Goal: Task Accomplishment & Management: Manage account settings

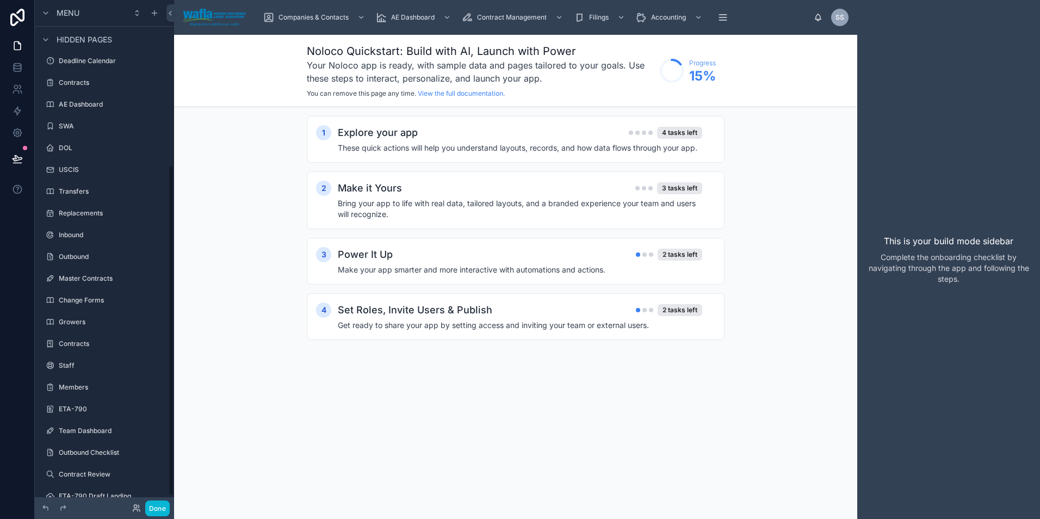
scroll to position [269, 0]
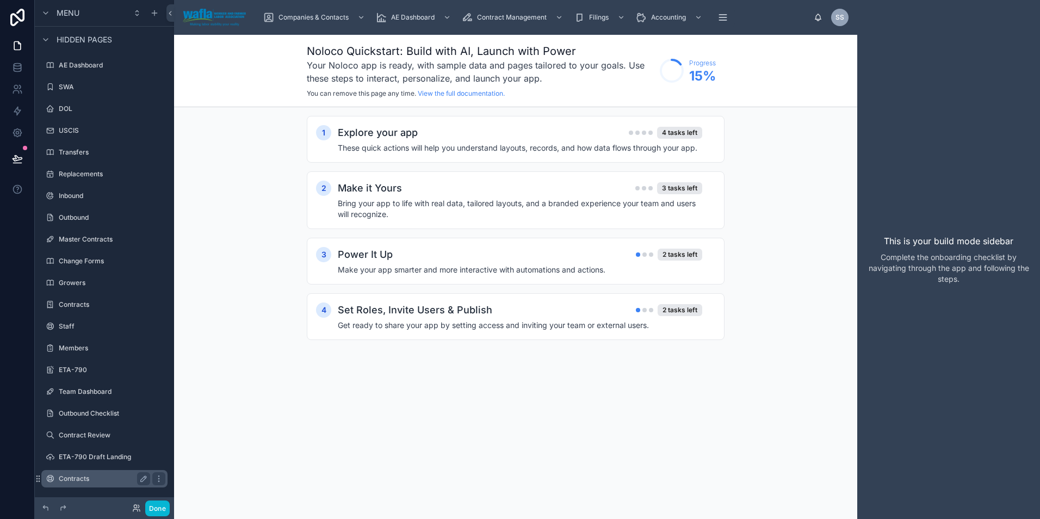
click at [89, 479] on label "Contracts" at bounding box center [102, 479] width 87 height 9
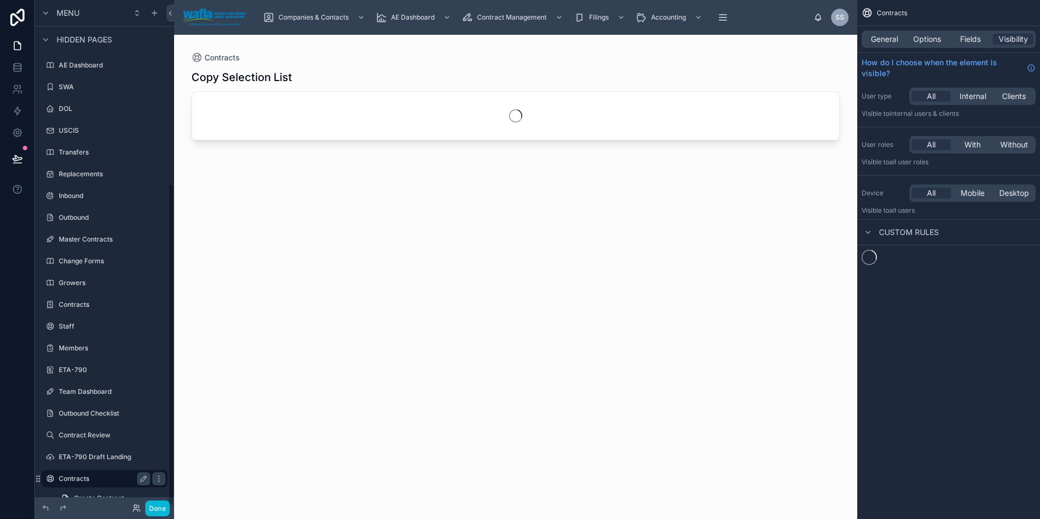
scroll to position [288, 0]
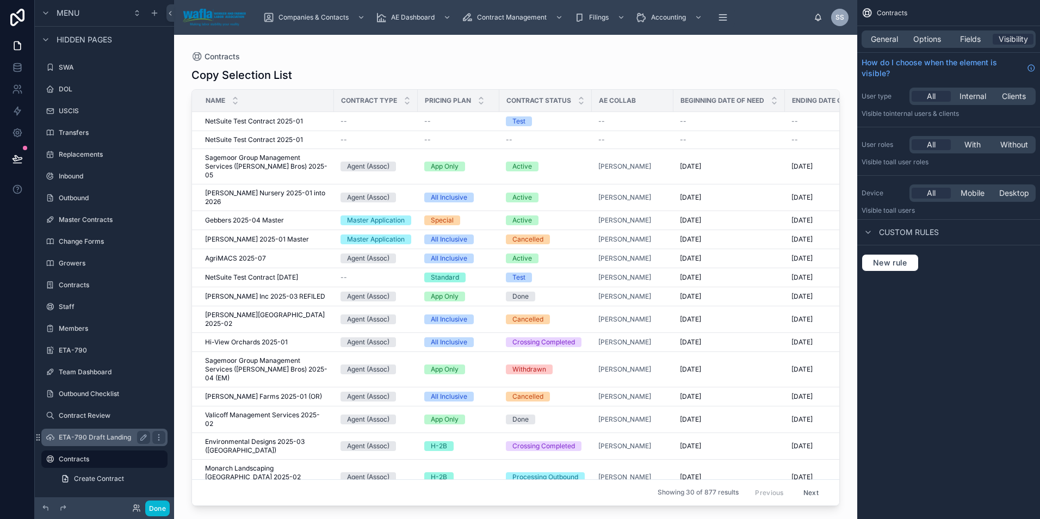
click at [87, 438] on label "ETA-790 Draft Landing" at bounding box center [102, 437] width 87 height 9
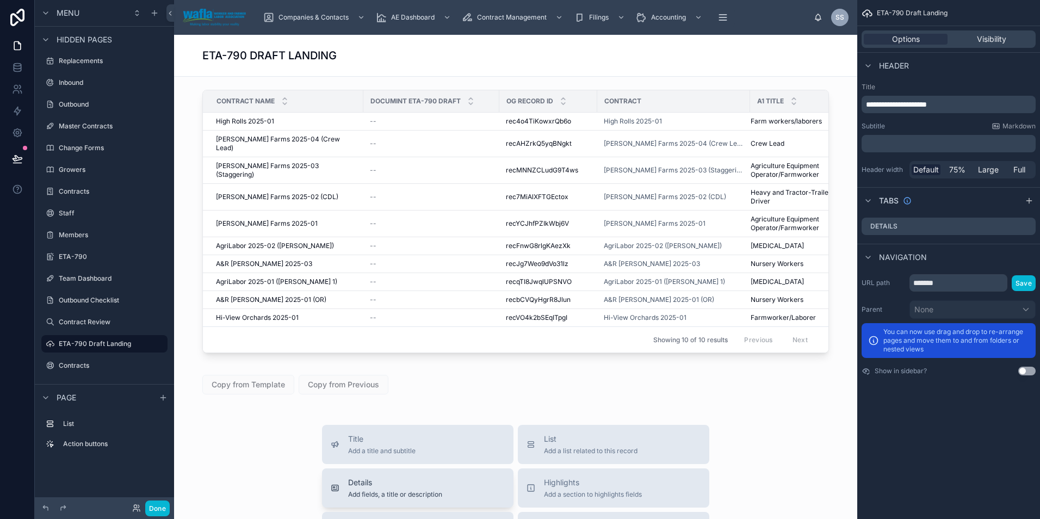
click at [438, 489] on div "Details Add fields, a title or description" at bounding box center [395, 488] width 94 height 22
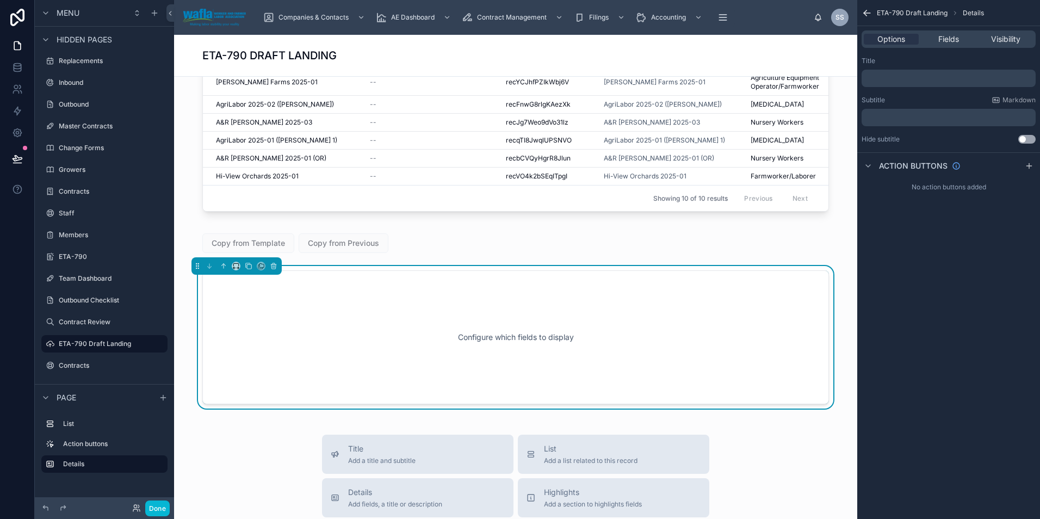
scroll to position [201, 0]
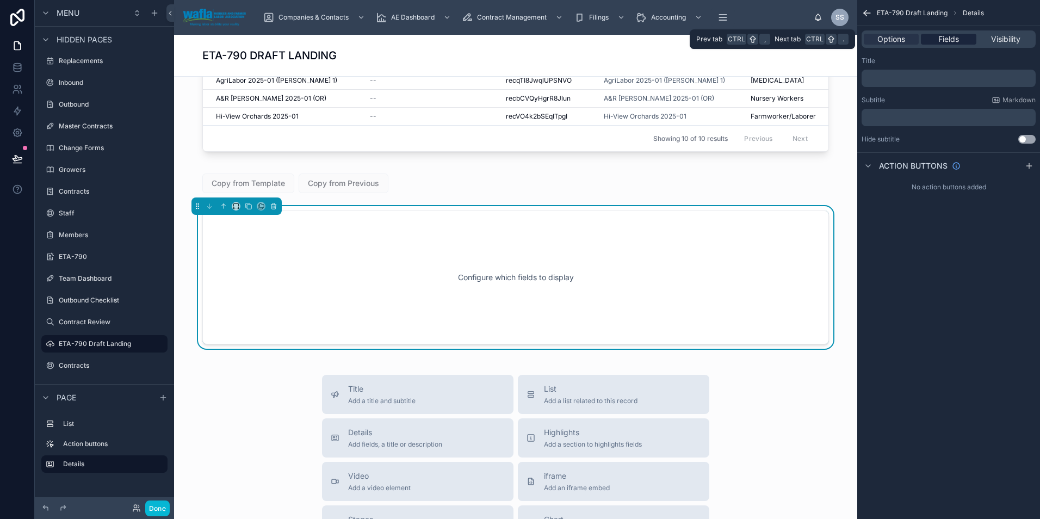
click at [951, 38] on span "Fields" at bounding box center [949, 39] width 21 height 11
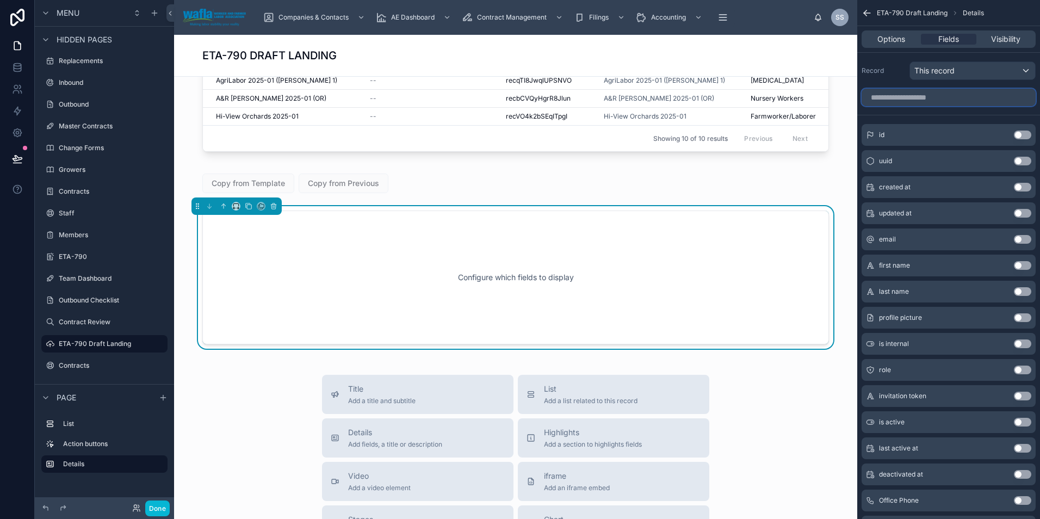
click at [925, 100] on input "scrollable content" at bounding box center [949, 97] width 174 height 17
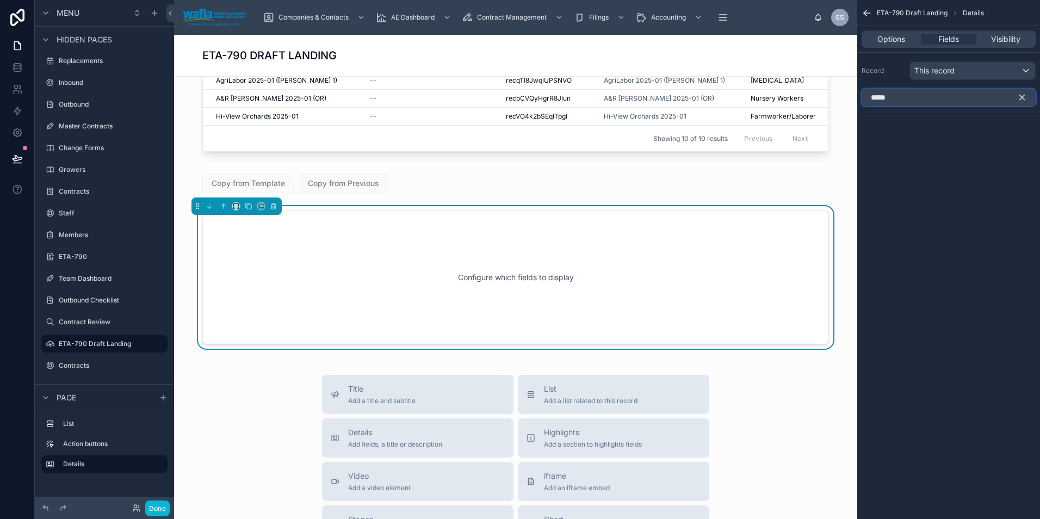
type input "****"
click at [1025, 98] on icon "scrollable content" at bounding box center [1023, 98] width 10 height 10
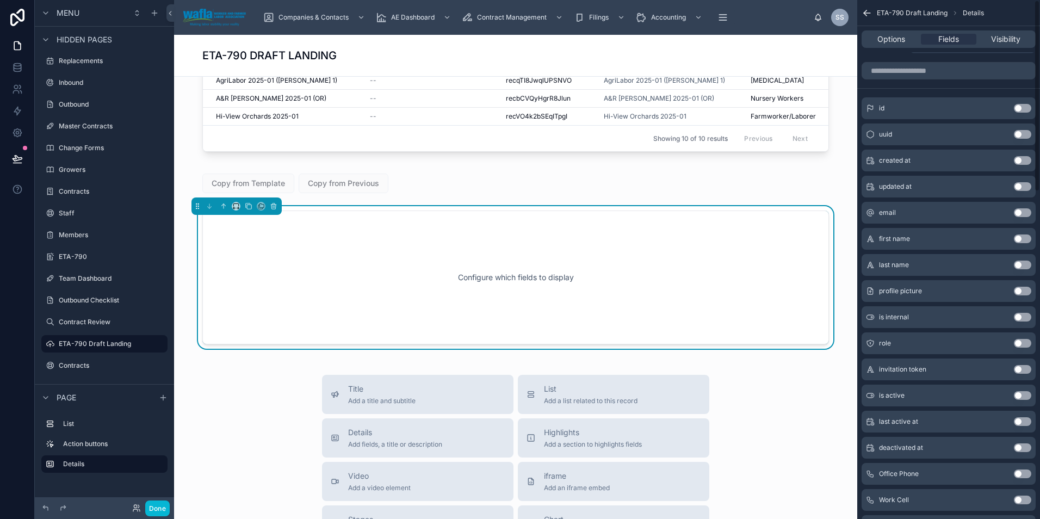
scroll to position [0, 0]
click at [914, 10] on span "ETA-790 Draft Landing" at bounding box center [912, 13] width 71 height 9
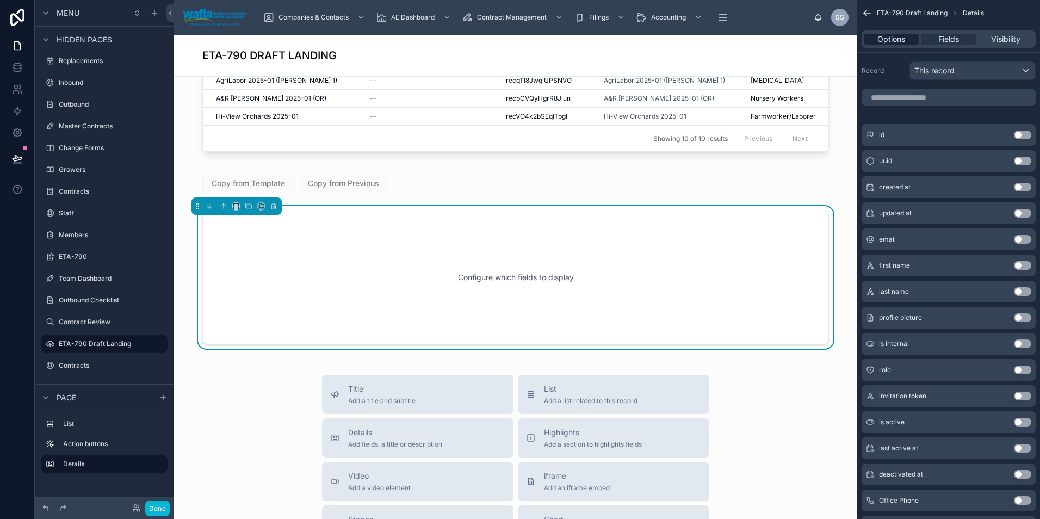
click at [897, 40] on span "Options" at bounding box center [892, 39] width 28 height 11
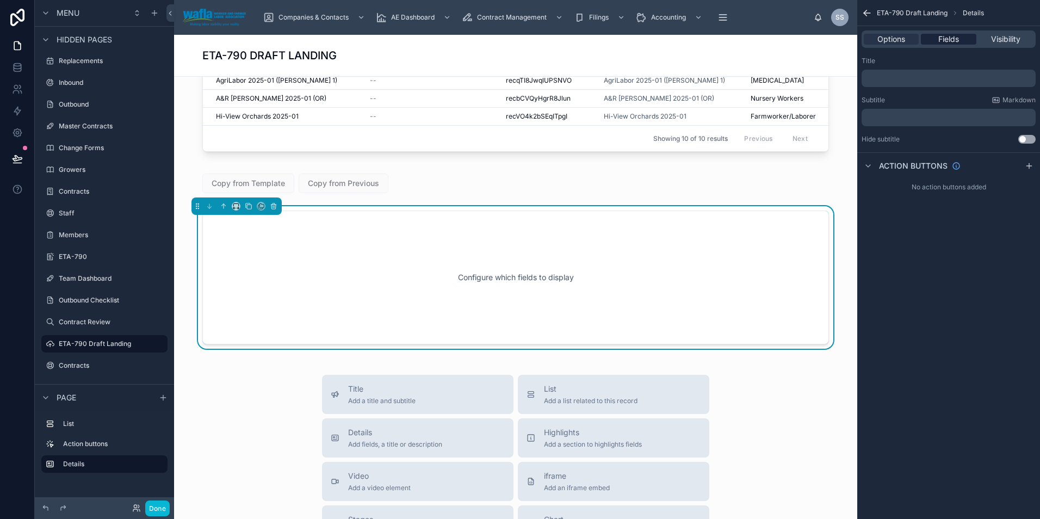
click at [947, 41] on span "Fields" at bounding box center [949, 39] width 21 height 11
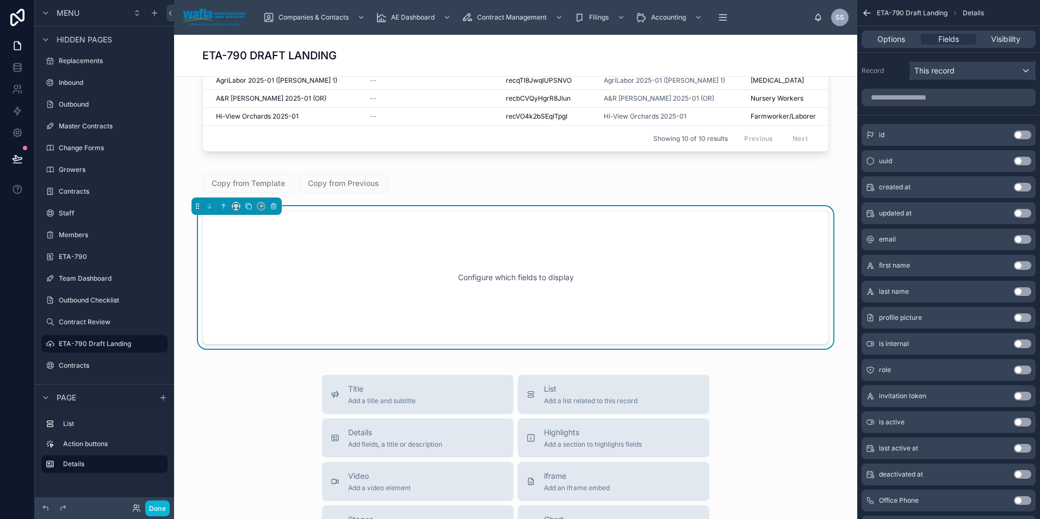
click at [961, 71] on div "This record" at bounding box center [972, 70] width 125 height 17
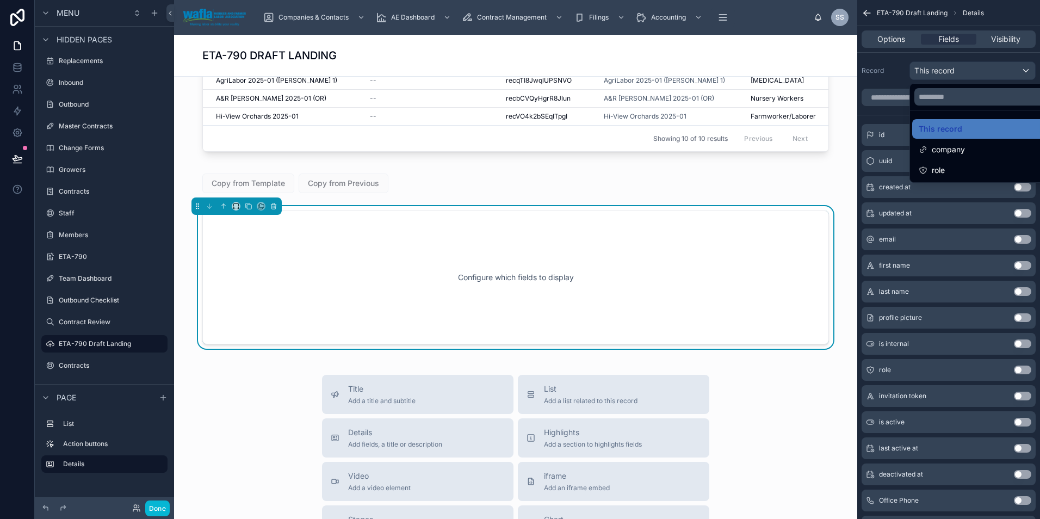
click at [961, 71] on div "scrollable content" at bounding box center [520, 259] width 1040 height 519
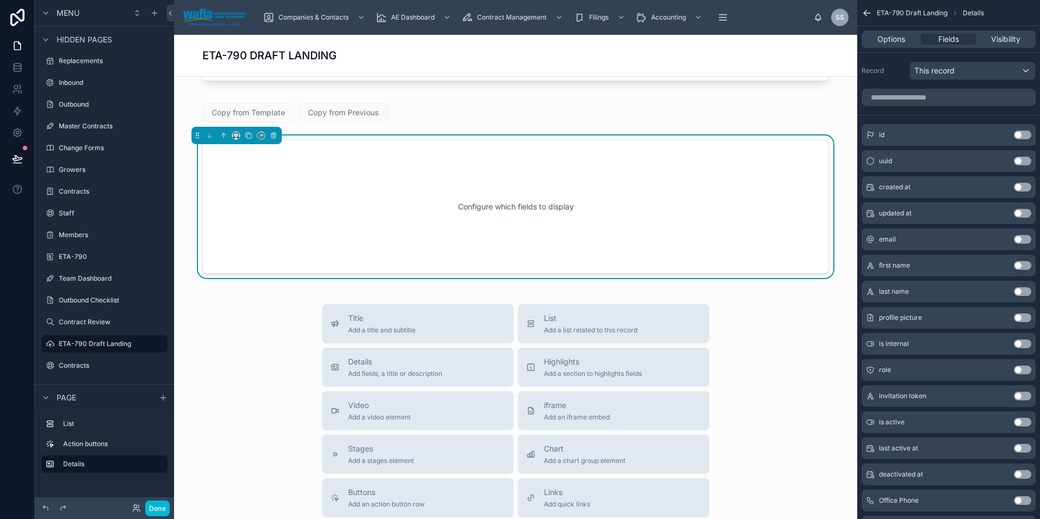
scroll to position [300, 0]
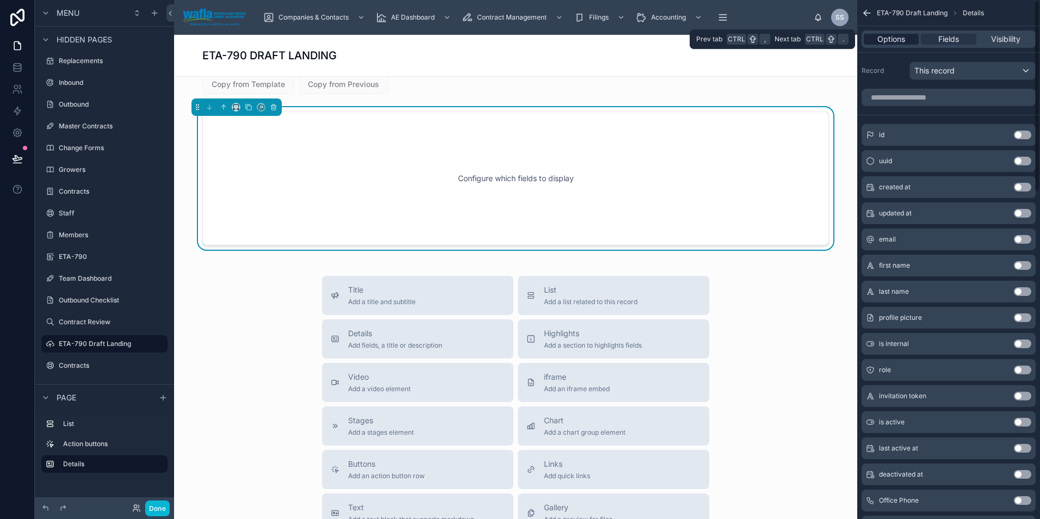
click at [904, 34] on span "Options" at bounding box center [892, 39] width 28 height 11
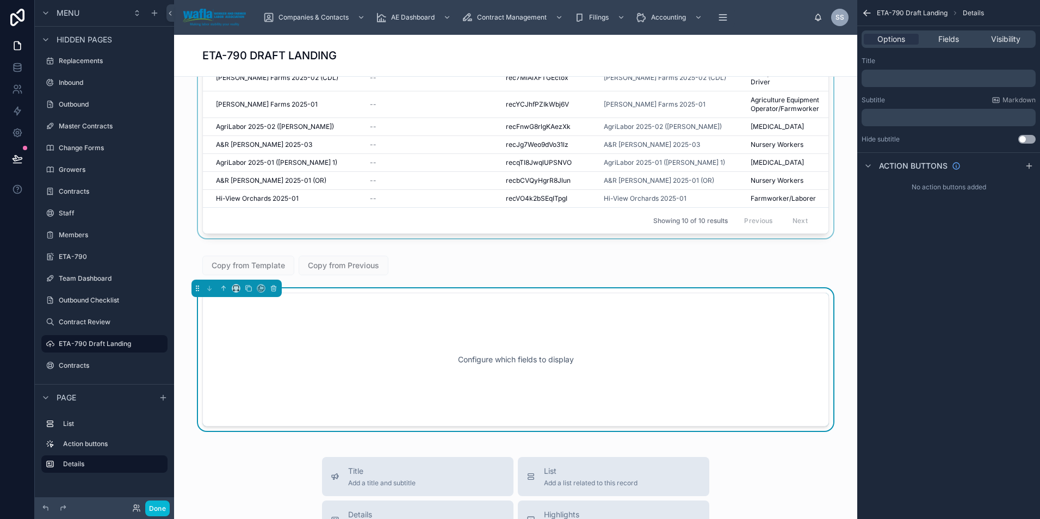
scroll to position [0, 0]
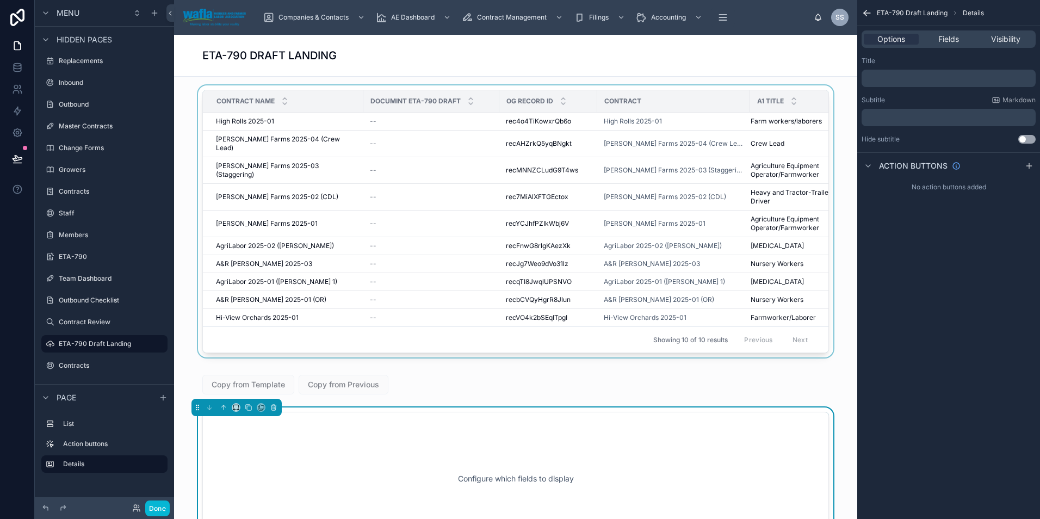
click at [687, 100] on div "Contract" at bounding box center [674, 101] width 152 height 17
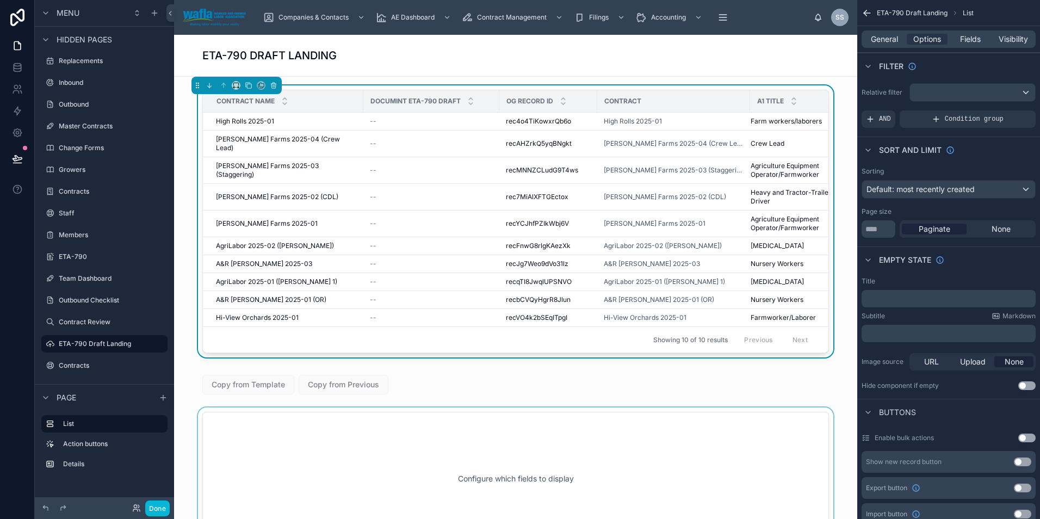
click at [502, 446] on div at bounding box center [516, 479] width 666 height 143
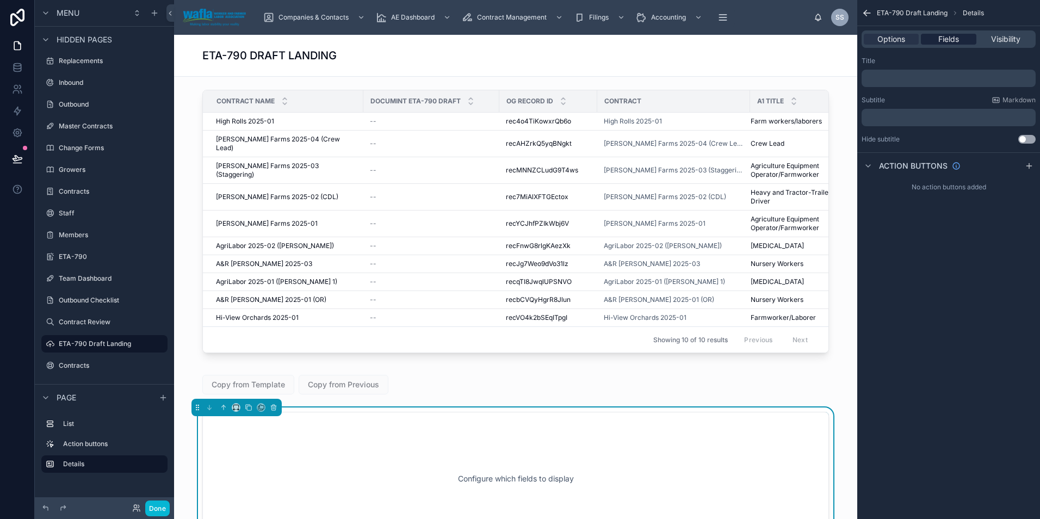
click at [948, 40] on span "Fields" at bounding box center [949, 39] width 21 height 11
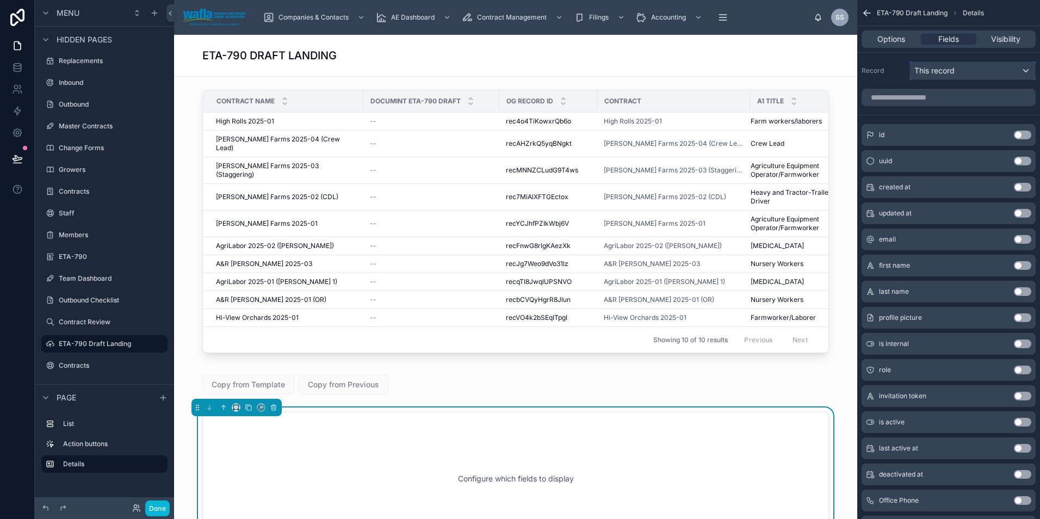
click at [934, 64] on div "This record" at bounding box center [972, 70] width 125 height 17
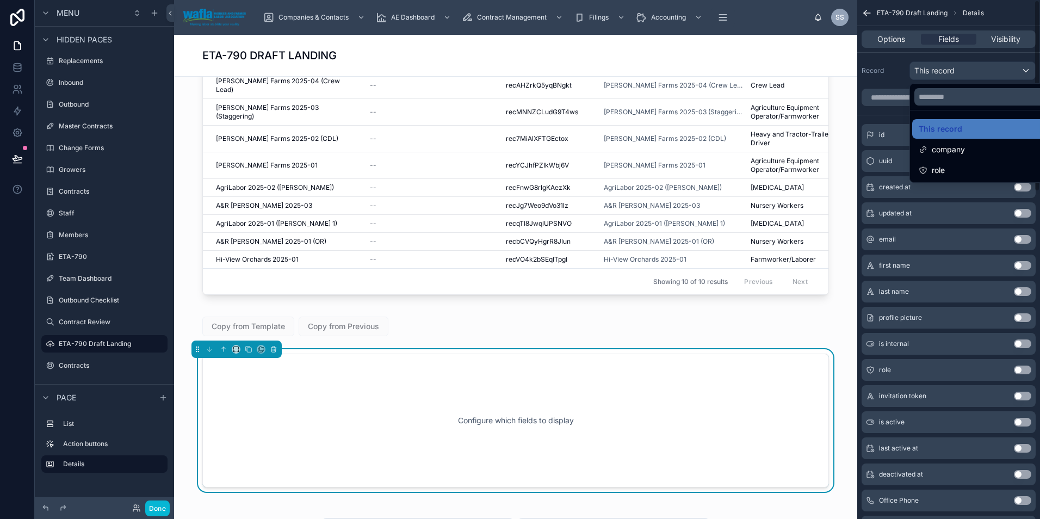
scroll to position [72, 0]
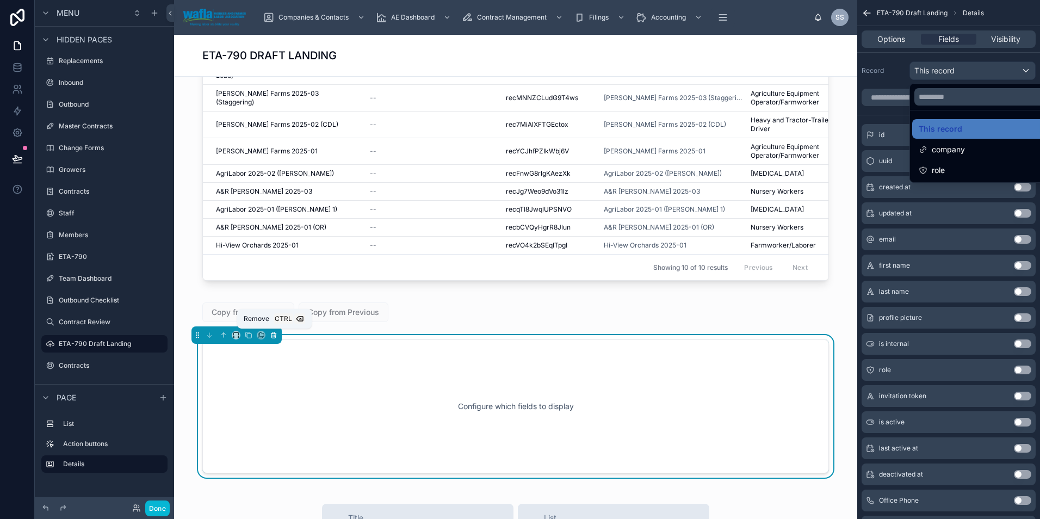
click at [275, 336] on icon at bounding box center [274, 335] width 8 height 8
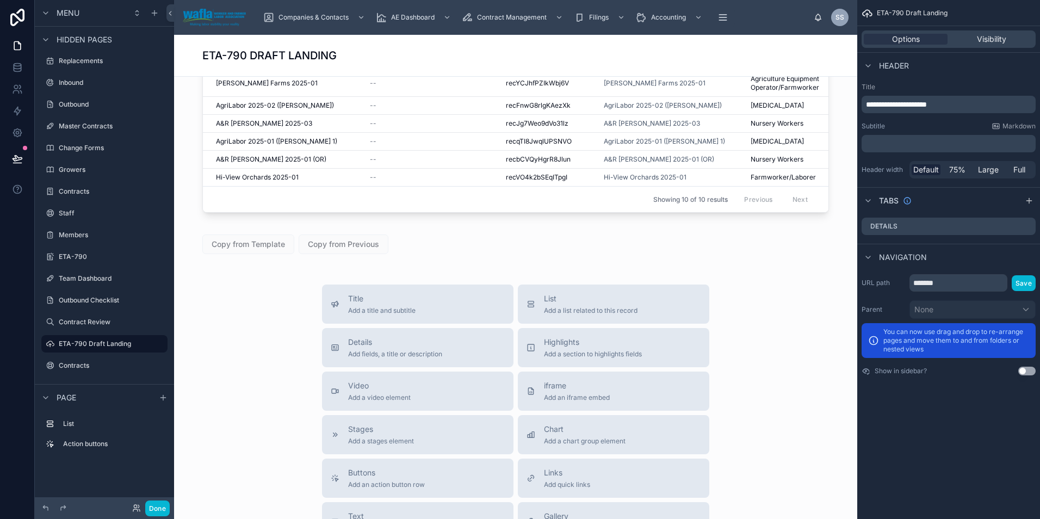
scroll to position [163, 0]
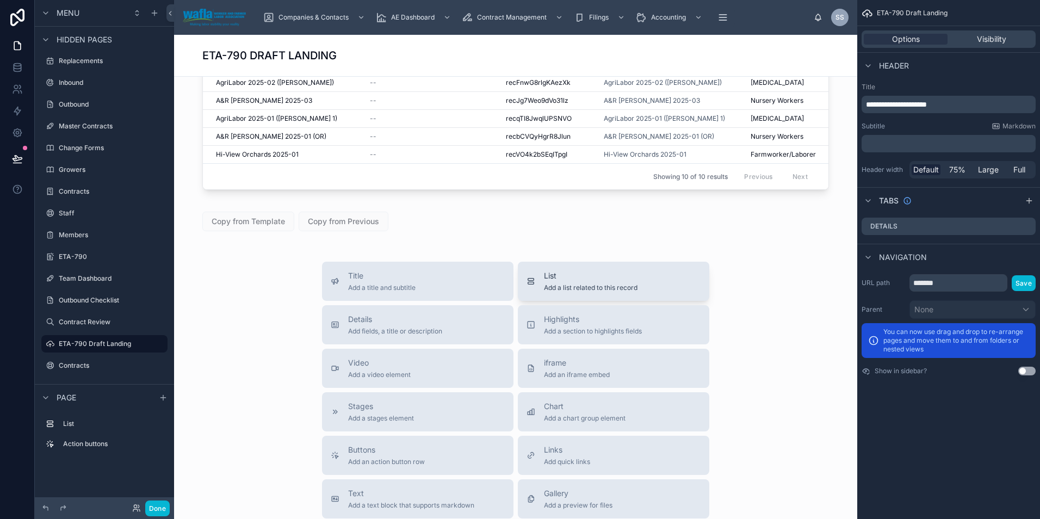
click at [562, 293] on button "List Add a list related to this record" at bounding box center [614, 281] width 192 height 39
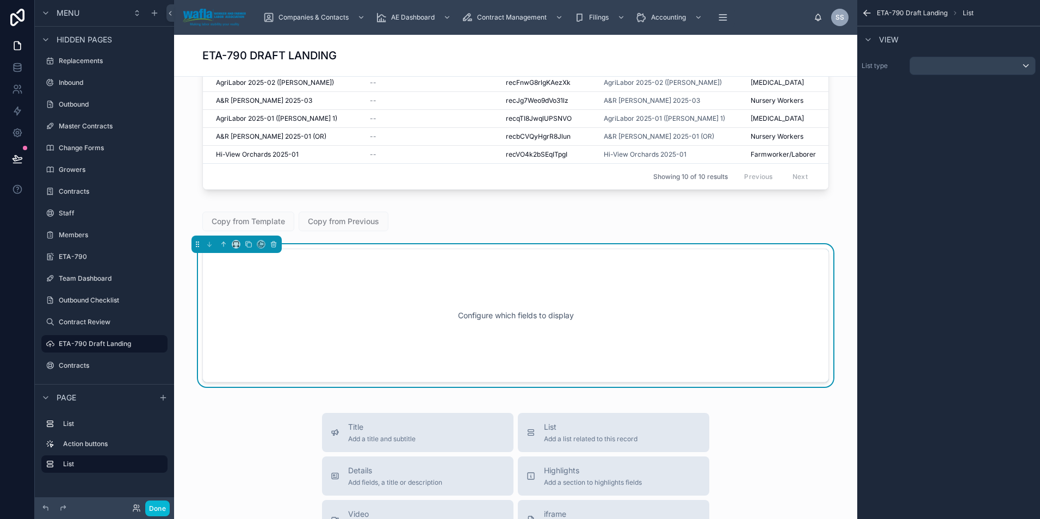
scroll to position [201, 0]
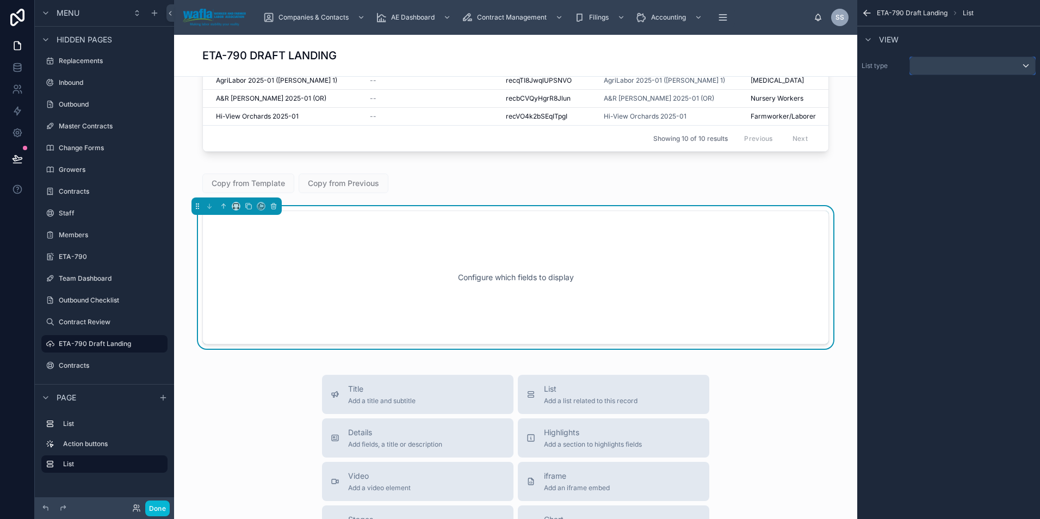
click at [962, 61] on div "scrollable content" at bounding box center [972, 65] width 125 height 17
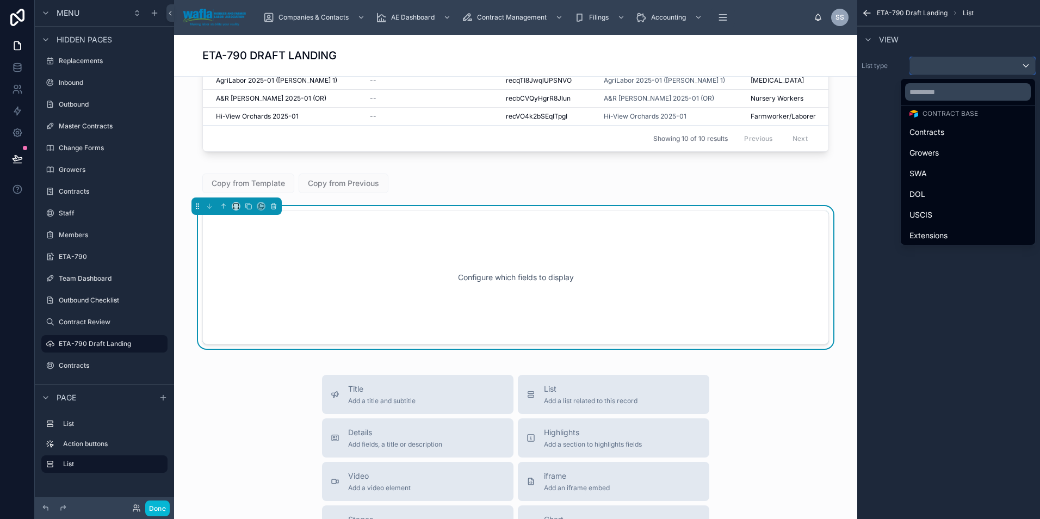
scroll to position [0, 0]
click at [273, 205] on icon at bounding box center [273, 205] width 5 height 0
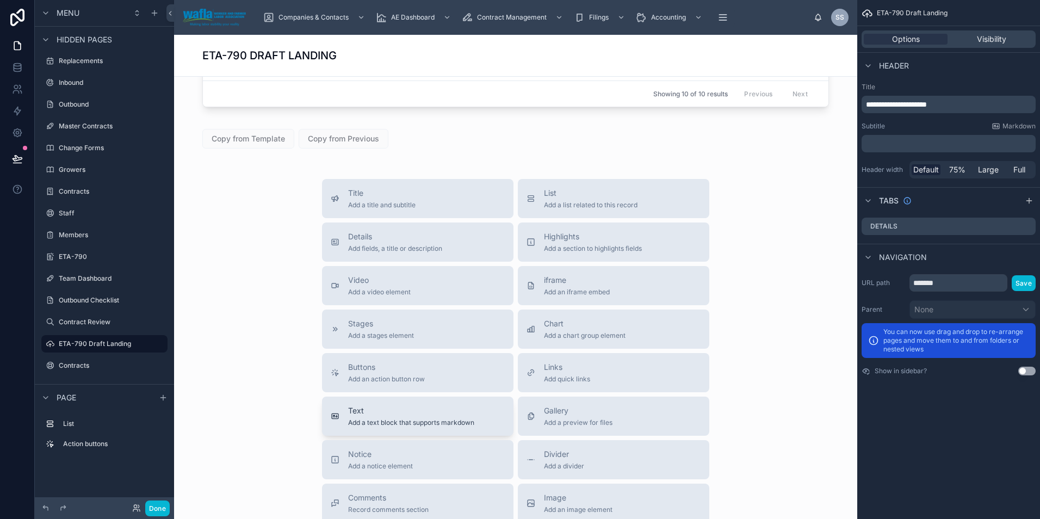
scroll to position [256, 0]
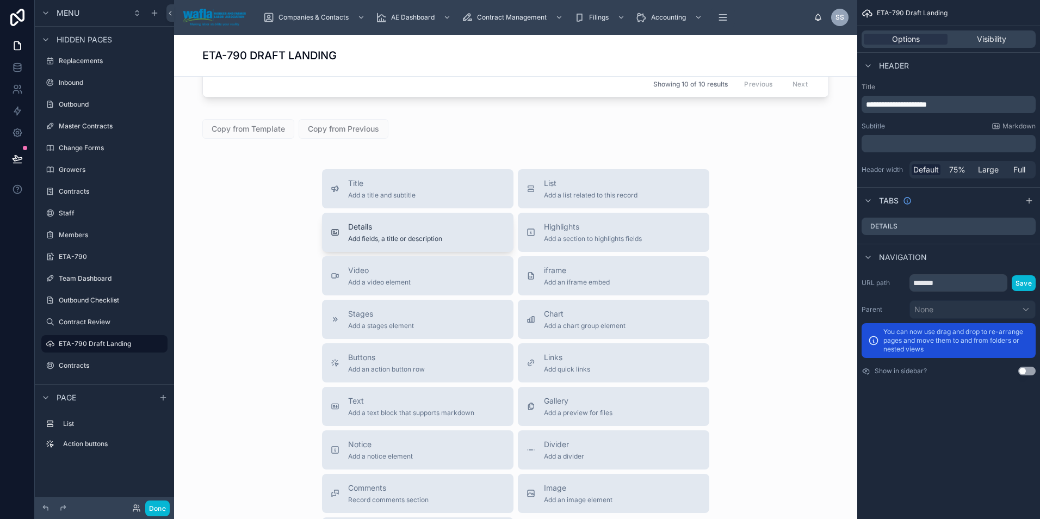
click at [376, 237] on span "Add fields, a title or description" at bounding box center [395, 239] width 94 height 9
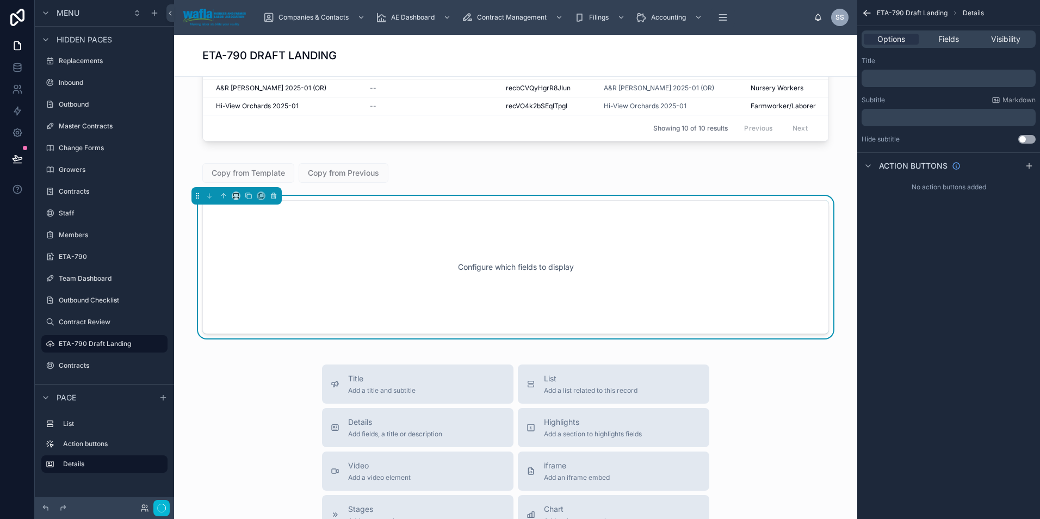
scroll to position [201, 0]
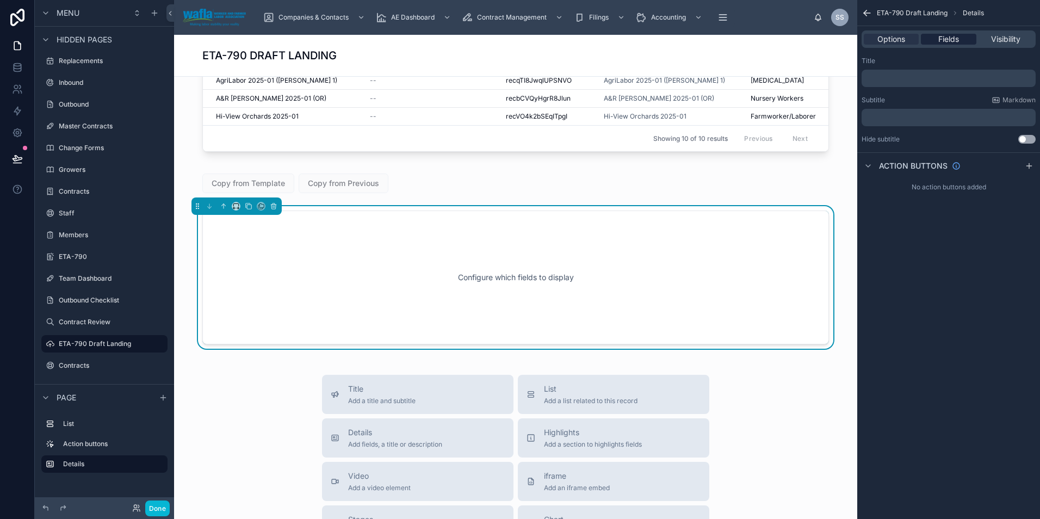
click at [944, 40] on span "Fields" at bounding box center [949, 39] width 21 height 11
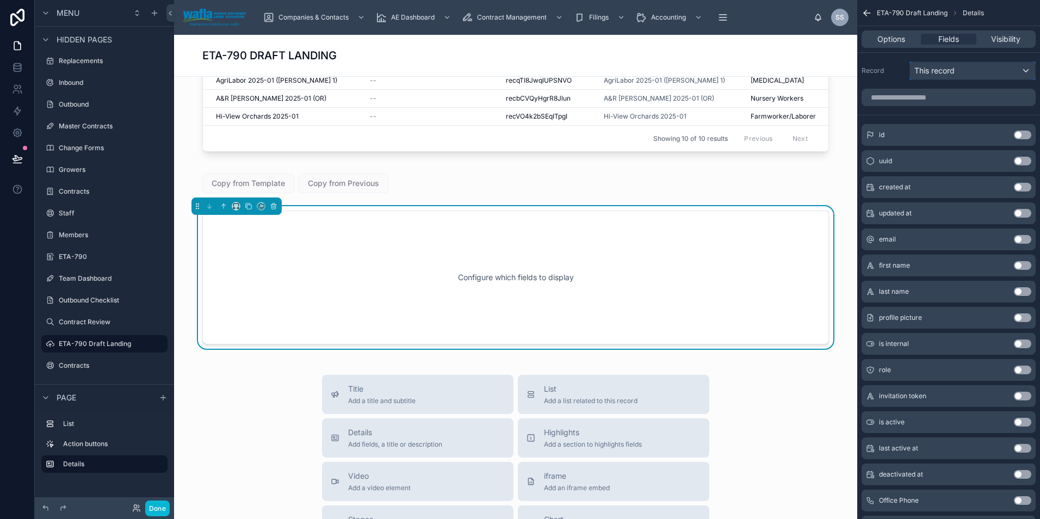
click at [931, 71] on span "This record" at bounding box center [935, 70] width 40 height 11
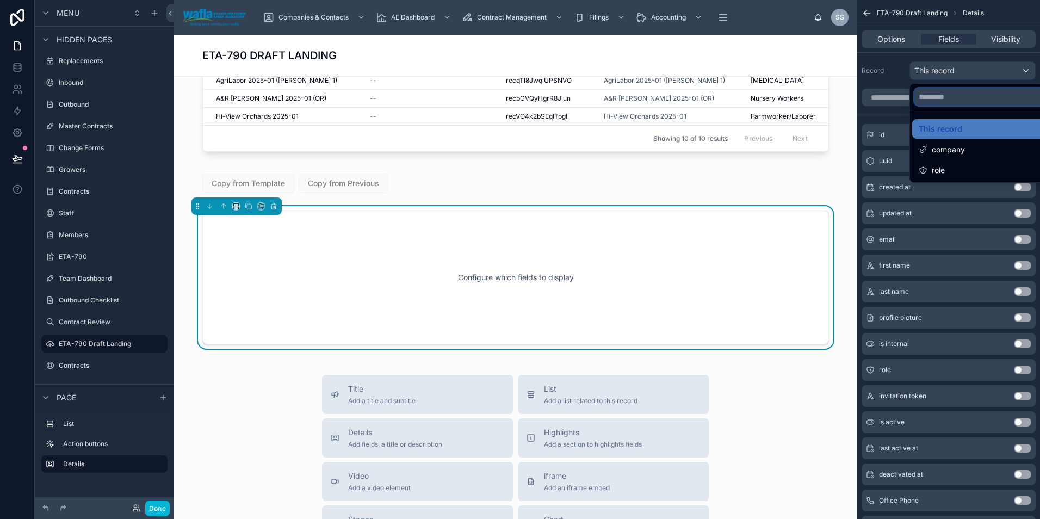
click at [930, 100] on input "text" at bounding box center [985, 96] width 141 height 17
type input "*"
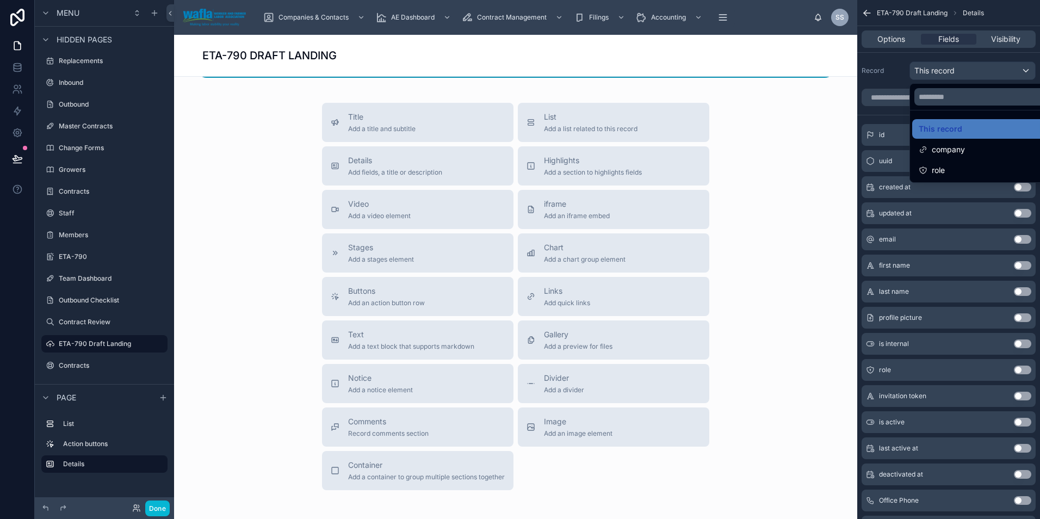
scroll to position [292, 0]
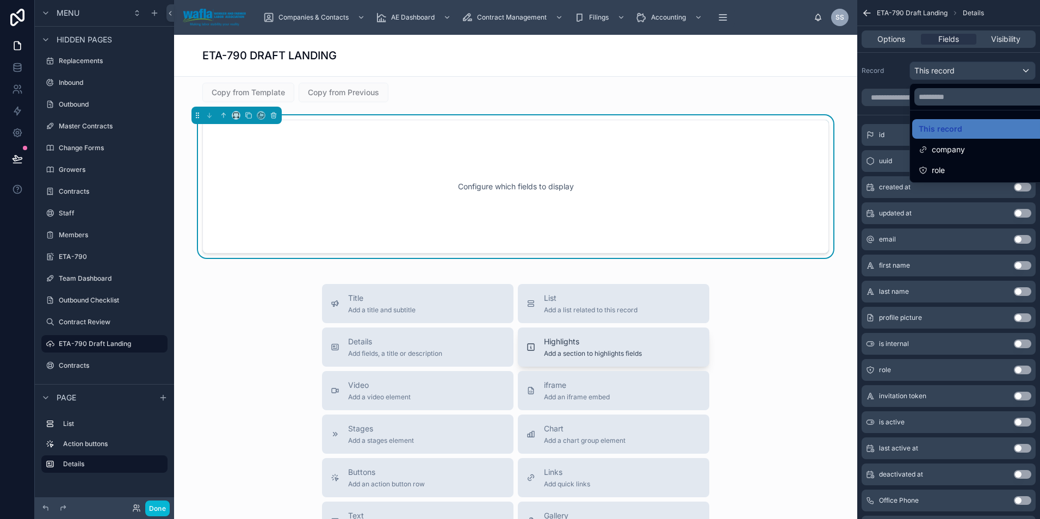
click at [647, 344] on div "Highlights Add a section to highlights fields" at bounding box center [614, 347] width 174 height 22
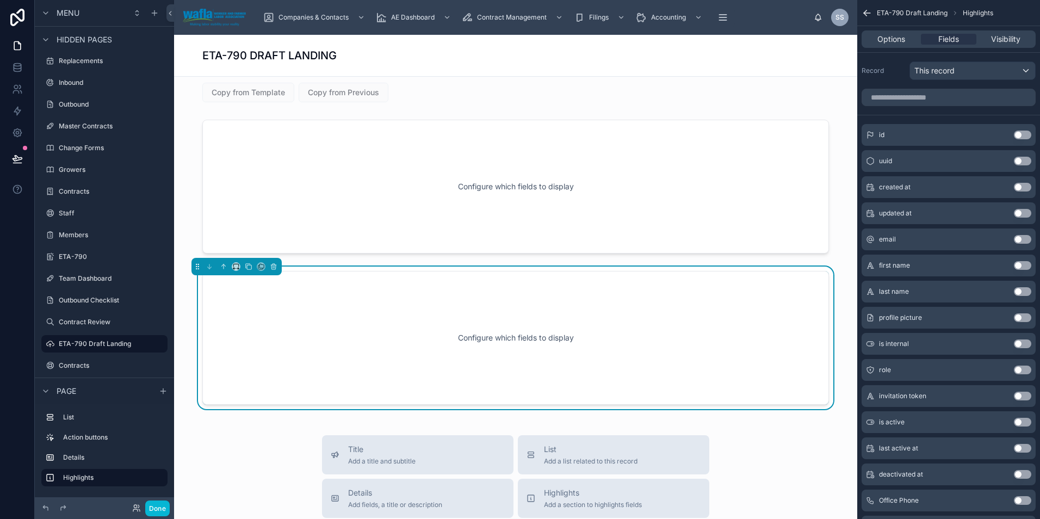
scroll to position [353, 0]
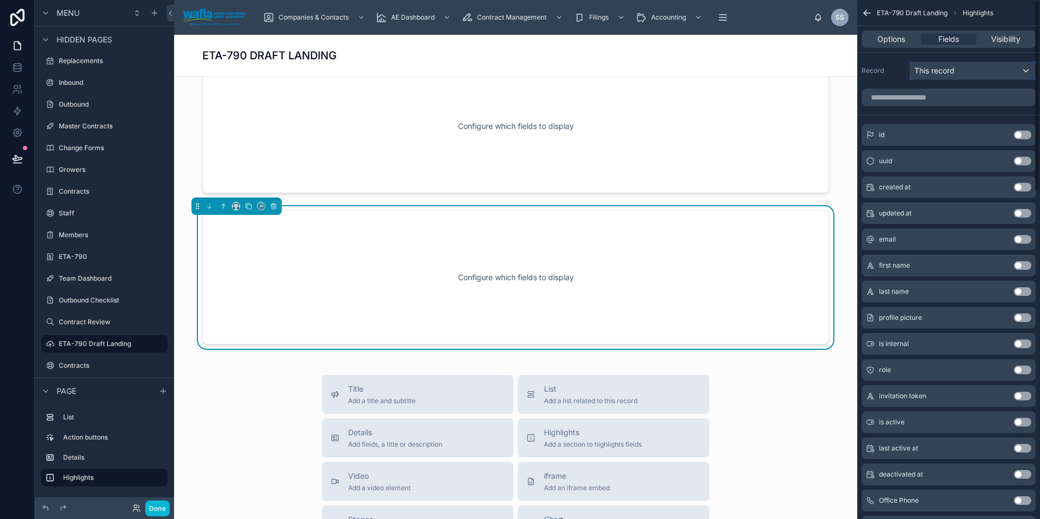
click at [942, 70] on span "This record" at bounding box center [935, 70] width 40 height 11
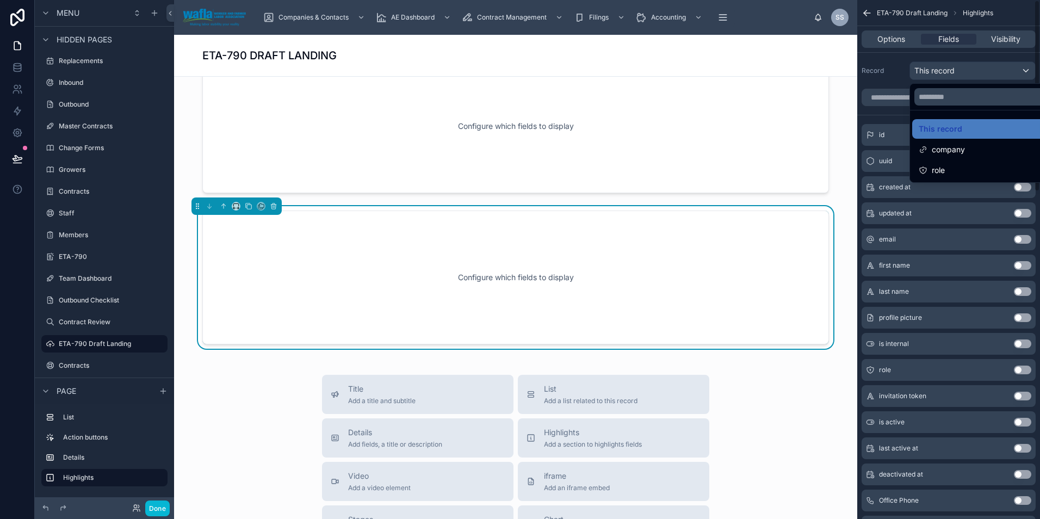
drag, startPoint x: 794, startPoint y: 411, endPoint x: 781, endPoint y: 393, distance: 22.6
click at [273, 206] on icon at bounding box center [273, 207] width 0 height 2
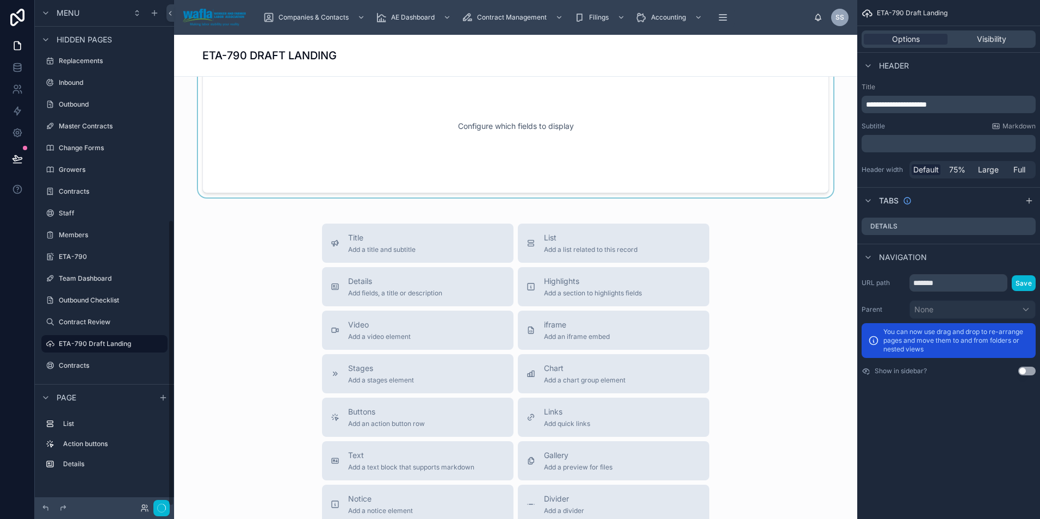
scroll to position [382, 0]
click at [288, 134] on div at bounding box center [516, 126] width 666 height 143
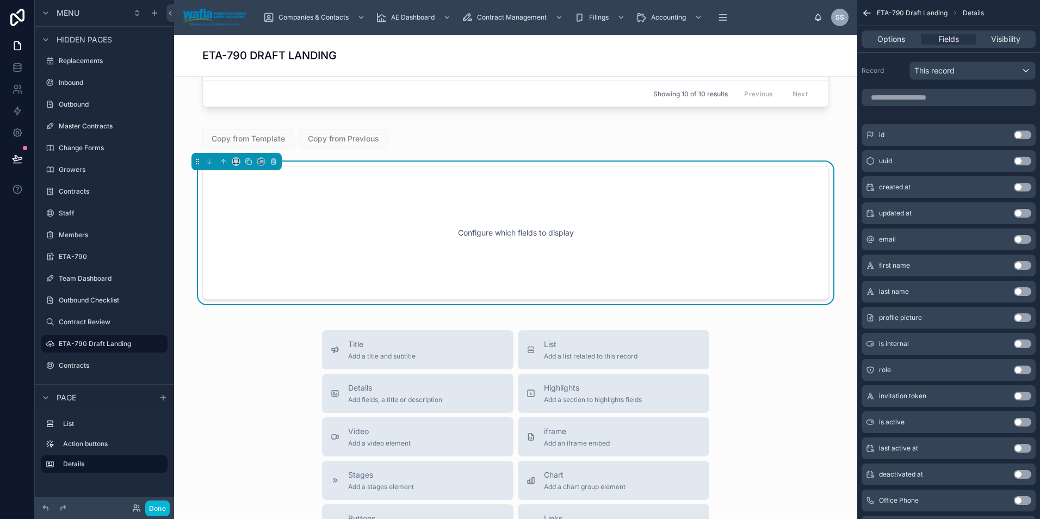
scroll to position [244, 0]
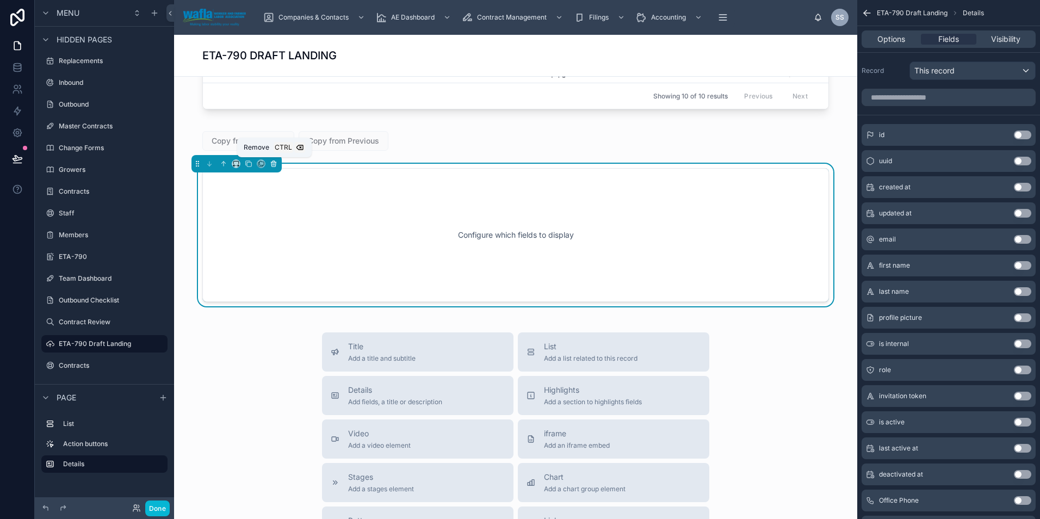
click at [276, 164] on icon at bounding box center [274, 164] width 4 height 4
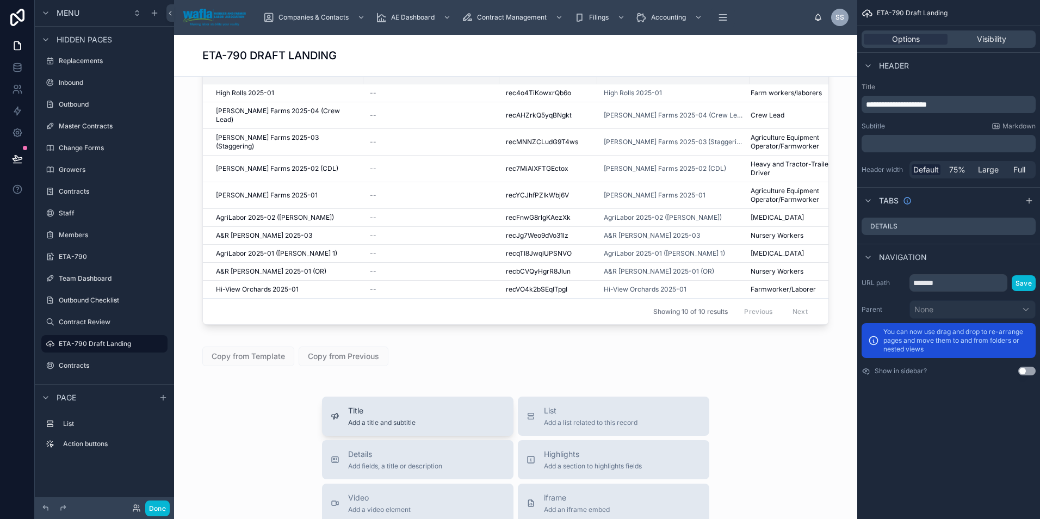
scroll to position [0, 0]
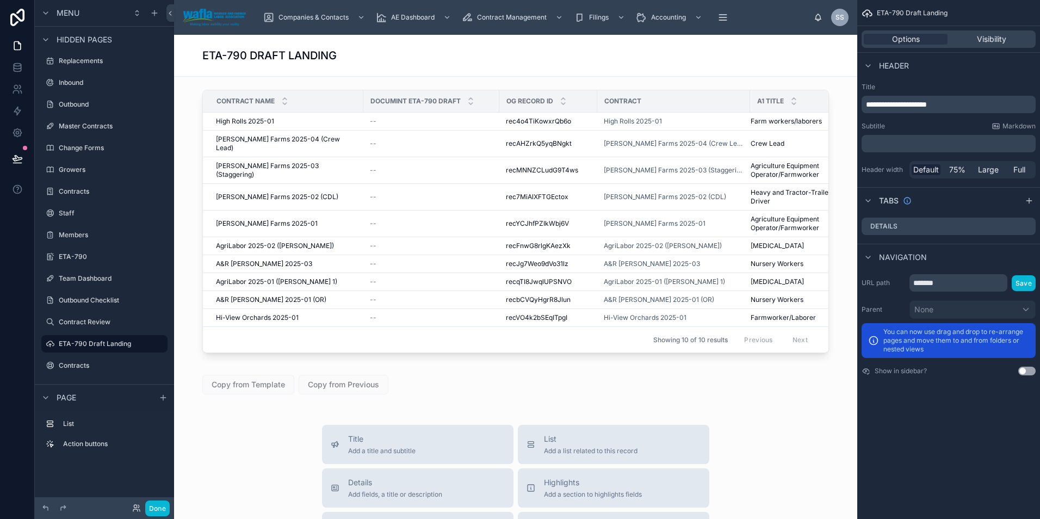
click at [342, 58] on div "ETA-790 DRAFT LANDING" at bounding box center [515, 55] width 627 height 15
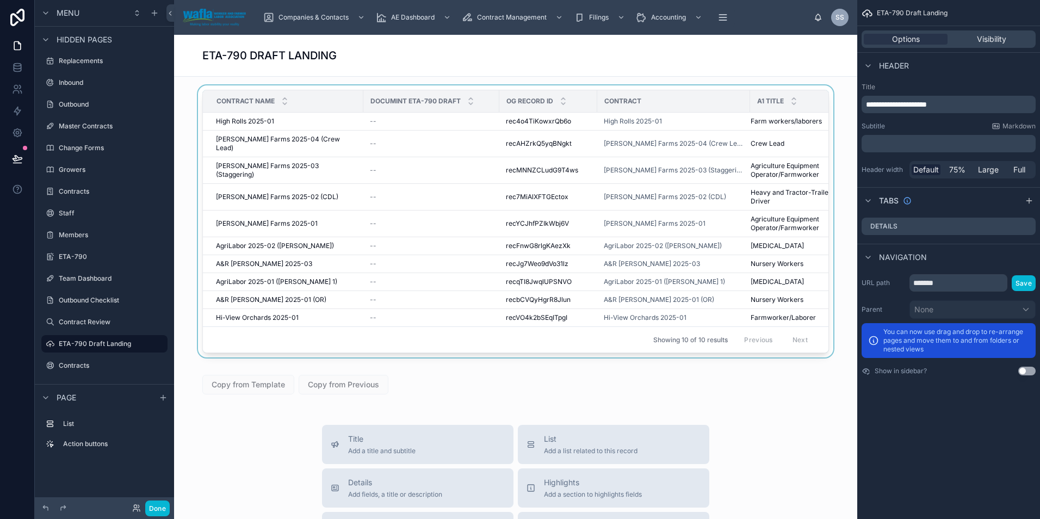
click at [330, 101] on div "Contract Name" at bounding box center [283, 101] width 159 height 21
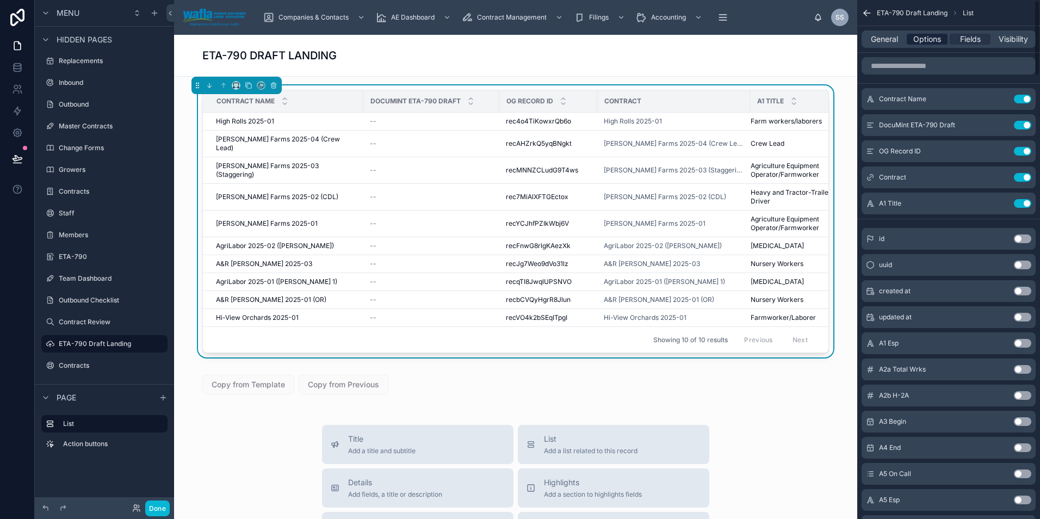
click at [932, 40] on span "Options" at bounding box center [928, 39] width 28 height 11
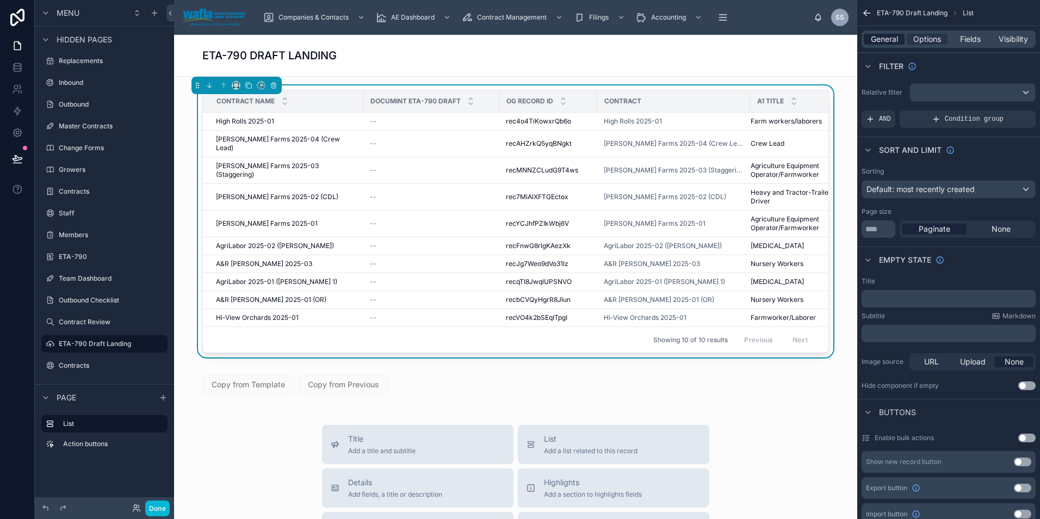
click at [877, 41] on span "General" at bounding box center [884, 39] width 27 height 11
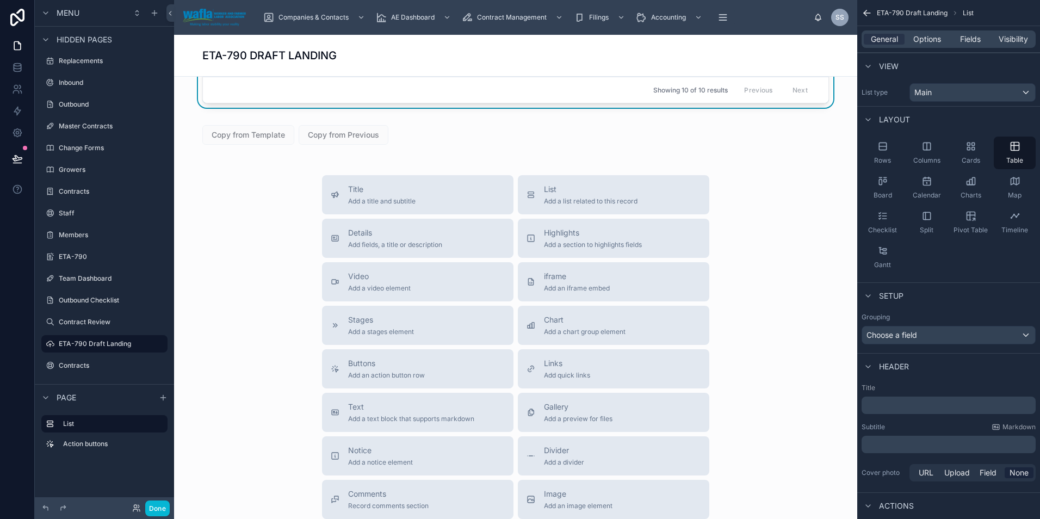
scroll to position [254, 0]
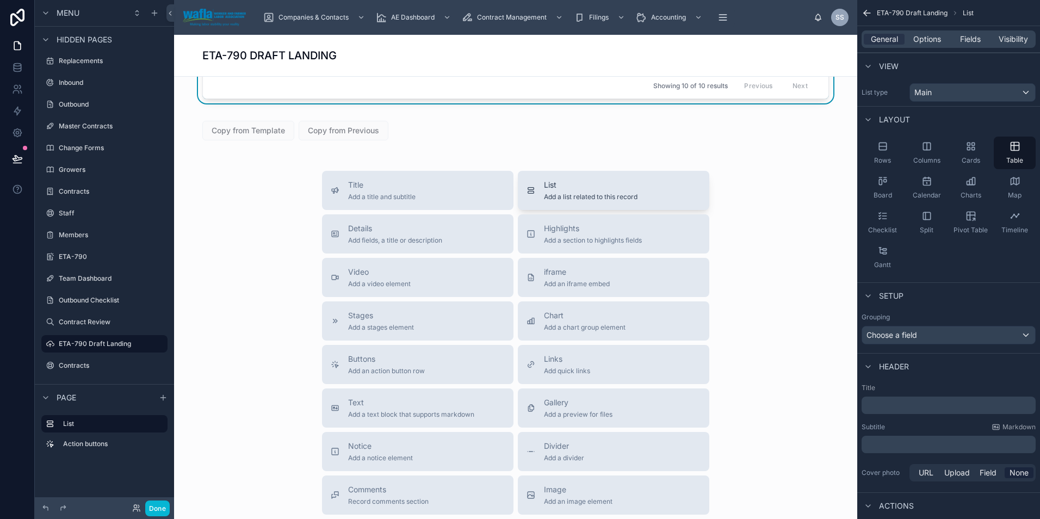
click at [625, 202] on button "List Add a list related to this record" at bounding box center [614, 190] width 192 height 39
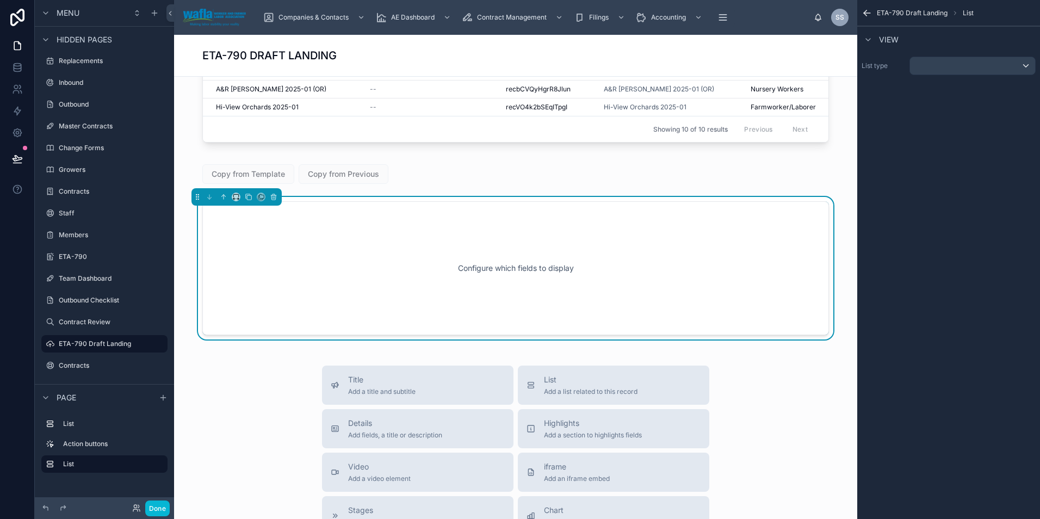
scroll to position [201, 0]
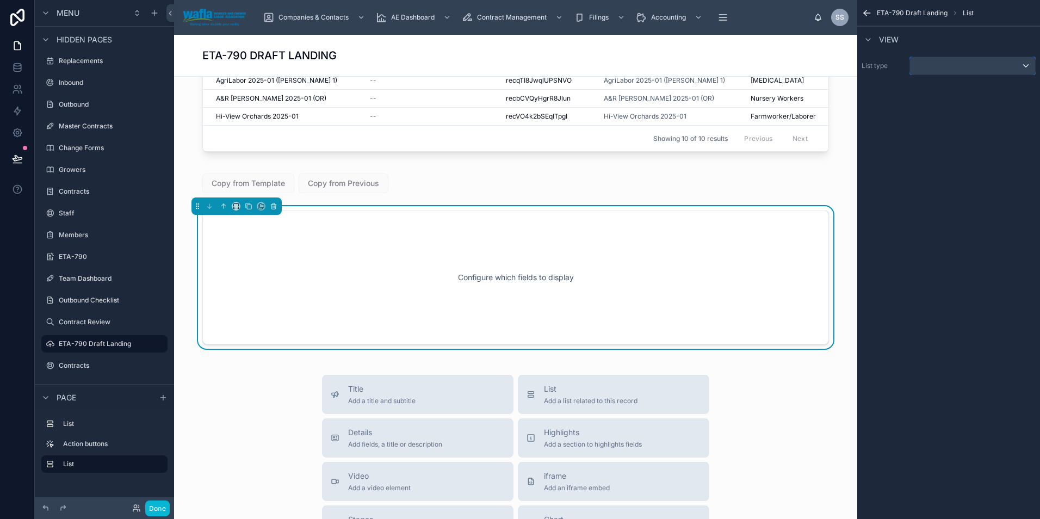
click at [938, 62] on div "scrollable content" at bounding box center [972, 65] width 125 height 17
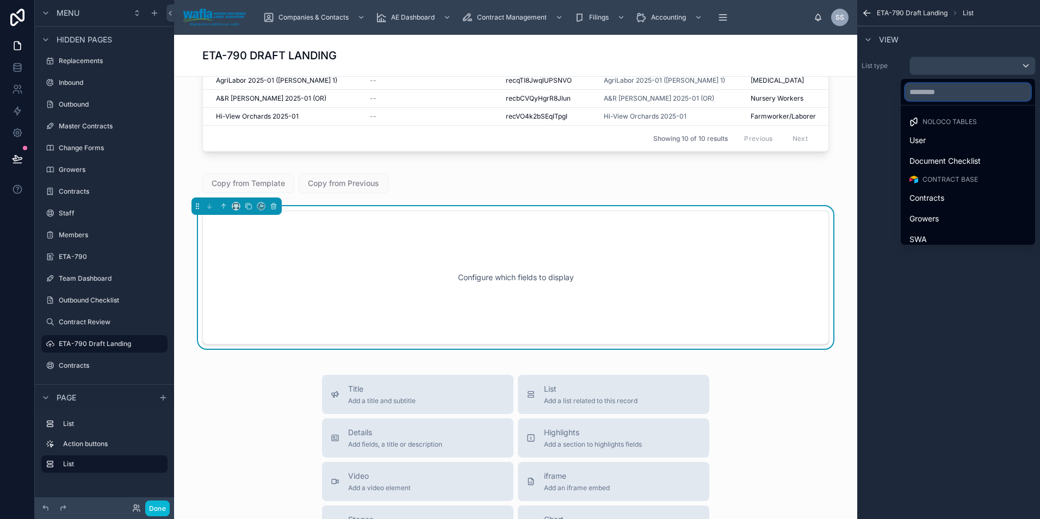
click at [911, 94] on input "text" at bounding box center [969, 91] width 126 height 17
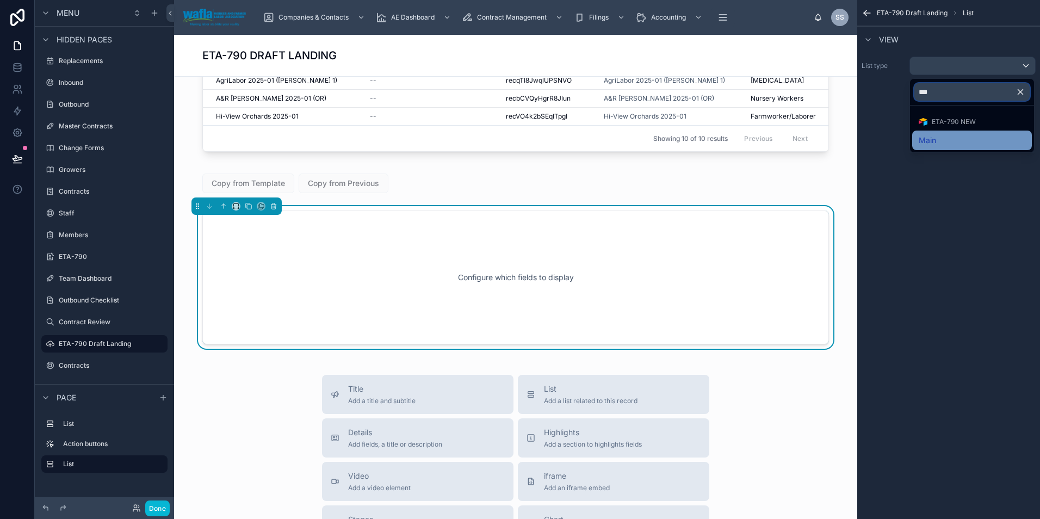
type input "***"
click at [948, 142] on div "Main" at bounding box center [972, 140] width 107 height 13
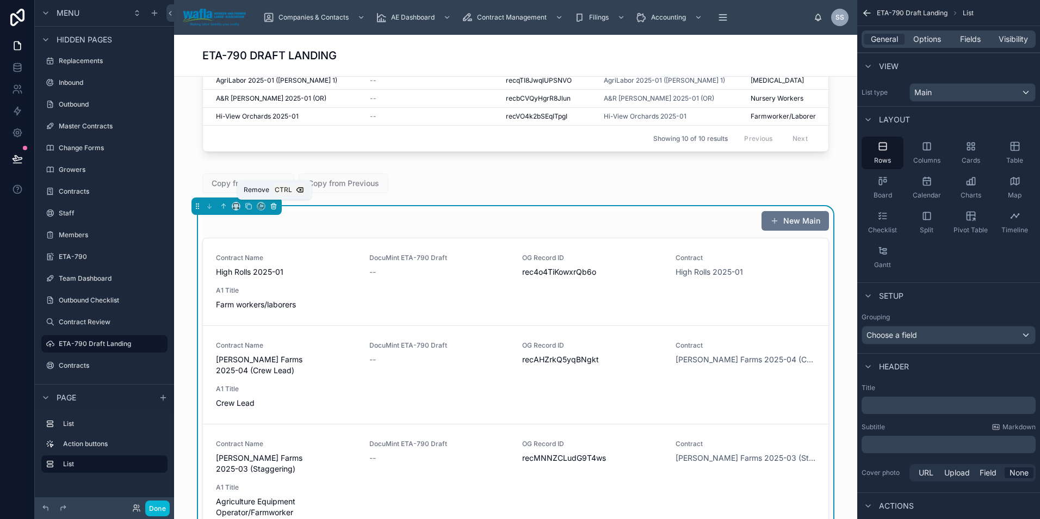
click at [272, 208] on icon at bounding box center [274, 207] width 4 height 4
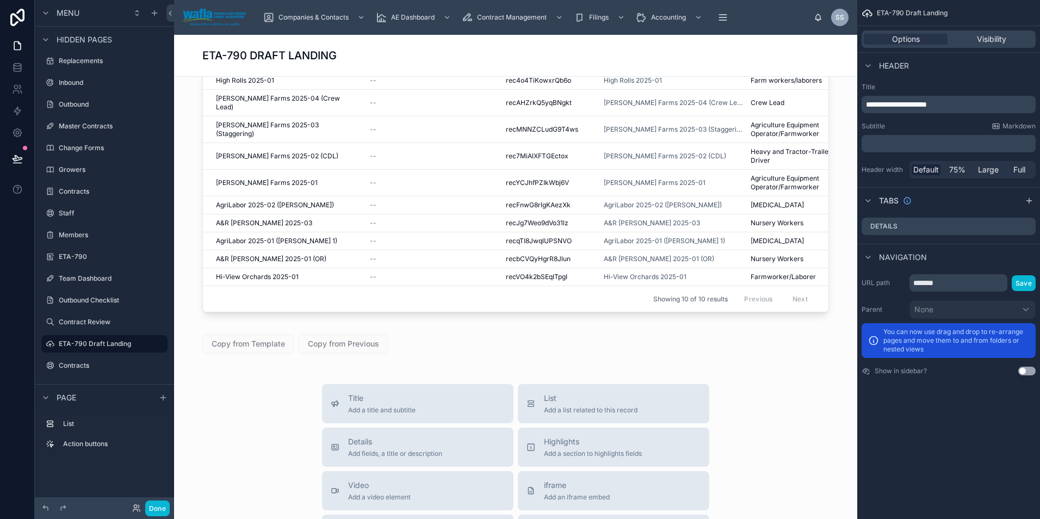
scroll to position [0, 0]
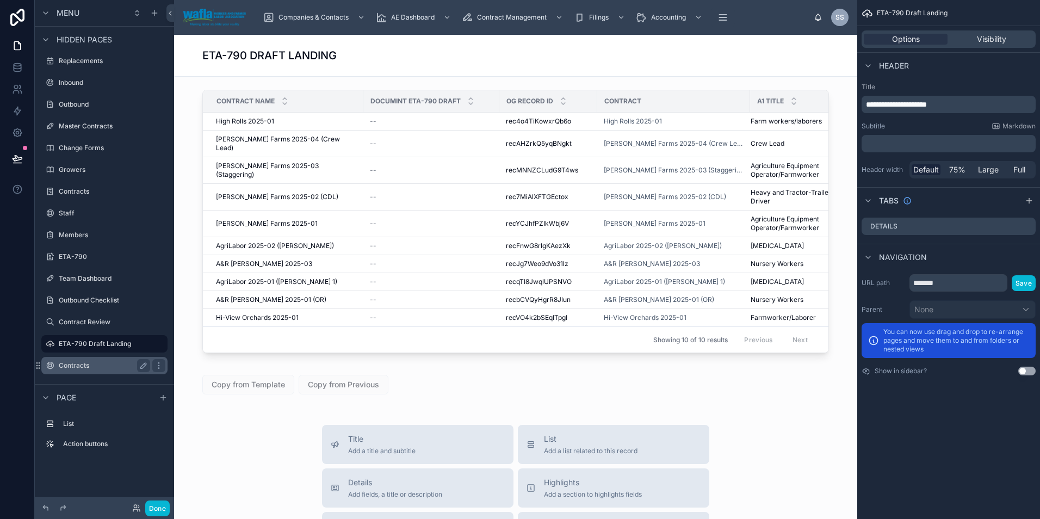
click at [104, 362] on label "Contracts" at bounding box center [102, 365] width 87 height 9
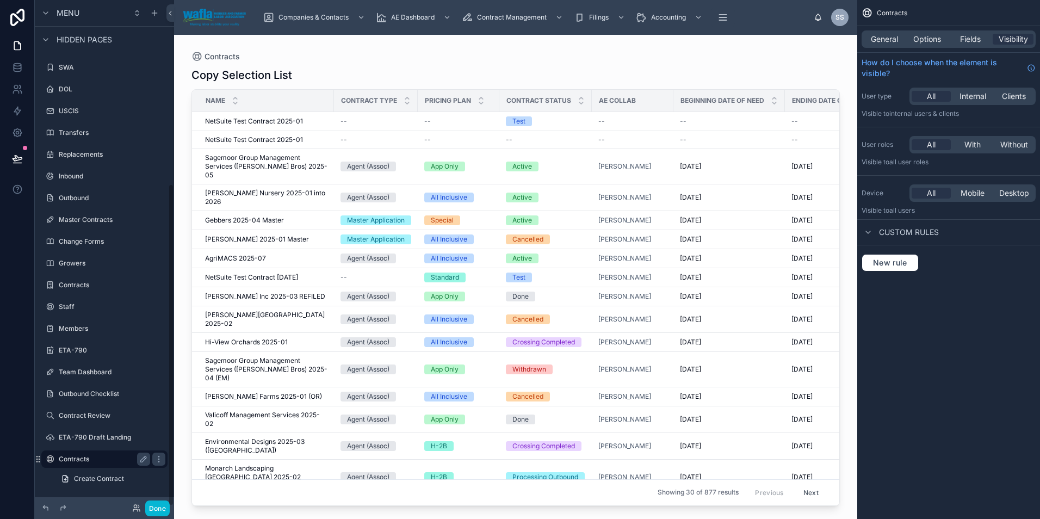
scroll to position [288, 0]
click at [931, 35] on span "Options" at bounding box center [928, 39] width 28 height 11
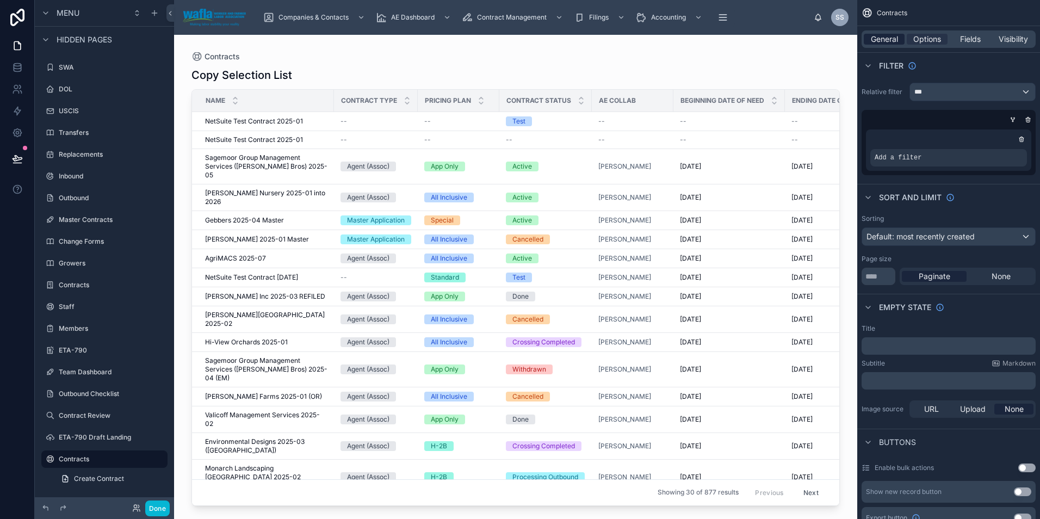
click at [889, 44] on span "General" at bounding box center [884, 39] width 27 height 11
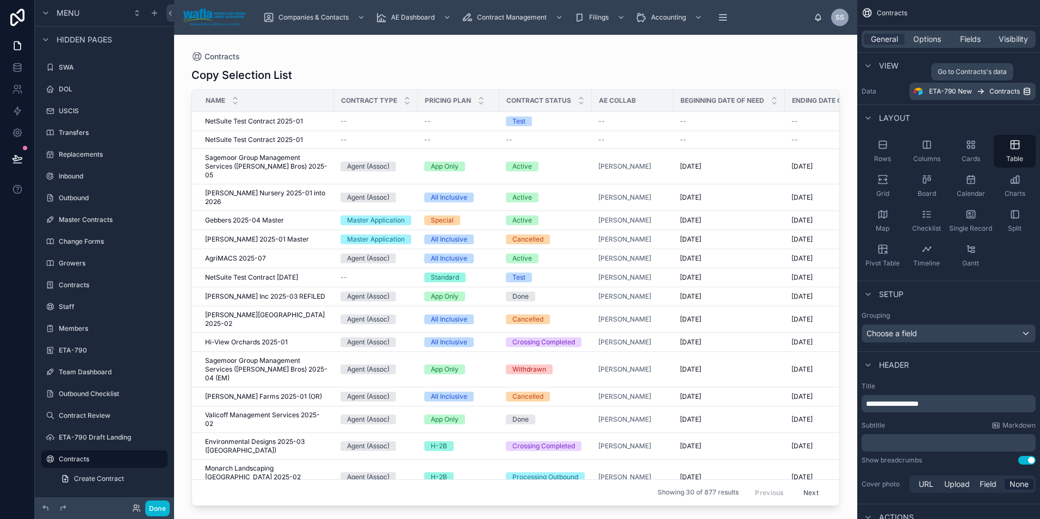
click at [960, 96] on link "ETA-790 New Contracts" at bounding box center [973, 91] width 126 height 17
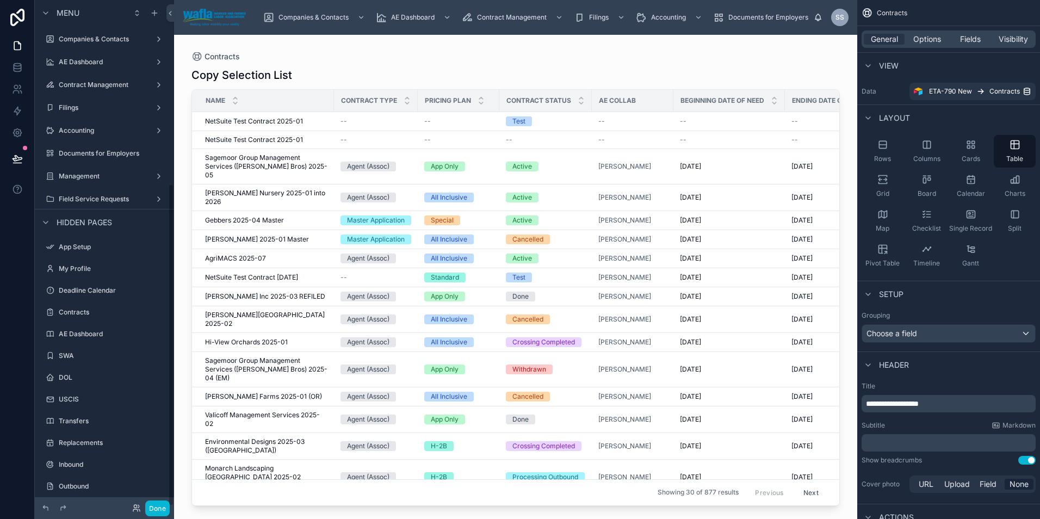
scroll to position [288, 0]
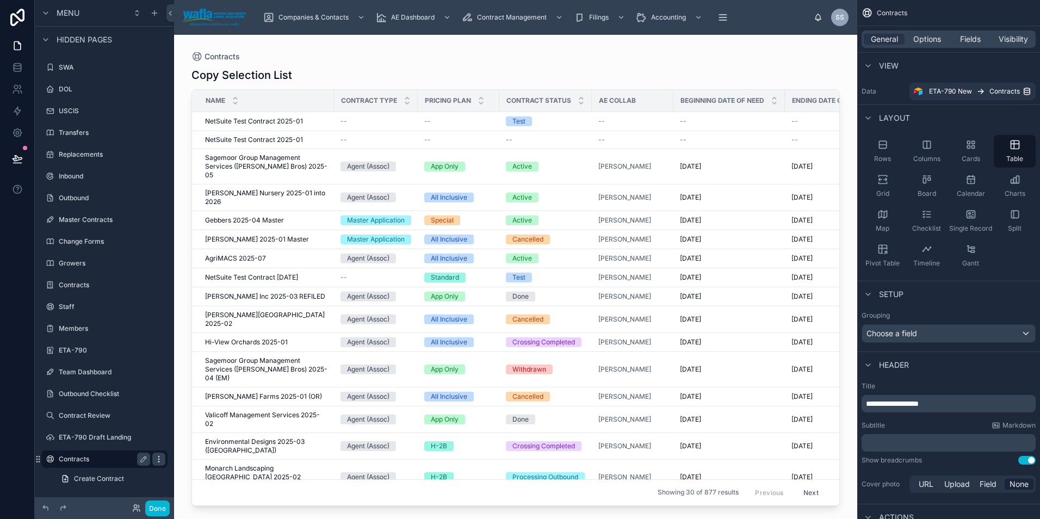
click at [159, 460] on icon "scrollable content" at bounding box center [159, 459] width 9 height 9
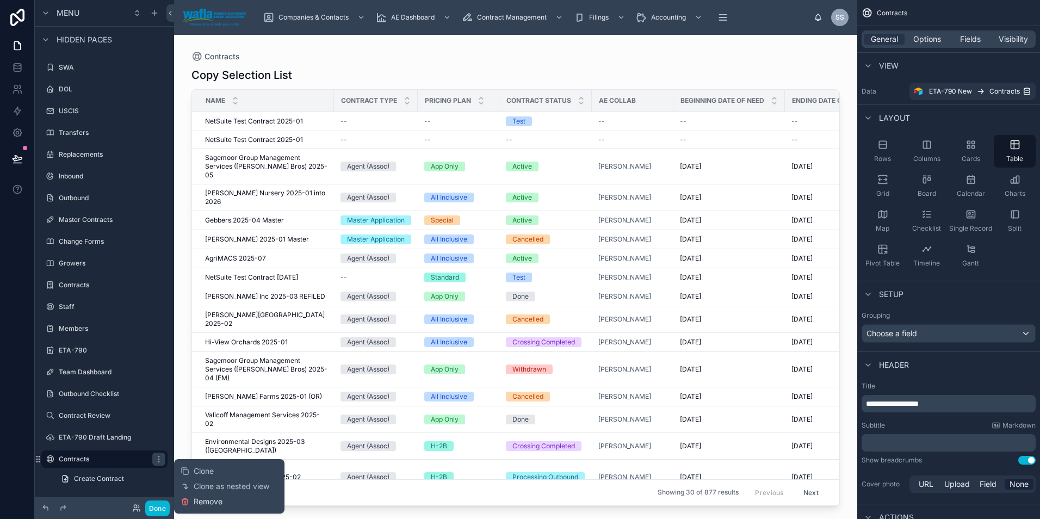
click at [196, 502] on span "Remove" at bounding box center [208, 501] width 29 height 11
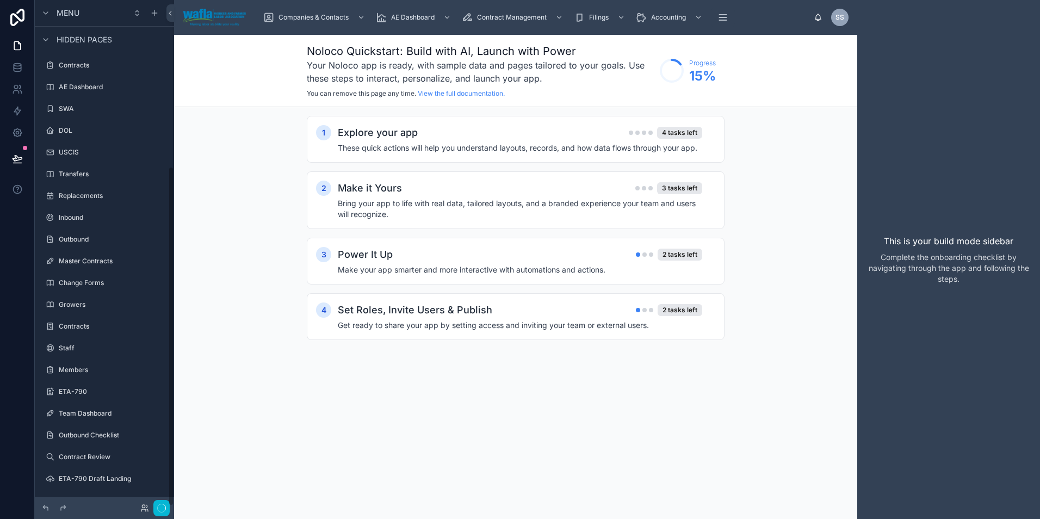
scroll to position [247, 0]
click at [158, 478] on icon "scrollable content" at bounding box center [158, 478] width 1 height 1
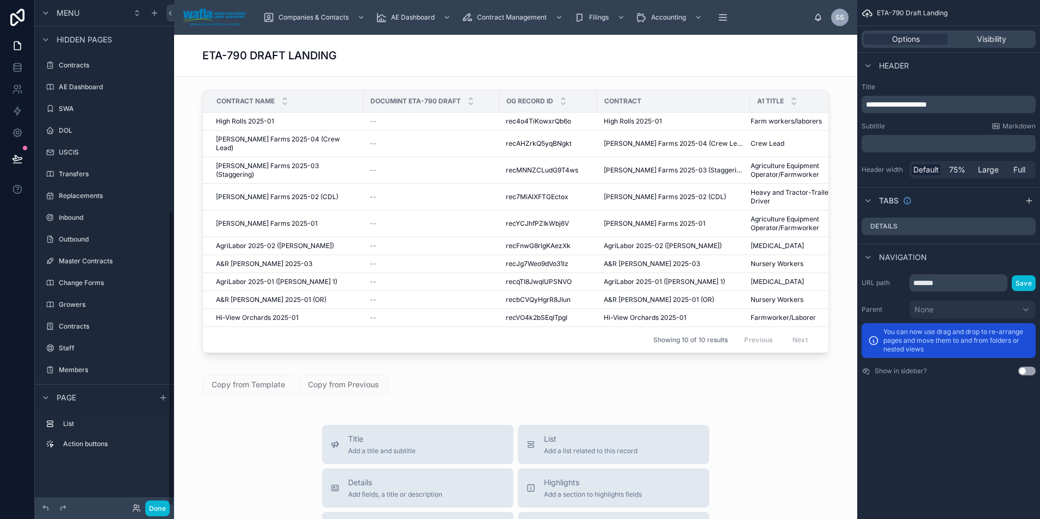
scroll to position [360, 0]
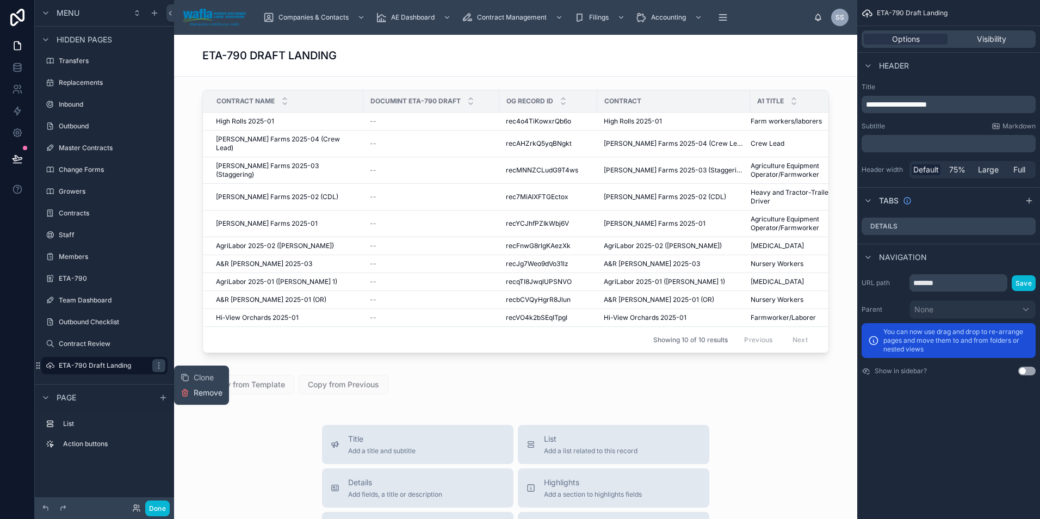
click at [201, 387] on span "Remove" at bounding box center [208, 392] width 29 height 11
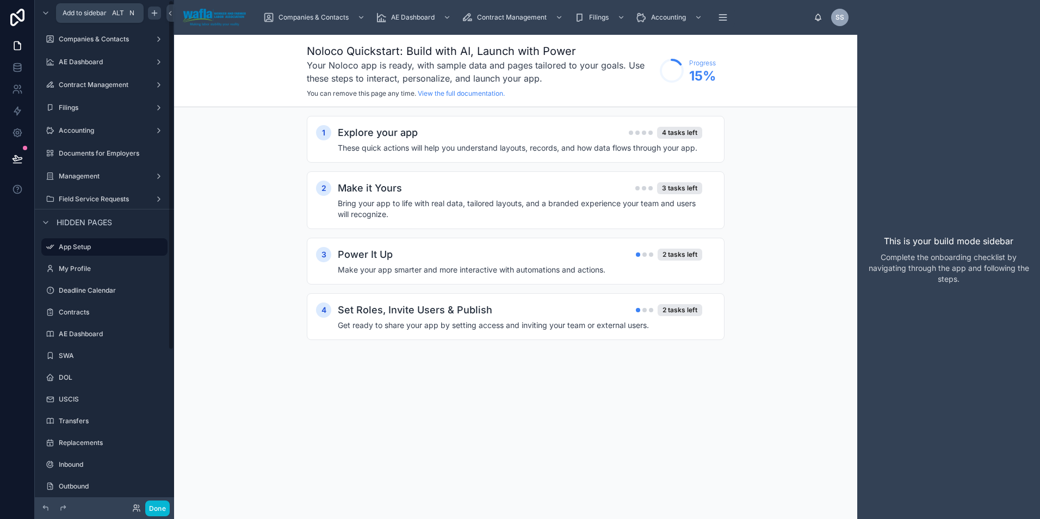
click at [158, 13] on icon "scrollable content" at bounding box center [154, 13] width 9 height 9
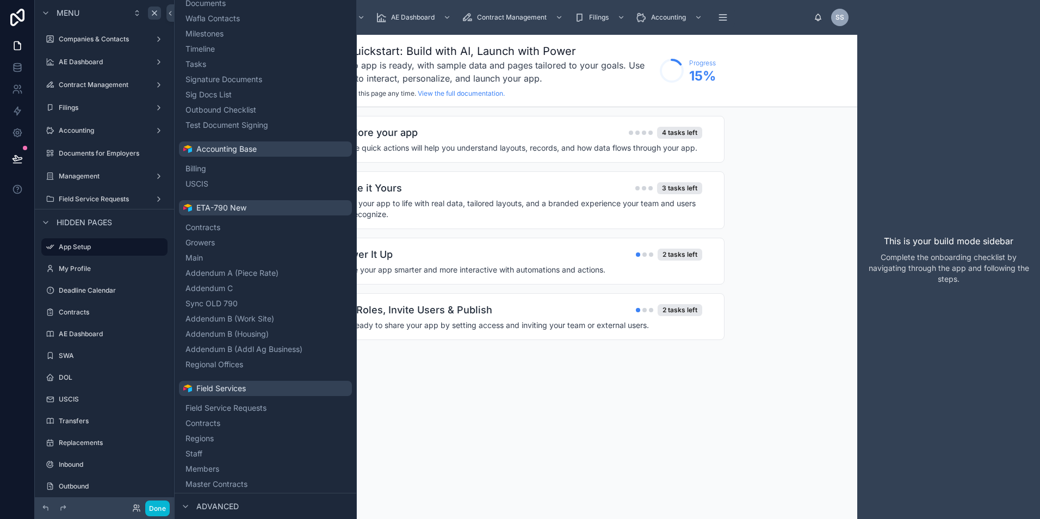
scroll to position [528, 0]
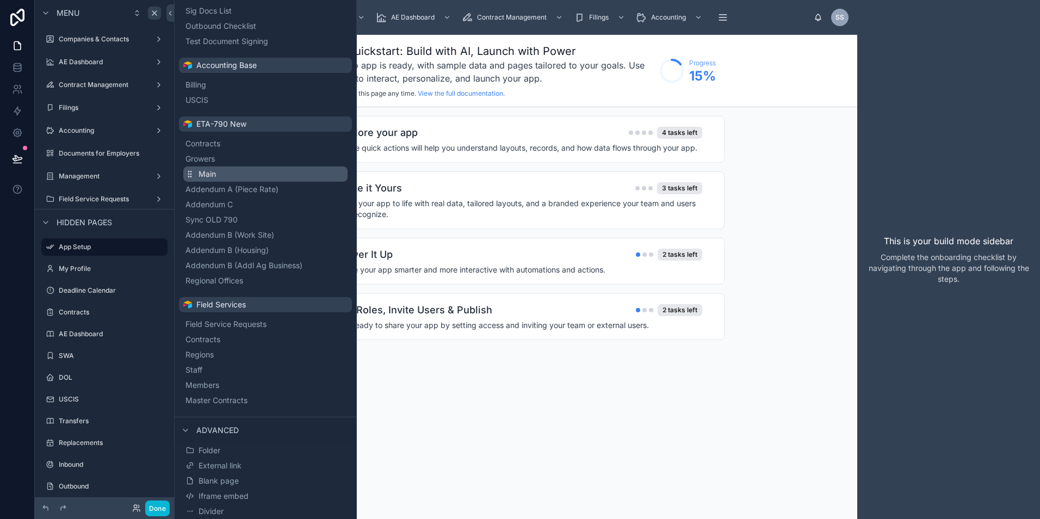
click at [205, 174] on span "Main" at bounding box center [207, 174] width 17 height 11
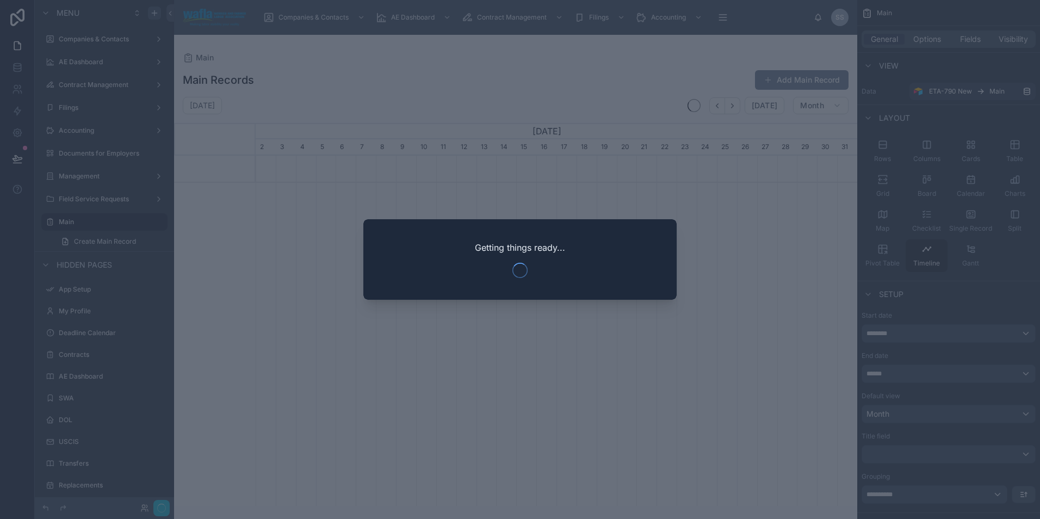
scroll to position [0, 602]
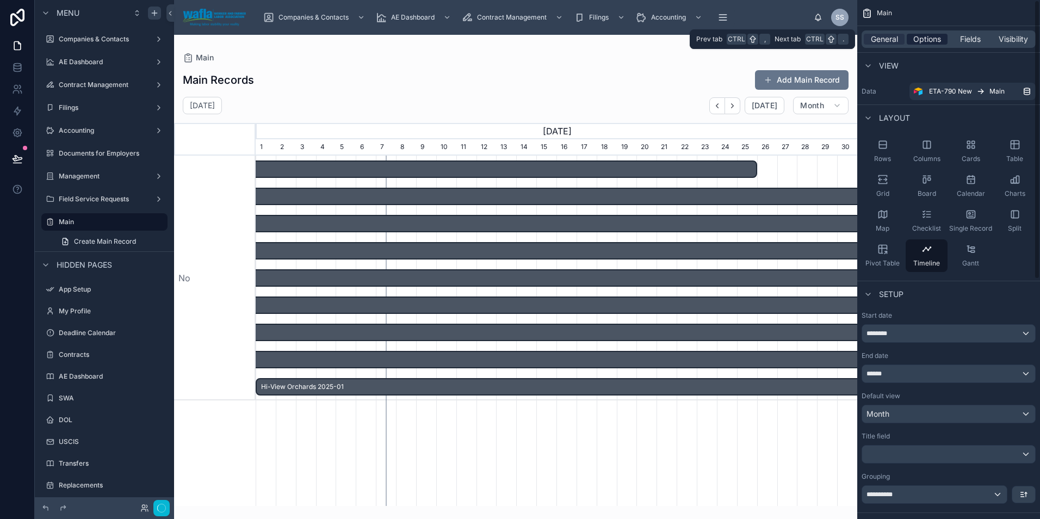
click at [918, 43] on span "Options" at bounding box center [928, 39] width 28 height 11
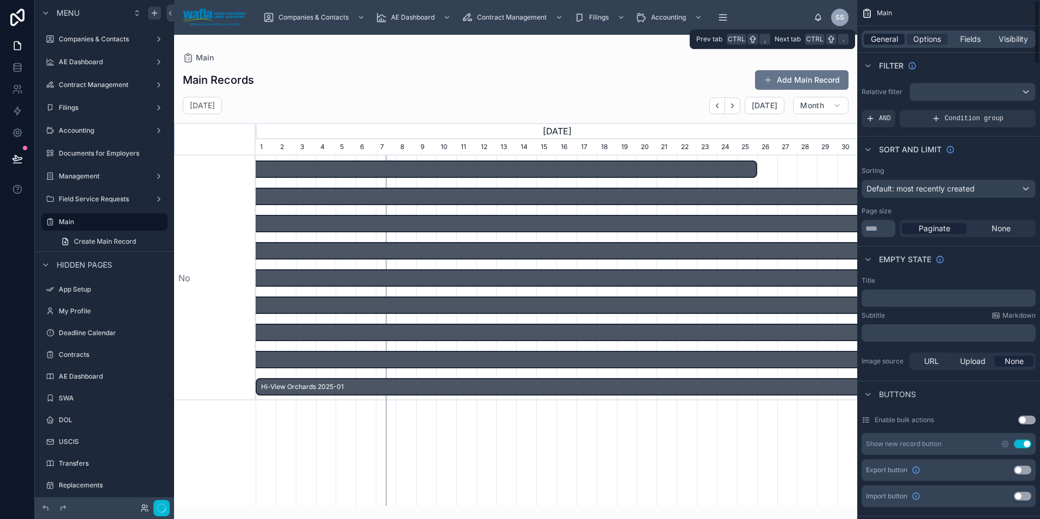
click at [874, 41] on span "General" at bounding box center [884, 39] width 27 height 11
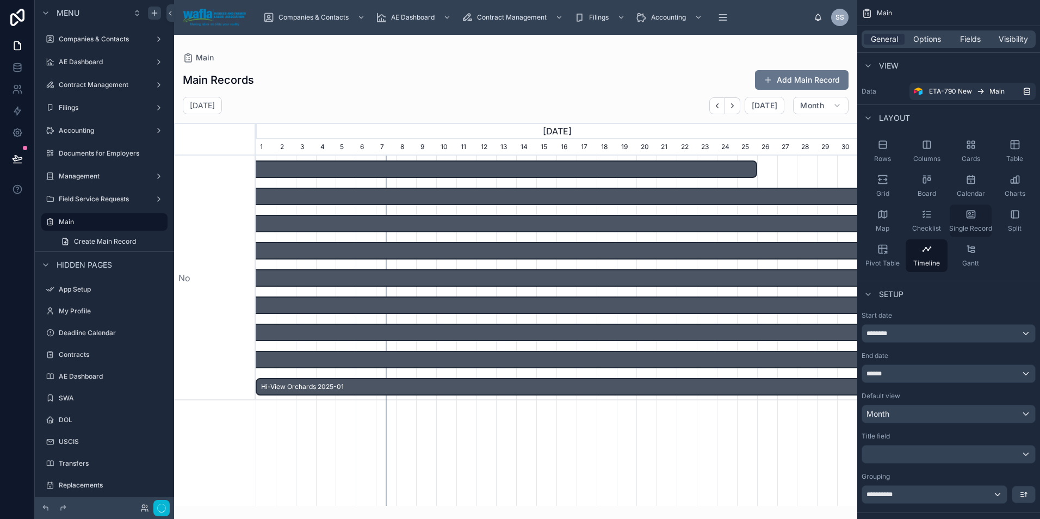
click at [968, 215] on icon "scrollable content" at bounding box center [971, 214] width 11 height 11
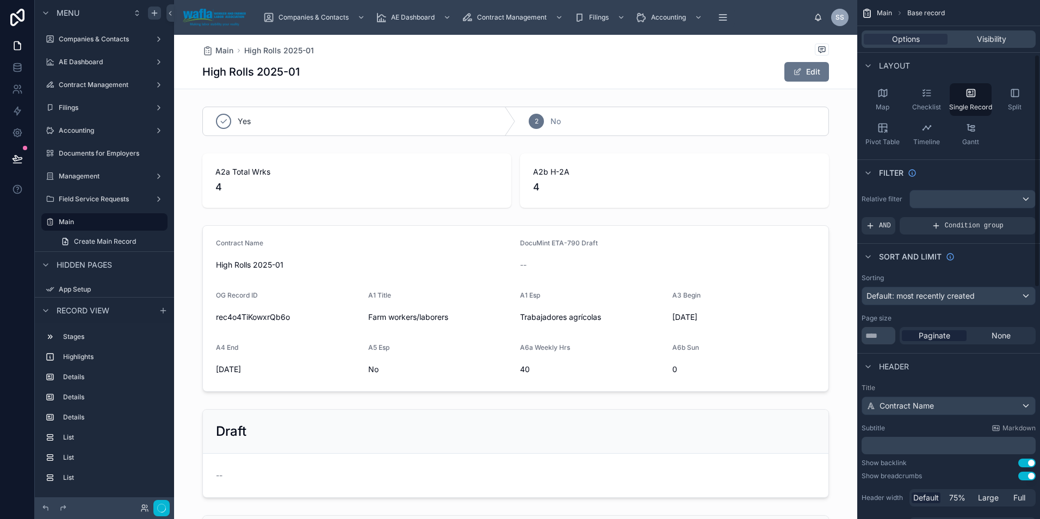
scroll to position [0, 0]
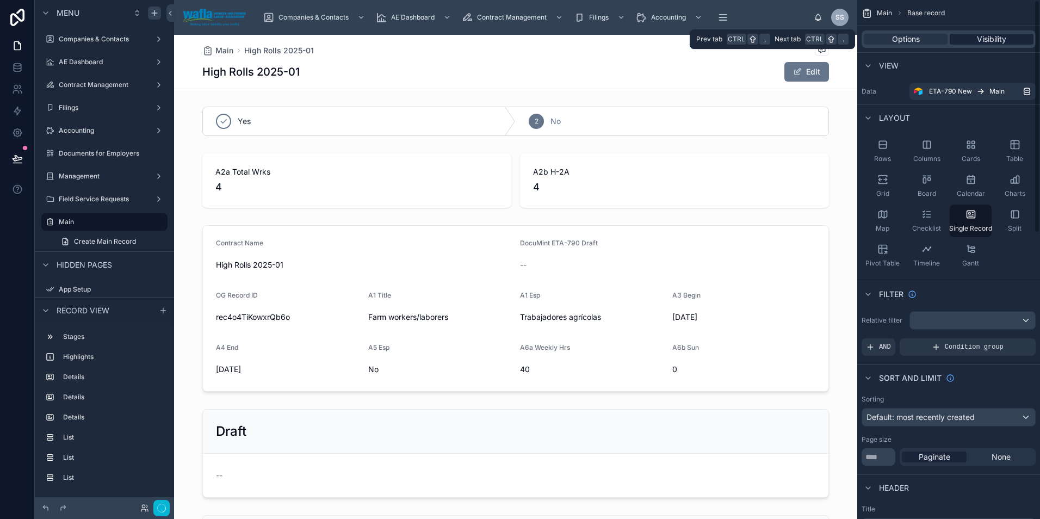
click at [973, 42] on div "Visibility" at bounding box center [992, 39] width 84 height 11
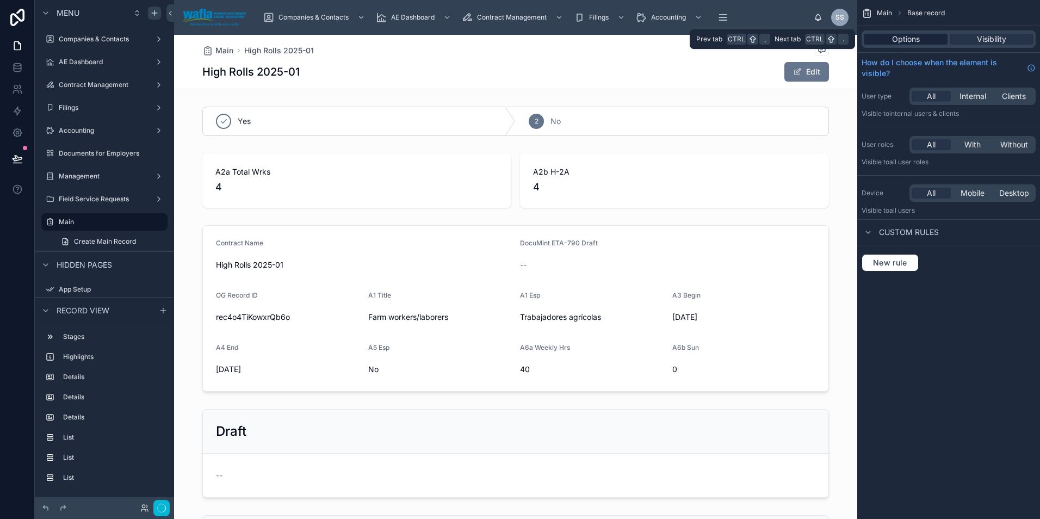
click at [911, 40] on span "Options" at bounding box center [906, 39] width 28 height 11
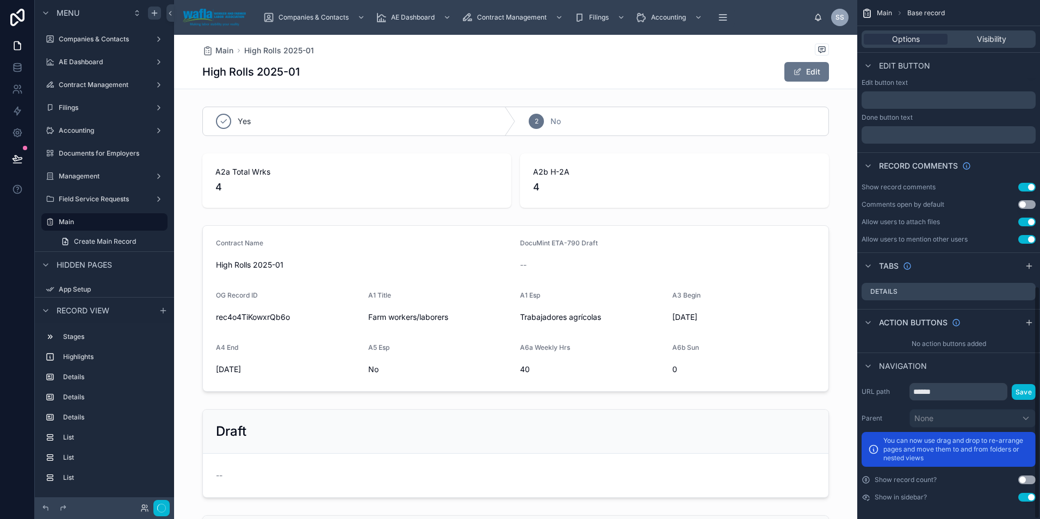
scroll to position [637, 0]
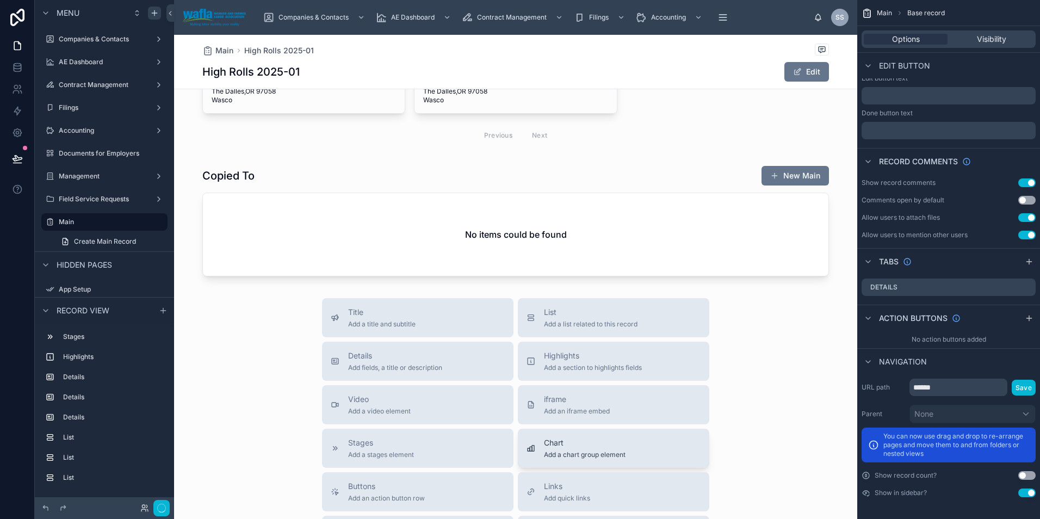
scroll to position [1051, 0]
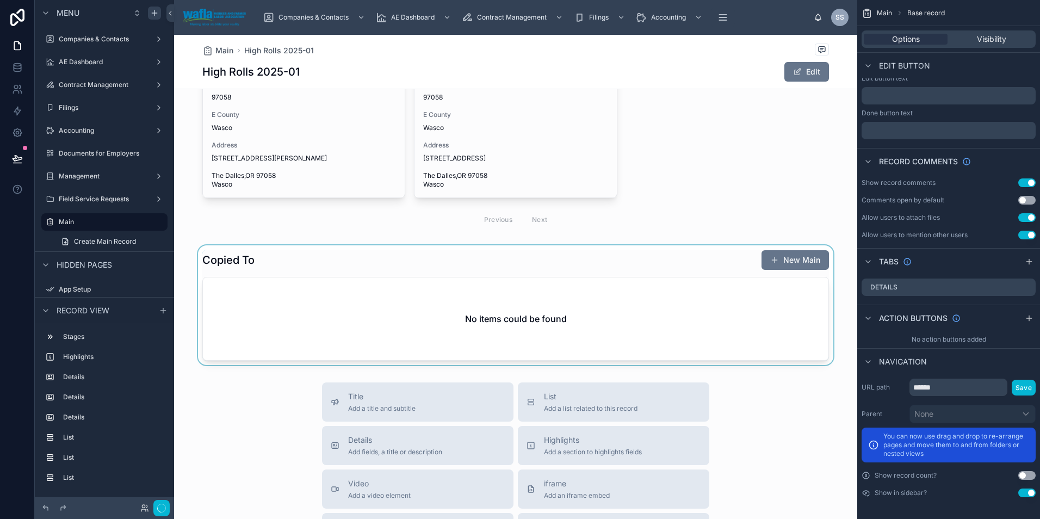
click at [656, 329] on div at bounding box center [515, 305] width 683 height 120
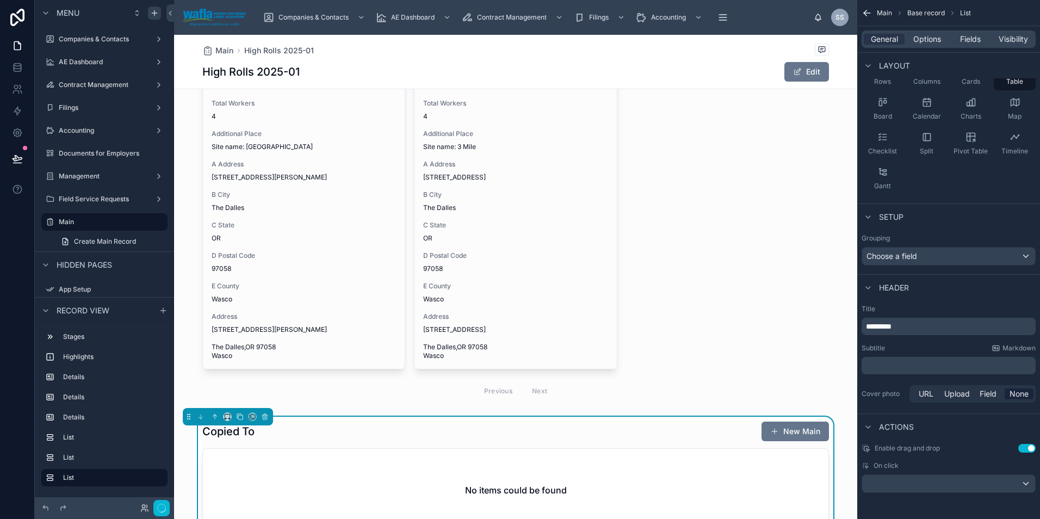
scroll to position [870, 0]
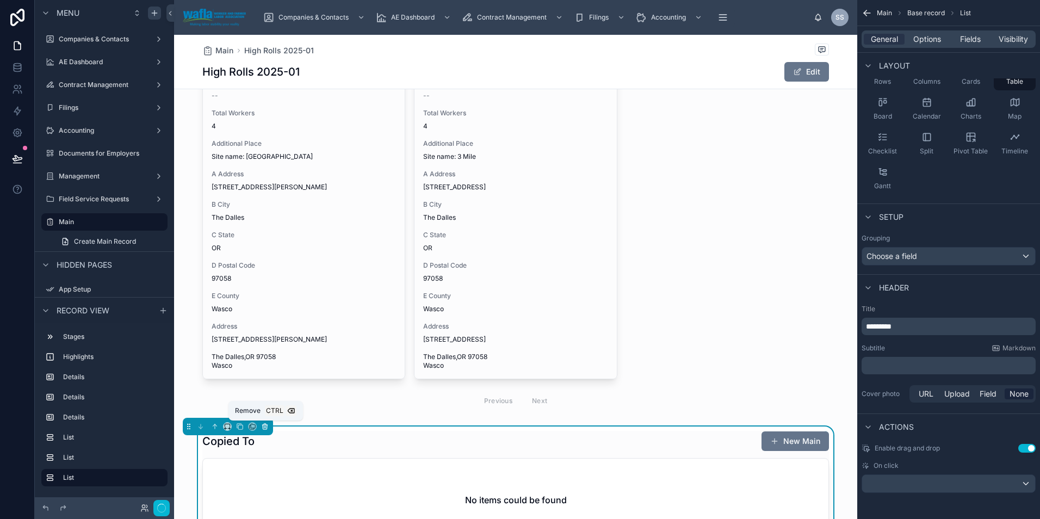
click at [263, 426] on icon at bounding box center [265, 427] width 4 height 4
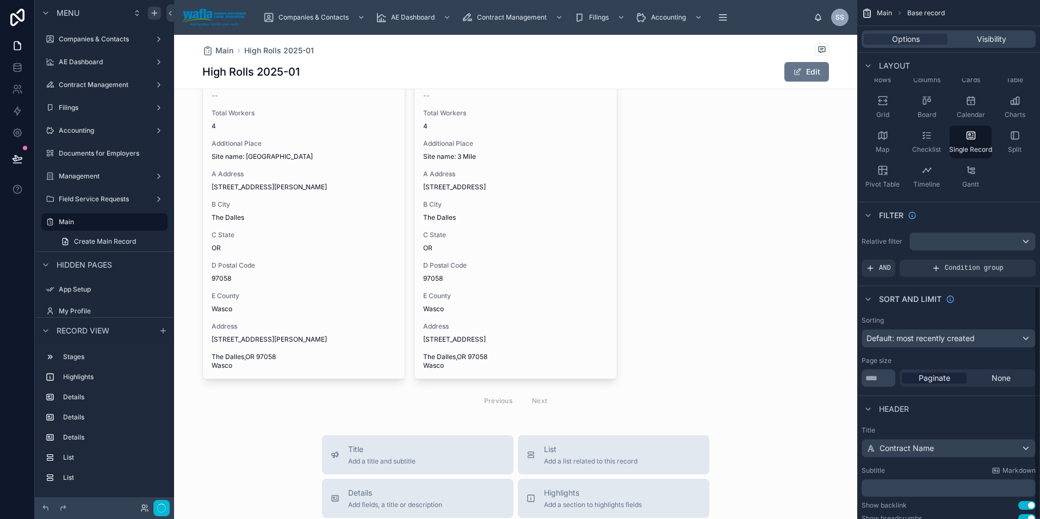
scroll to position [637, 0]
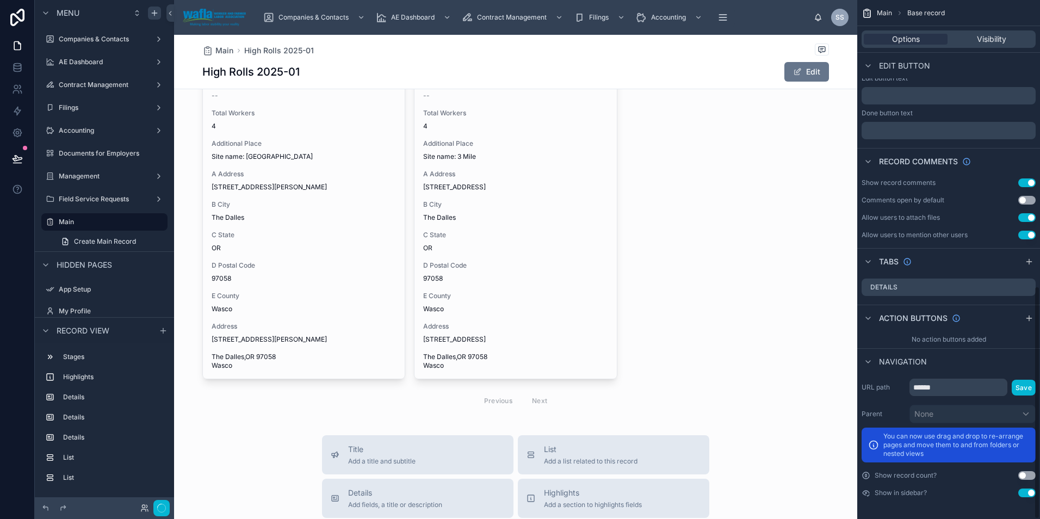
click at [281, 321] on div at bounding box center [515, 37] width 683 height 1745
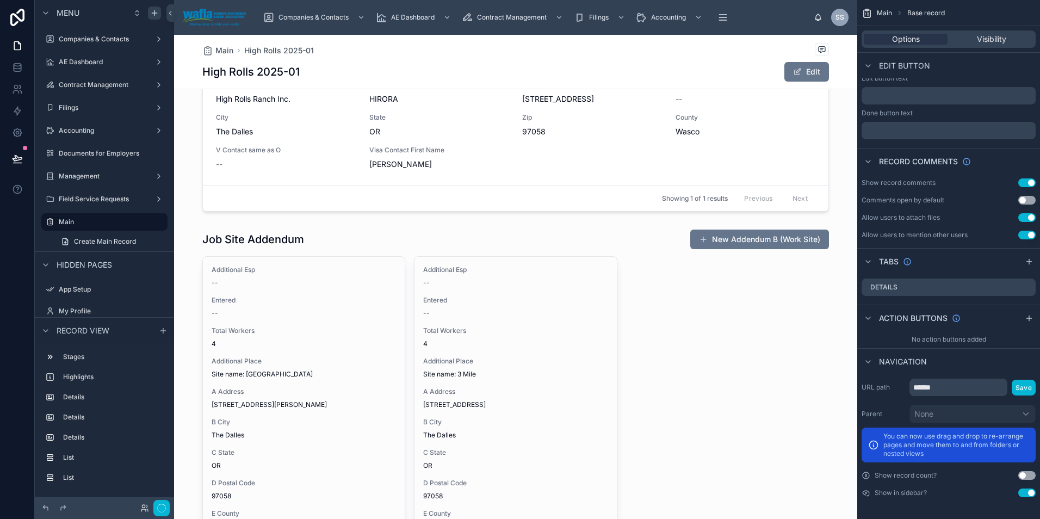
scroll to position [521, 0]
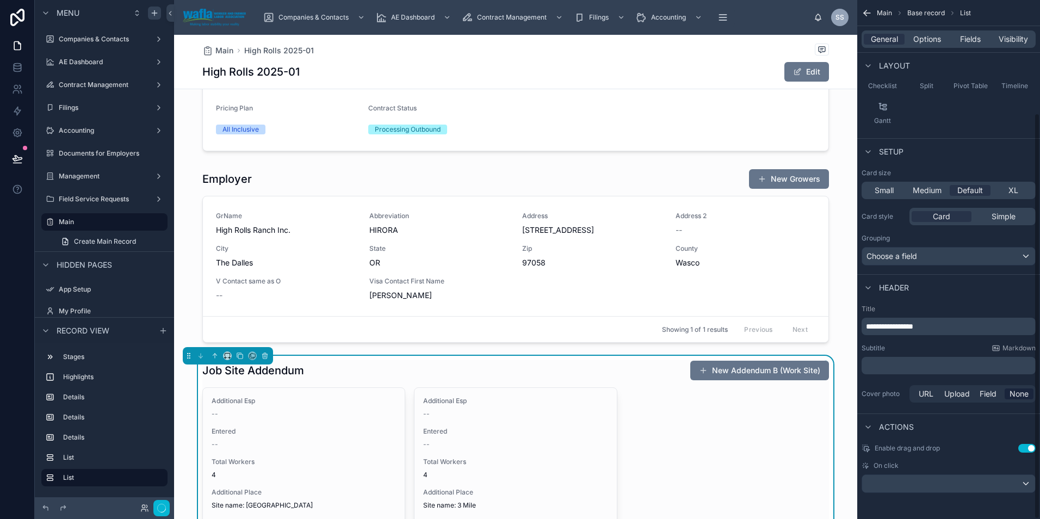
scroll to position [144, 0]
click at [263, 360] on button at bounding box center [265, 356] width 12 height 12
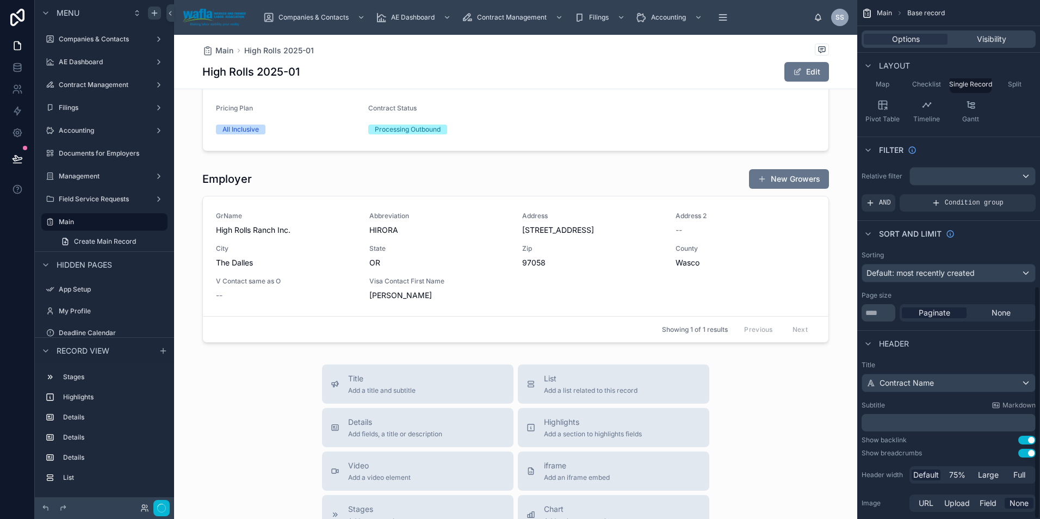
scroll to position [637, 0]
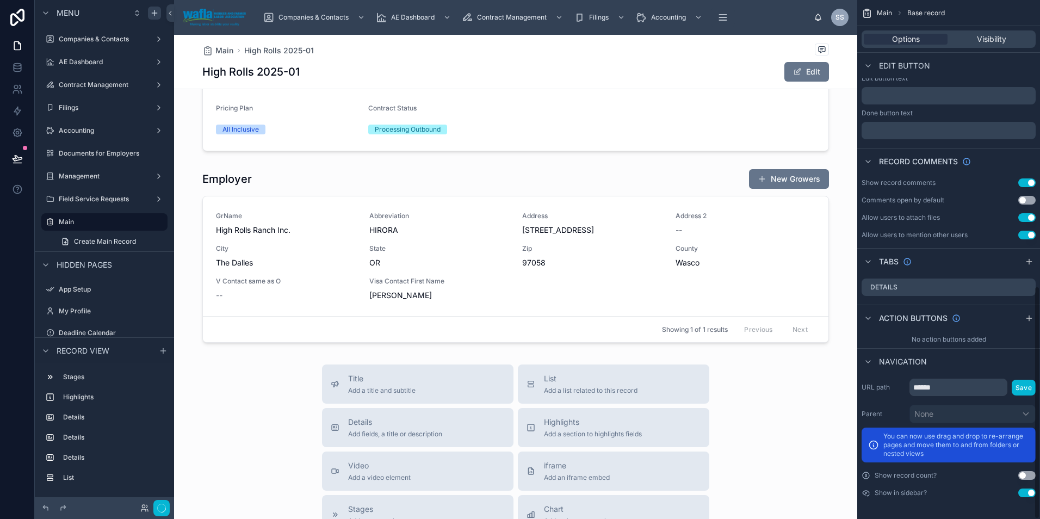
click at [304, 276] on div at bounding box center [515, 177] width 683 height 1326
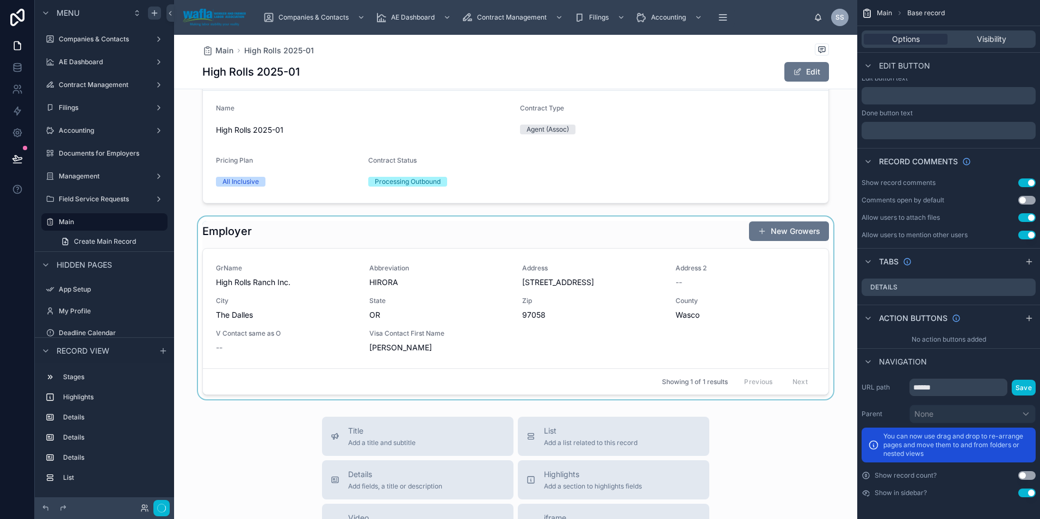
scroll to position [467, 0]
click at [327, 238] on div at bounding box center [515, 310] width 683 height 183
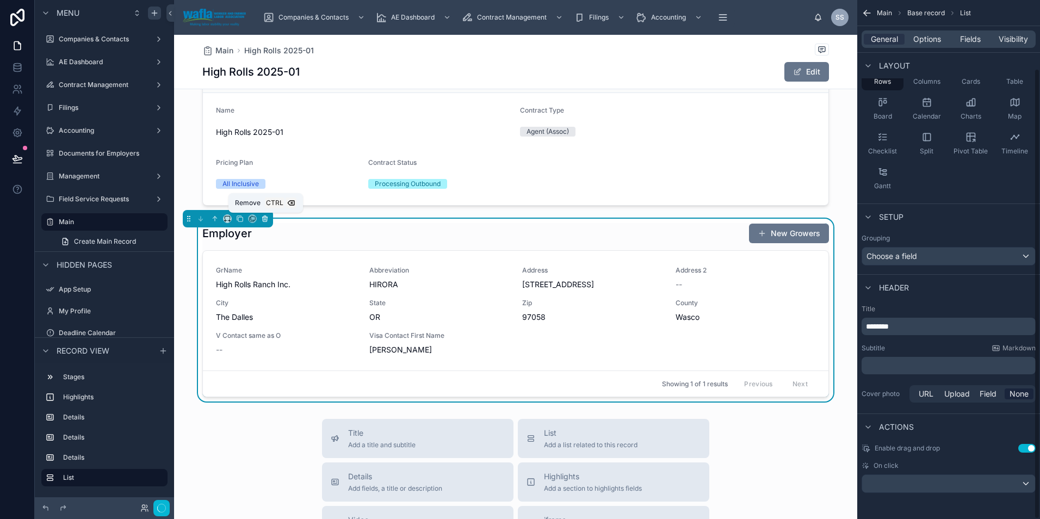
click at [269, 217] on button at bounding box center [265, 219] width 12 height 12
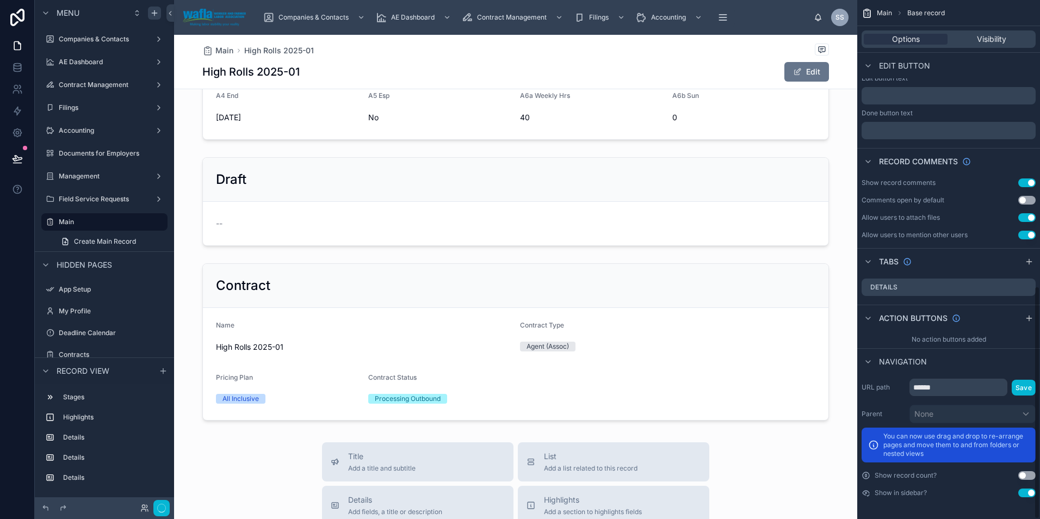
scroll to position [249, 0]
click at [323, 312] on div at bounding box center [515, 353] width 683 height 1134
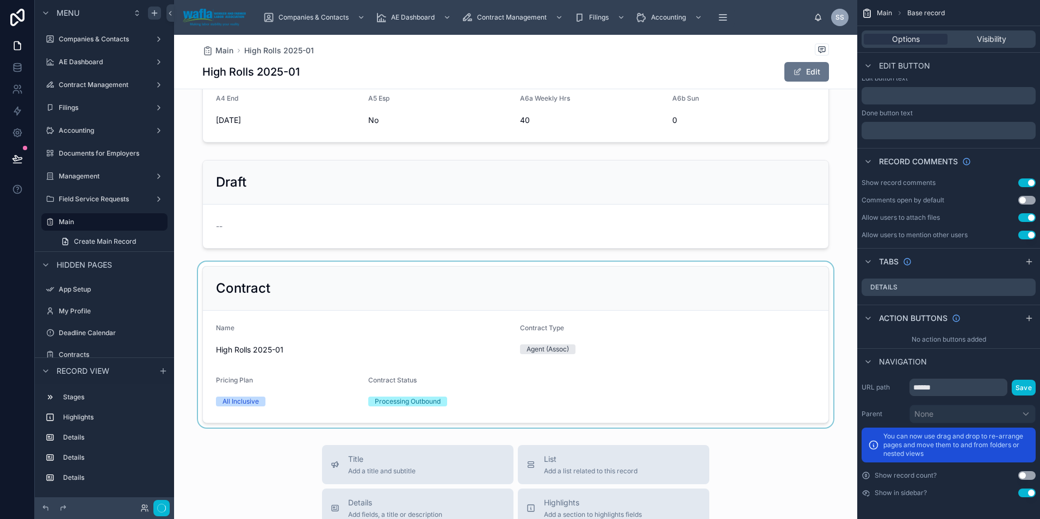
click at [319, 283] on div at bounding box center [515, 345] width 683 height 166
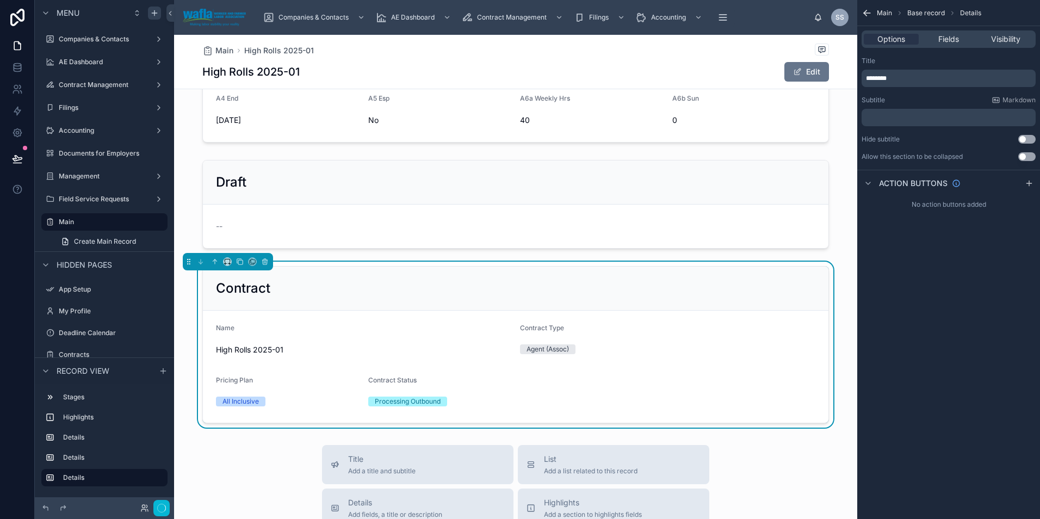
scroll to position [0, 0]
click at [266, 260] on icon at bounding box center [264, 260] width 5 height 0
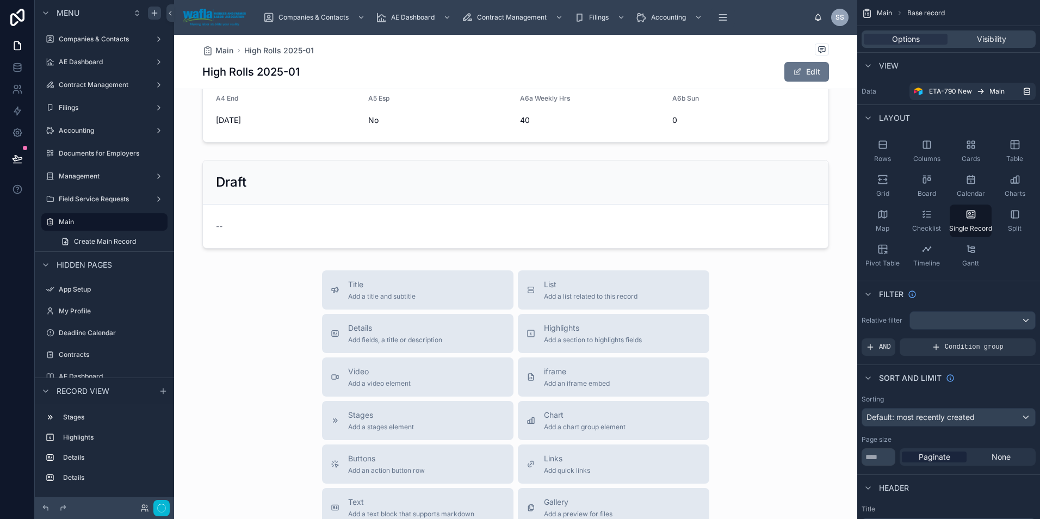
scroll to position [122, 0]
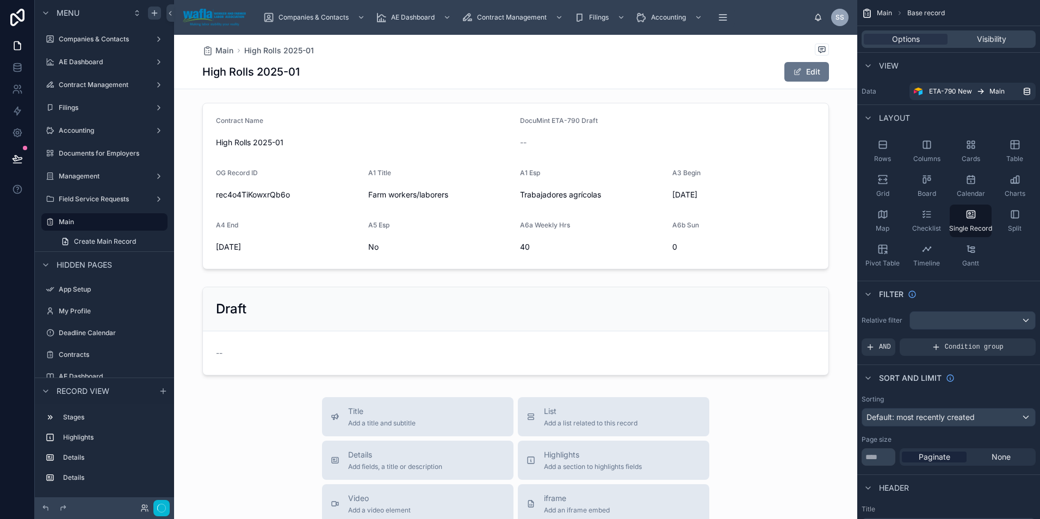
click at [342, 288] on div at bounding box center [515, 391] width 683 height 959
click at [346, 298] on div at bounding box center [515, 330] width 683 height 97
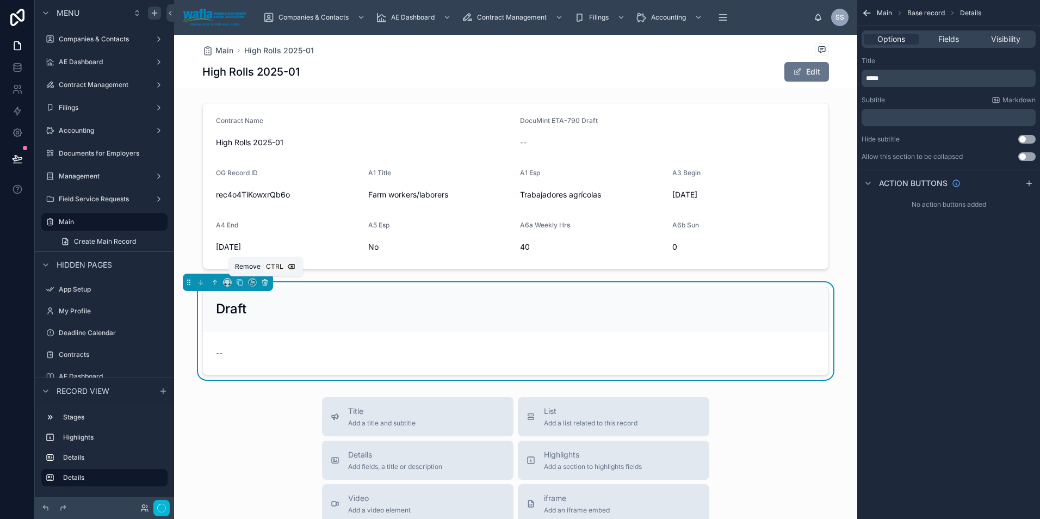
click at [267, 285] on icon at bounding box center [265, 283] width 4 height 4
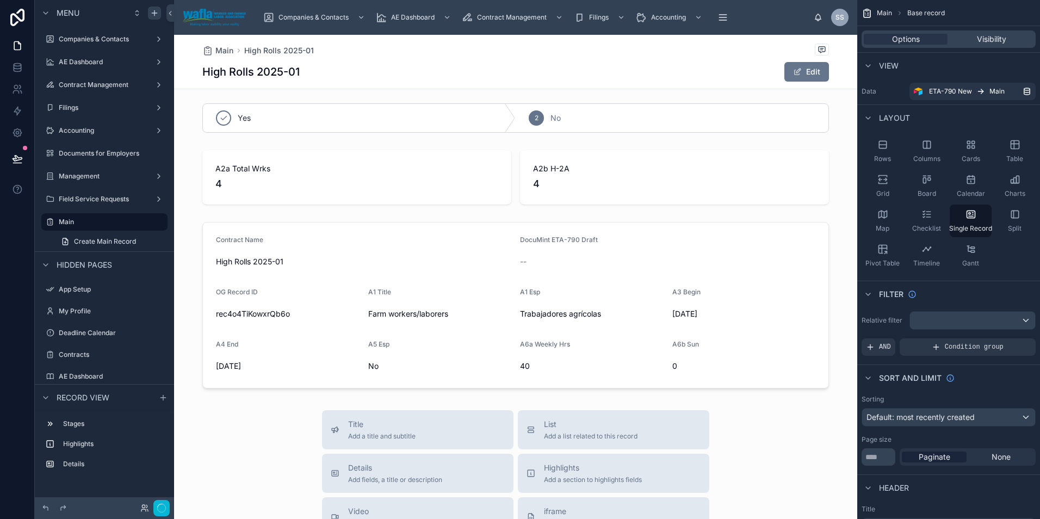
scroll to position [0, 0]
click at [335, 247] on div at bounding box center [515, 461] width 683 height 853
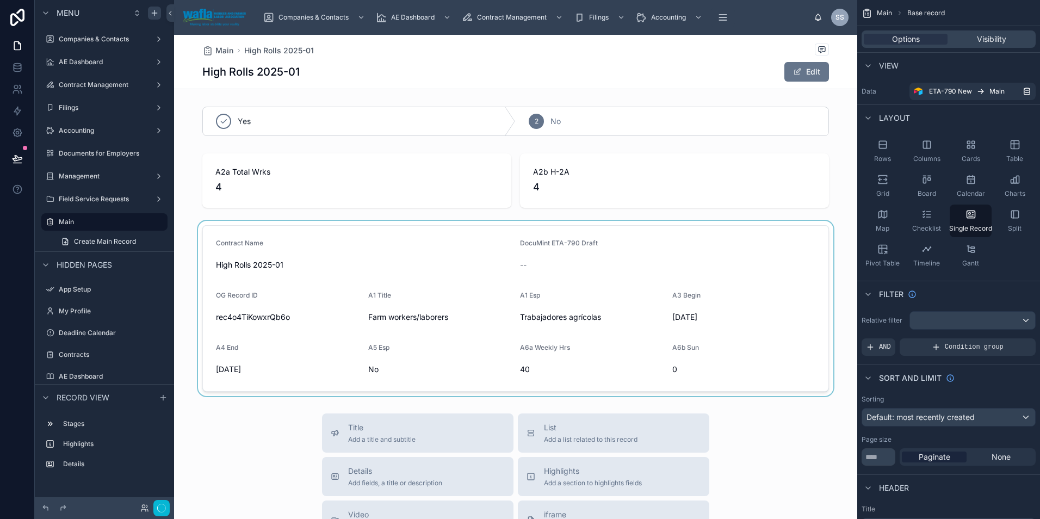
click at [342, 243] on div at bounding box center [515, 308] width 683 height 175
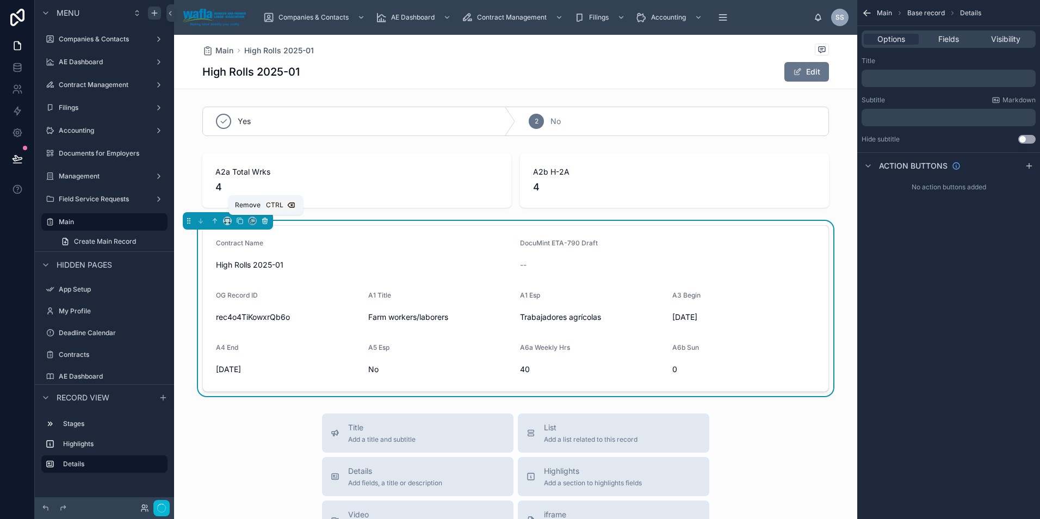
click at [264, 218] on icon at bounding box center [265, 221] width 8 height 8
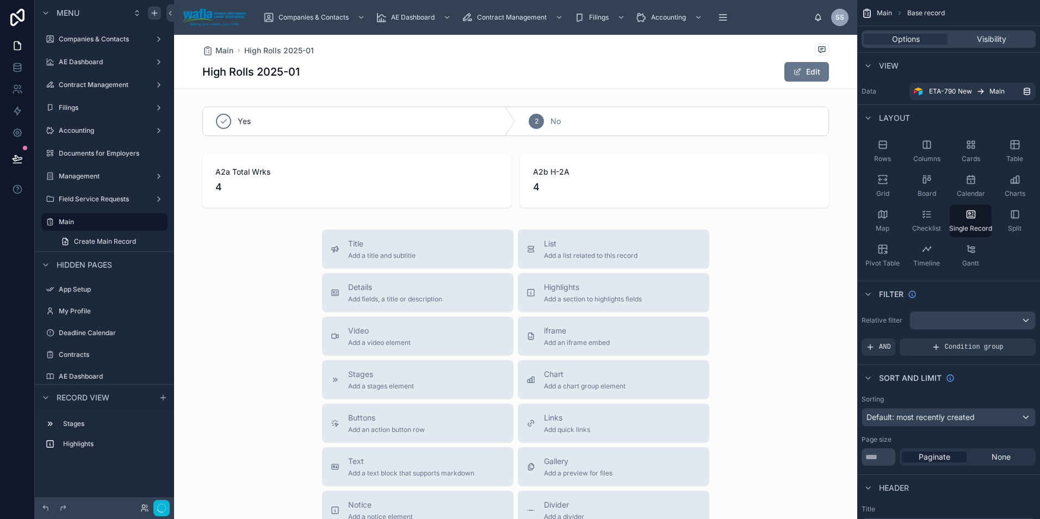
click at [301, 183] on div at bounding box center [515, 369] width 683 height 669
click at [301, 183] on div at bounding box center [515, 180] width 683 height 63
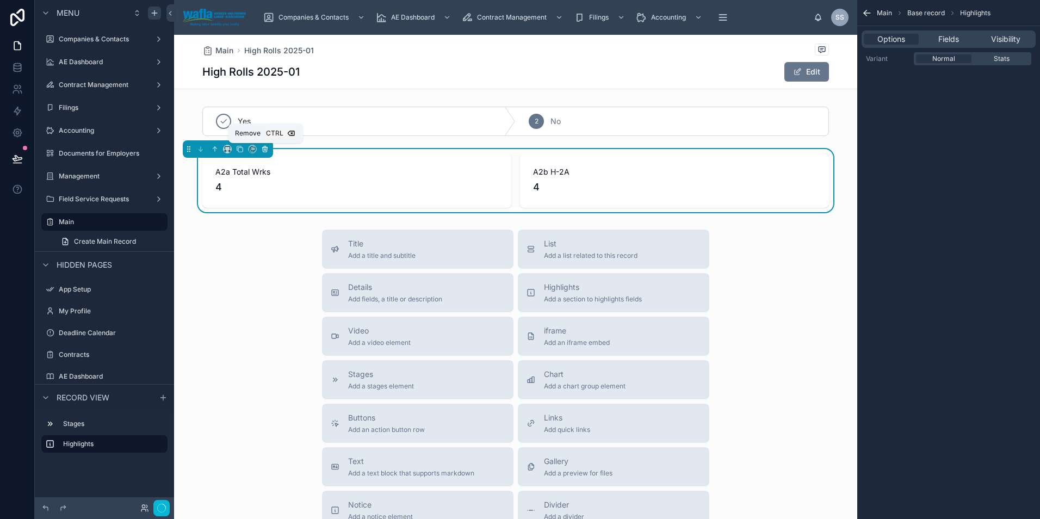
click at [266, 151] on icon at bounding box center [265, 149] width 8 height 8
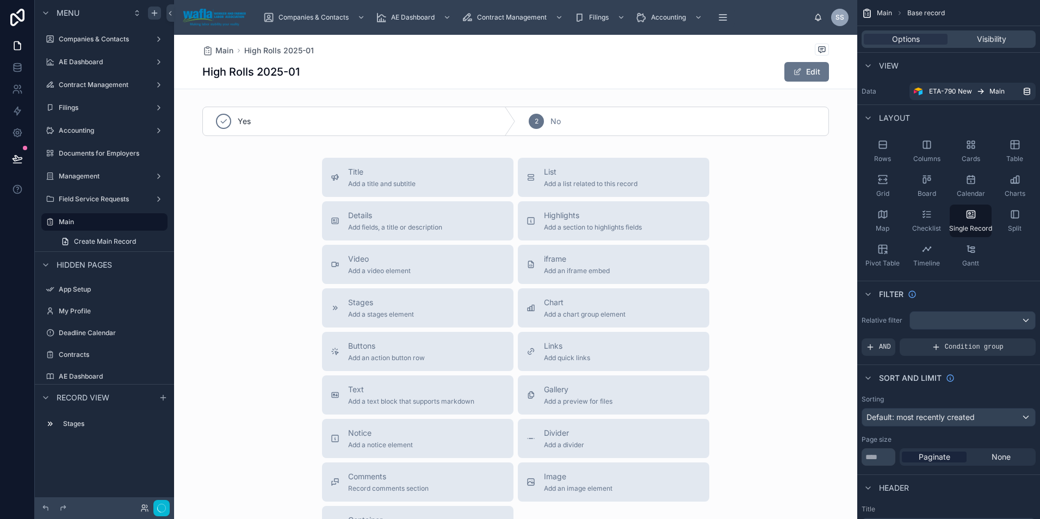
click at [275, 126] on div at bounding box center [515, 334] width 683 height 598
click at [292, 122] on div at bounding box center [515, 121] width 683 height 38
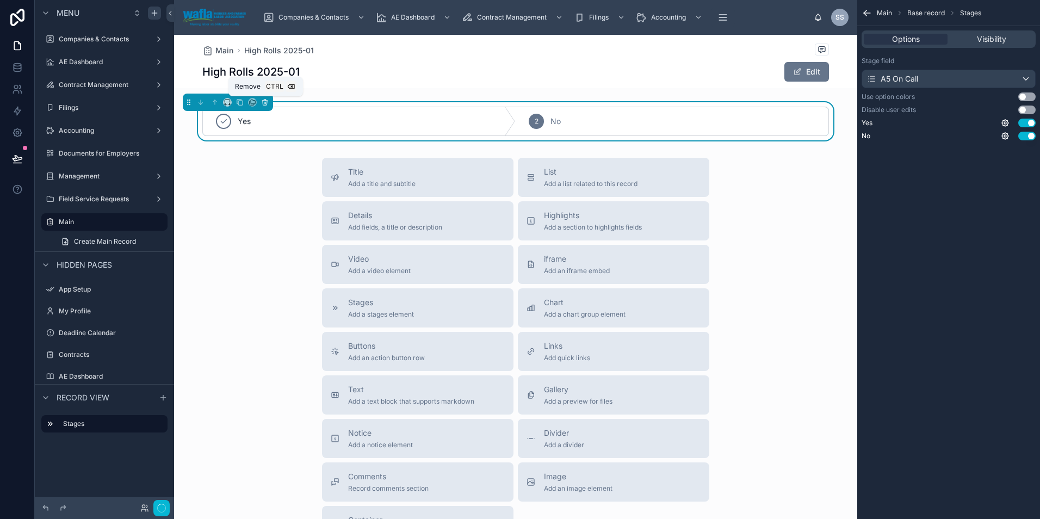
click at [267, 104] on icon at bounding box center [265, 102] width 8 height 8
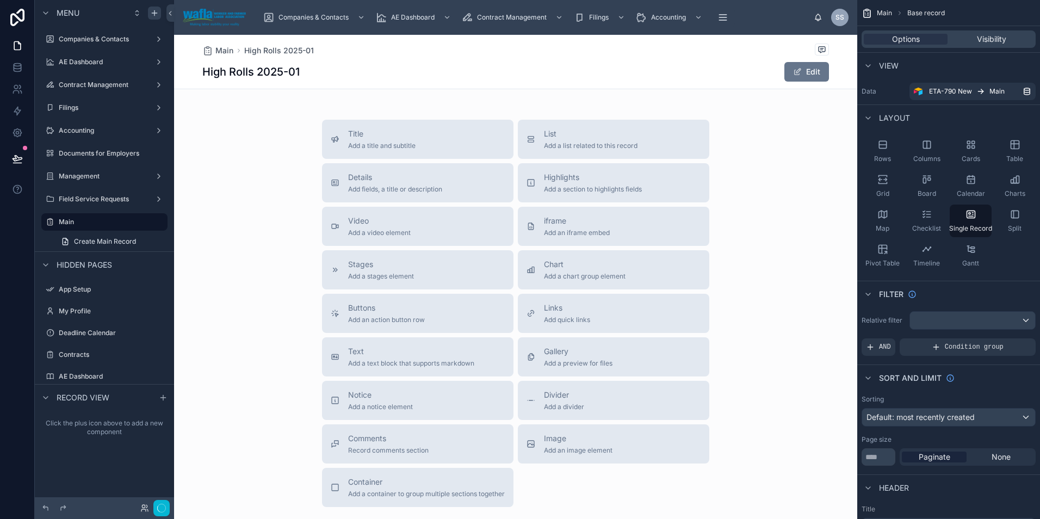
click at [423, 183] on div at bounding box center [515, 314] width 683 height 559
click at [359, 189] on span "Add fields, a title or description" at bounding box center [395, 189] width 94 height 9
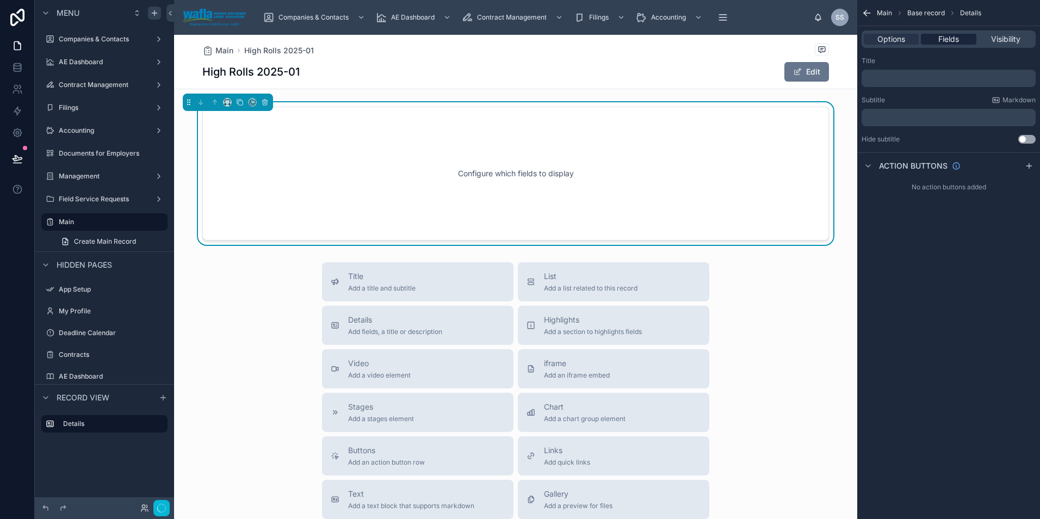
click at [953, 35] on span "Fields" at bounding box center [949, 39] width 21 height 11
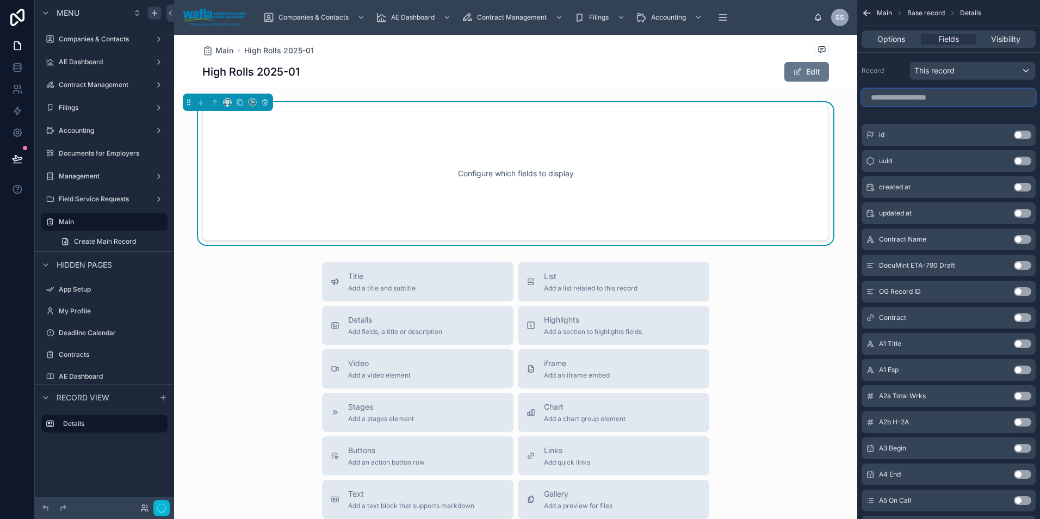
click at [925, 98] on input "scrollable content" at bounding box center [949, 97] width 174 height 17
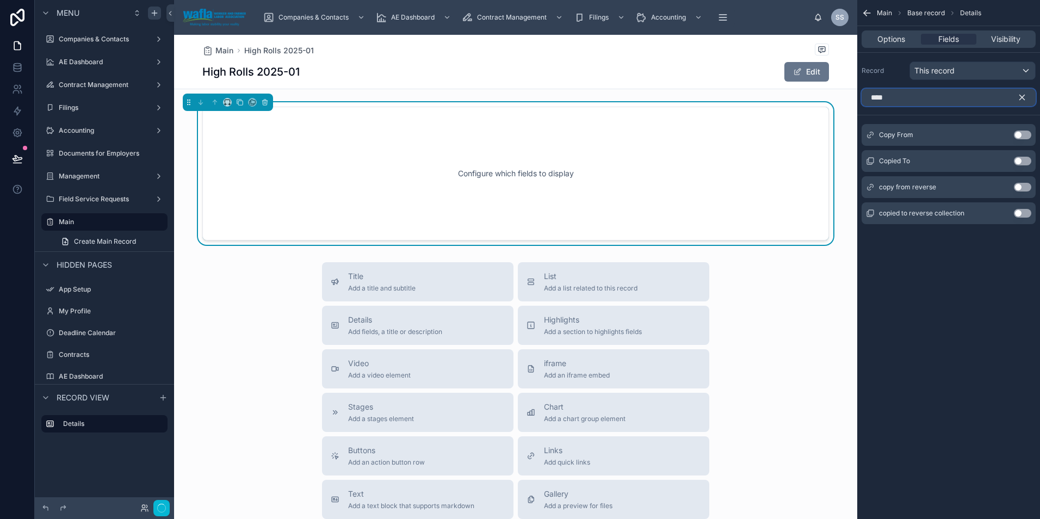
type input "****"
click at [1021, 159] on button "Use setting" at bounding box center [1022, 161] width 17 height 9
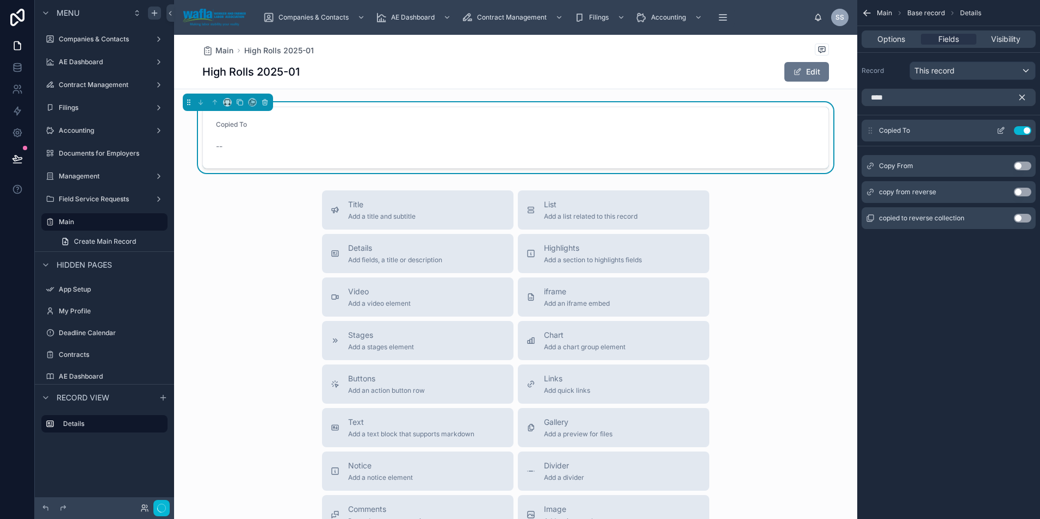
click at [1002, 129] on icon "scrollable content" at bounding box center [1001, 130] width 9 height 9
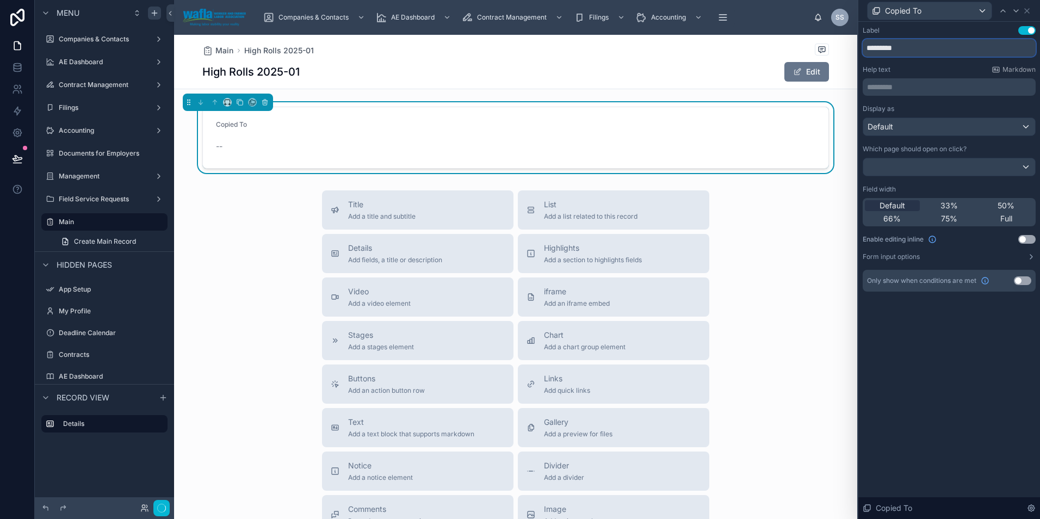
drag, startPoint x: 915, startPoint y: 46, endPoint x: 829, endPoint y: 46, distance: 86.0
click at [829, 46] on div "Copied To Label Use setting ********* Help text Markdown ********* ﻿ Display as…" at bounding box center [520, 259] width 1040 height 519
type input "****"
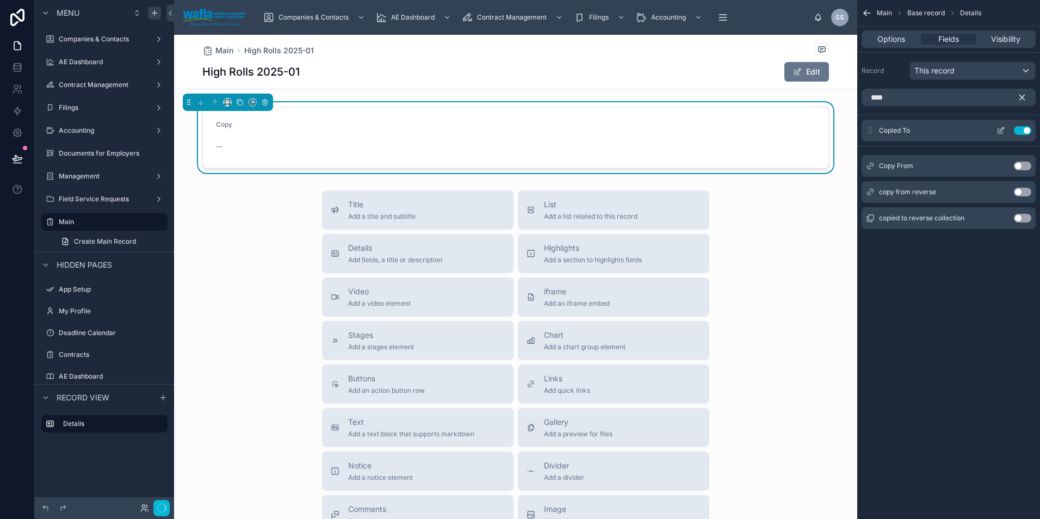
click at [1026, 128] on button "Use setting" at bounding box center [1022, 130] width 17 height 9
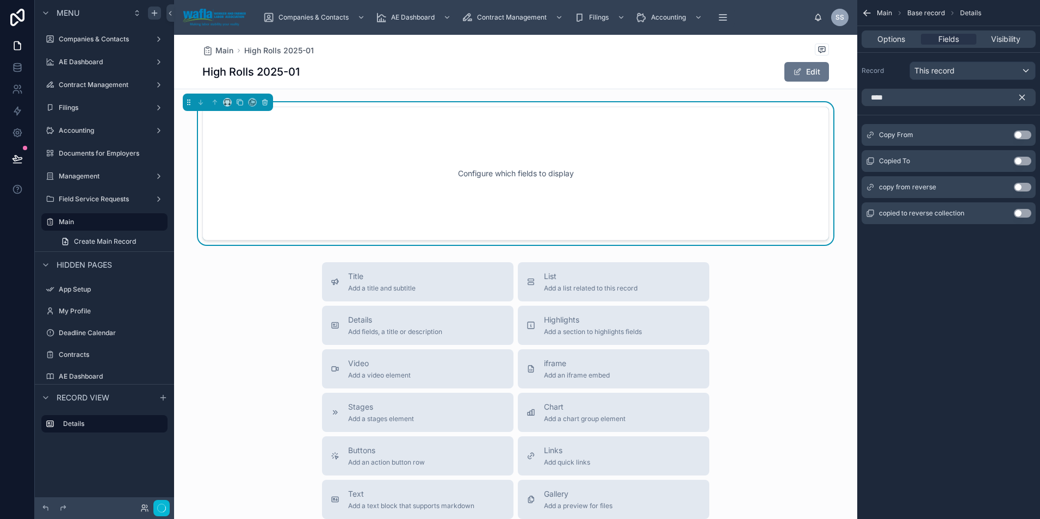
click at [1020, 135] on button "Use setting" at bounding box center [1022, 135] width 17 height 9
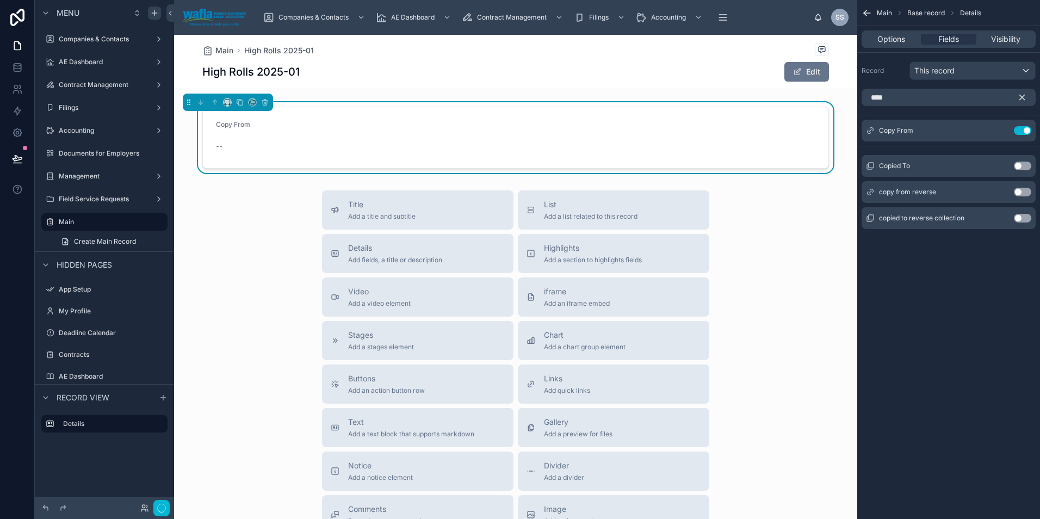
click at [311, 155] on div "--" at bounding box center [288, 146] width 144 height 17
click at [1002, 128] on icon "scrollable content" at bounding box center [1001, 130] width 9 height 9
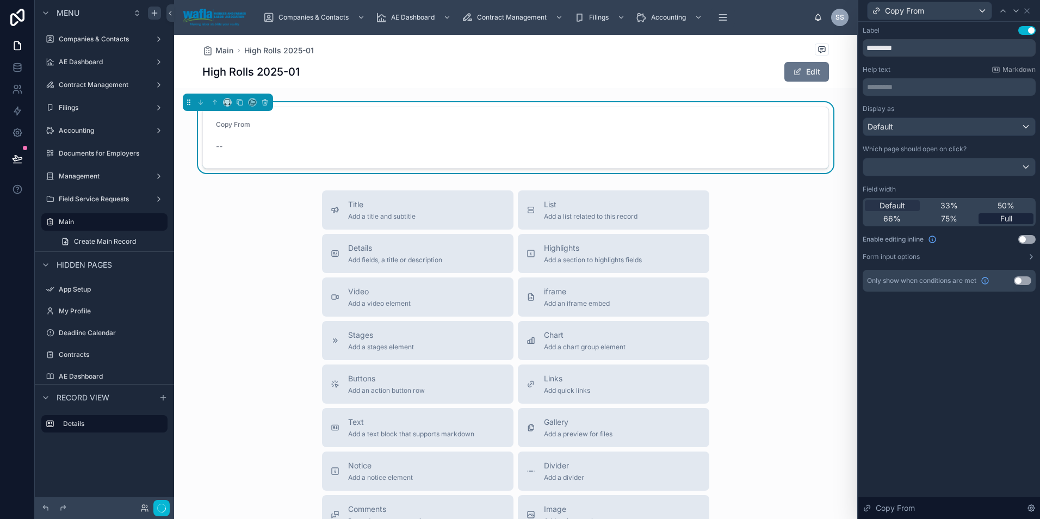
click at [988, 216] on div "Full" at bounding box center [1006, 218] width 55 height 11
click at [1030, 239] on button "Use setting" at bounding box center [1027, 239] width 17 height 9
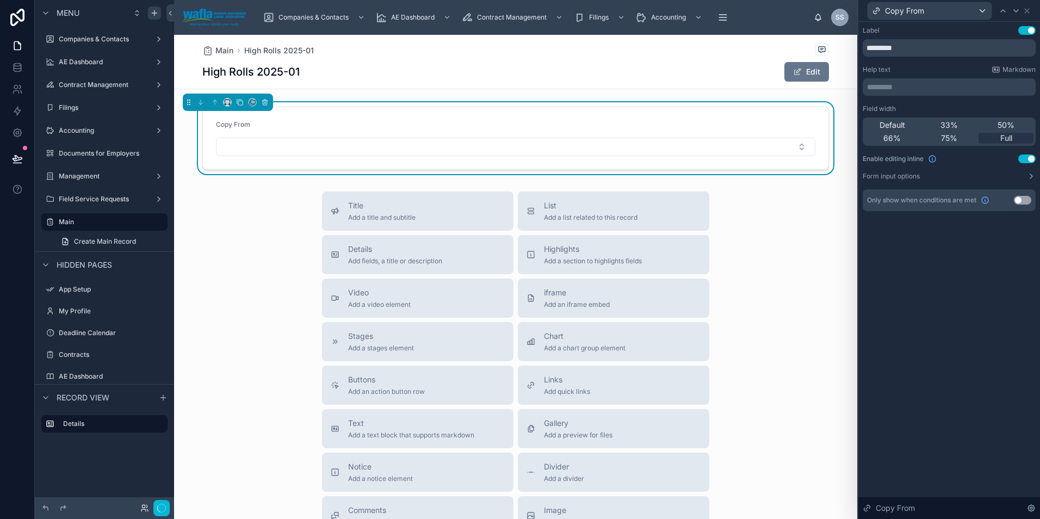
click at [815, 264] on div "Title Add a title and subtitle List Add a list related to this record Details A…" at bounding box center [515, 385] width 683 height 387
click at [147, 221] on icon "scrollable content" at bounding box center [143, 222] width 9 height 9
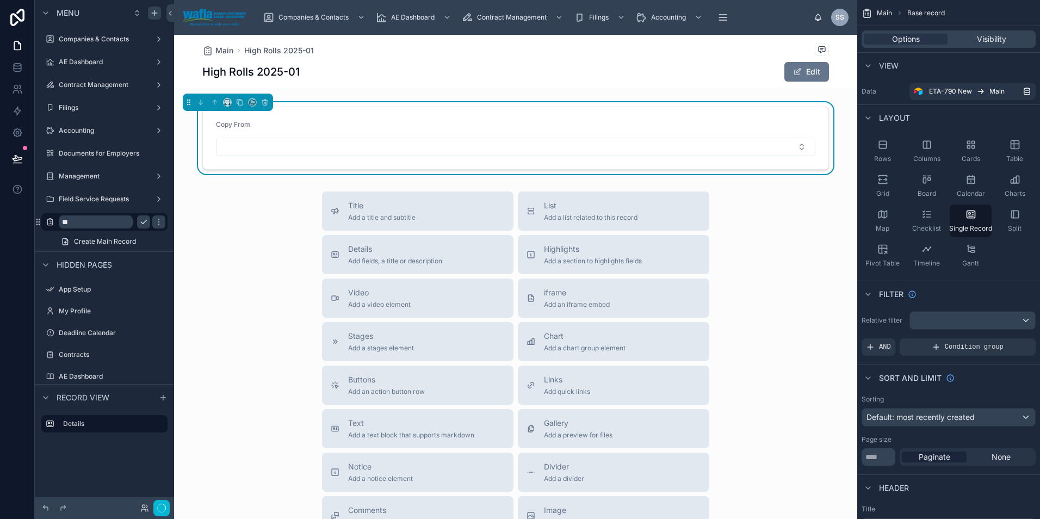
type input "*"
type input "**********"
click at [242, 280] on div "Title Add a title and subtitle List Add a list related to this record Details A…" at bounding box center [515, 385] width 683 height 387
click at [249, 243] on div "Title Add a title and subtitle List Add a list related to this record Details A…" at bounding box center [515, 385] width 683 height 387
click at [1003, 40] on span "Visibility" at bounding box center [991, 39] width 29 height 11
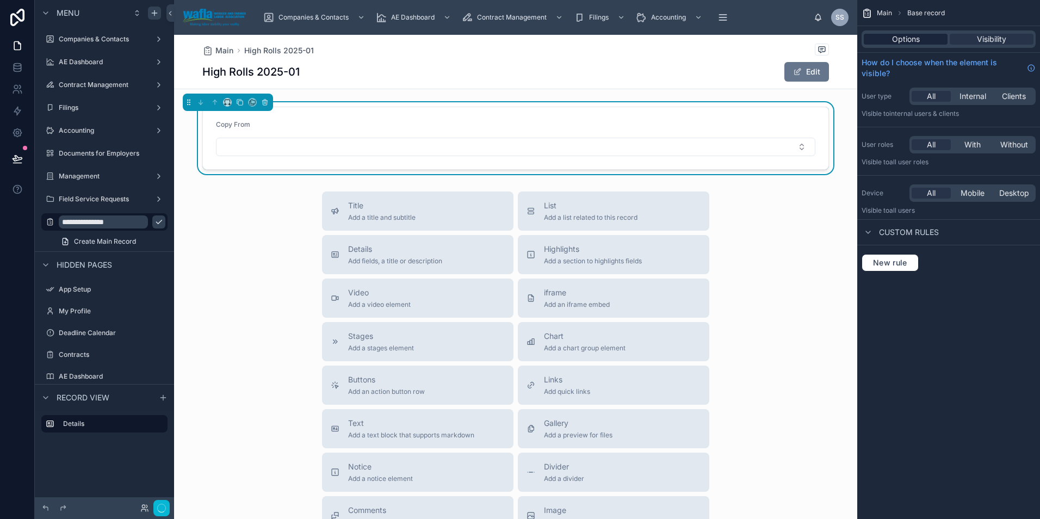
click at [904, 40] on span "Options" at bounding box center [906, 39] width 28 height 11
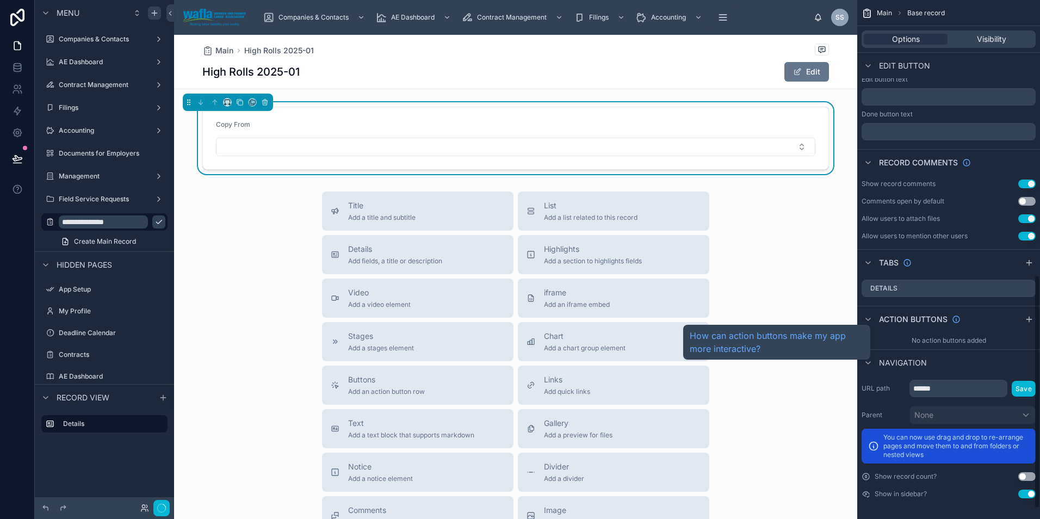
scroll to position [637, 0]
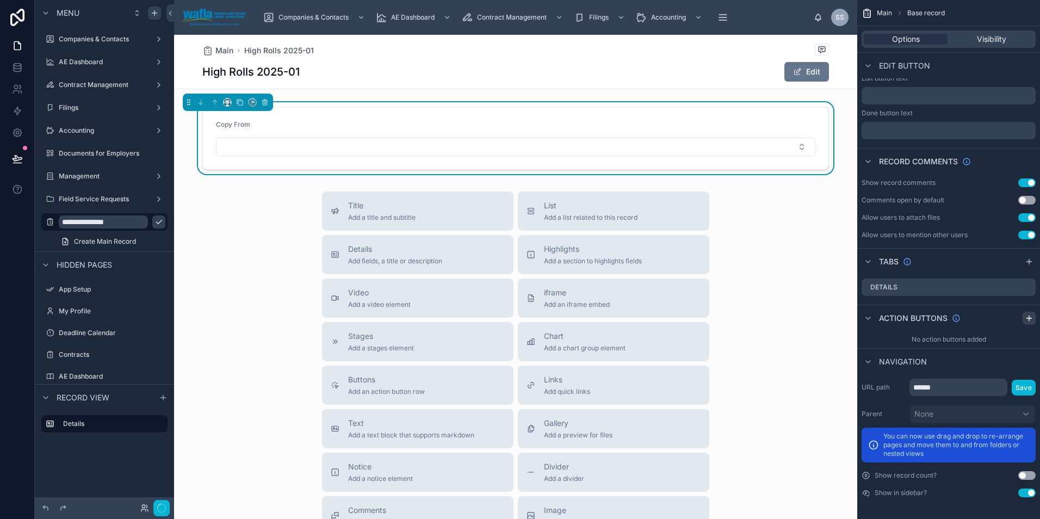
click at [1030, 316] on icon "scrollable content" at bounding box center [1029, 318] width 9 height 9
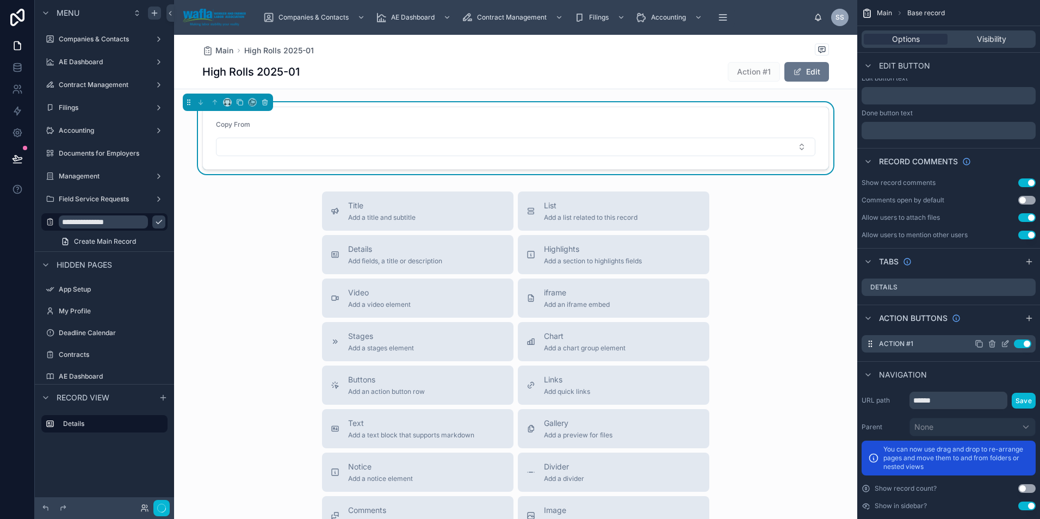
click at [1005, 344] on icon "scrollable content" at bounding box center [1007, 343] width 4 height 4
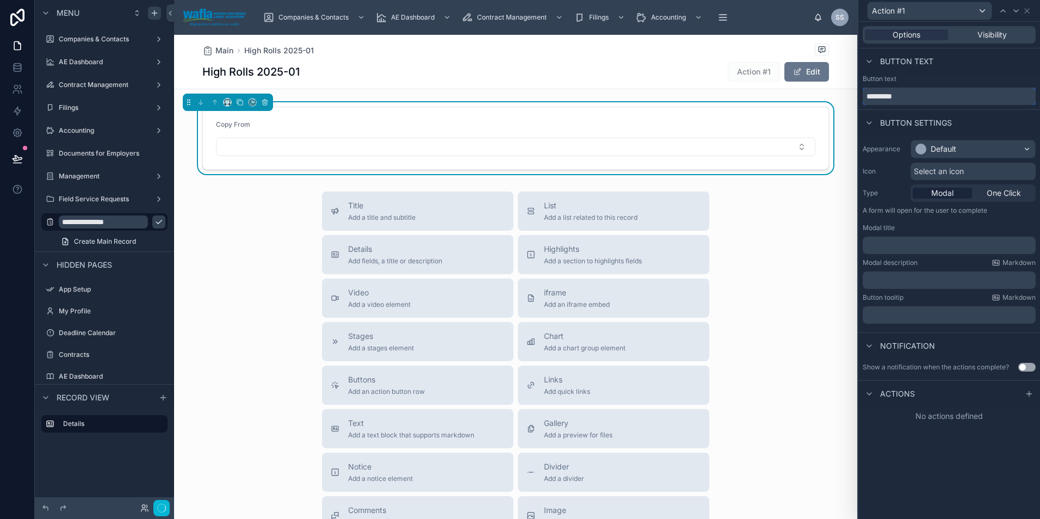
drag, startPoint x: 907, startPoint y: 95, endPoint x: 857, endPoint y: 99, distance: 50.2
click at [857, 99] on div "**********" at bounding box center [520, 259] width 1040 height 519
type input "**********"
click at [1029, 12] on icon at bounding box center [1027, 11] width 4 height 4
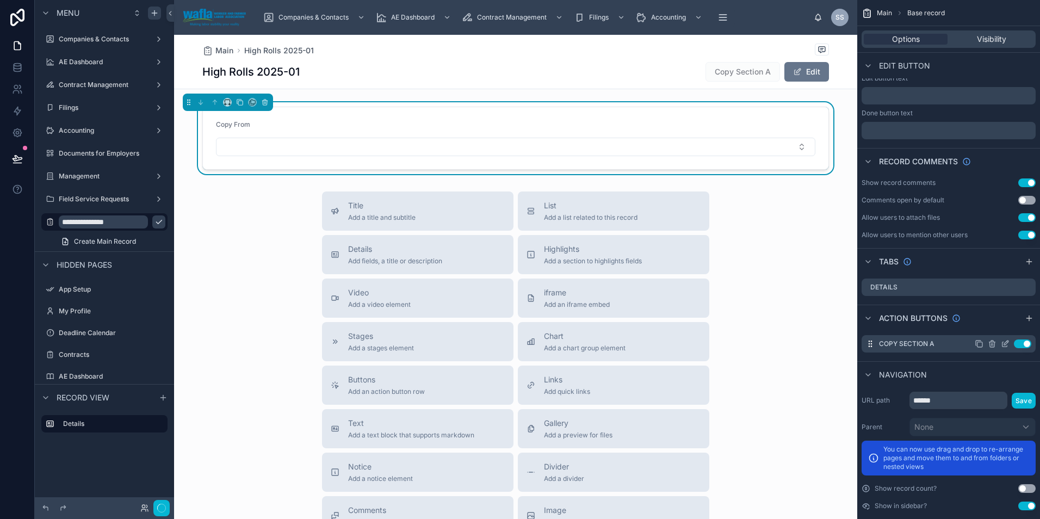
click at [1003, 343] on icon "scrollable content" at bounding box center [1005, 344] width 5 height 5
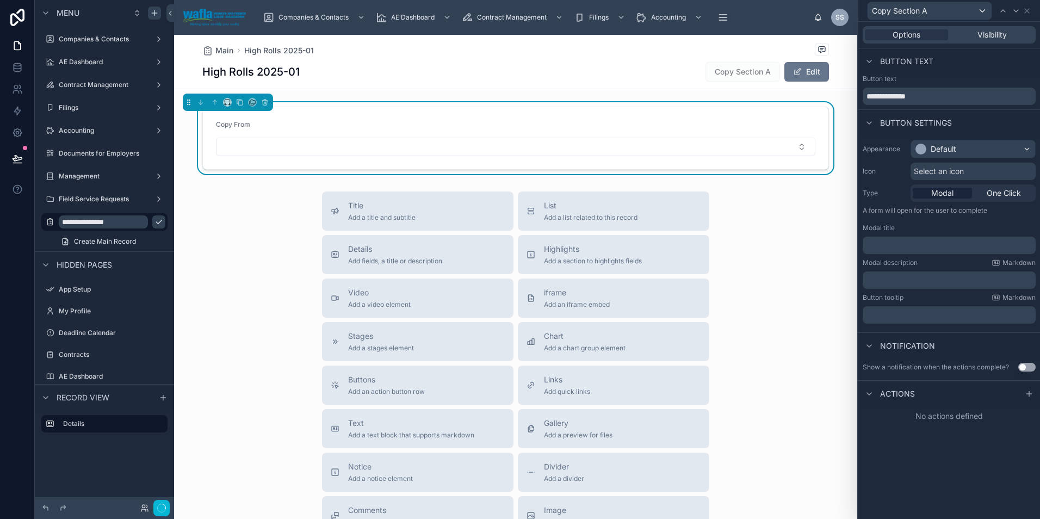
click at [902, 394] on span "Actions" at bounding box center [897, 394] width 35 height 11
click at [900, 397] on span "Actions" at bounding box center [897, 394] width 35 height 11
click at [1025, 396] on div at bounding box center [1029, 393] width 13 height 13
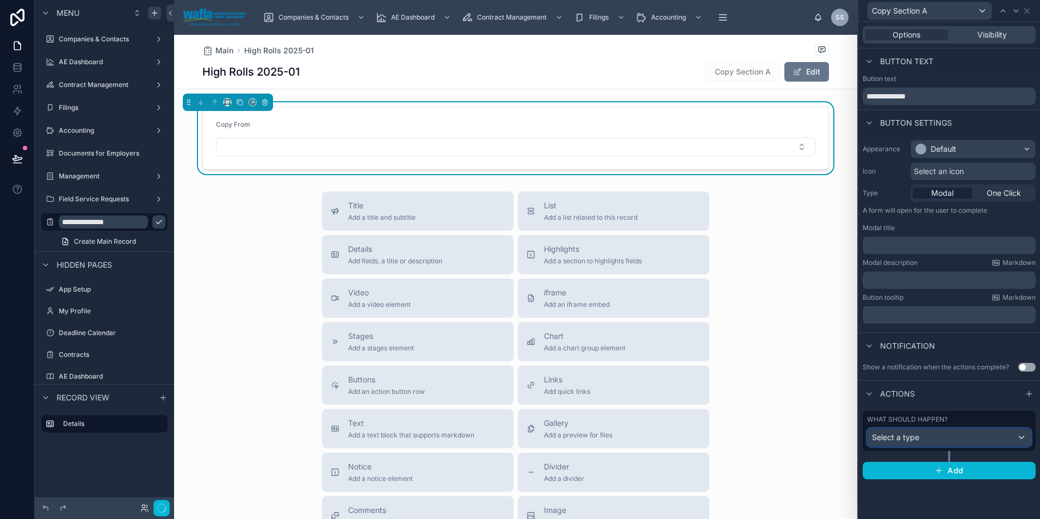
click at [966, 439] on div "Select a type" at bounding box center [949, 437] width 163 height 17
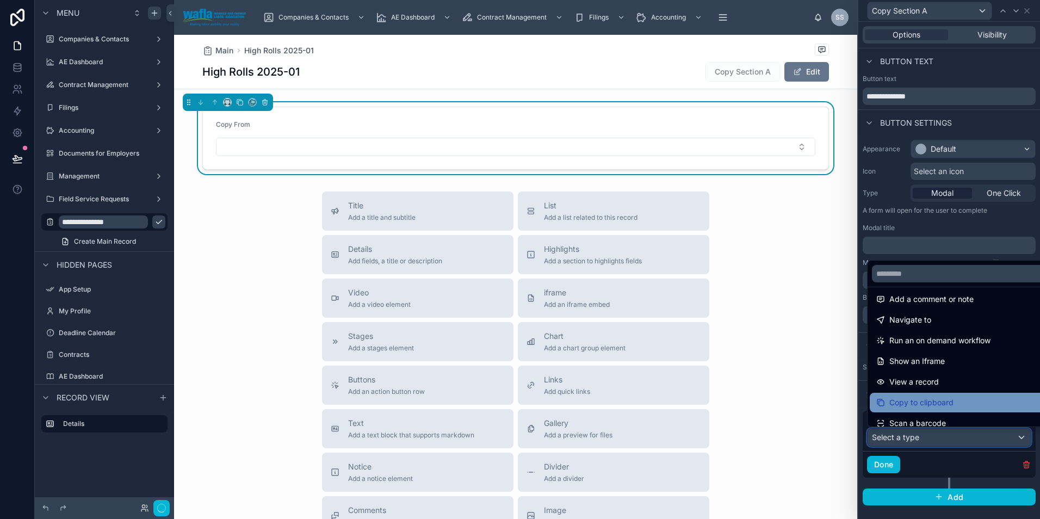
scroll to position [72, 0]
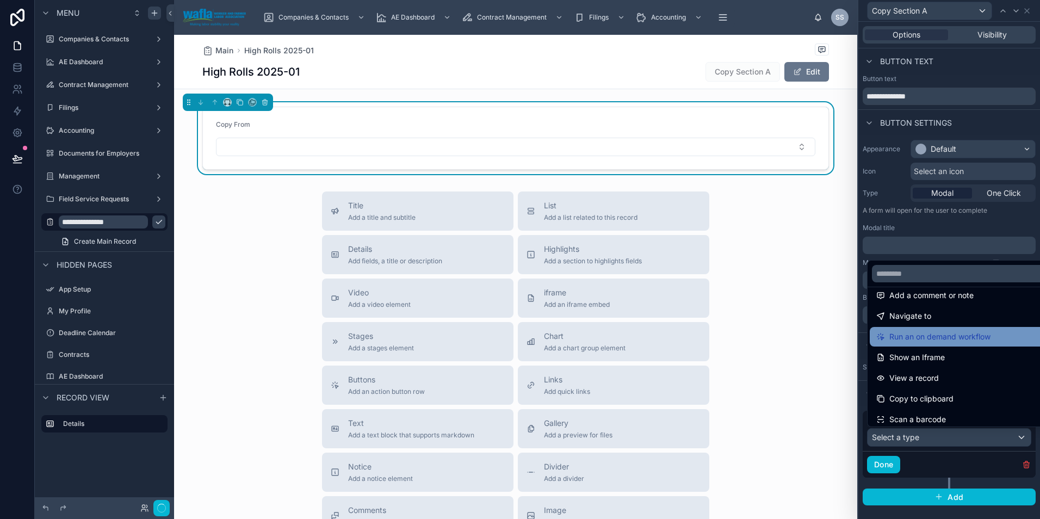
click at [921, 337] on span "Run an on demand workflow" at bounding box center [940, 336] width 101 height 13
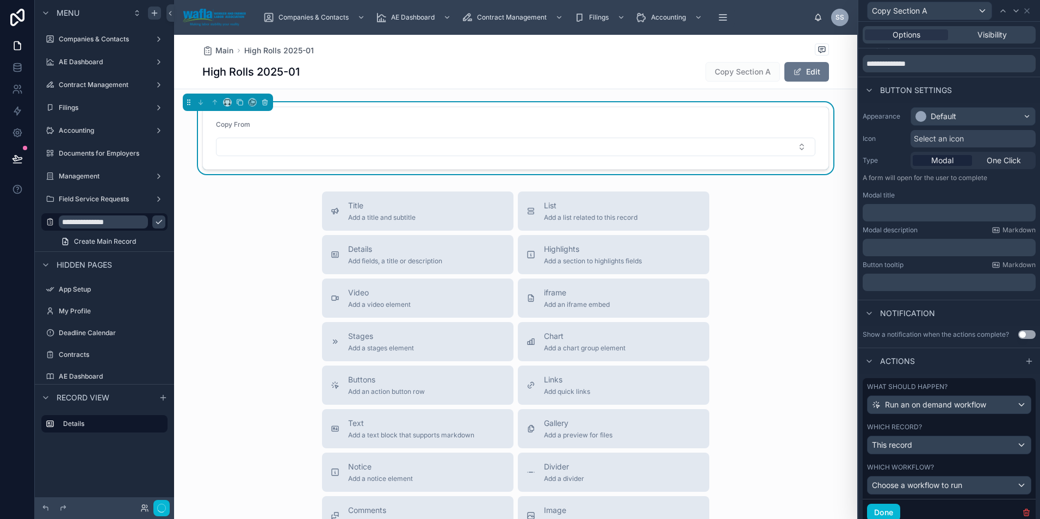
scroll to position [71, 0]
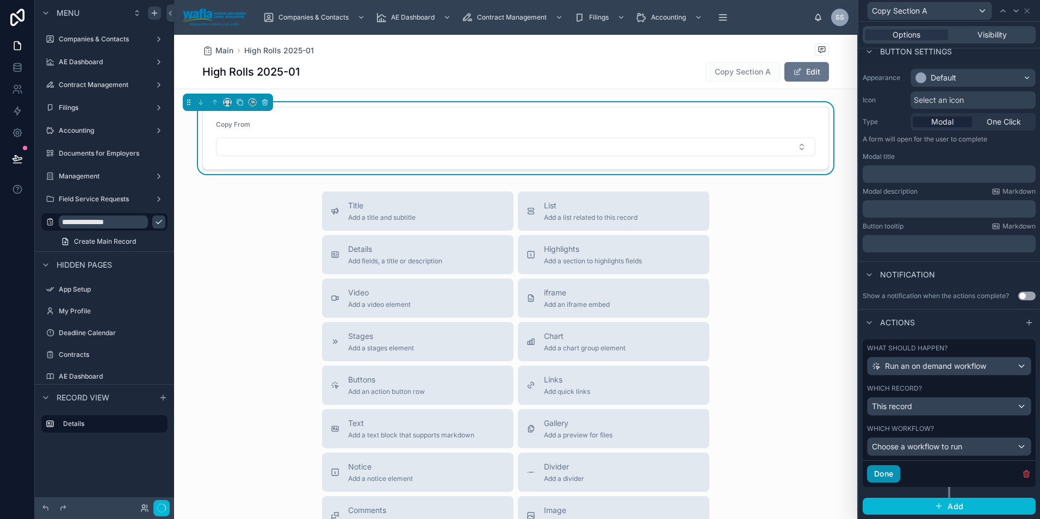
click at [889, 473] on button "Done" at bounding box center [883, 473] width 33 height 17
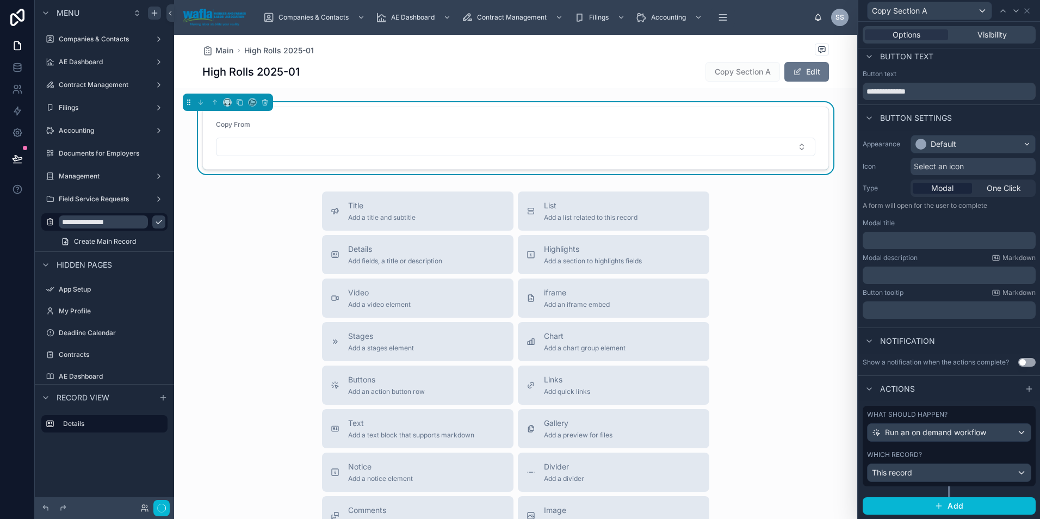
scroll to position [5, 0]
click at [1028, 8] on icon at bounding box center [1027, 11] width 9 height 9
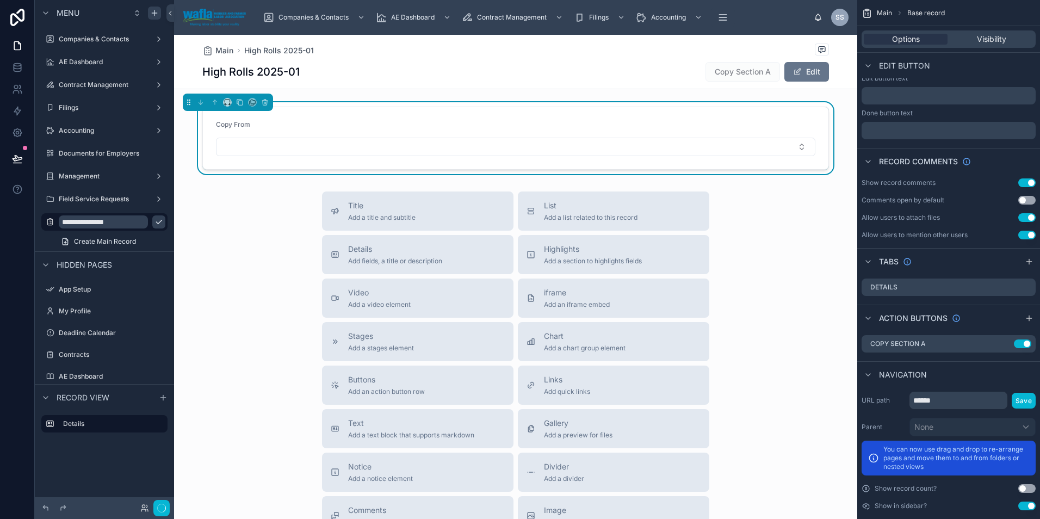
click at [831, 309] on div "Title Add a title and subtitle List Add a list related to this record Details A…" at bounding box center [515, 385] width 683 height 387
click at [201, 235] on div "Title Add a title and subtitle List Add a list related to this record Details A…" at bounding box center [515, 385] width 683 height 387
click at [240, 144] on button "Select Button" at bounding box center [516, 147] width 600 height 19
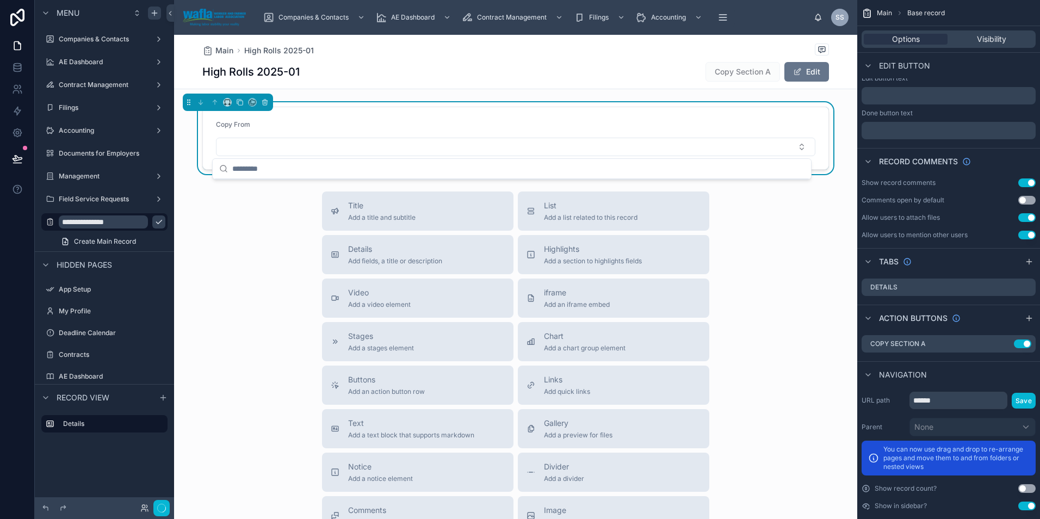
click at [278, 398] on div "Title Add a title and subtitle List Add a list related to this record Details A…" at bounding box center [515, 385] width 683 height 387
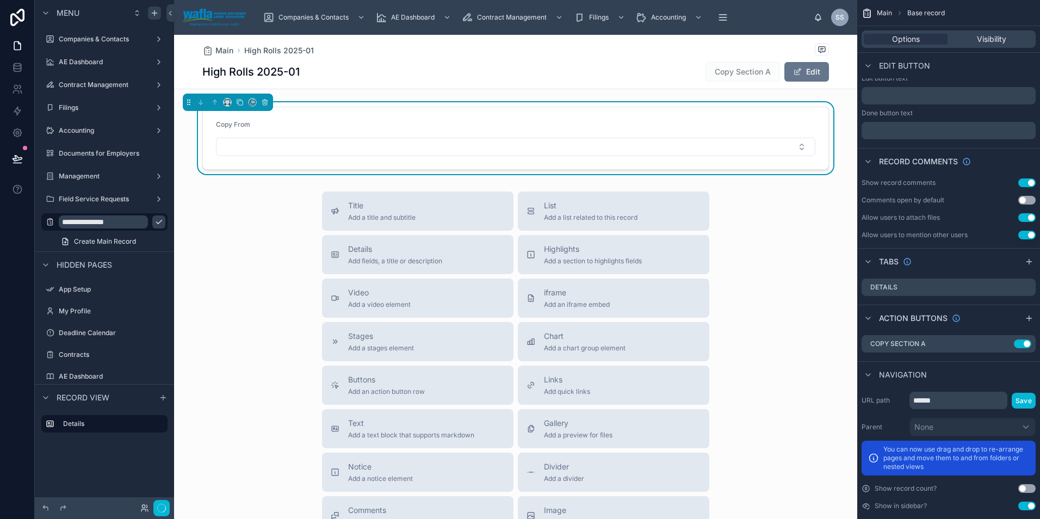
click at [287, 297] on div "Title Add a title and subtitle List Add a list related to this record Details A…" at bounding box center [515, 385] width 683 height 387
click at [372, 122] on div "Copy From" at bounding box center [516, 126] width 600 height 13
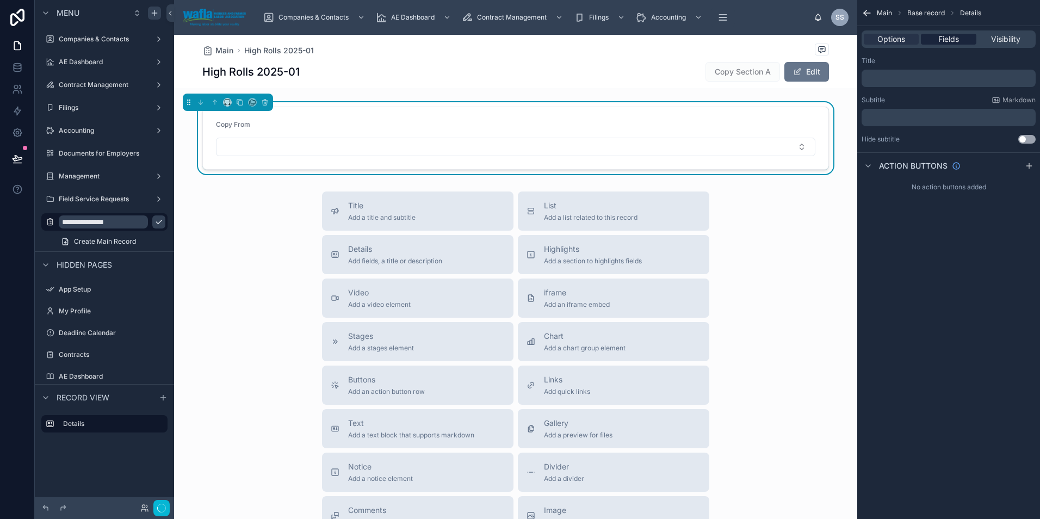
click at [956, 42] on span "Fields" at bounding box center [949, 39] width 21 height 11
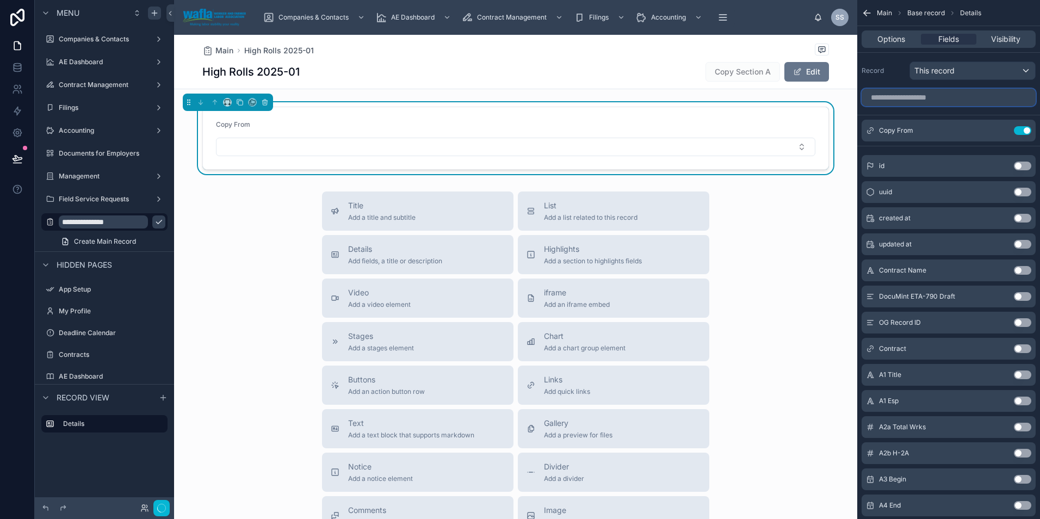
click at [941, 104] on input "scrollable content" at bounding box center [949, 97] width 174 height 17
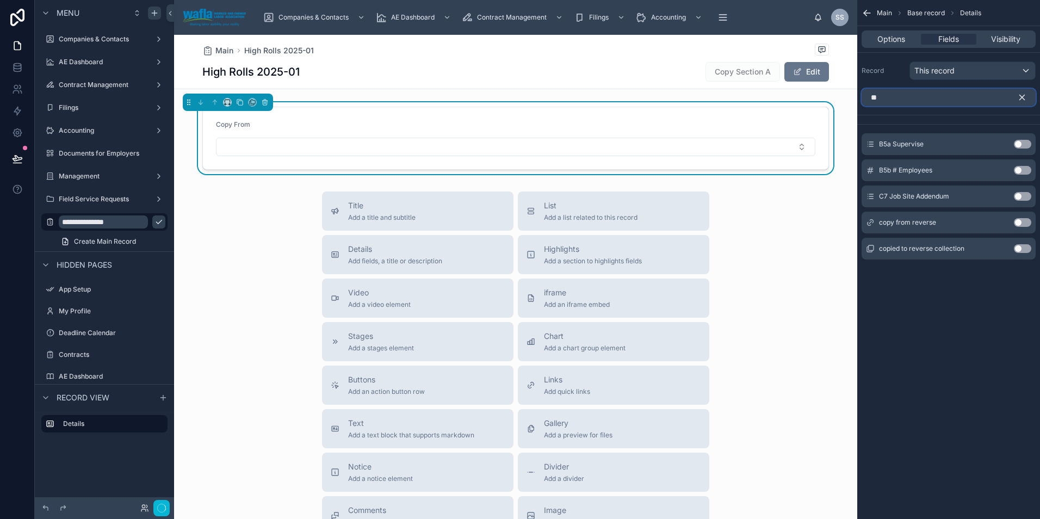
type input "*"
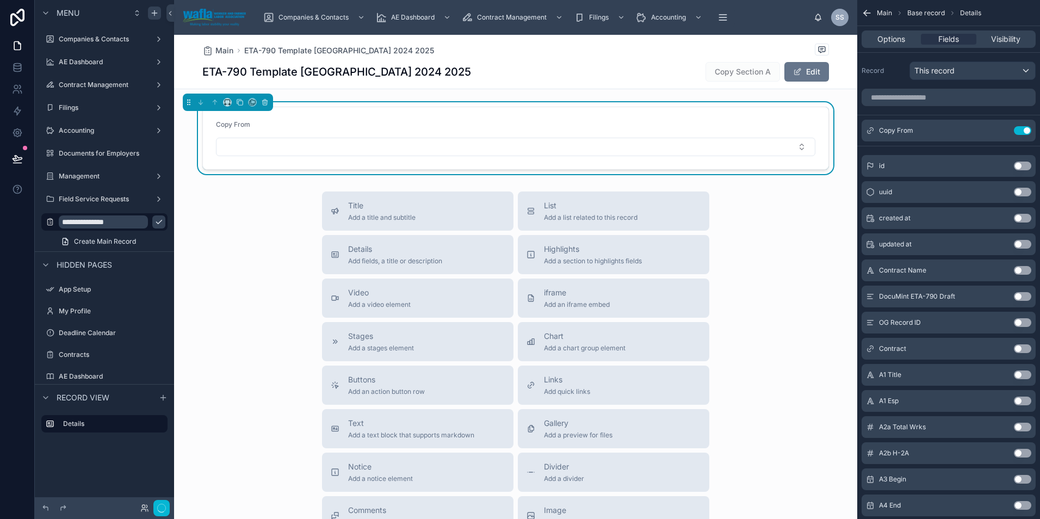
click at [875, 9] on div "Main Base record Details" at bounding box center [949, 13] width 183 height 26
click at [223, 291] on div "Title Add a title and subtitle List Add a list related to this record Details A…" at bounding box center [515, 385] width 683 height 387
click at [155, 220] on icon "scrollable content" at bounding box center [159, 222] width 9 height 9
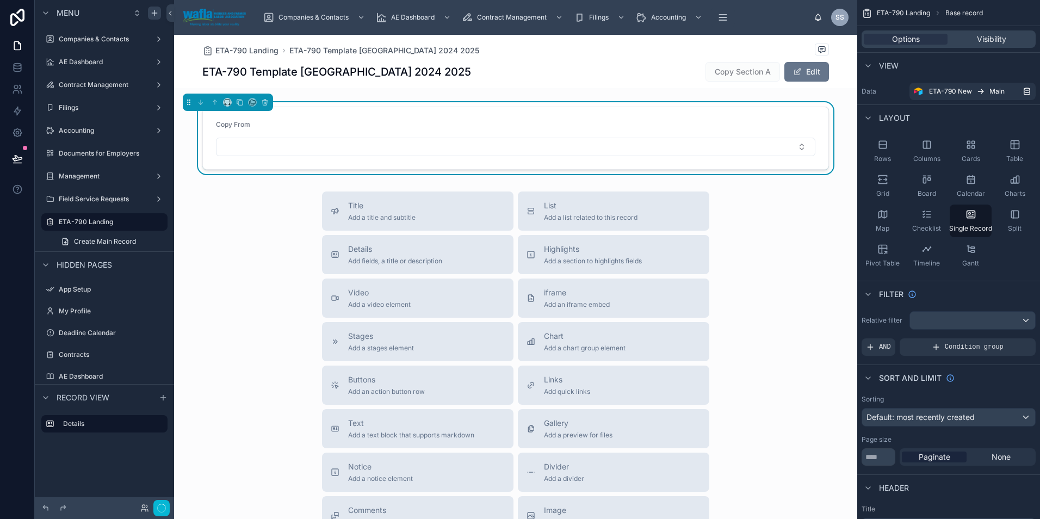
click at [738, 75] on span "Copy Section A" at bounding box center [743, 71] width 75 height 11
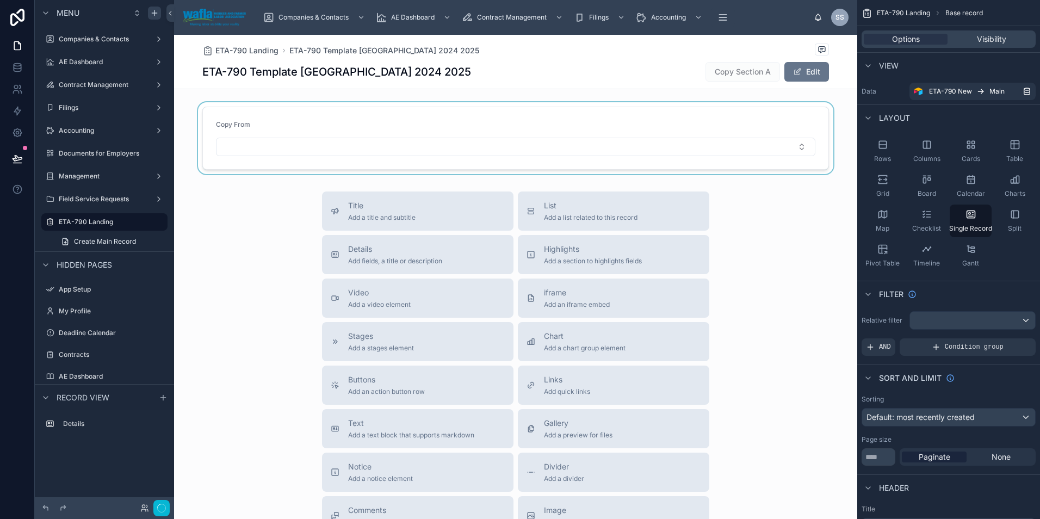
click at [741, 115] on div at bounding box center [515, 138] width 683 height 72
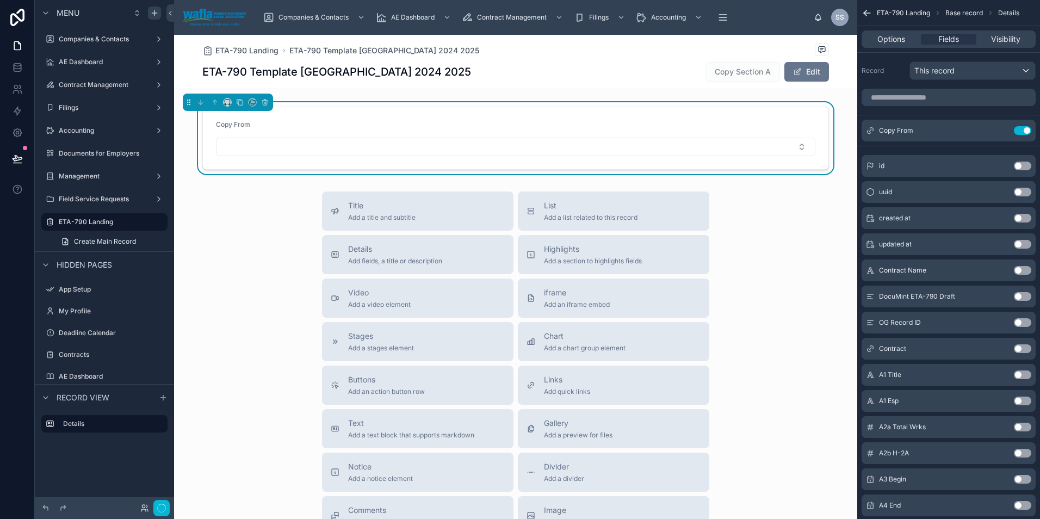
click at [884, 47] on div "Options Fields Visibility" at bounding box center [949, 38] width 174 height 17
click at [884, 42] on span "Options" at bounding box center [892, 39] width 28 height 11
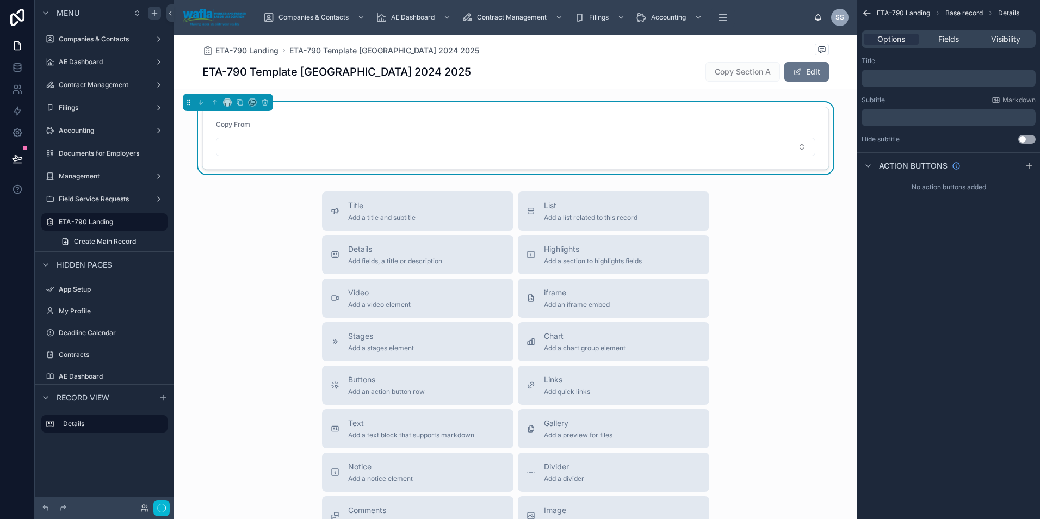
click at [680, 118] on form "Copy From" at bounding box center [516, 138] width 626 height 62
click at [940, 38] on span "Fields" at bounding box center [949, 39] width 21 height 11
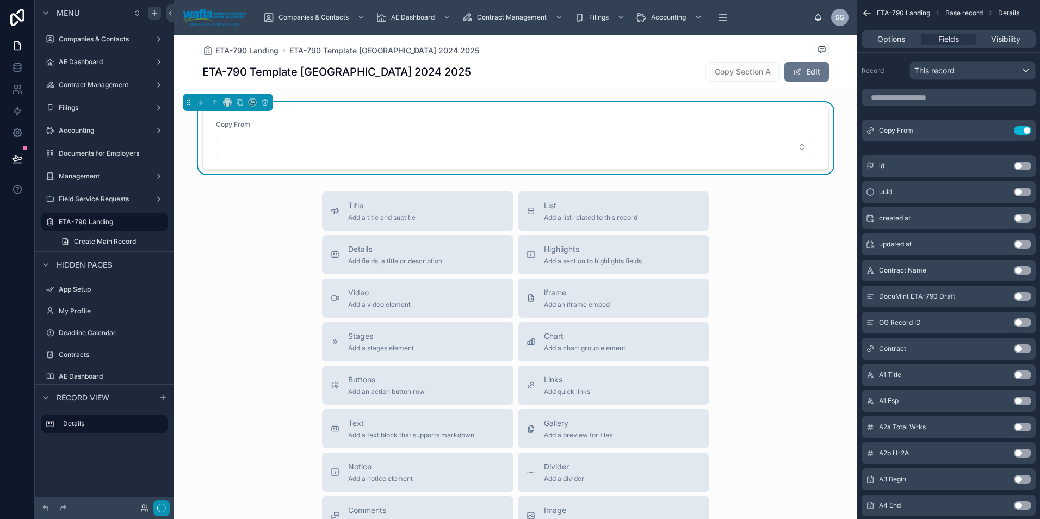
click at [159, 509] on icon "button" at bounding box center [161, 508] width 9 height 9
click at [894, 41] on span "Options" at bounding box center [892, 39] width 28 height 11
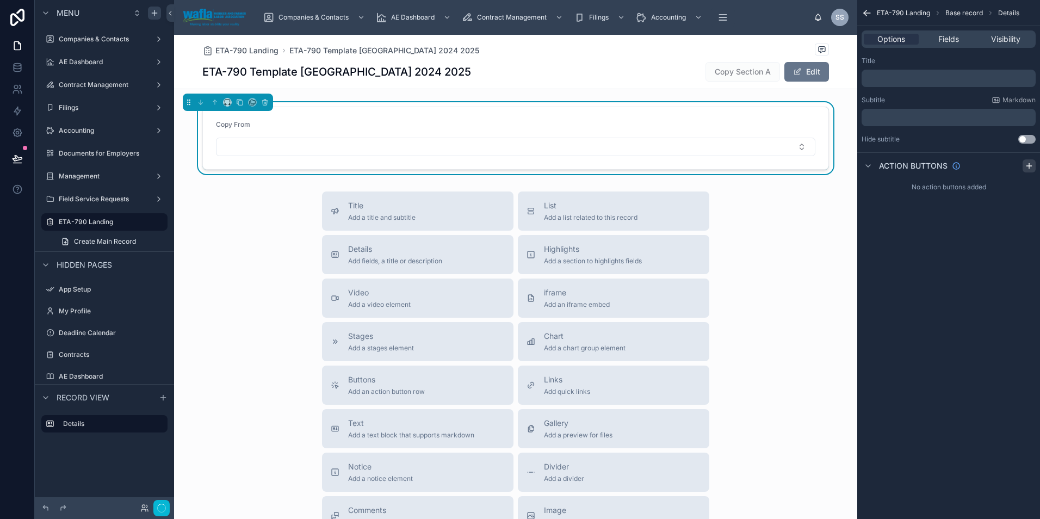
click at [1032, 166] on icon "scrollable content" at bounding box center [1029, 166] width 5 height 0
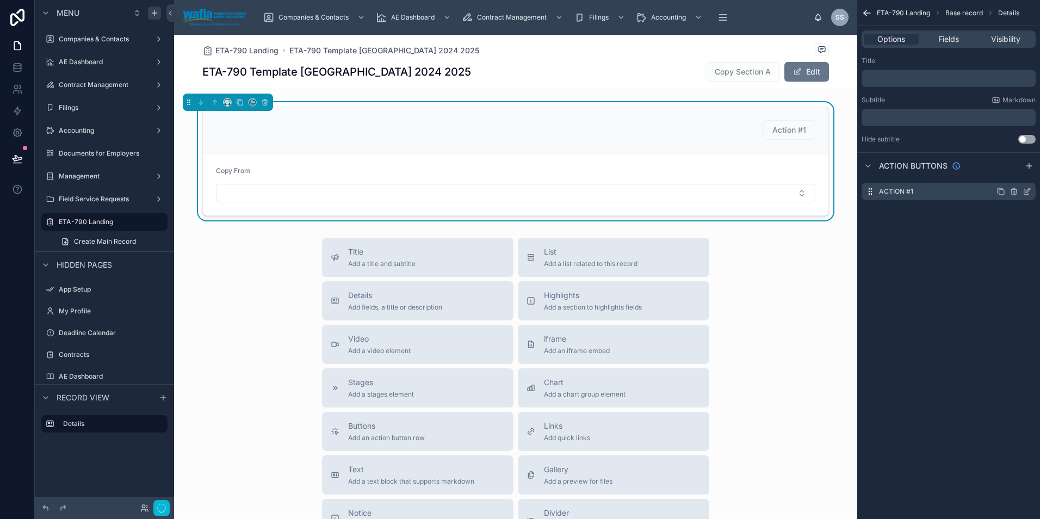
click at [914, 192] on div "Action #1" at bounding box center [949, 191] width 174 height 17
click at [1001, 190] on icon "scrollable content" at bounding box center [1002, 192] width 5 height 5
click at [1011, 211] on icon "scrollable content" at bounding box center [1014, 213] width 9 height 9
click at [1008, 193] on icon at bounding box center [1010, 196] width 9 height 9
click at [1028, 190] on icon "scrollable content" at bounding box center [1028, 190] width 4 height 4
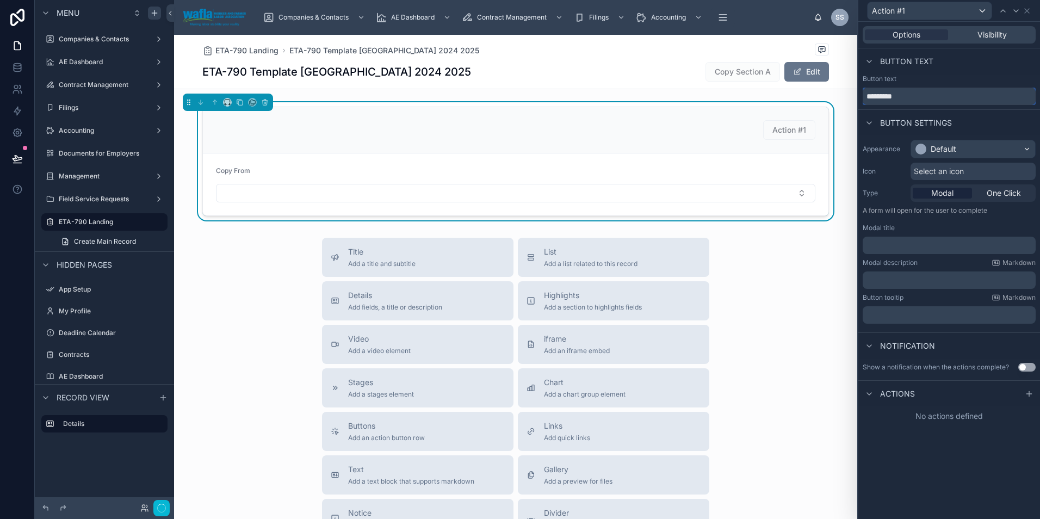
click at [803, 88] on div "Action #1 Options Visibility Button text Button text ********* Button settings …" at bounding box center [520, 259] width 1040 height 519
type input "********"
click at [822, 281] on div "Title Add a title and subtitle List Add a list related to this record Details A…" at bounding box center [515, 431] width 683 height 387
click at [1026, 13] on icon at bounding box center [1027, 11] width 9 height 9
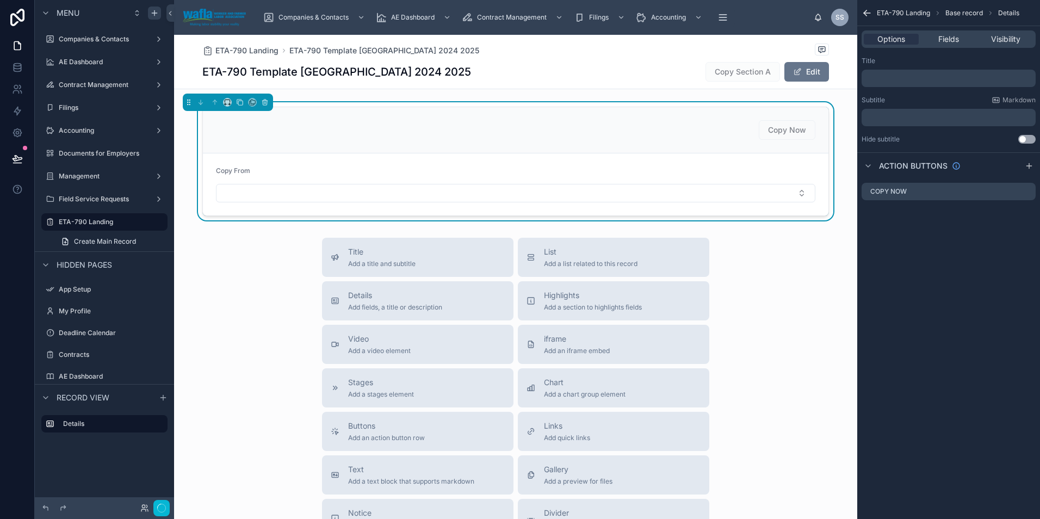
click at [630, 55] on div "ETA-790 Landing ETA-790 Template WA 2024 2025" at bounding box center [515, 51] width 627 height 14
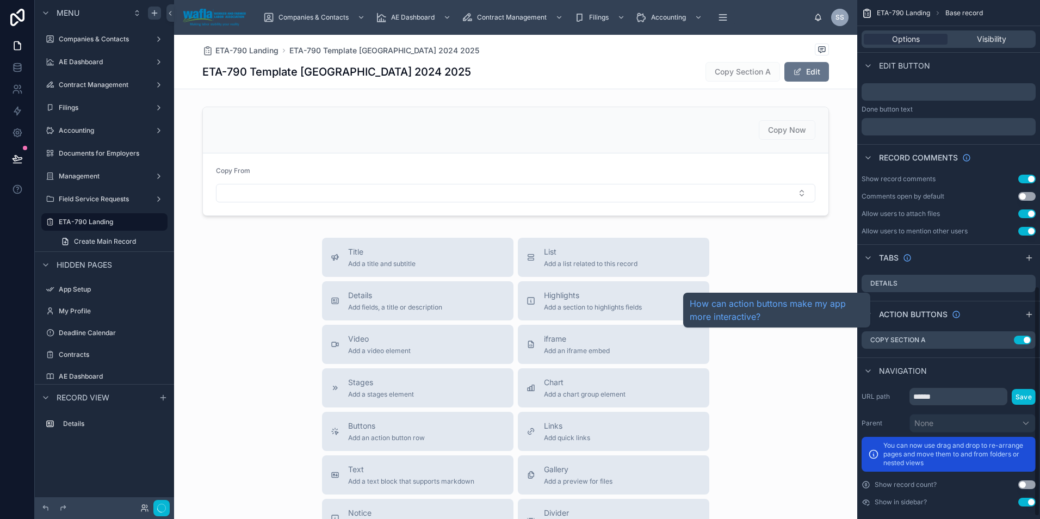
scroll to position [650, 0]
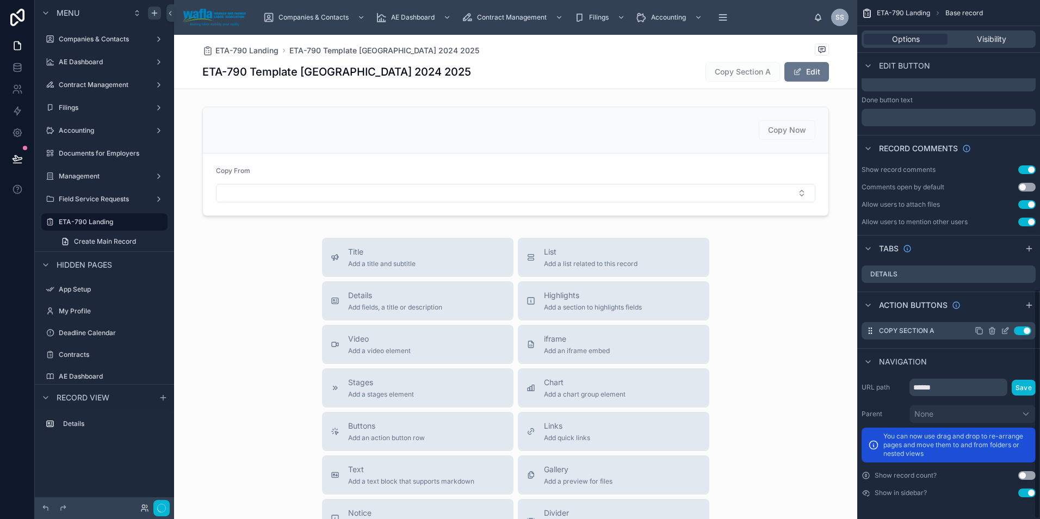
click at [989, 329] on icon "scrollable content" at bounding box center [992, 331] width 9 height 9
click at [1009, 314] on icon at bounding box center [1009, 314] width 0 height 2
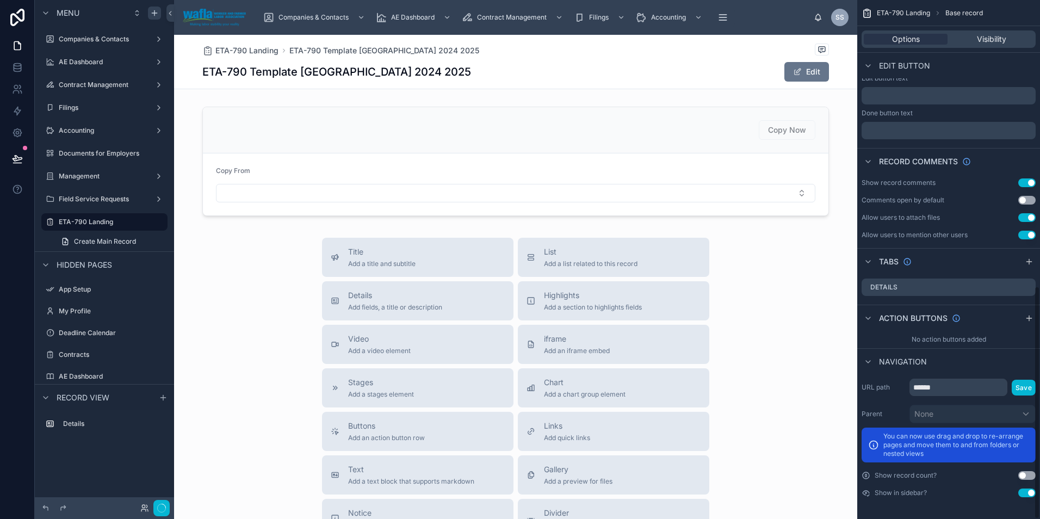
scroll to position [637, 0]
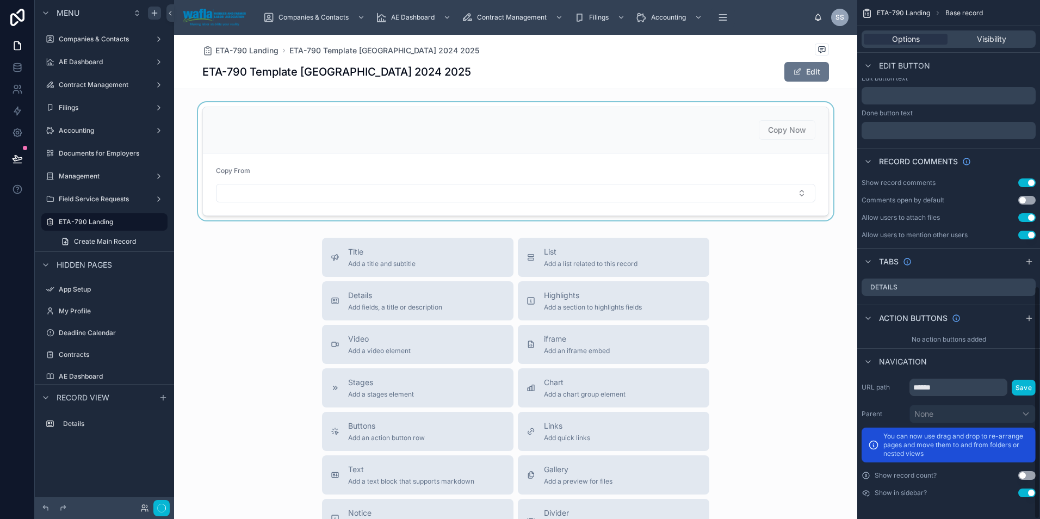
click at [492, 126] on div at bounding box center [515, 161] width 683 height 118
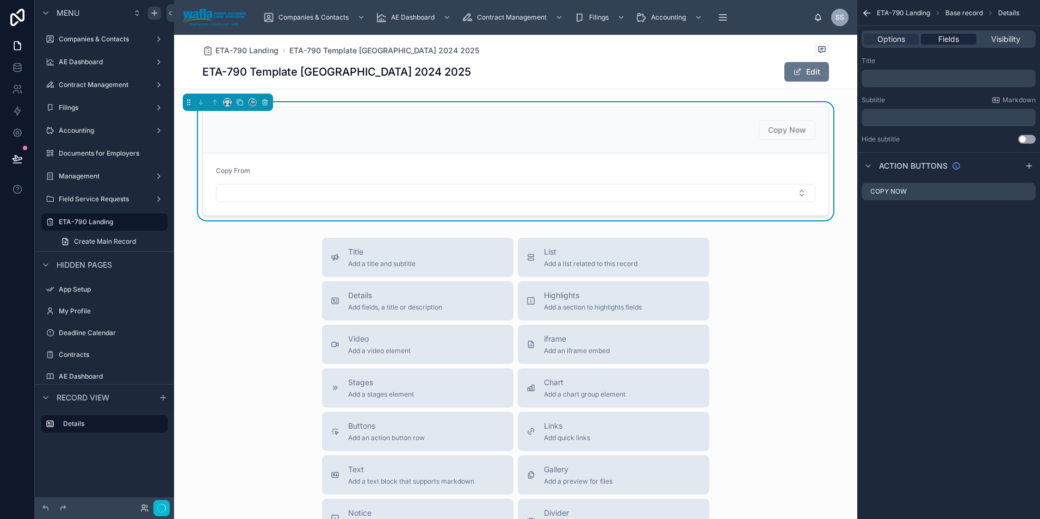
click at [948, 40] on span "Fields" at bounding box center [949, 39] width 21 height 11
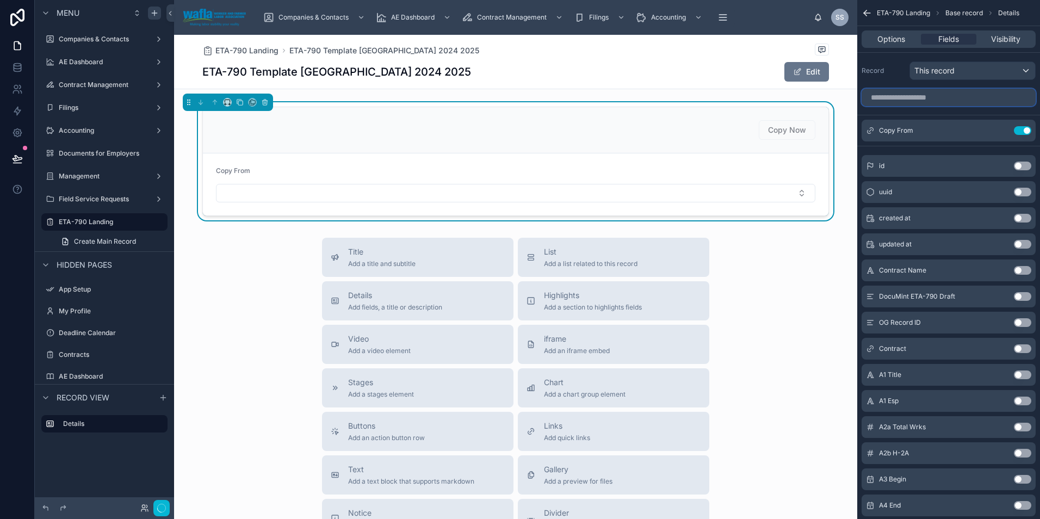
click at [907, 101] on input "scrollable content" at bounding box center [949, 97] width 174 height 17
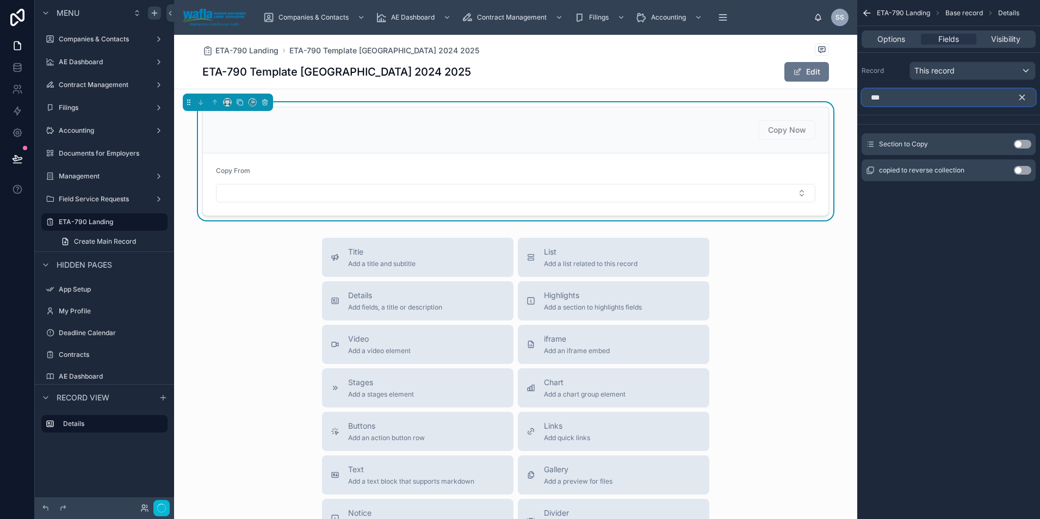
type input "***"
click at [1019, 140] on button "Use setting" at bounding box center [1022, 144] width 17 height 9
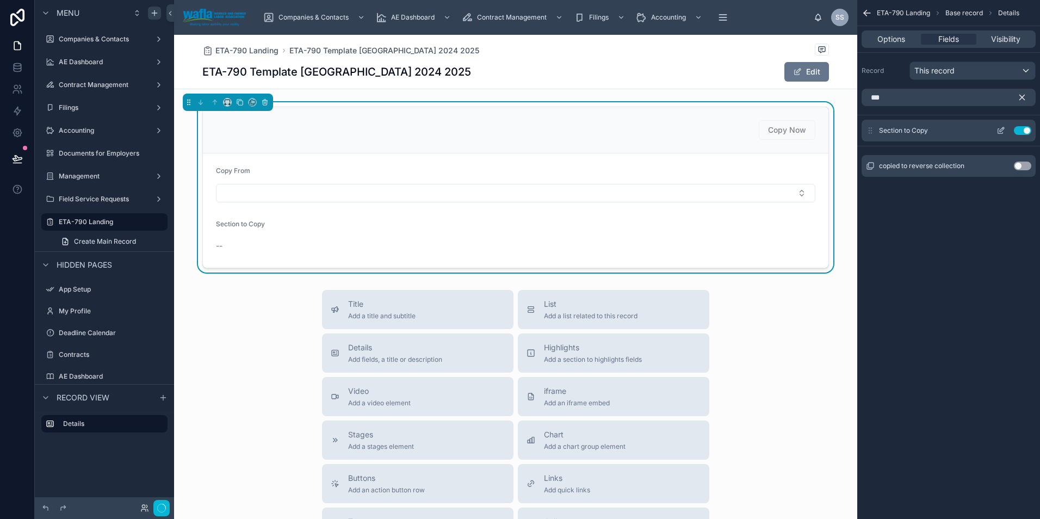
click at [1000, 131] on icon "scrollable content" at bounding box center [1001, 130] width 9 height 9
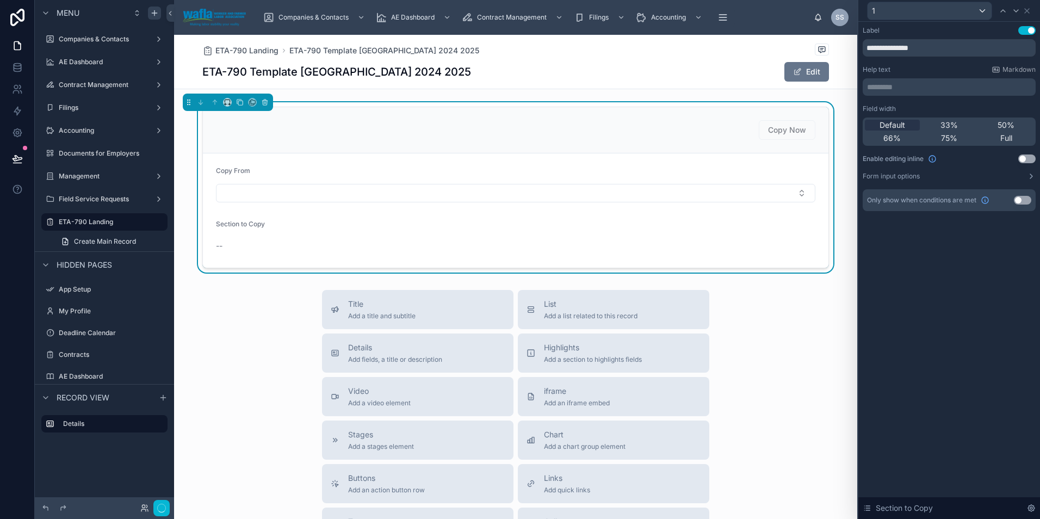
click at [1026, 157] on button "Use setting" at bounding box center [1027, 159] width 17 height 9
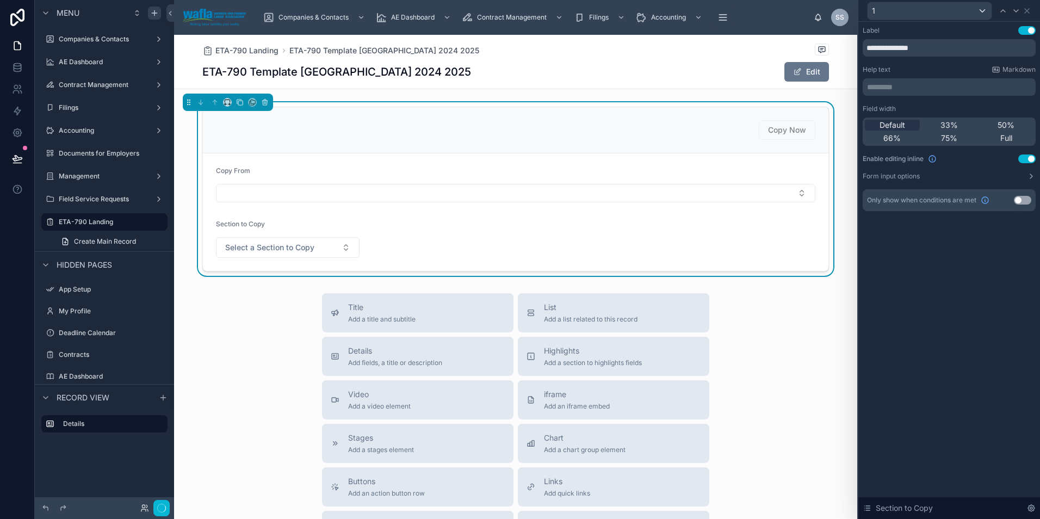
click at [834, 338] on div "Title Add a title and subtitle List Add a list related to this record Details A…" at bounding box center [515, 486] width 683 height 387
click at [803, 350] on div "Title Add a title and subtitle List Add a list related to this record Details A…" at bounding box center [515, 486] width 683 height 387
click at [329, 249] on button "Select a Section to Copy" at bounding box center [288, 247] width 144 height 21
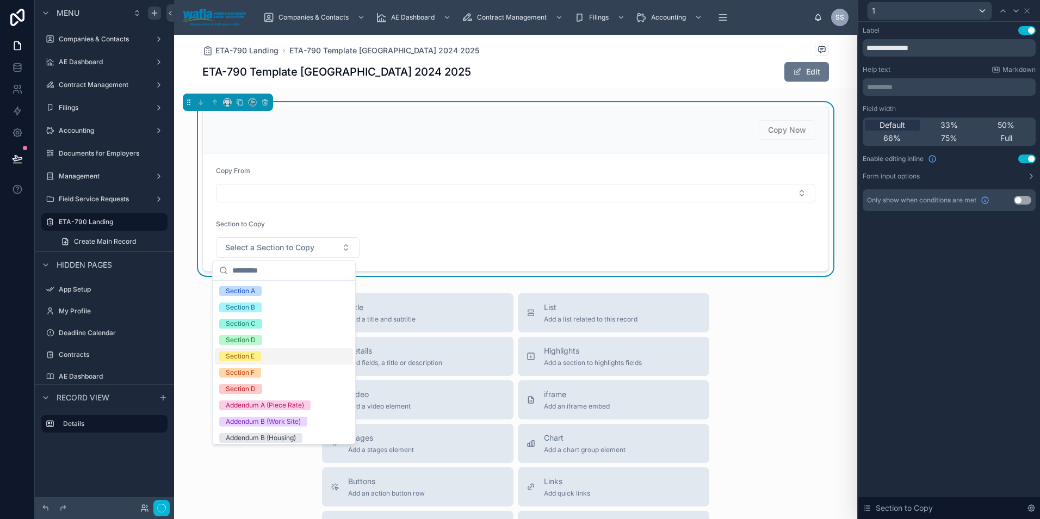
click at [482, 239] on form "Copy From Section to Copy Select a Section to Copy" at bounding box center [516, 212] width 626 height 118
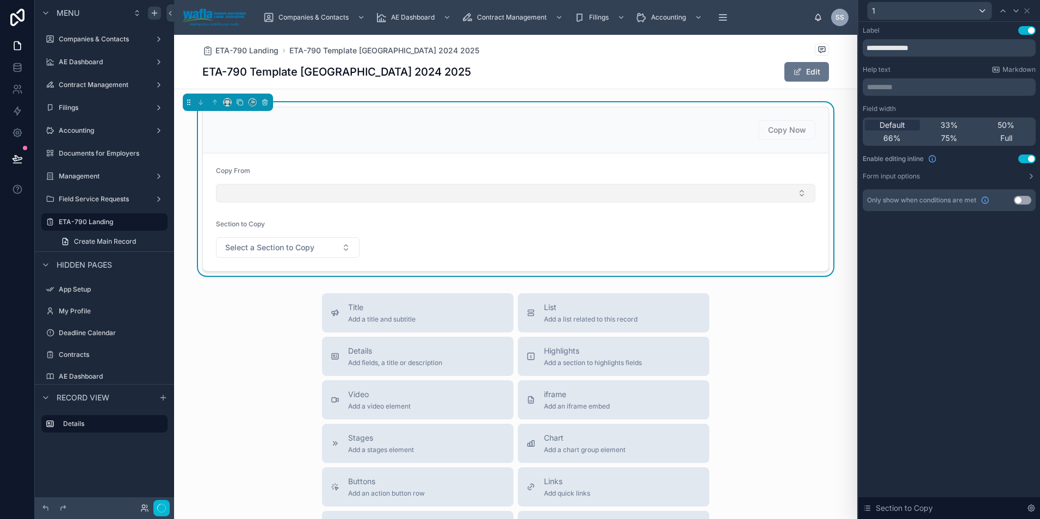
click at [496, 197] on button "Select Button" at bounding box center [516, 193] width 600 height 19
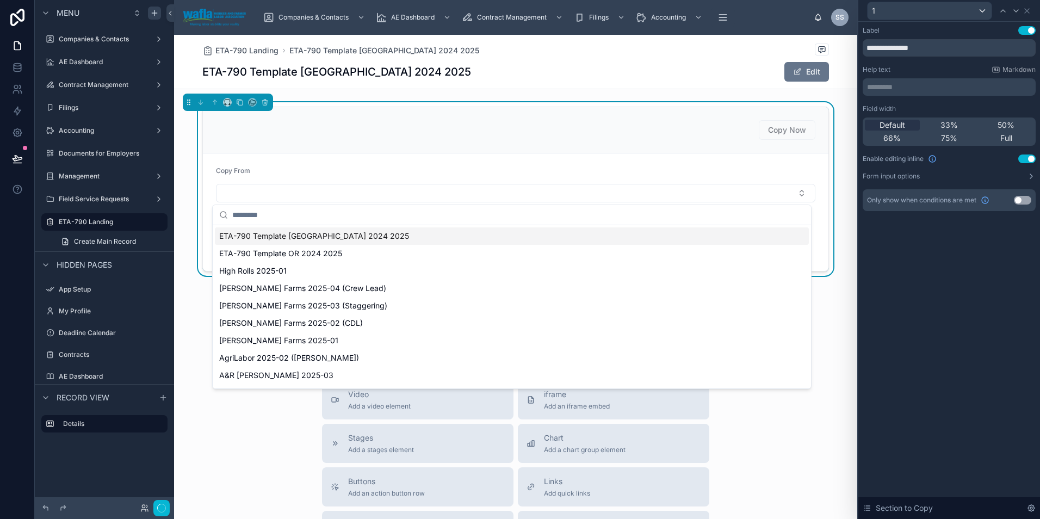
click at [332, 238] on span "ETA-790 Template [GEOGRAPHIC_DATA] 2024 2025" at bounding box center [314, 236] width 190 height 11
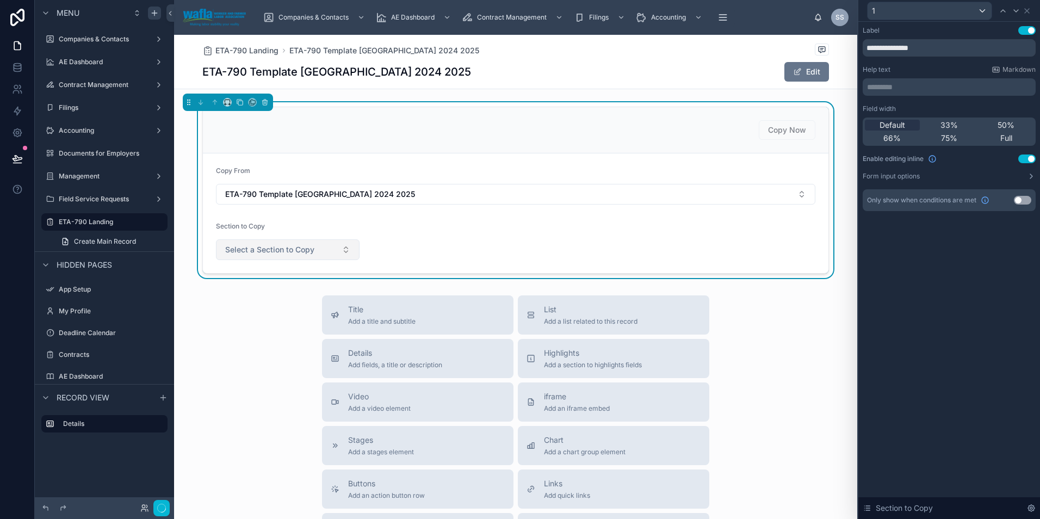
click at [327, 254] on button "Select a Section to Copy" at bounding box center [288, 249] width 144 height 21
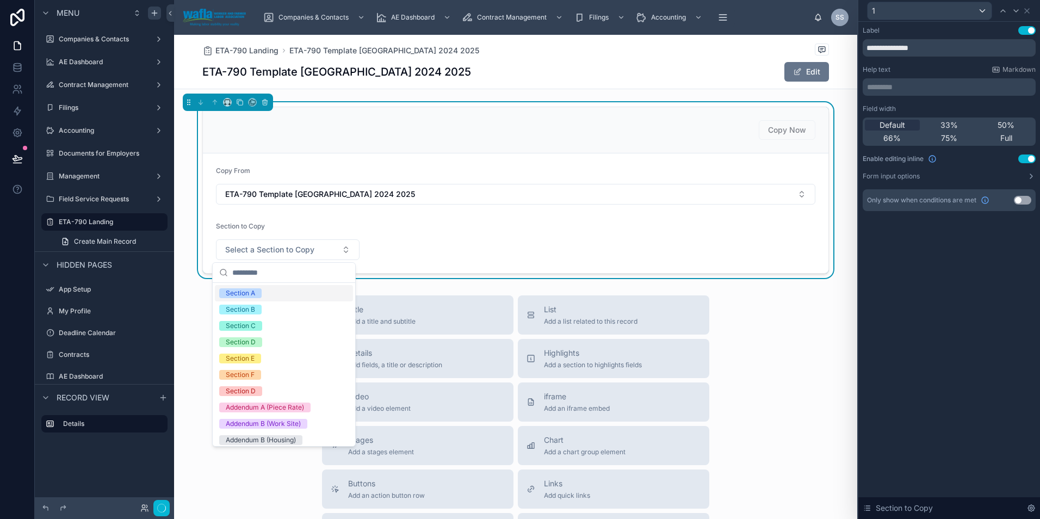
click at [294, 291] on div "Section A" at bounding box center [284, 293] width 138 height 16
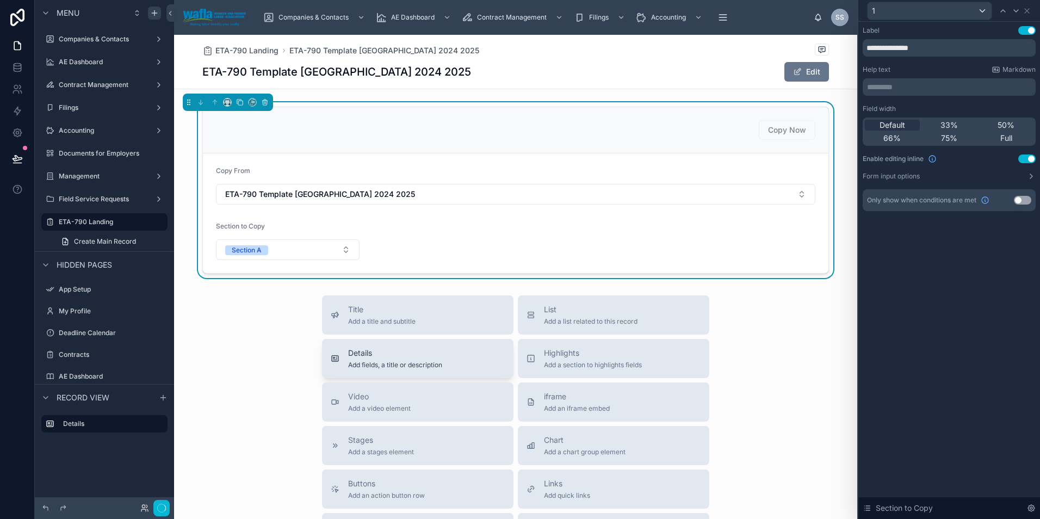
click at [421, 370] on button "Details Add fields, a title or description" at bounding box center [418, 358] width 192 height 39
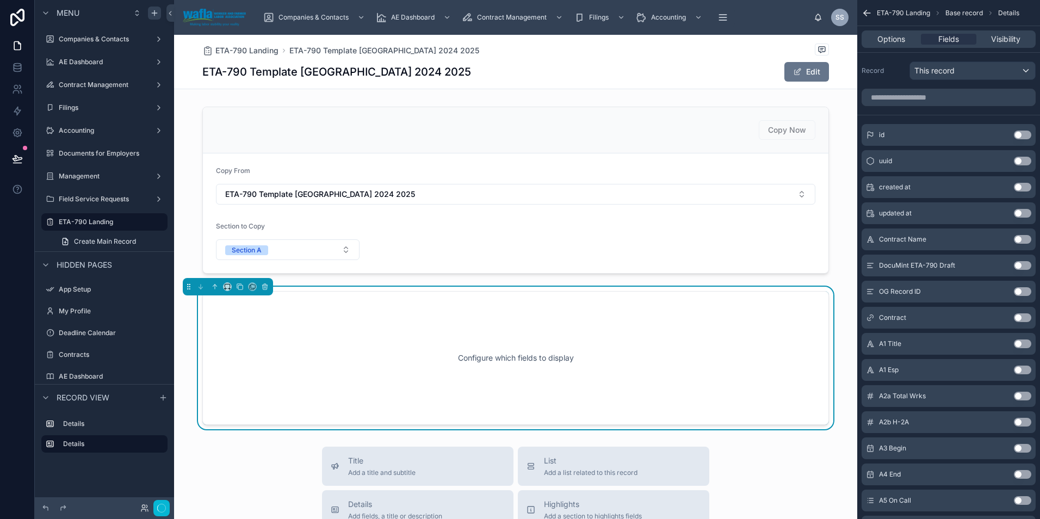
scroll to position [81, 0]
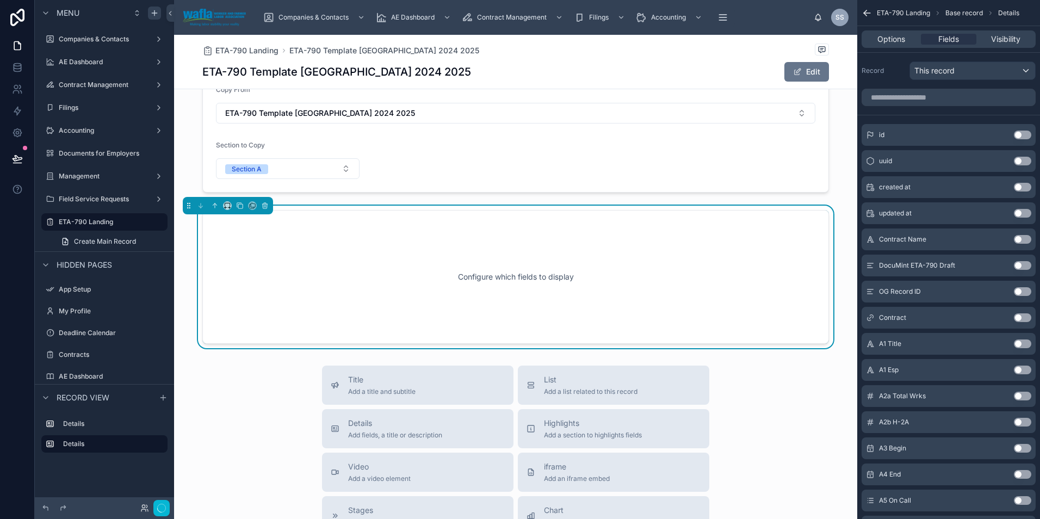
click at [1025, 315] on button "Use setting" at bounding box center [1022, 317] width 17 height 9
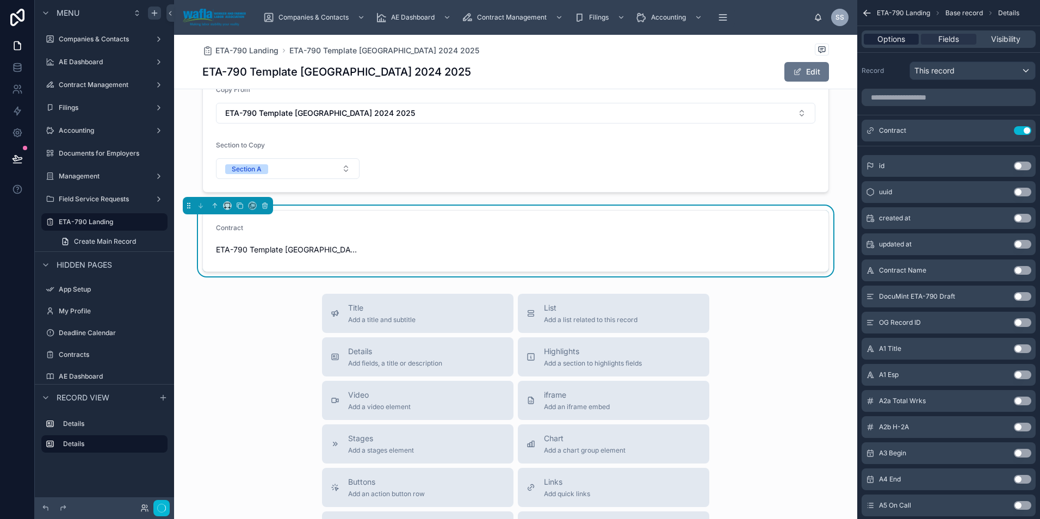
click at [903, 39] on span "Options" at bounding box center [892, 39] width 28 height 11
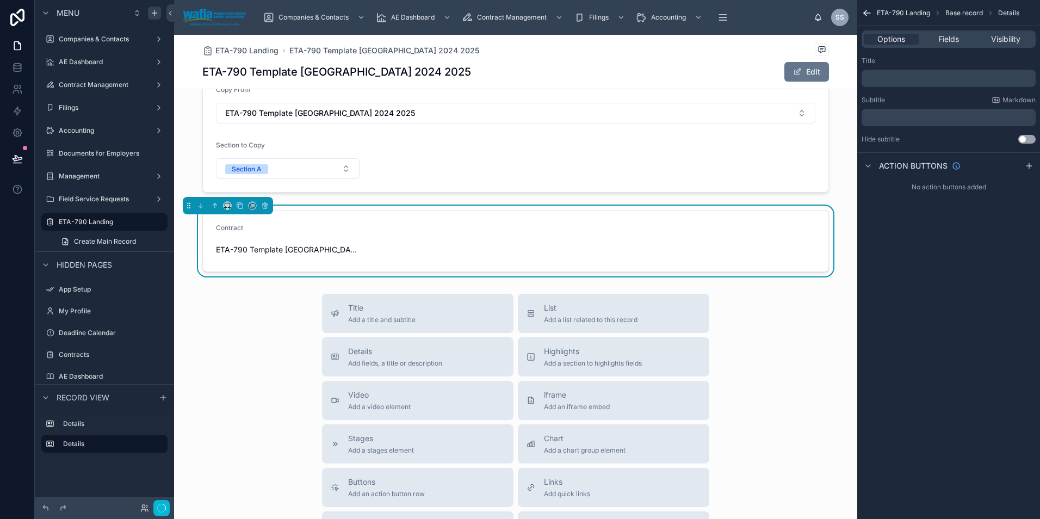
click at [823, 231] on form "Contract ETA-790 Template WA 2024 2025" at bounding box center [516, 241] width 626 height 61
drag, startPoint x: 802, startPoint y: 232, endPoint x: 813, endPoint y: 213, distance: 21.9
click at [813, 213] on form "Contract ETA-790 Template WA 2024 2025" at bounding box center [516, 241] width 626 height 61
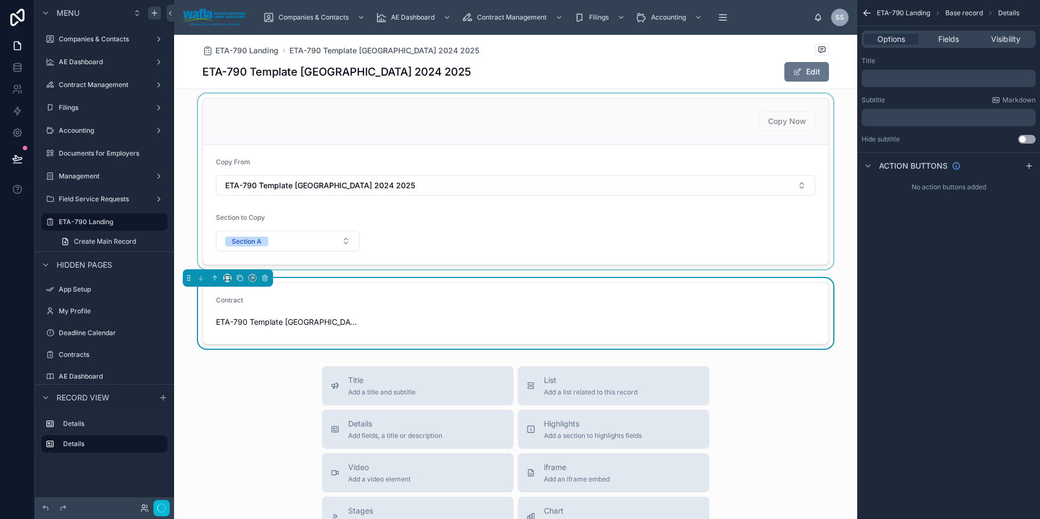
scroll to position [0, 0]
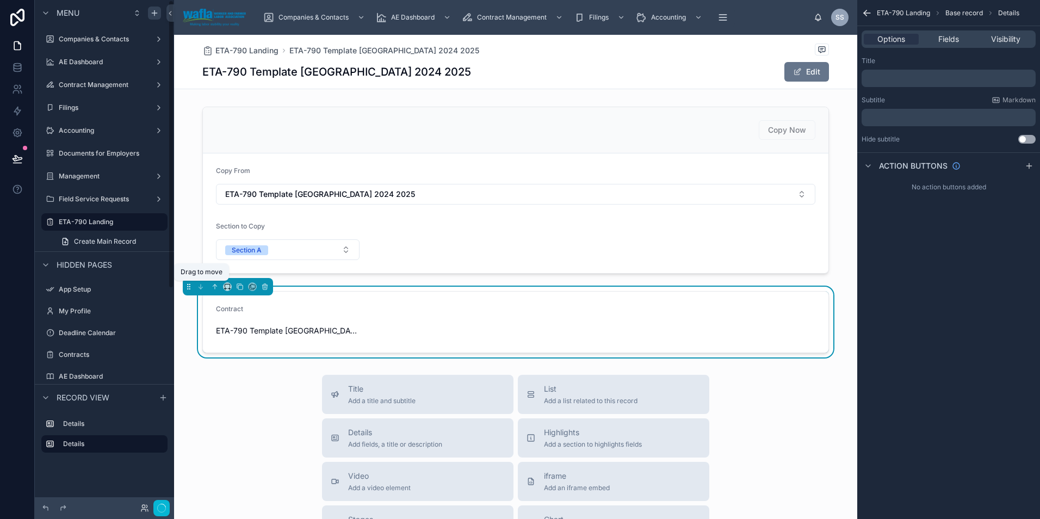
click at [190, 284] on icon at bounding box center [189, 284] width 1 height 1
click at [216, 287] on icon at bounding box center [215, 287] width 8 height 8
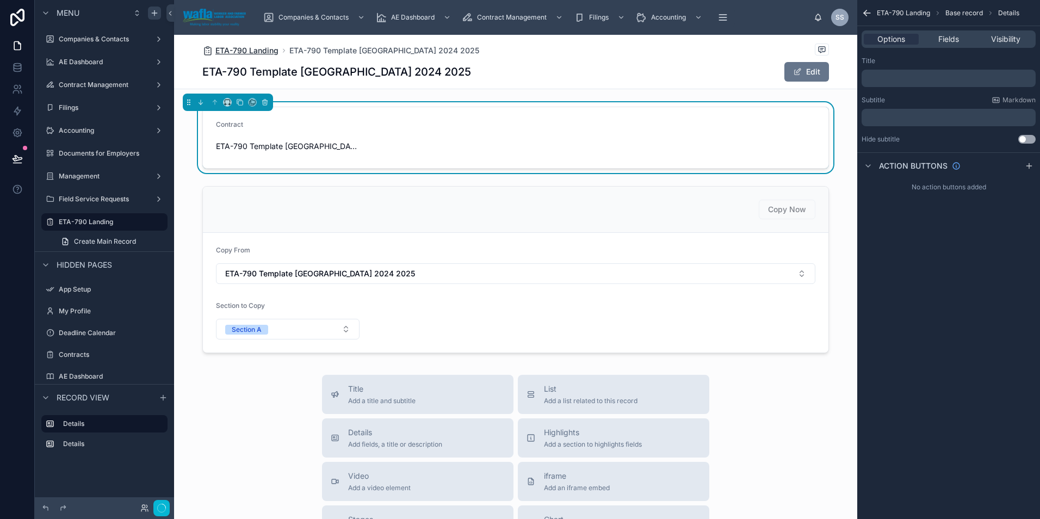
click at [266, 52] on span "ETA-790 Landing" at bounding box center [246, 50] width 63 height 11
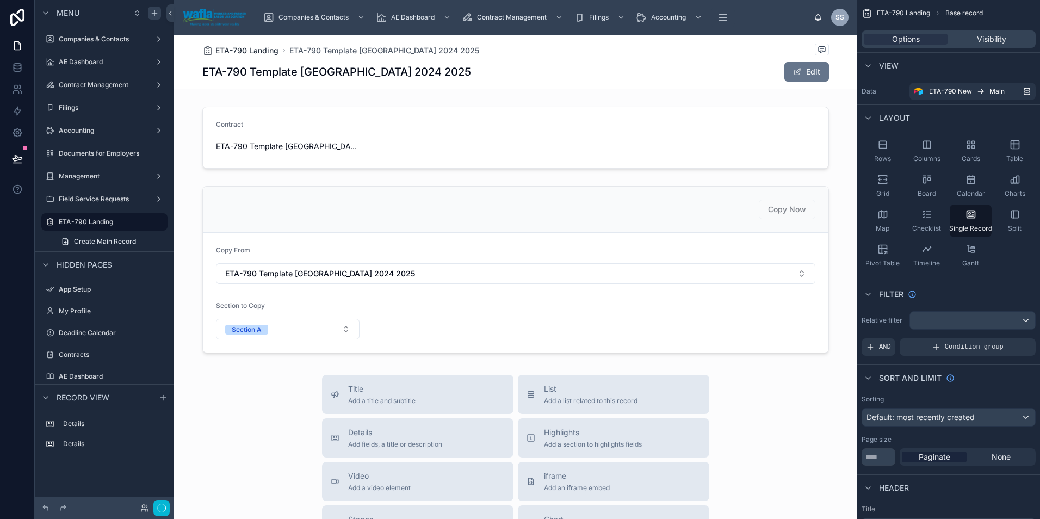
click at [246, 51] on span "ETA-790 Landing" at bounding box center [246, 50] width 63 height 11
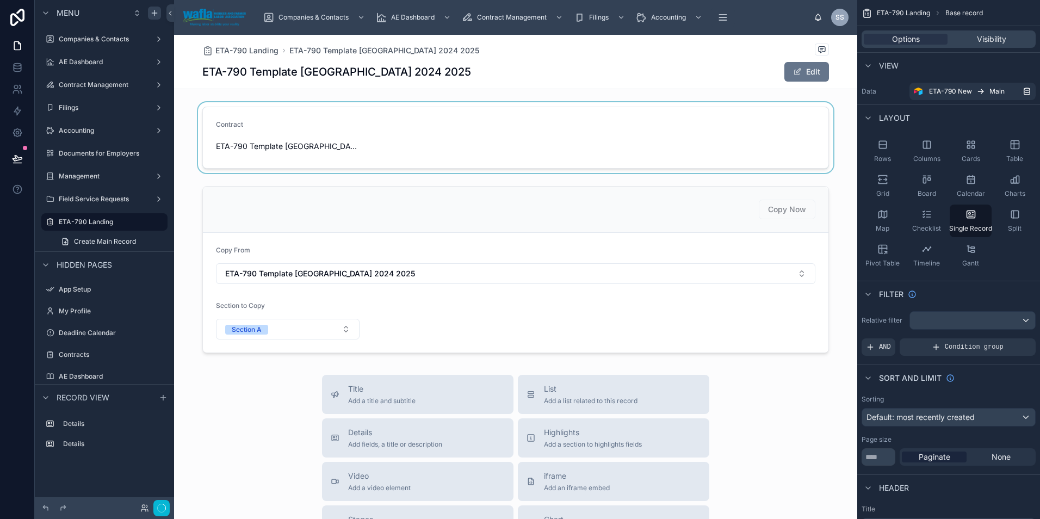
click at [263, 149] on div at bounding box center [515, 137] width 683 height 71
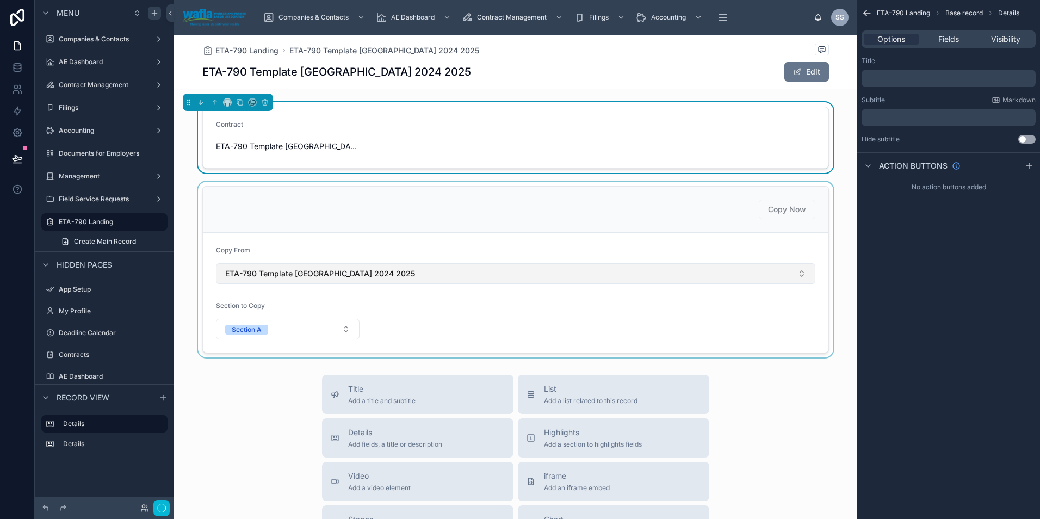
click at [269, 268] on div at bounding box center [515, 270] width 683 height 176
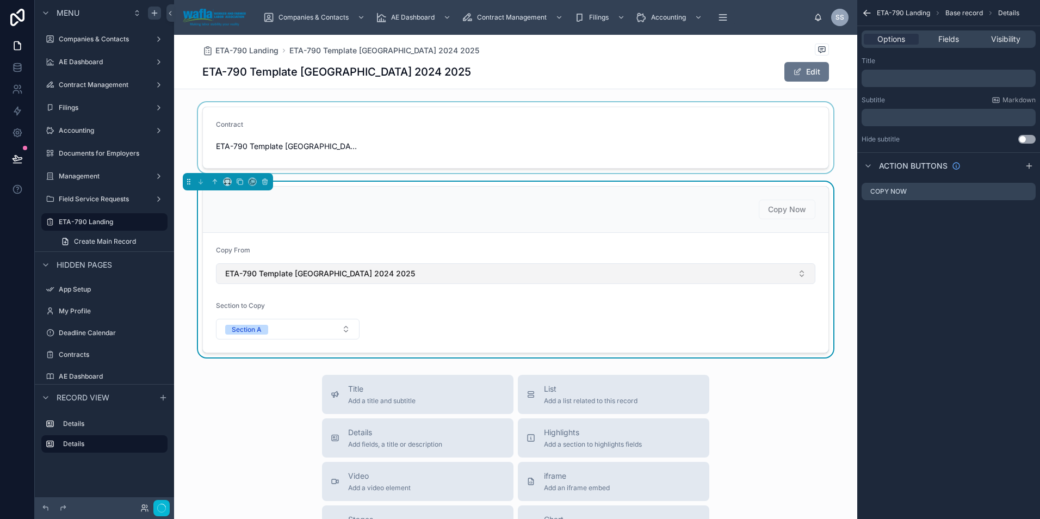
click at [268, 272] on span "ETA-790 Template [GEOGRAPHIC_DATA] 2024 2025" at bounding box center [320, 273] width 190 height 11
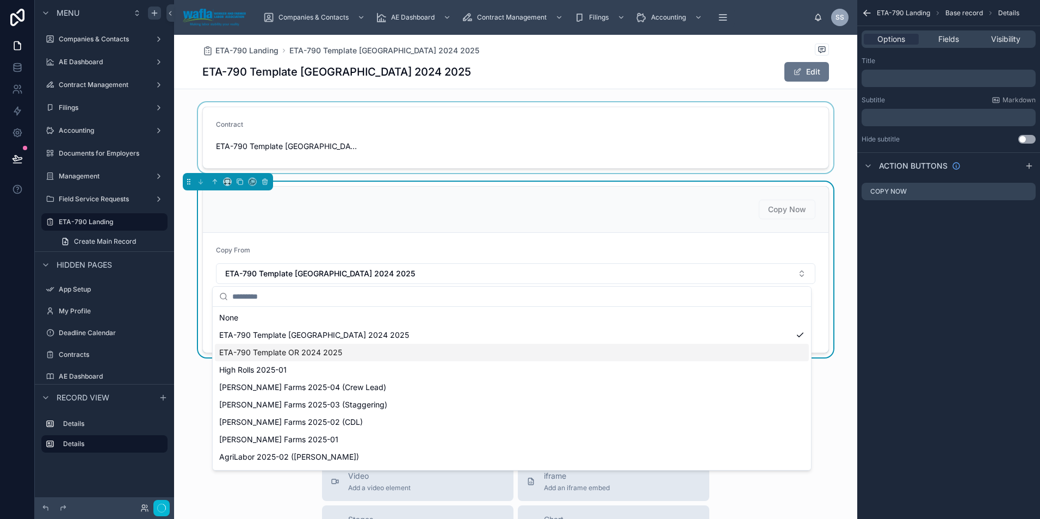
click at [261, 354] on span "ETA-790 Template OR 2024 2025" at bounding box center [280, 352] width 123 height 11
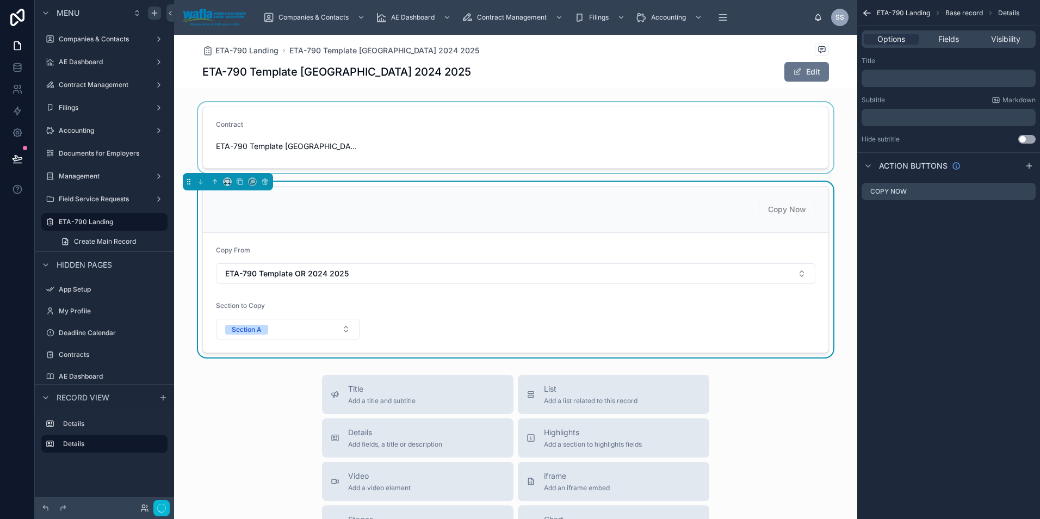
click at [405, 130] on div at bounding box center [515, 137] width 683 height 71
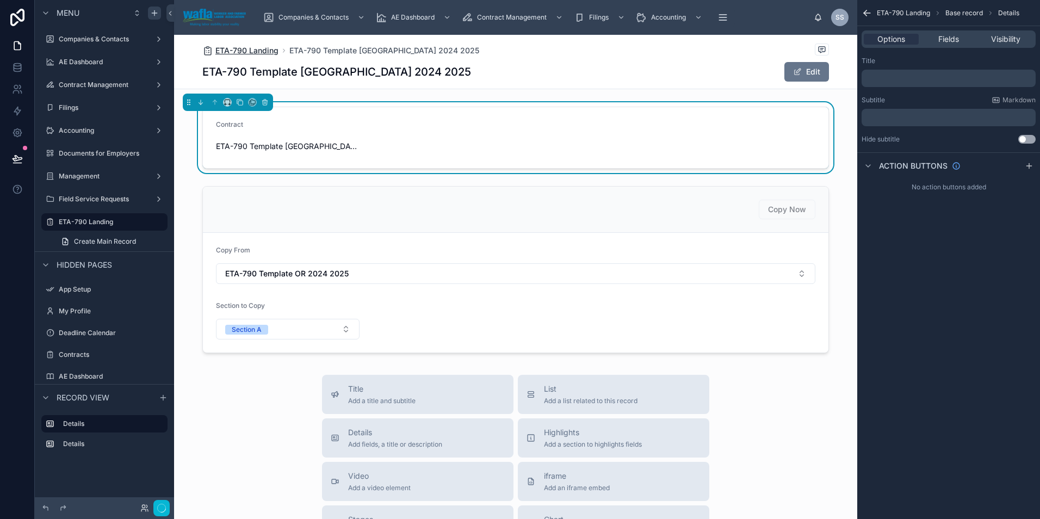
click at [250, 47] on span "ETA-790 Landing" at bounding box center [246, 50] width 63 height 11
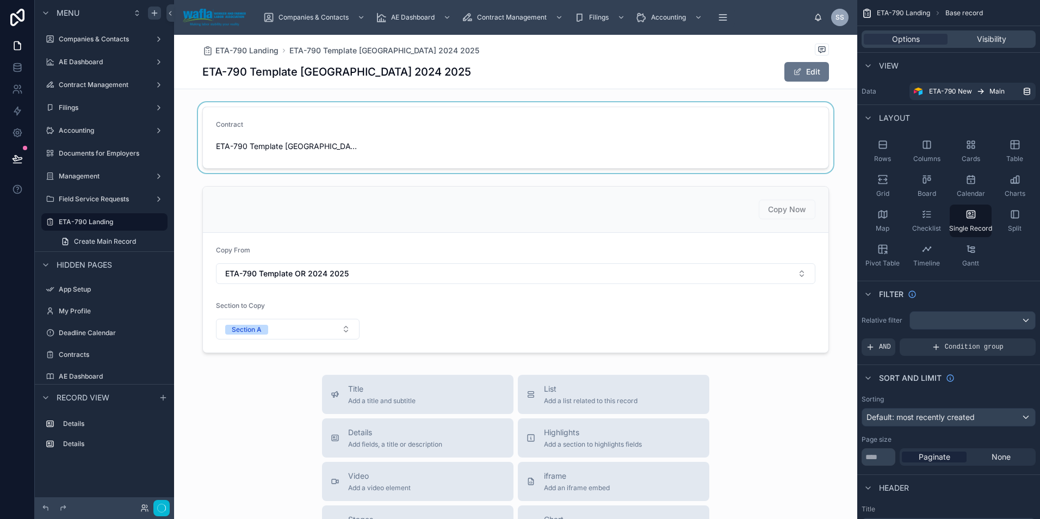
click at [522, 150] on div at bounding box center [515, 137] width 683 height 71
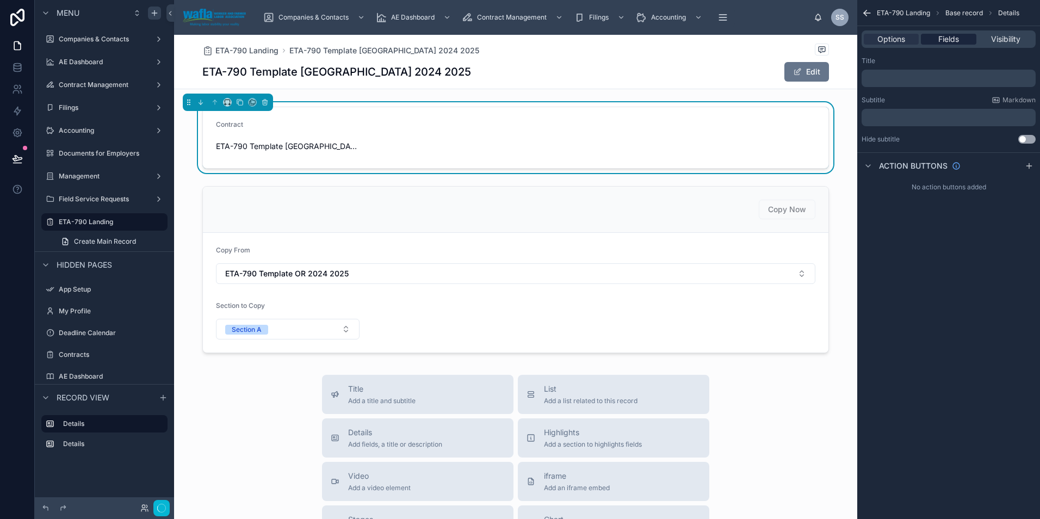
click at [950, 40] on span "Fields" at bounding box center [949, 39] width 21 height 11
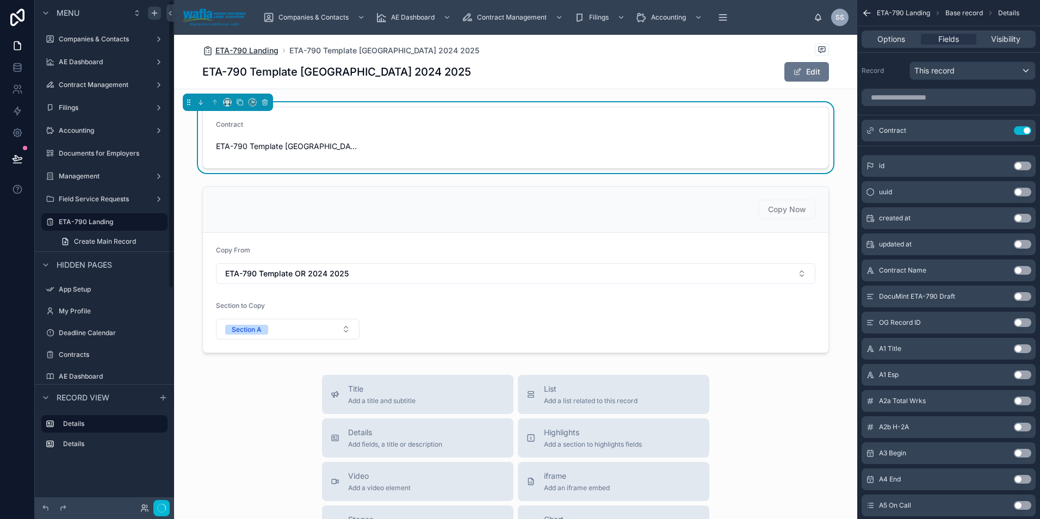
click at [252, 51] on span "ETA-790 Landing" at bounding box center [246, 50] width 63 height 11
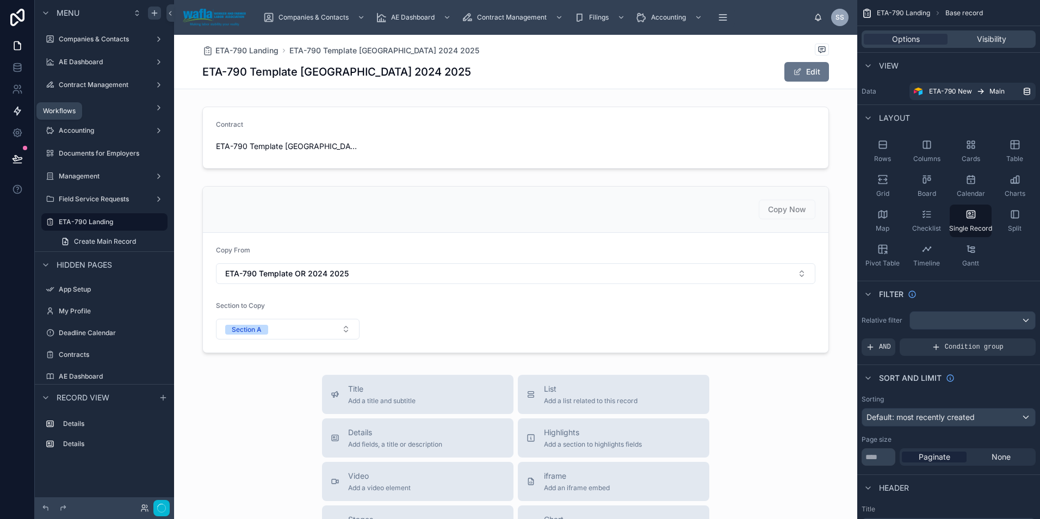
click at [23, 106] on link at bounding box center [17, 111] width 34 height 22
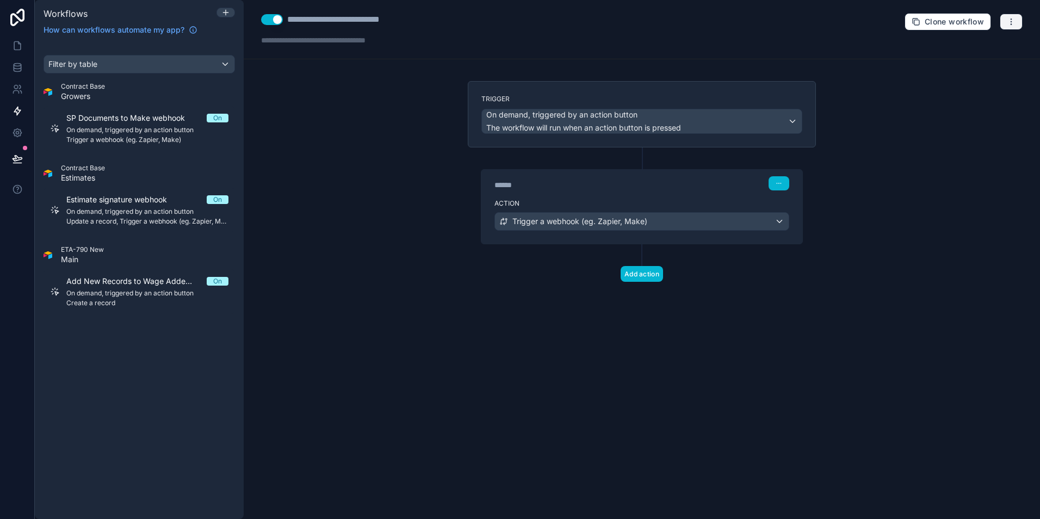
click at [1011, 16] on button "button" at bounding box center [1011, 22] width 23 height 16
click at [199, 365] on div "Filter by table Contract Base Growers SP Documents to Make webhook On On demand…" at bounding box center [139, 280] width 209 height 477
click at [225, 16] on icon at bounding box center [225, 12] width 9 height 9
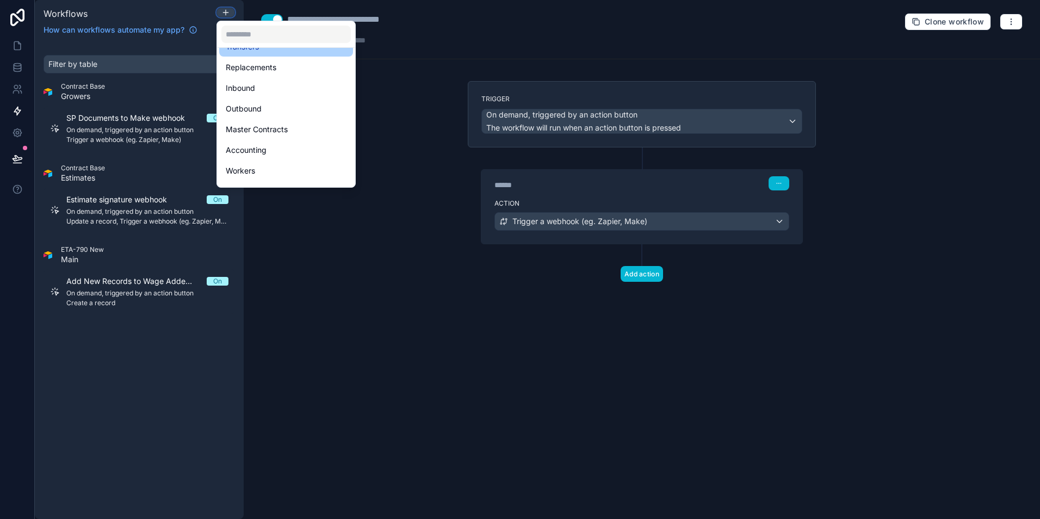
scroll to position [244, 0]
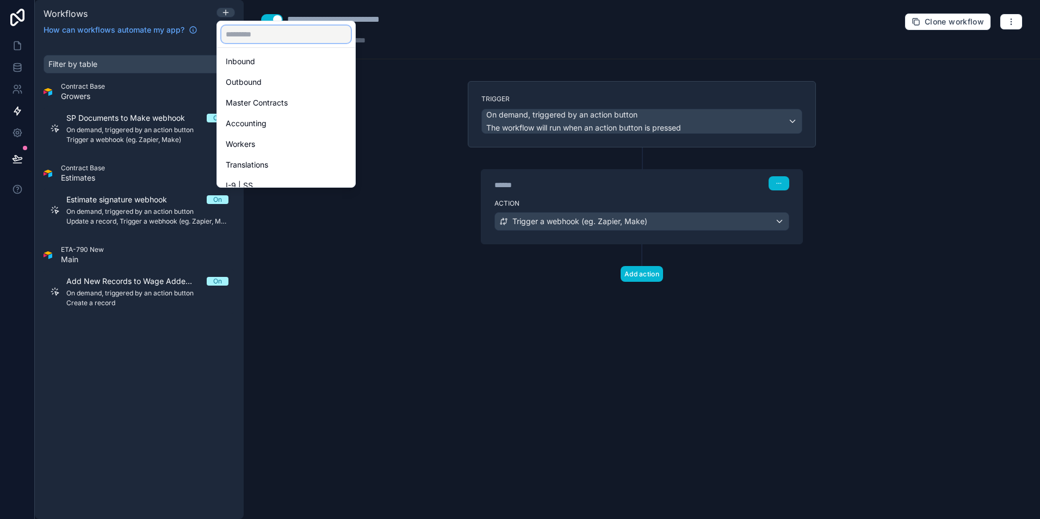
click at [272, 39] on input "text" at bounding box center [286, 34] width 130 height 17
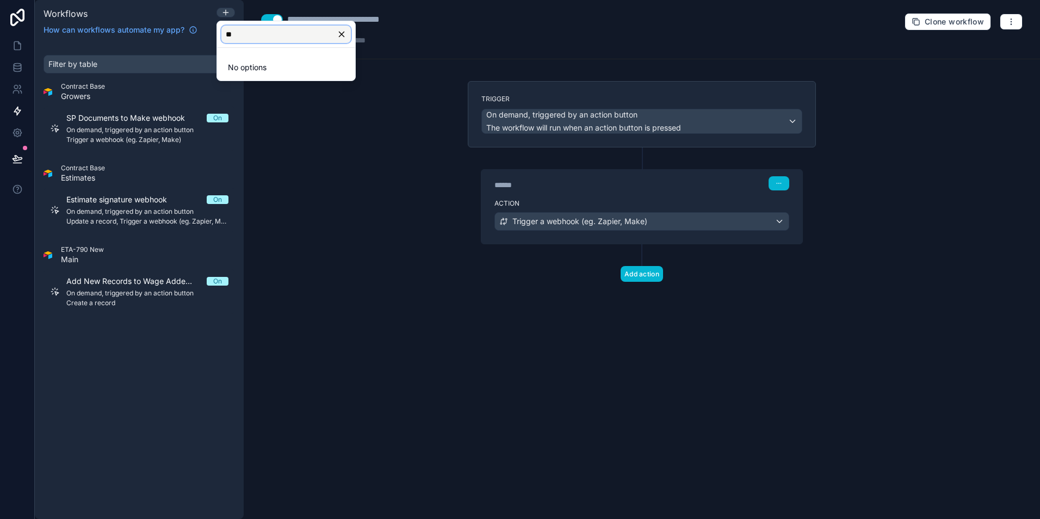
type input "*"
type input "****"
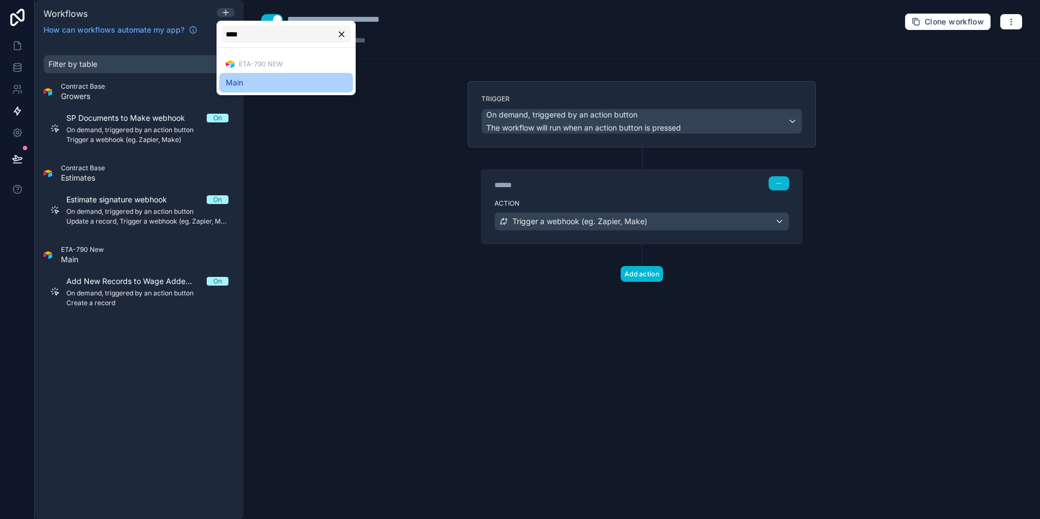
click at [235, 87] on span "Main" at bounding box center [234, 82] width 17 height 13
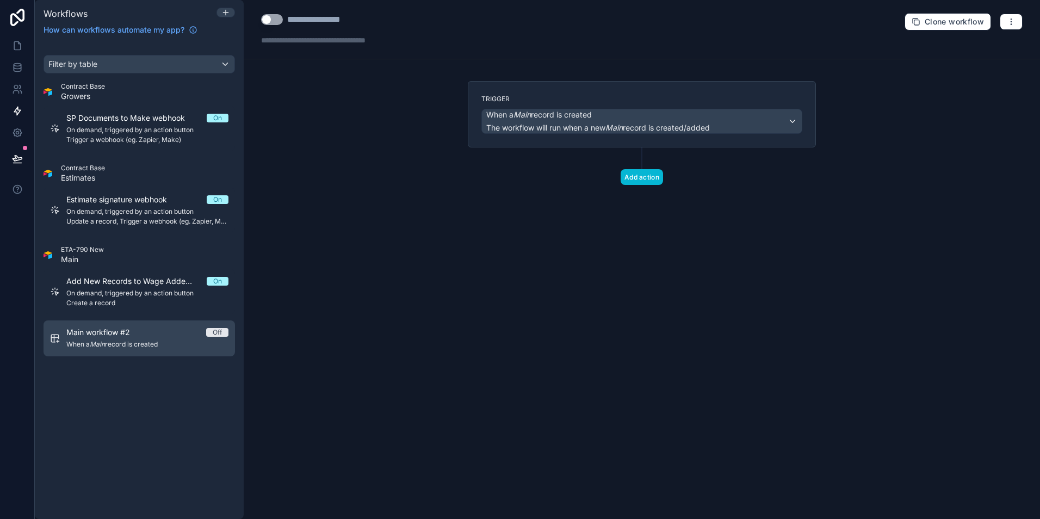
click at [150, 347] on span "When a Main record is created" at bounding box center [147, 344] width 162 height 9
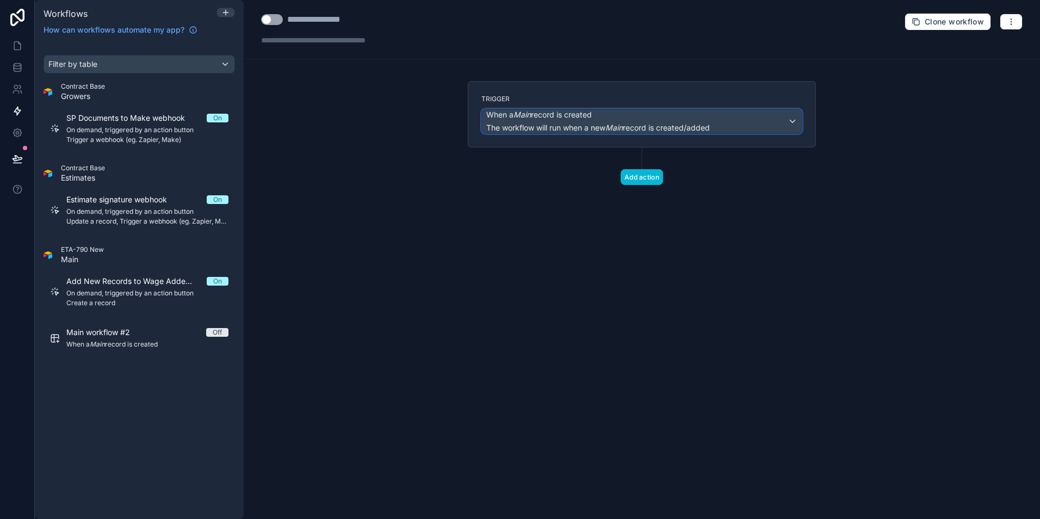
click at [572, 117] on span "When a Main record is created" at bounding box center [539, 114] width 106 height 11
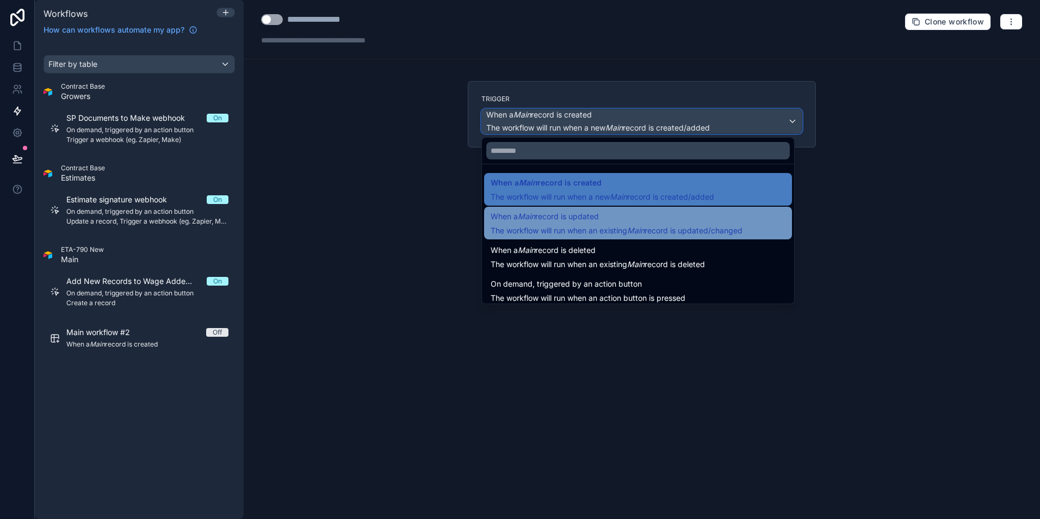
scroll to position [39, 0]
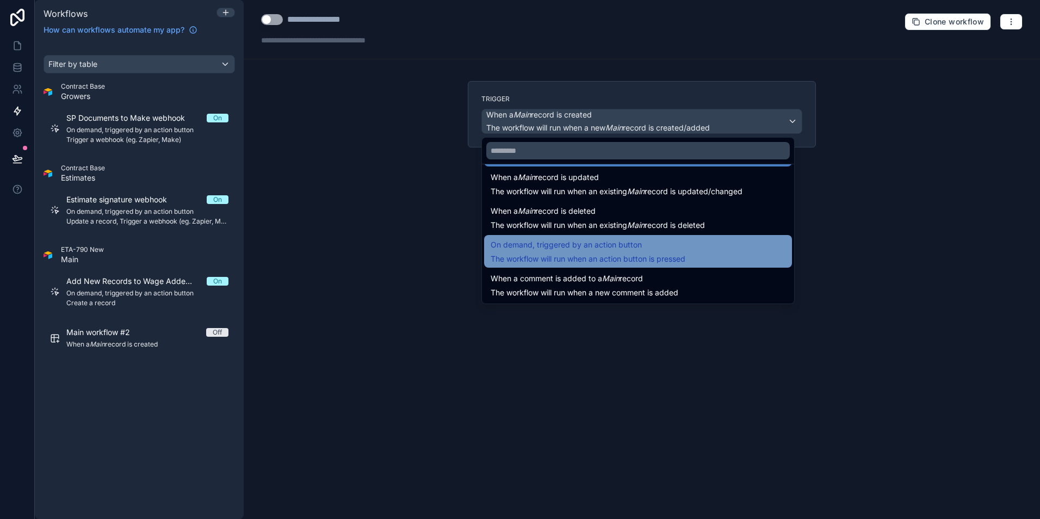
click at [557, 239] on span "On demand, triggered by an action button" at bounding box center [566, 244] width 151 height 13
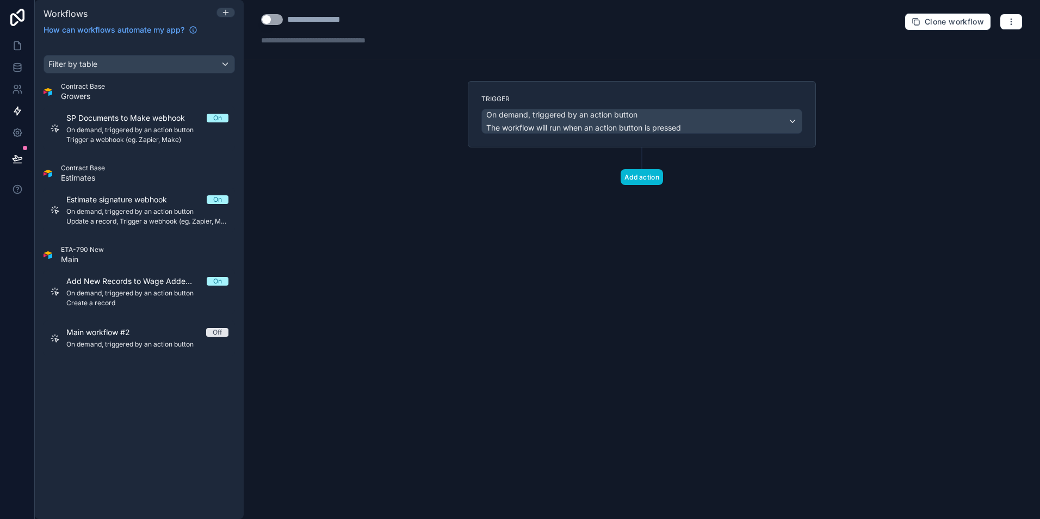
click at [317, 21] on div "**********" at bounding box center [328, 19] width 82 height 13
drag, startPoint x: 361, startPoint y: 20, endPoint x: 284, endPoint y: 20, distance: 76.7
click at [284, 20] on div "**********" at bounding box center [337, 19] width 152 height 13
type div "**********"
click at [621, 121] on div "On demand, triggered by an action button The workflow will run when an action b…" at bounding box center [583, 121] width 195 height 24
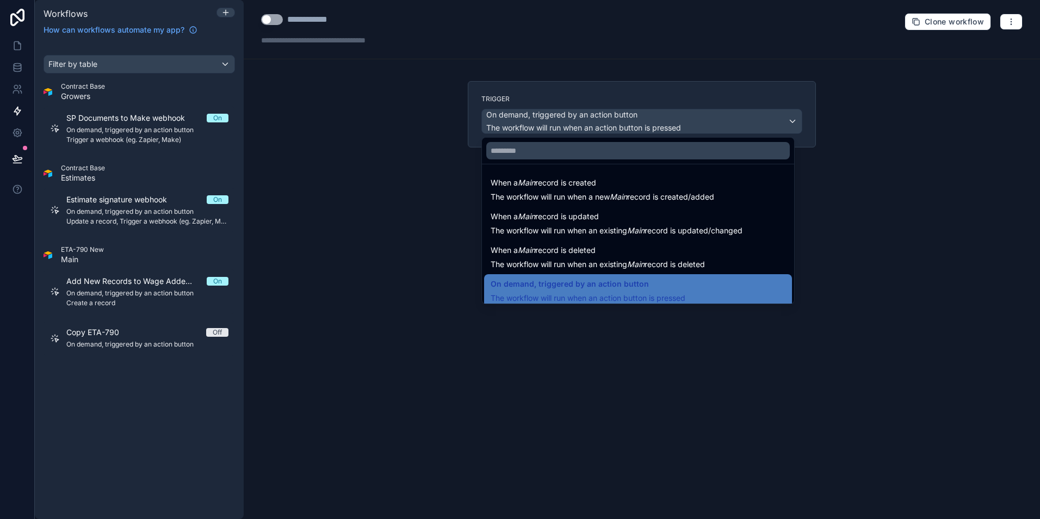
click at [409, 303] on div at bounding box center [520, 259] width 1040 height 519
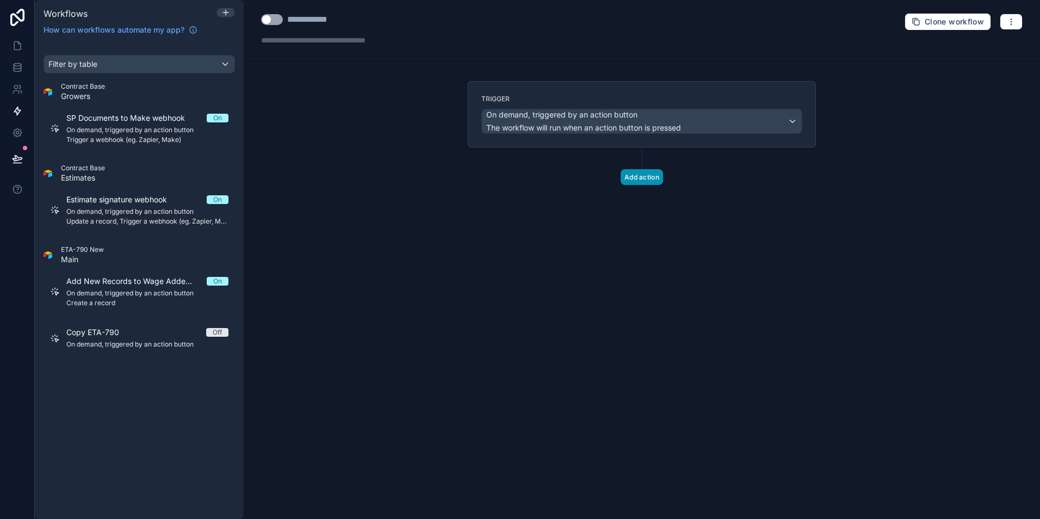
click at [649, 178] on button "Add action" at bounding box center [642, 177] width 42 height 16
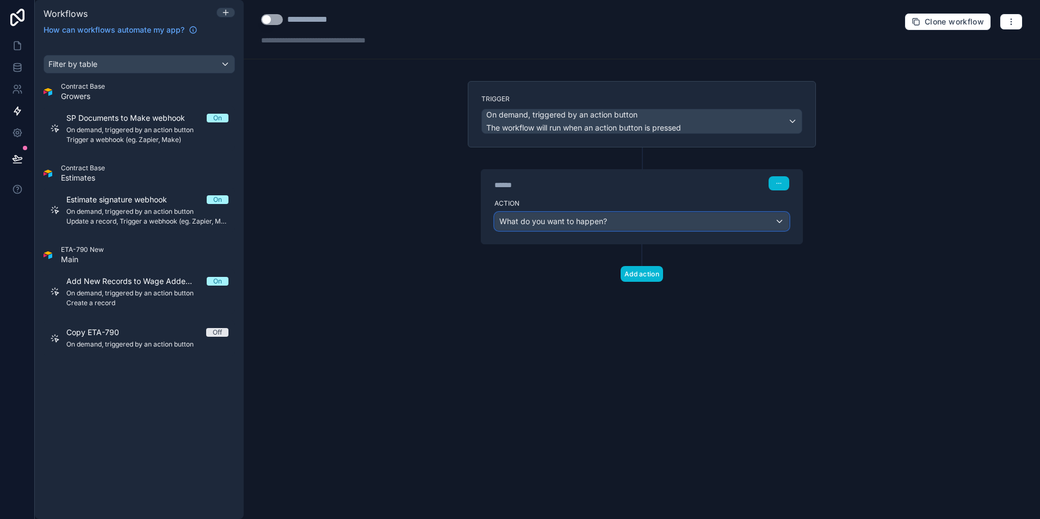
click at [643, 220] on div "What do you want to happen?" at bounding box center [642, 221] width 294 height 17
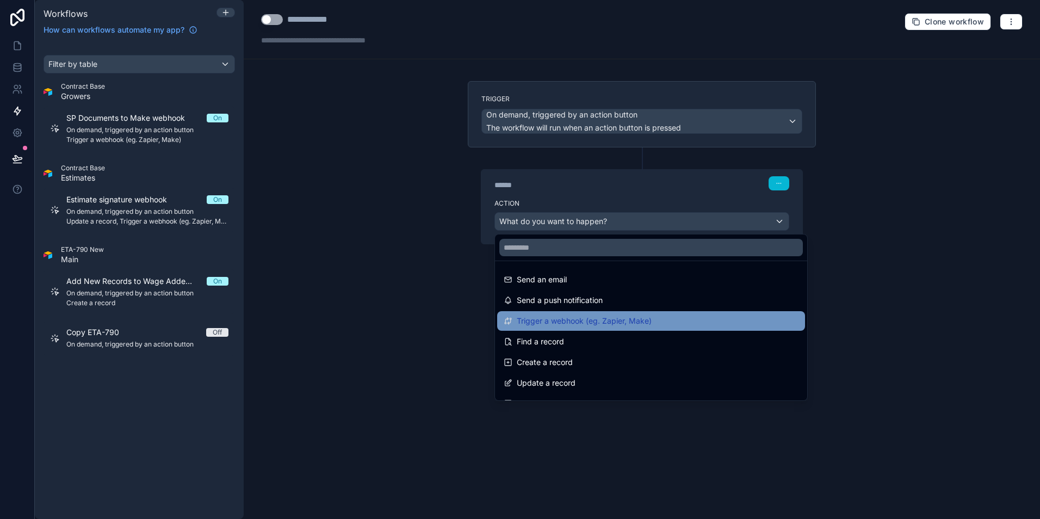
click at [605, 316] on span "Trigger a webhook (eg. Zapier, Make)" at bounding box center [584, 321] width 135 height 13
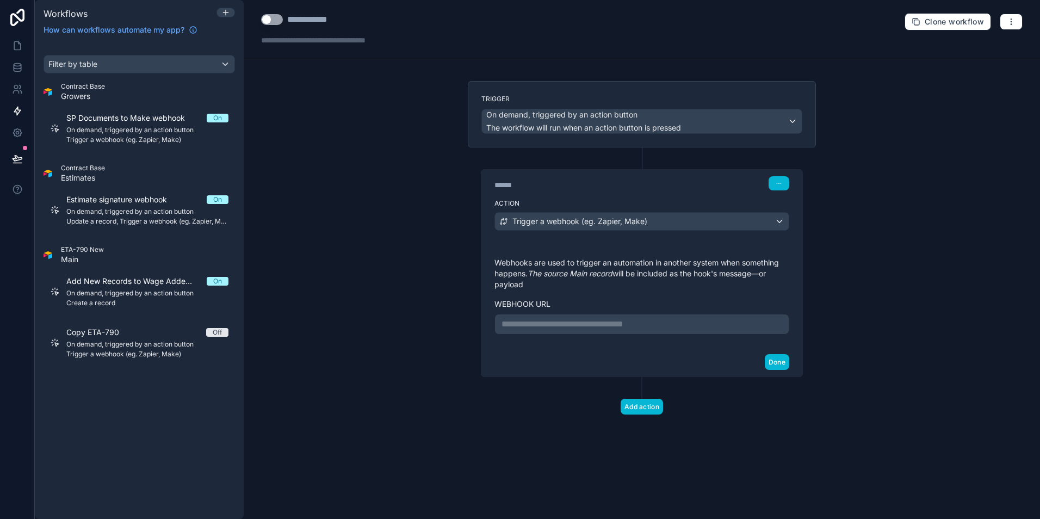
click at [651, 323] on p "**********" at bounding box center [642, 324] width 281 height 13
click at [785, 366] on button "Done" at bounding box center [777, 362] width 24 height 16
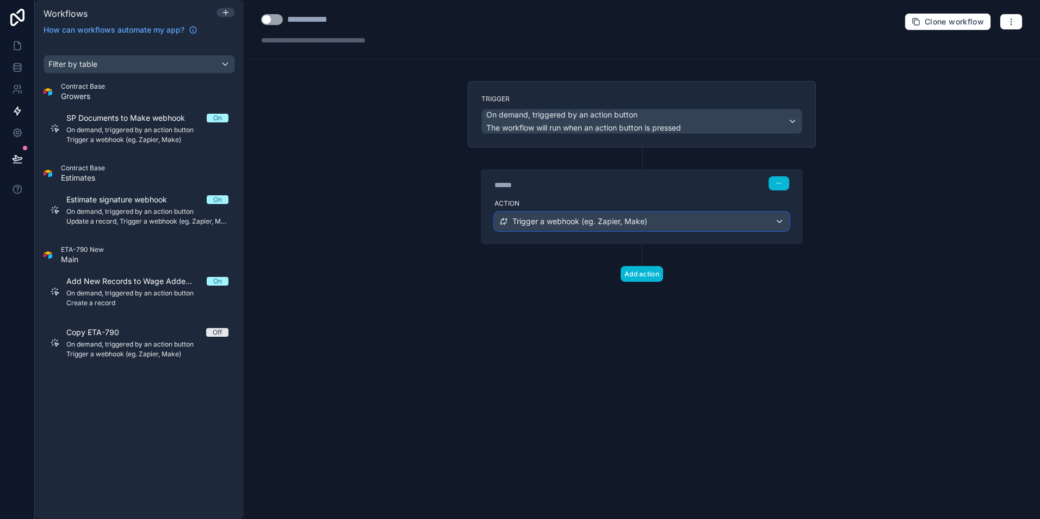
click at [638, 223] on span "Trigger a webhook (eg. Zapier, Make)" at bounding box center [580, 221] width 135 height 11
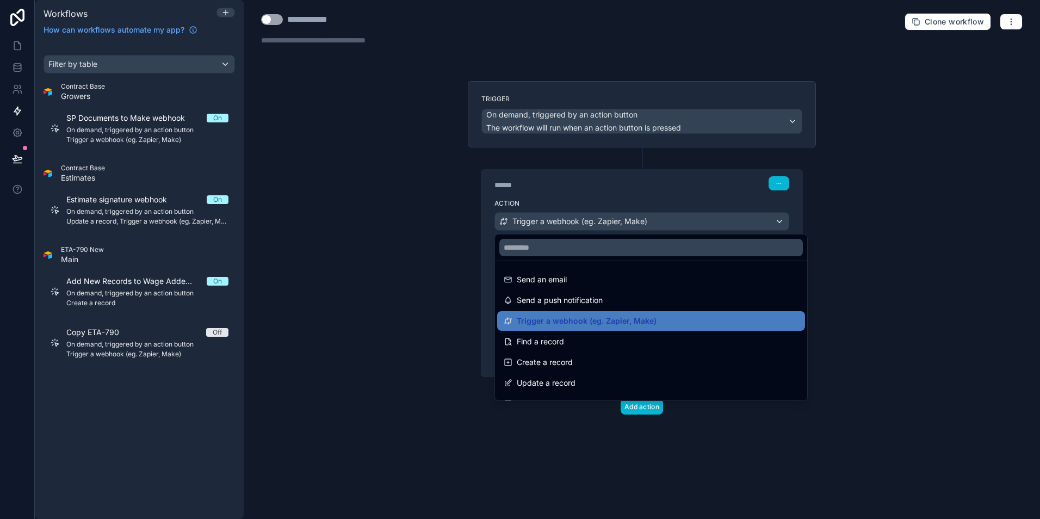
click at [906, 322] on div at bounding box center [520, 259] width 1040 height 519
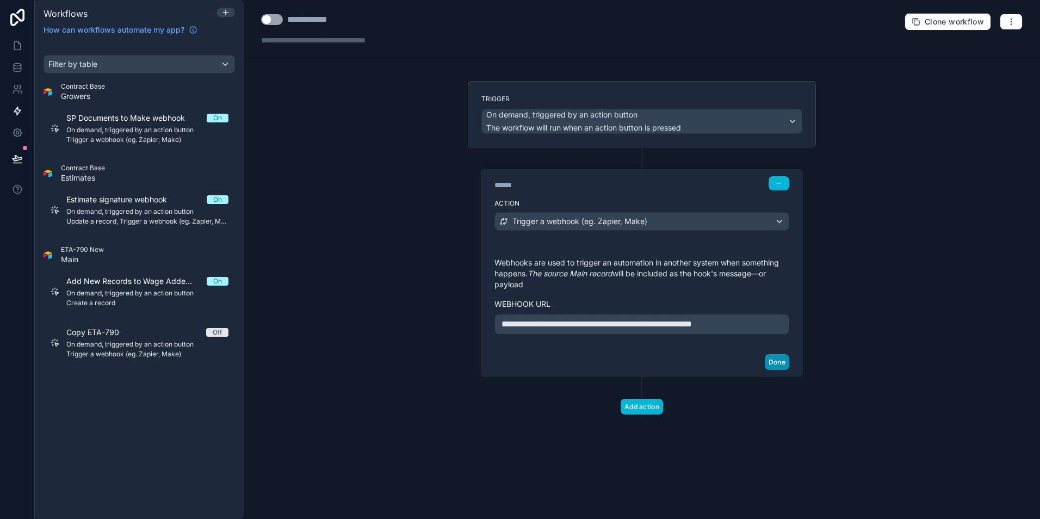
click at [787, 361] on button "Done" at bounding box center [777, 362] width 24 height 16
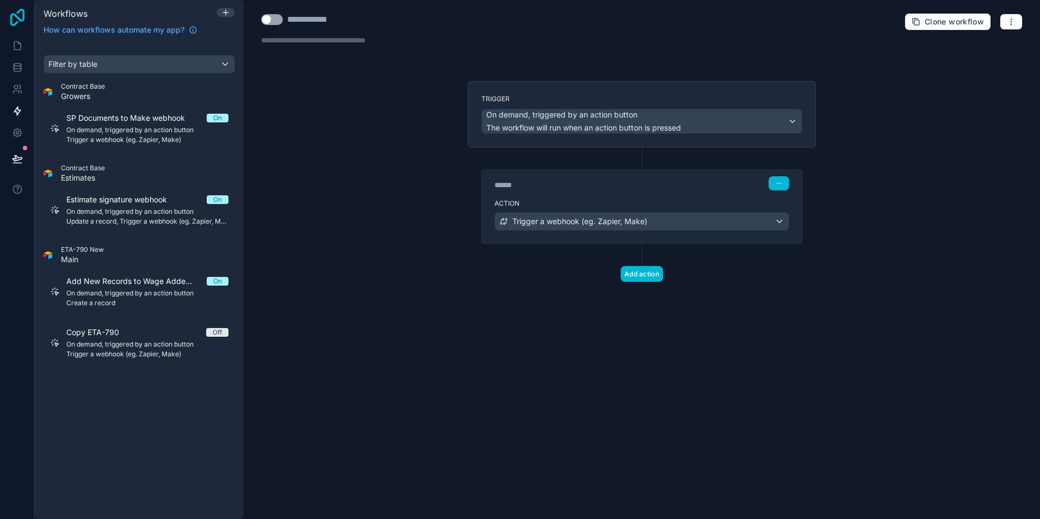
click at [13, 20] on icon at bounding box center [18, 17] width 22 height 17
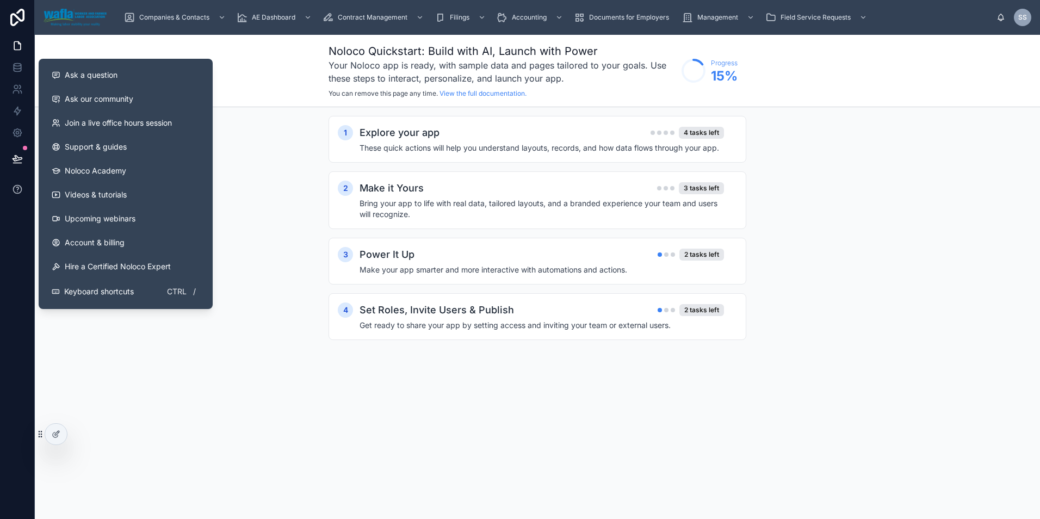
click at [22, 190] on icon at bounding box center [17, 189] width 11 height 11
click at [88, 72] on span "Ask a question" at bounding box center [91, 75] width 53 height 11
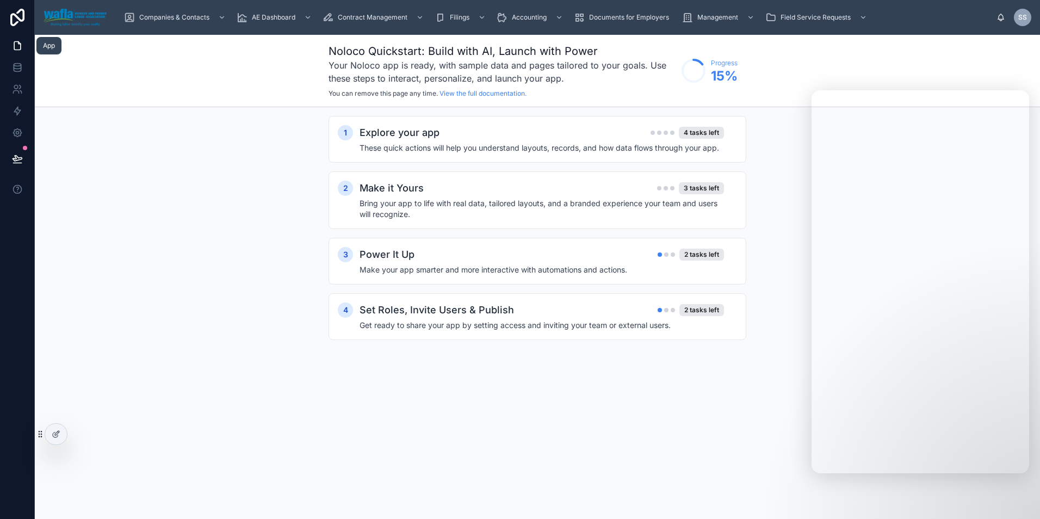
click at [20, 45] on icon at bounding box center [17, 46] width 7 height 8
click at [19, 47] on icon at bounding box center [17, 45] width 11 height 11
click at [22, 16] on icon at bounding box center [18, 17] width 22 height 17
click at [21, 44] on icon at bounding box center [17, 45] width 11 height 11
click at [54, 430] on icon at bounding box center [56, 434] width 9 height 9
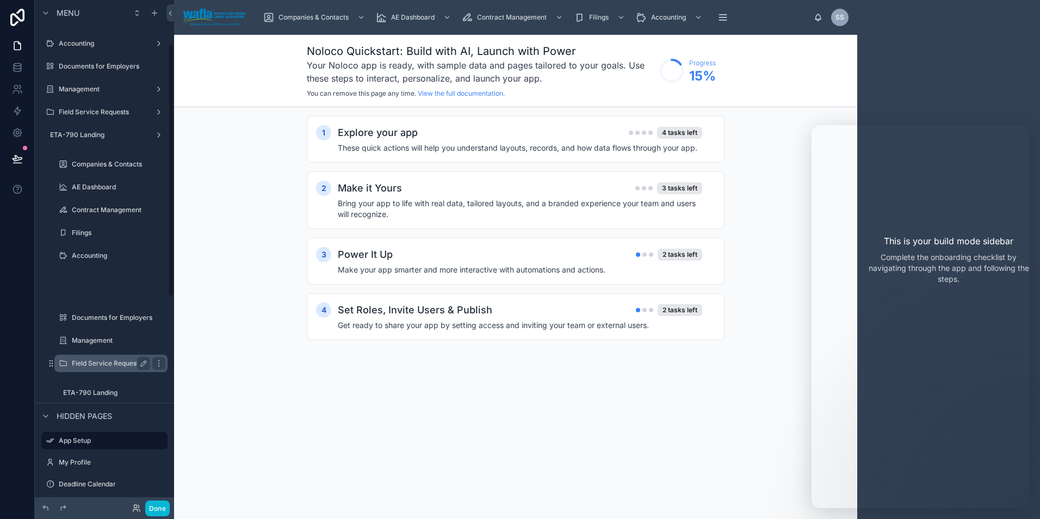
scroll to position [96, 0]
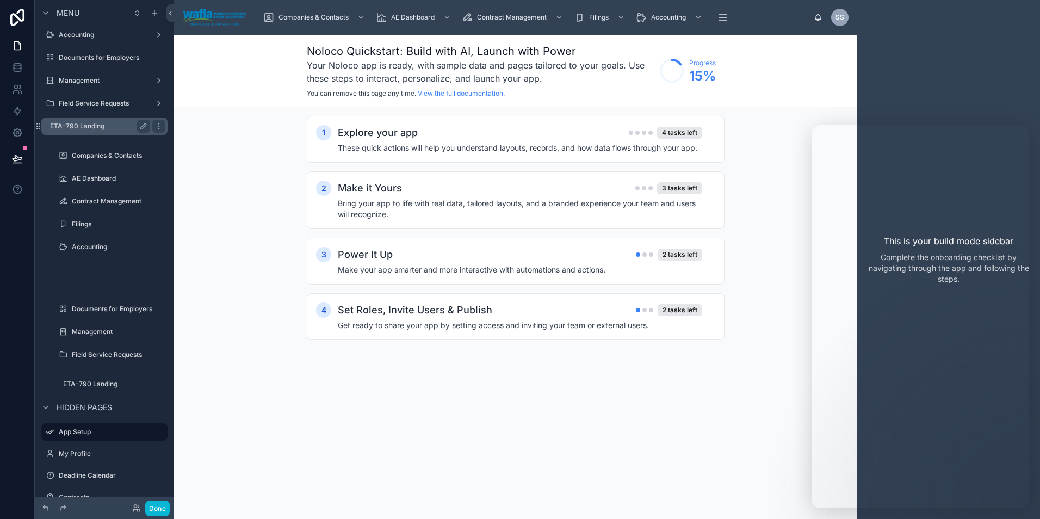
click at [88, 126] on label "ETA-790 Landing" at bounding box center [98, 126] width 96 height 9
click at [78, 121] on div "ETA-790 Landing" at bounding box center [100, 126] width 100 height 13
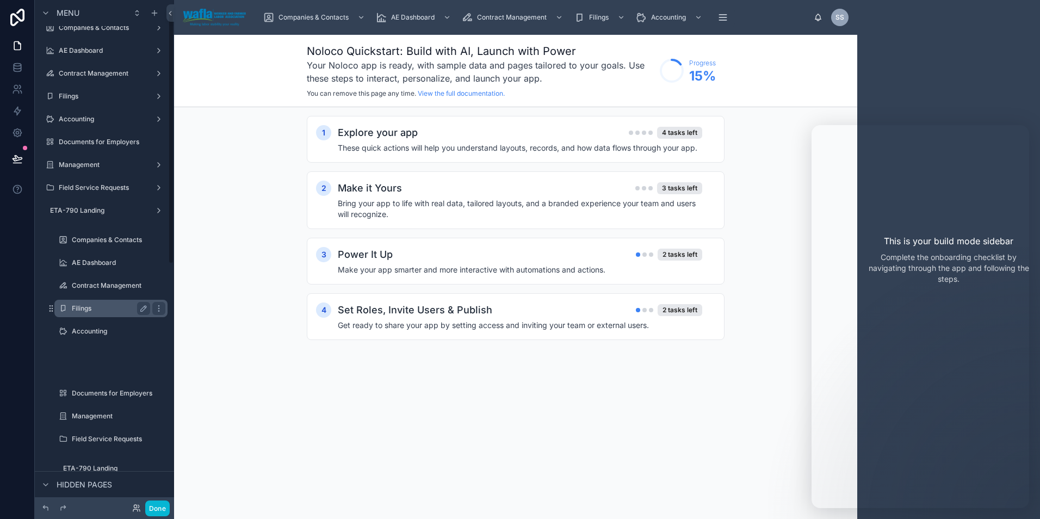
scroll to position [5, 0]
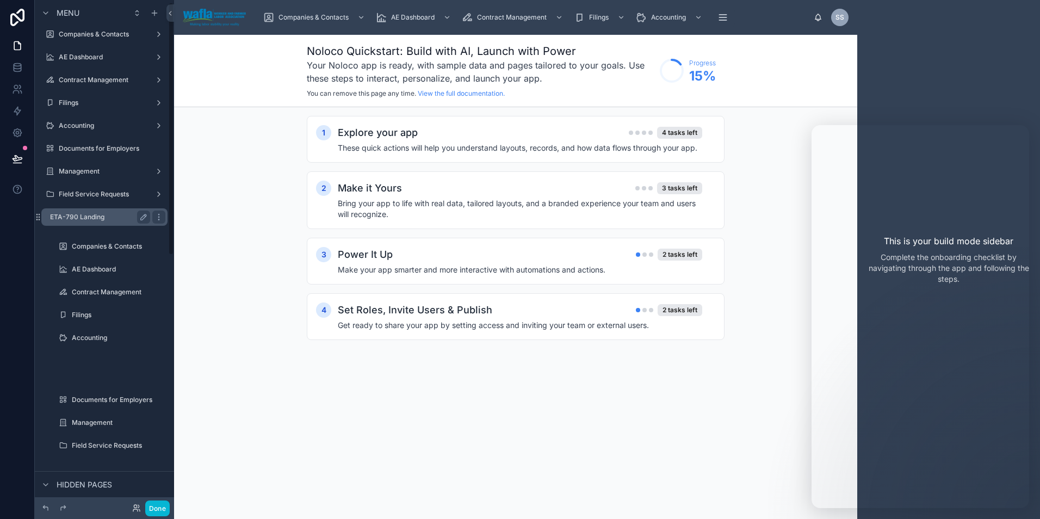
click at [78, 212] on div "ETA-790 Landing" at bounding box center [100, 217] width 100 height 13
click at [144, 215] on icon "scrollable content" at bounding box center [145, 216] width 2 height 2
click at [144, 215] on icon "scrollable content" at bounding box center [143, 217] width 9 height 9
click at [159, 218] on icon "scrollable content" at bounding box center [159, 217] width 9 height 9
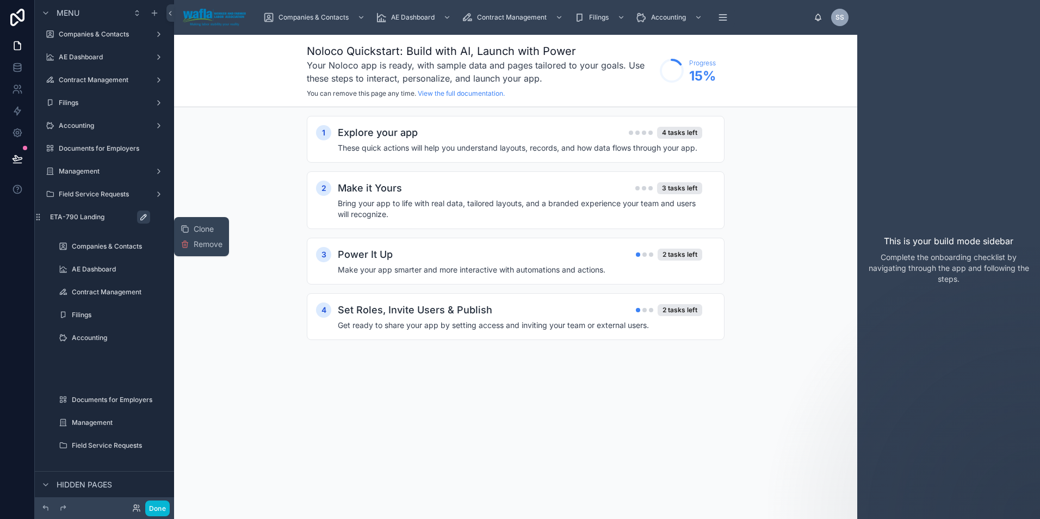
click at [233, 193] on div "1 Explore your app 4 tasks left These quick actions will help you understand la…" at bounding box center [515, 238] width 683 height 263
click at [98, 177] on div "Management" at bounding box center [104, 171] width 91 height 13
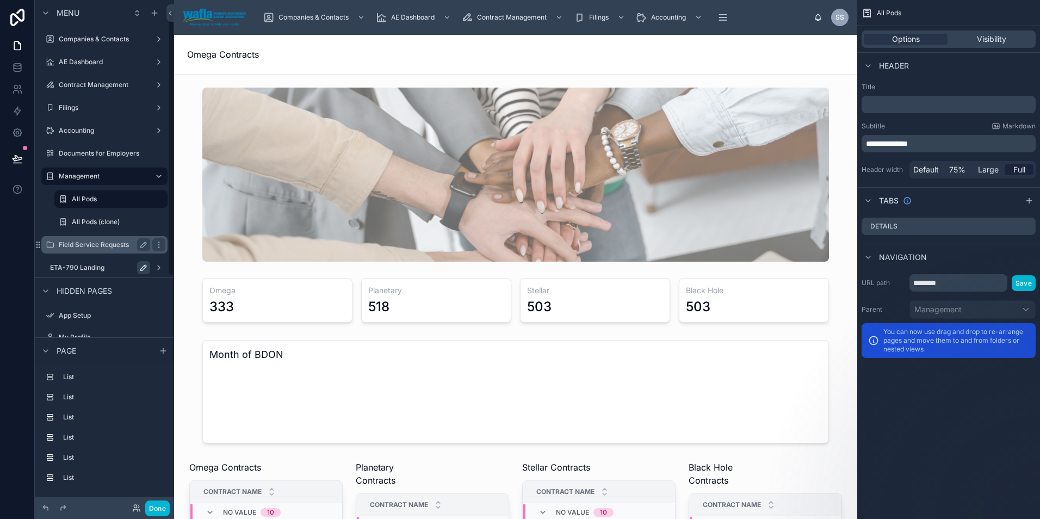
scroll to position [18, 0]
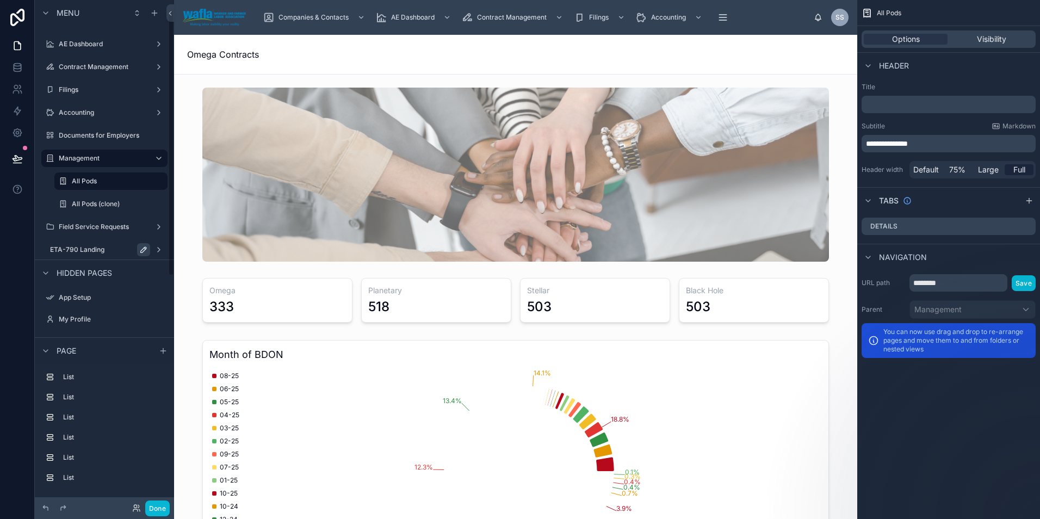
click at [88, 245] on label "ETA-790 Landing" at bounding box center [98, 249] width 96 height 9
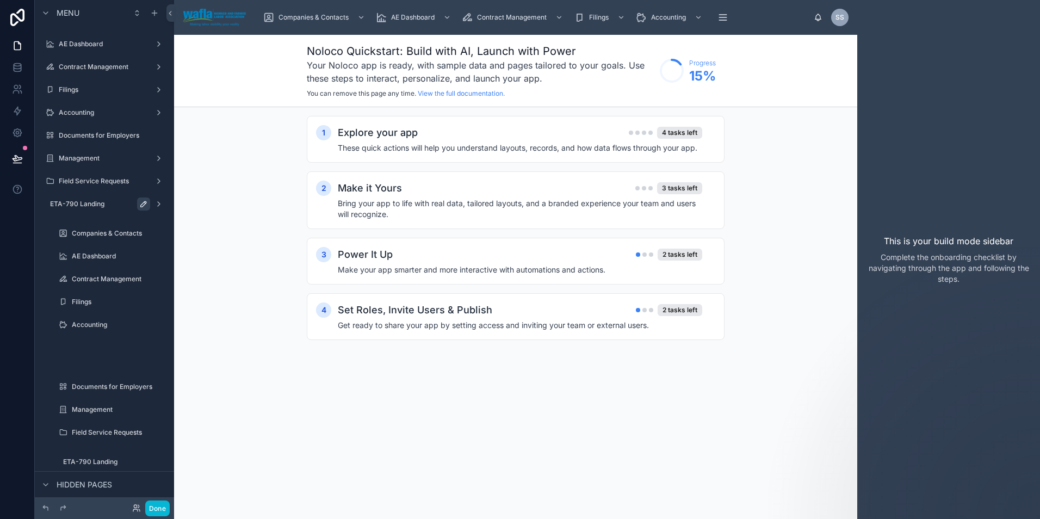
click at [64, 204] on label "ETA-790 Landing" at bounding box center [98, 204] width 96 height 9
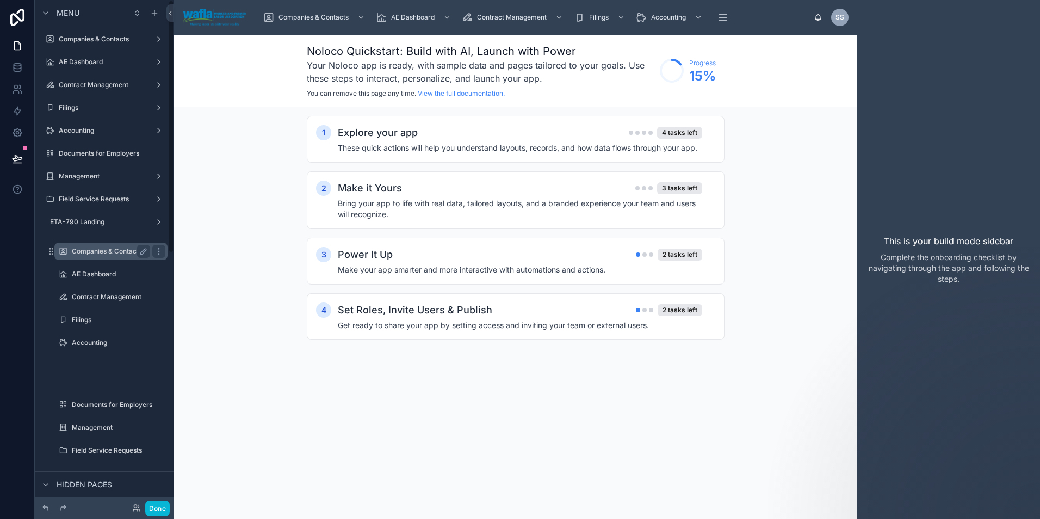
click at [98, 252] on label "Companies & Contacts" at bounding box center [109, 251] width 74 height 9
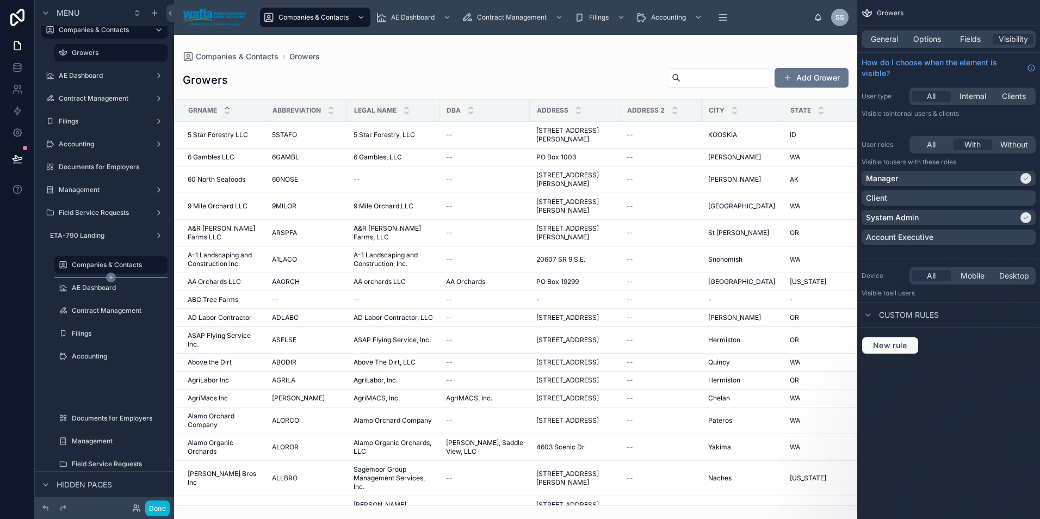
click at [96, 278] on div "scrollable content" at bounding box center [110, 277] width 113 height 1
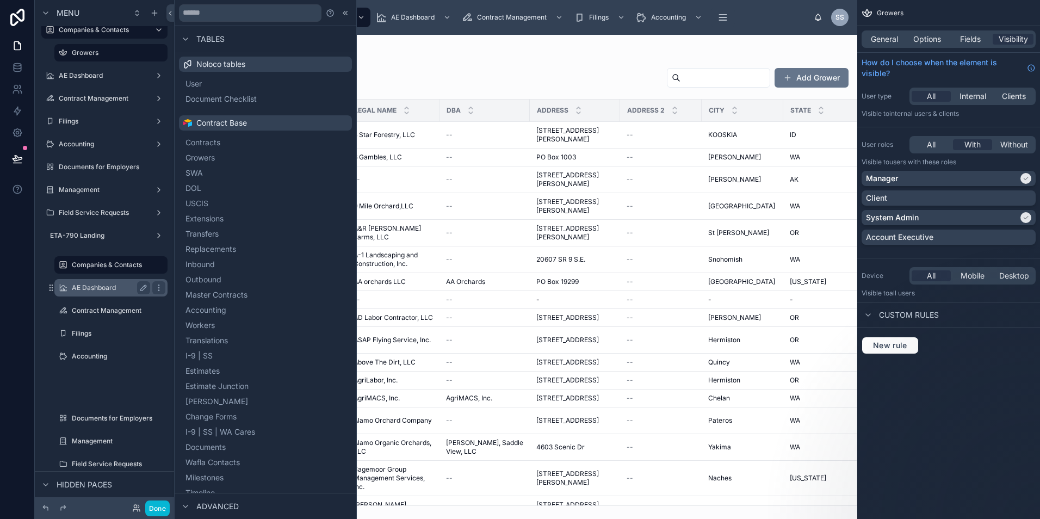
click at [87, 292] on div "AE Dashboard" at bounding box center [111, 287] width 78 height 13
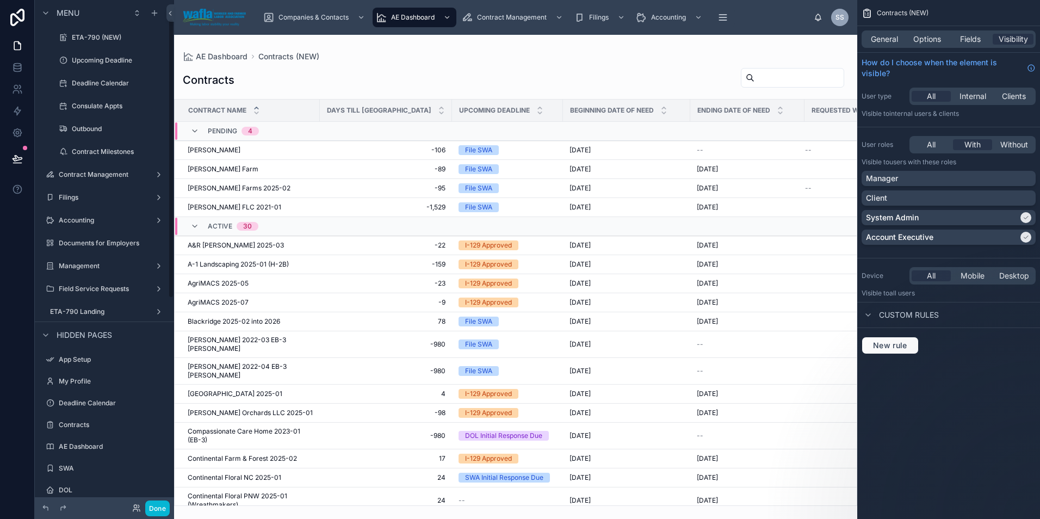
scroll to position [72, 0]
click at [82, 313] on label "ETA-790 Landing" at bounding box center [98, 309] width 96 height 9
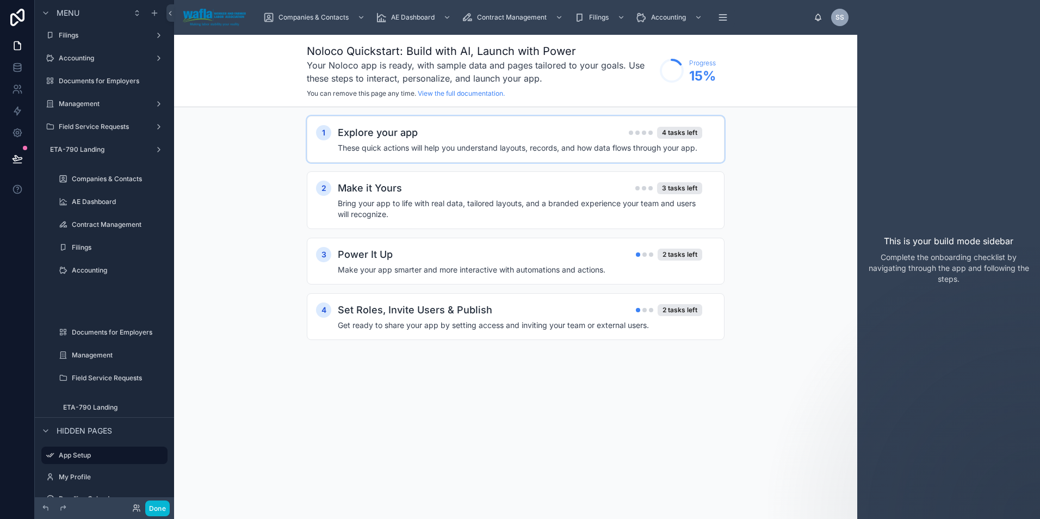
click at [494, 135] on div "Explore your app 4 tasks left" at bounding box center [520, 132] width 365 height 15
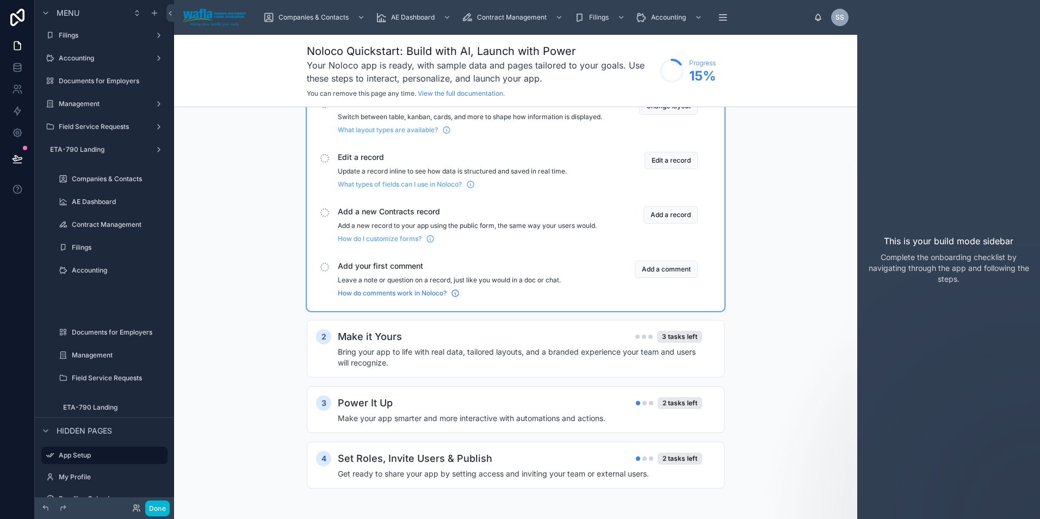
scroll to position [82, 0]
click at [366, 453] on h2 "Set Roles, Invite Users & Publish" at bounding box center [415, 458] width 155 height 15
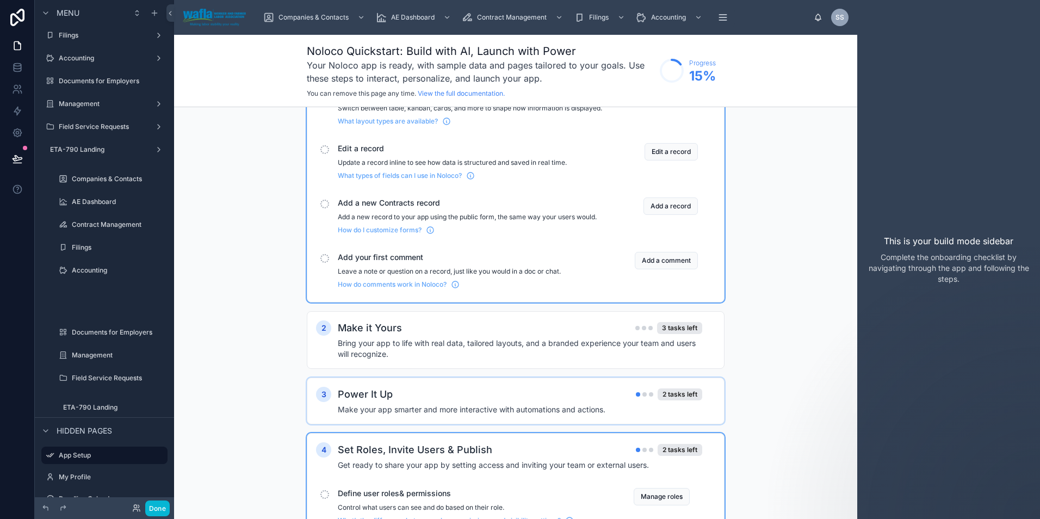
click at [369, 412] on div "Power It Up 2 tasks left Make your app smarter and more interactive with automa…" at bounding box center [527, 401] width 378 height 28
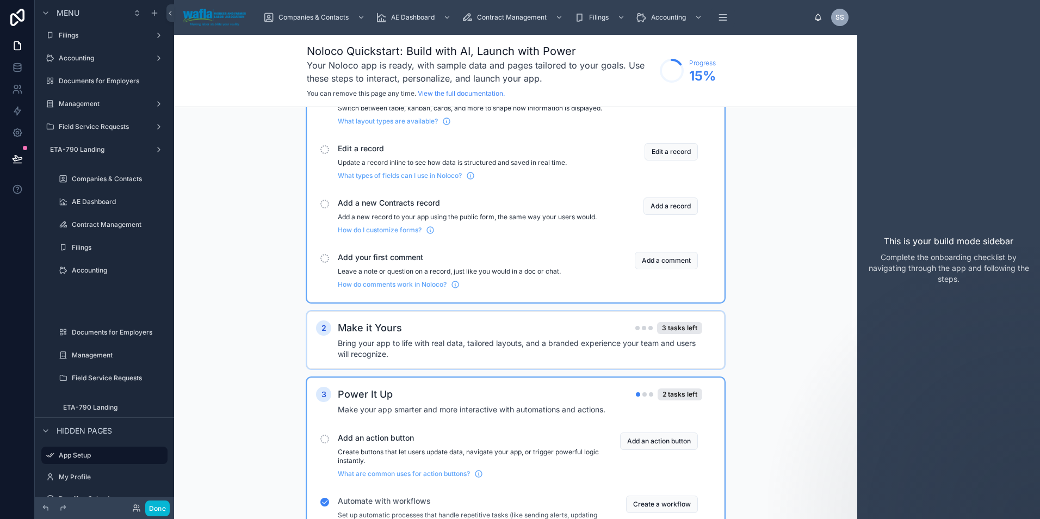
click at [371, 348] on h4 "Bring your app to life with real data, tailored layouts, and a branded experien…" at bounding box center [520, 349] width 365 height 22
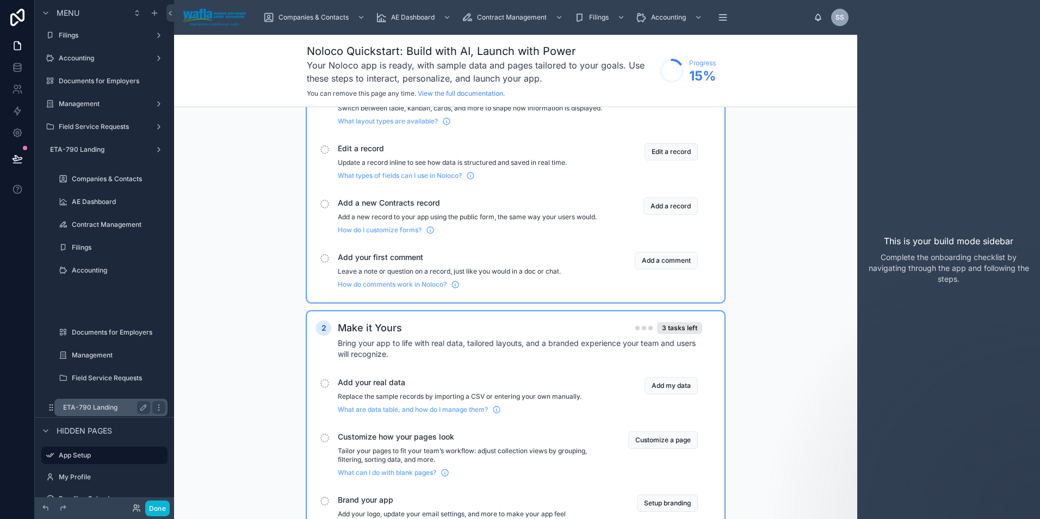
click at [95, 402] on div "ETA-790 Landing" at bounding box center [106, 407] width 87 height 13
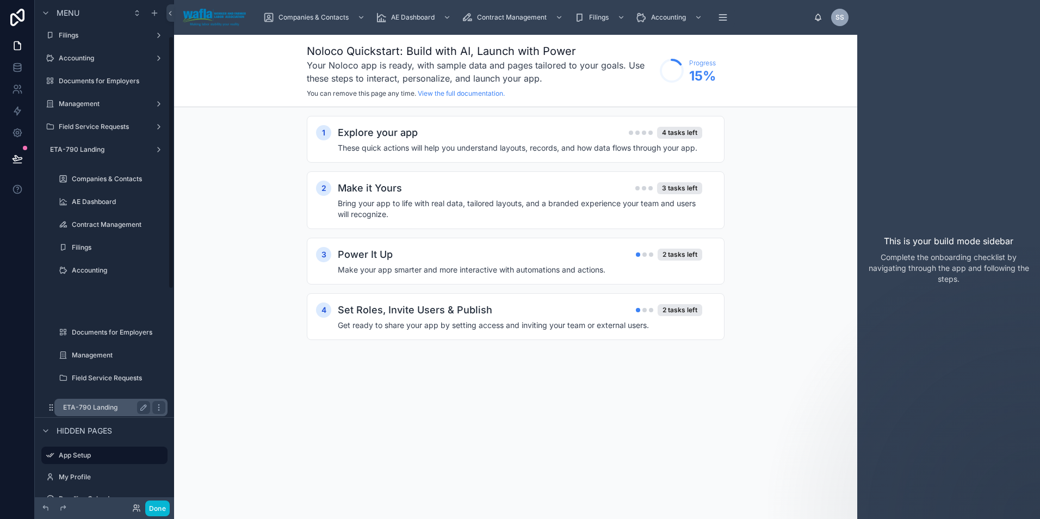
click at [116, 410] on label "ETA-790 Landing" at bounding box center [104, 407] width 83 height 9
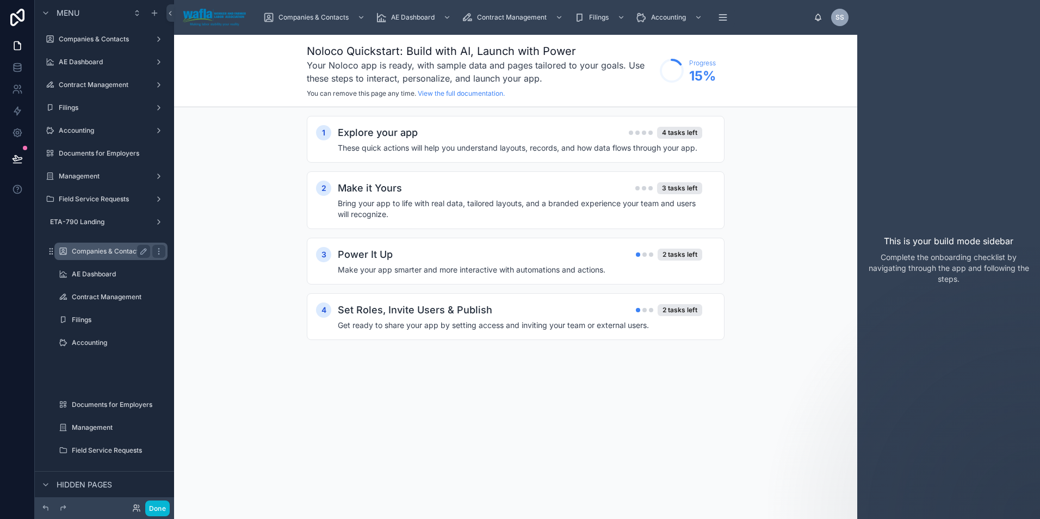
click at [90, 248] on label "Companies & Contacts" at bounding box center [109, 251] width 74 height 9
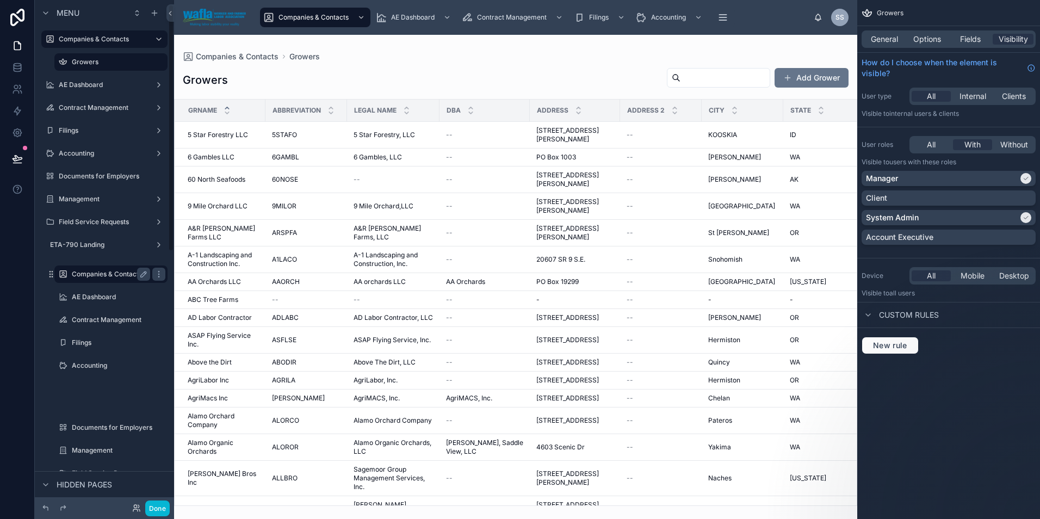
scroll to position [9, 0]
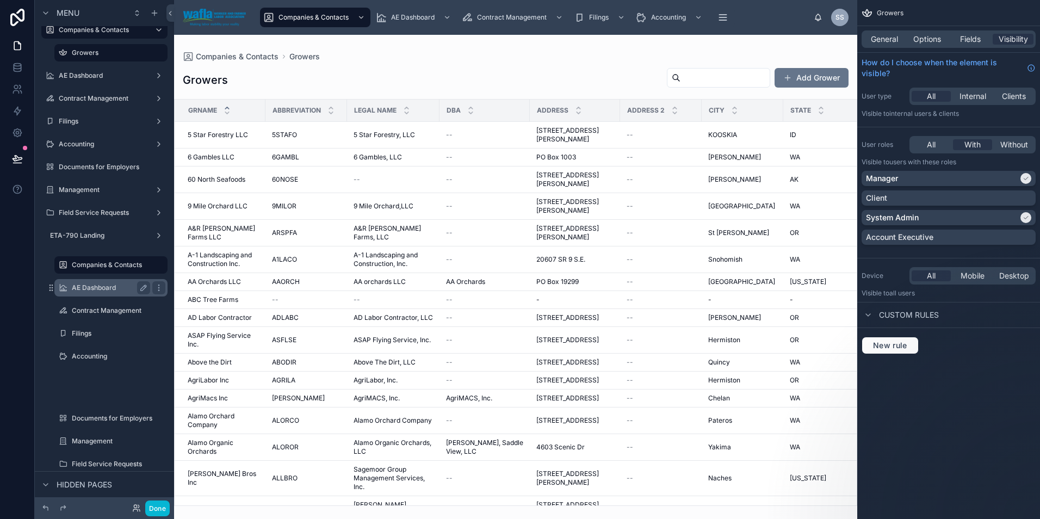
click at [88, 291] on label "AE Dashboard" at bounding box center [109, 288] width 74 height 9
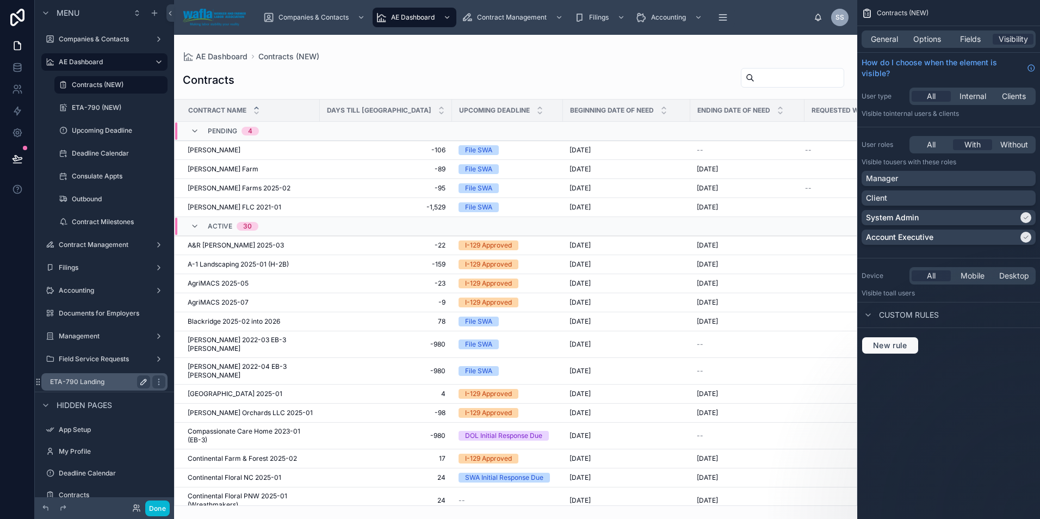
click at [94, 377] on div "ETA-790 Landing" at bounding box center [100, 381] width 100 height 13
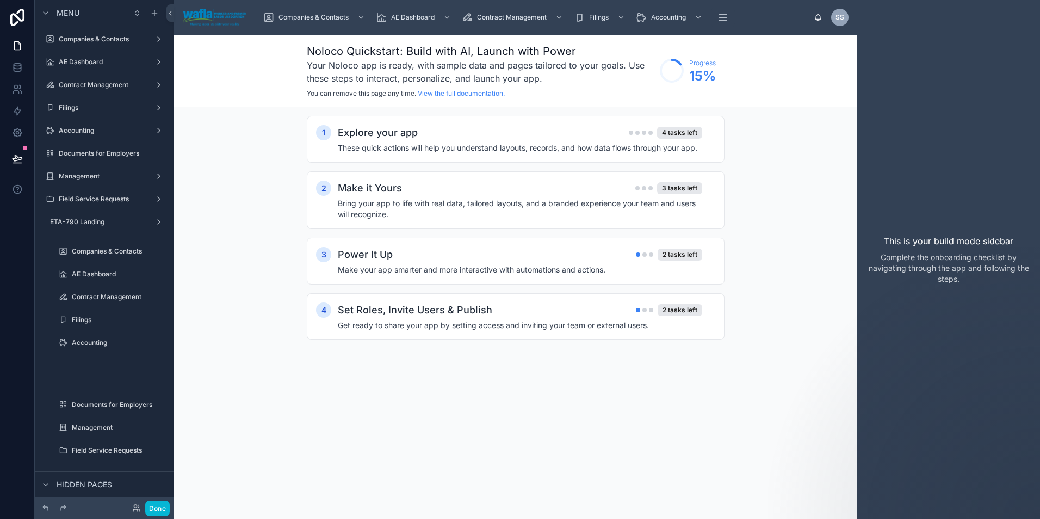
click at [0, 0] on icon "scrollable content" at bounding box center [0, 0] width 0 height 0
type input "*"
type input "*********"
click at [141, 224] on icon "scrollable content" at bounding box center [143, 222] width 9 height 9
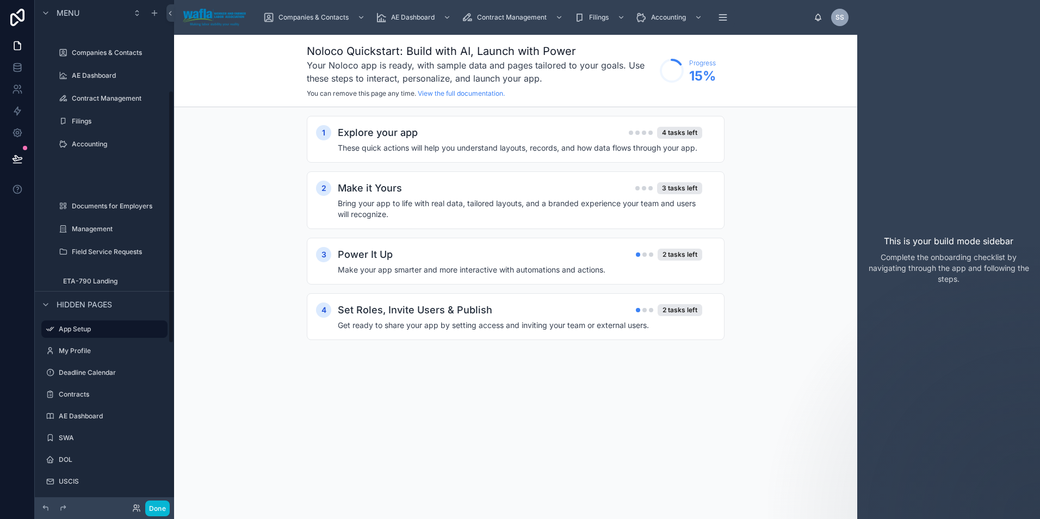
scroll to position [200, 0]
click at [89, 276] on label "ETA-790 Landing" at bounding box center [104, 280] width 83 height 9
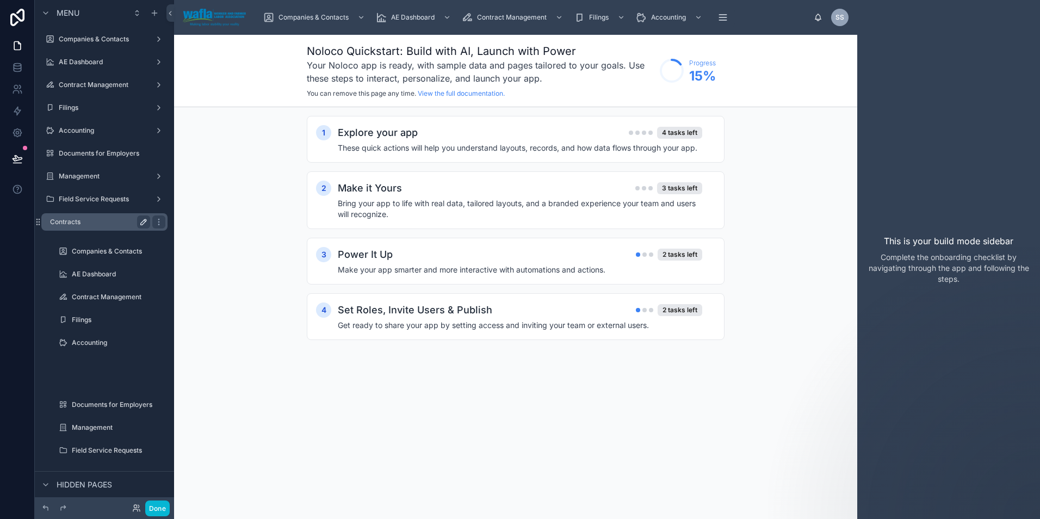
click at [79, 219] on label "Contracts" at bounding box center [98, 222] width 96 height 9
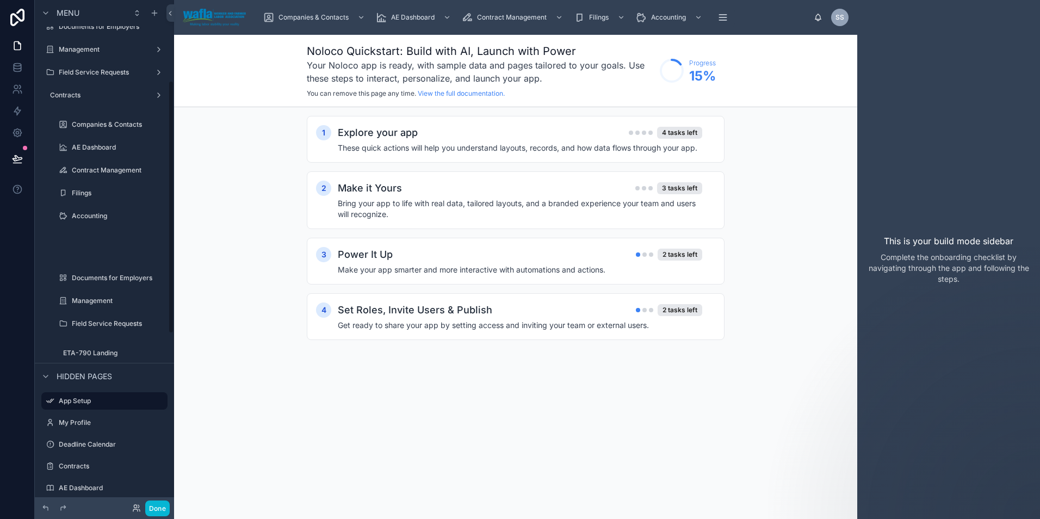
scroll to position [290, 0]
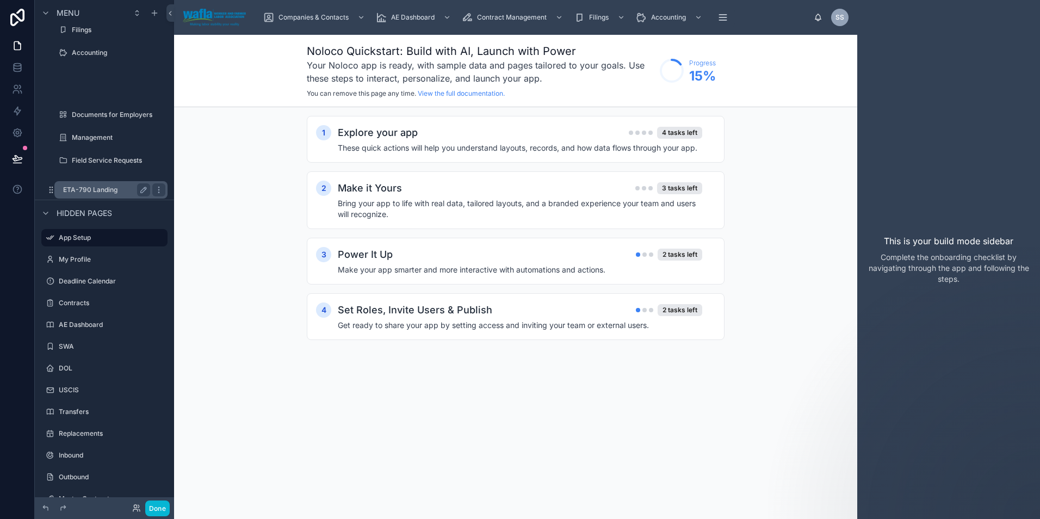
click at [91, 190] on label "ETA-790 Landing" at bounding box center [104, 190] width 83 height 9
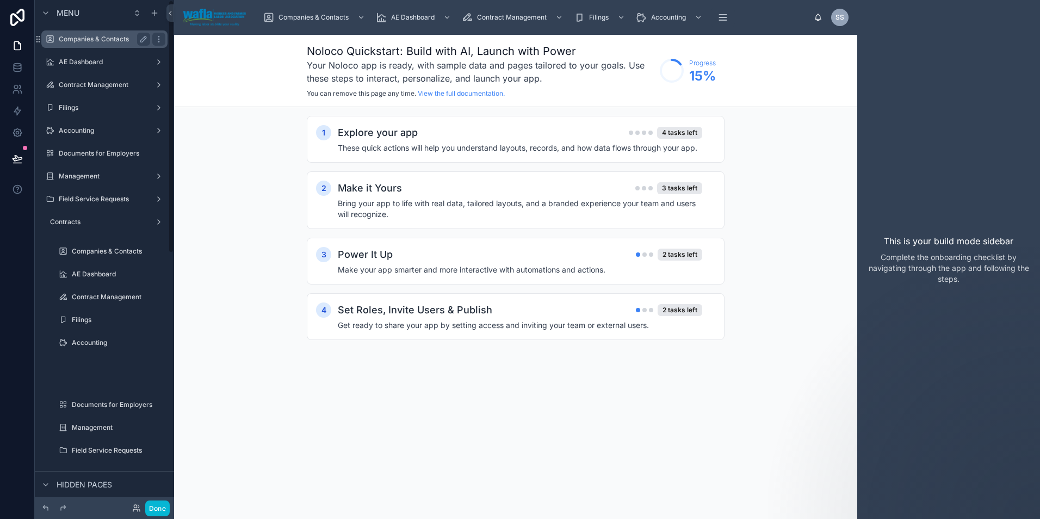
click at [90, 38] on label "Companies & Contacts" at bounding box center [102, 39] width 87 height 9
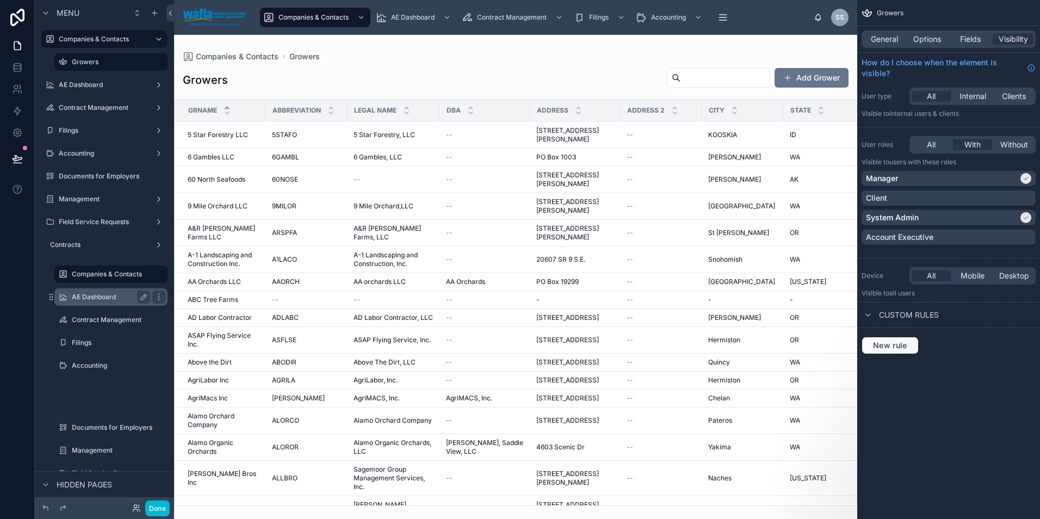
click at [94, 296] on label "AE Dashboard" at bounding box center [109, 297] width 74 height 9
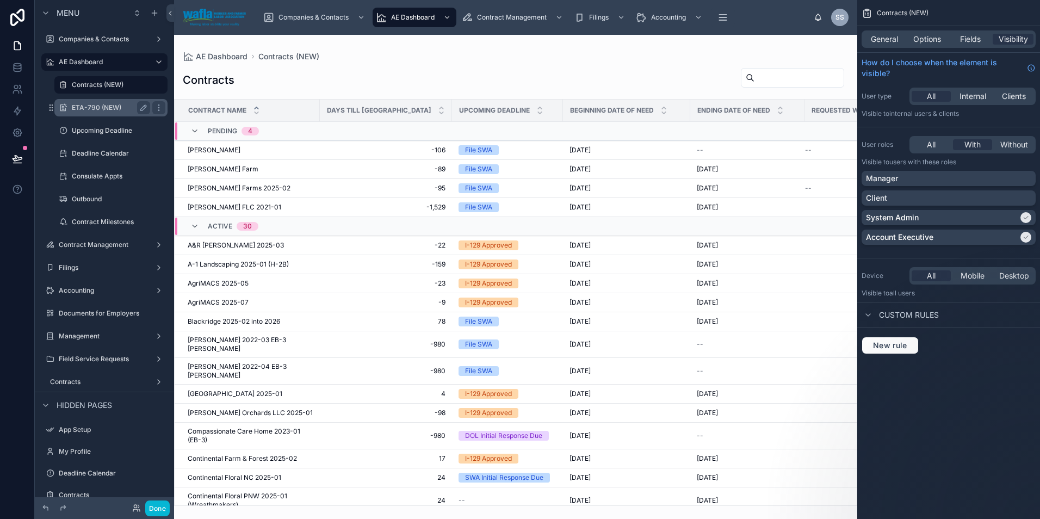
click at [105, 103] on label "ETA-790 (NEW)" at bounding box center [109, 107] width 74 height 9
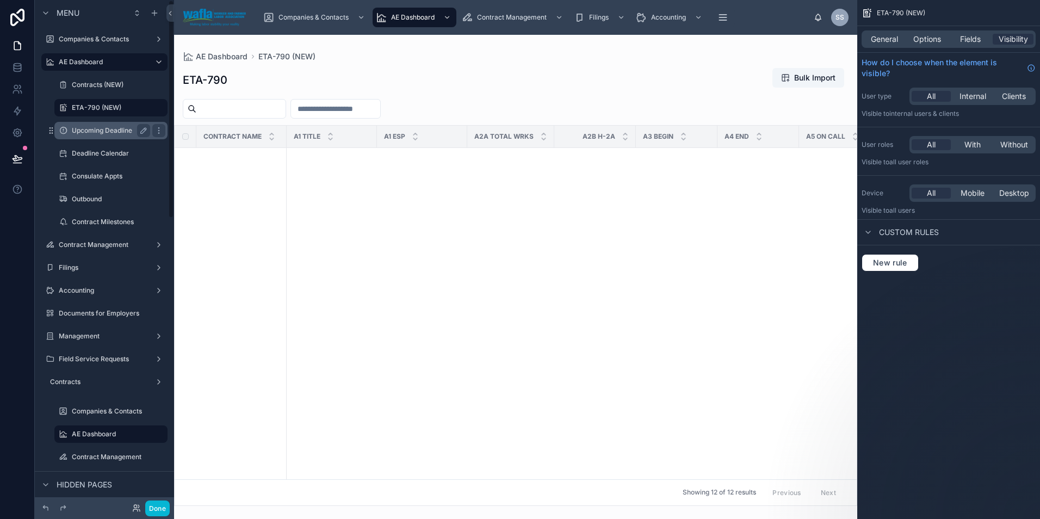
click at [98, 134] on label "Upcoming Deadline" at bounding box center [109, 130] width 74 height 9
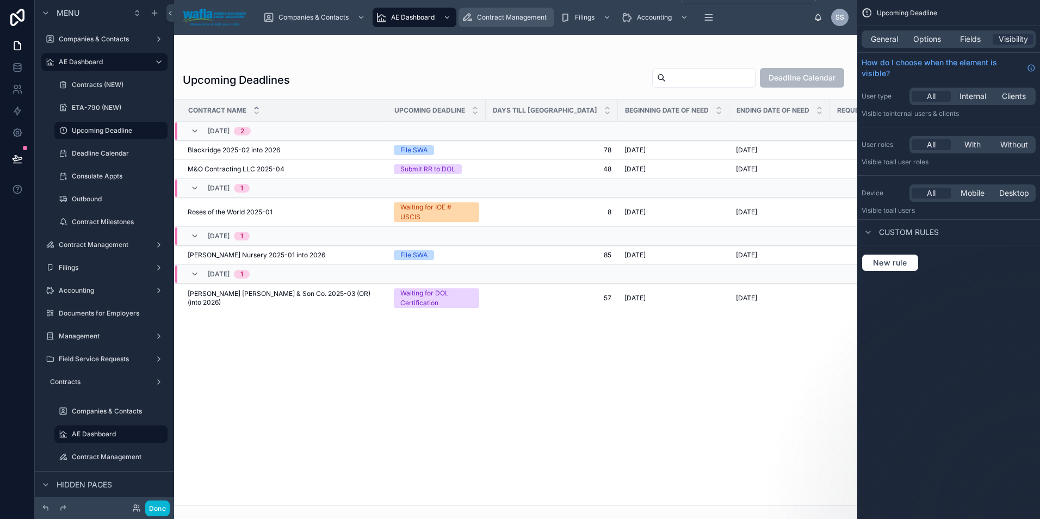
click at [486, 21] on span "Contract Management" at bounding box center [512, 17] width 70 height 9
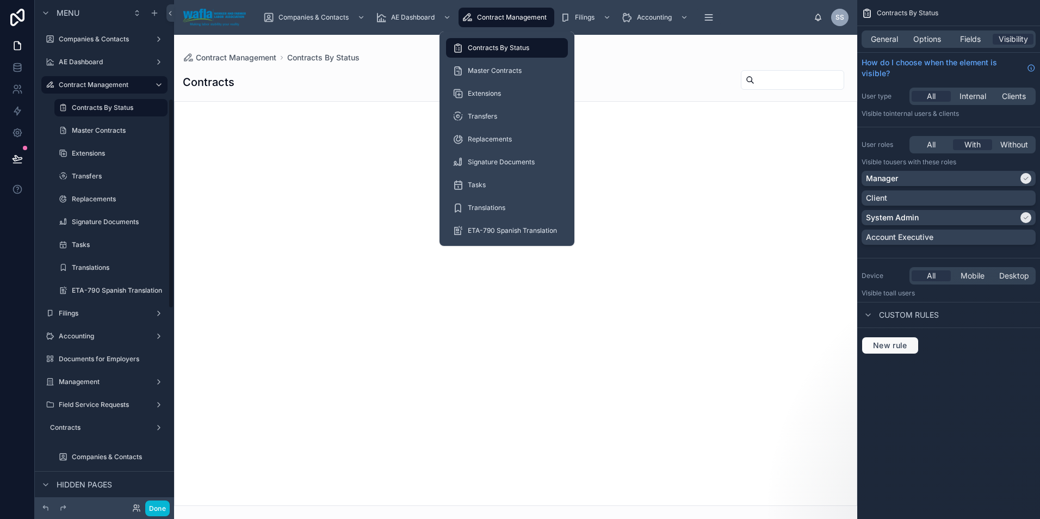
scroll to position [238, 0]
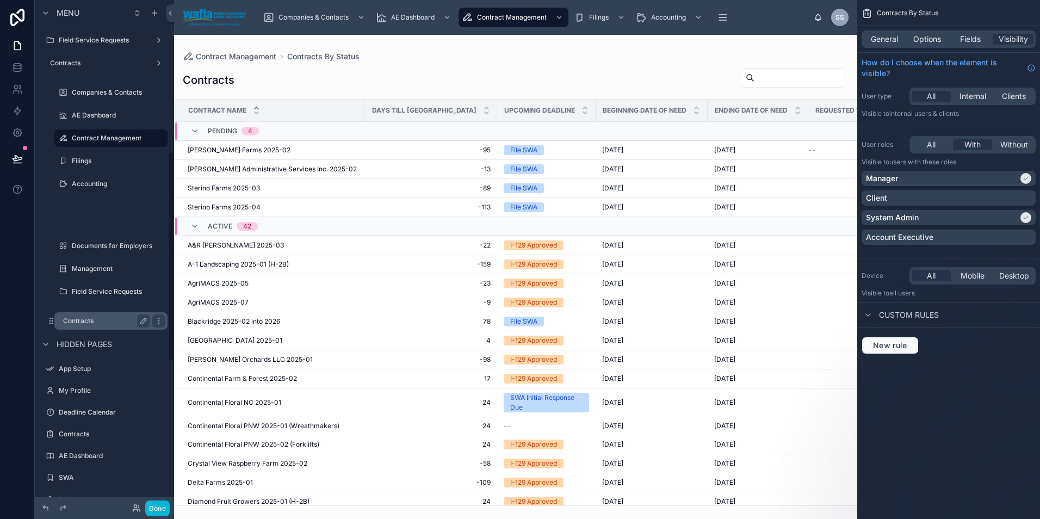
click at [79, 317] on label "Contracts" at bounding box center [104, 321] width 83 height 9
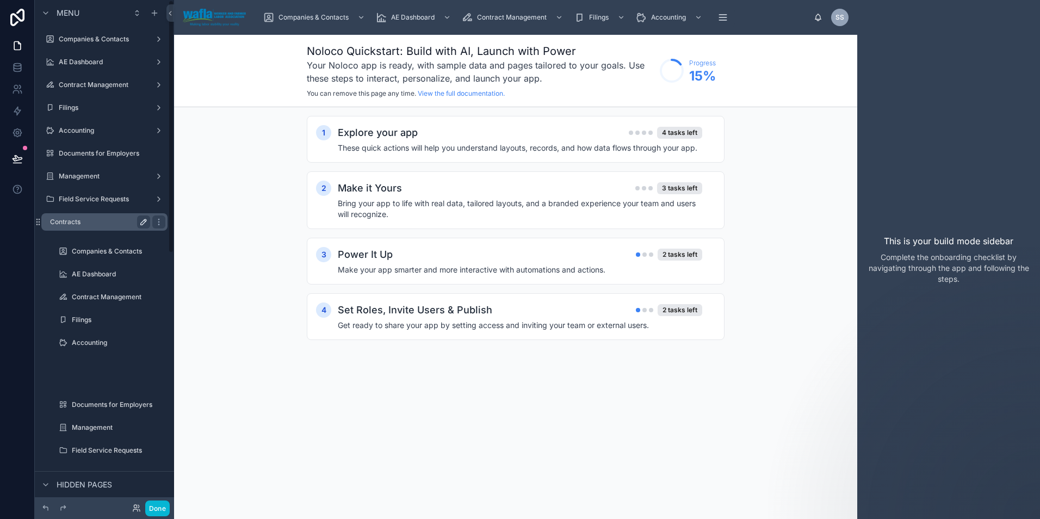
click at [78, 223] on label "Contracts" at bounding box center [98, 222] width 96 height 9
click at [85, 61] on label "AE Dashboard" at bounding box center [102, 62] width 87 height 9
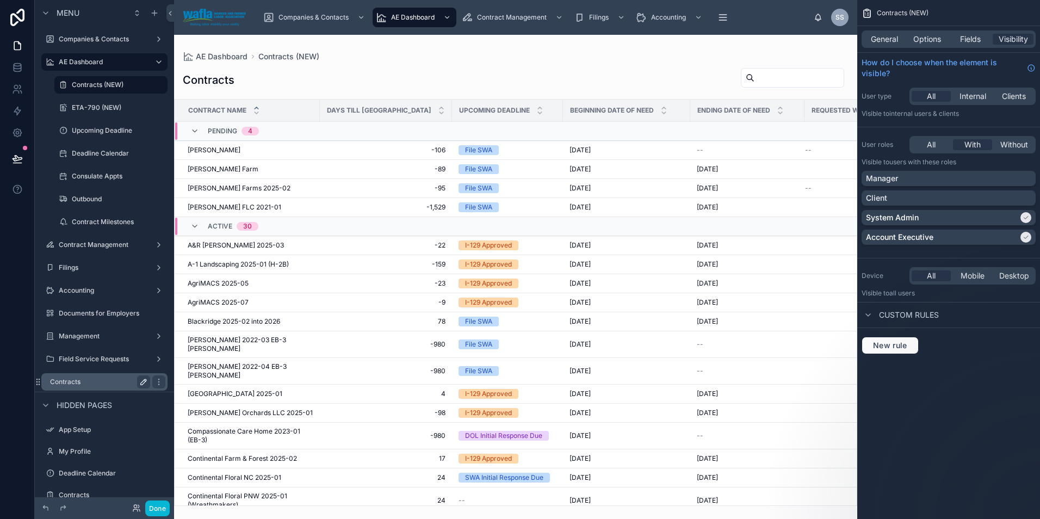
click at [82, 378] on label "Contracts" at bounding box center [98, 382] width 96 height 9
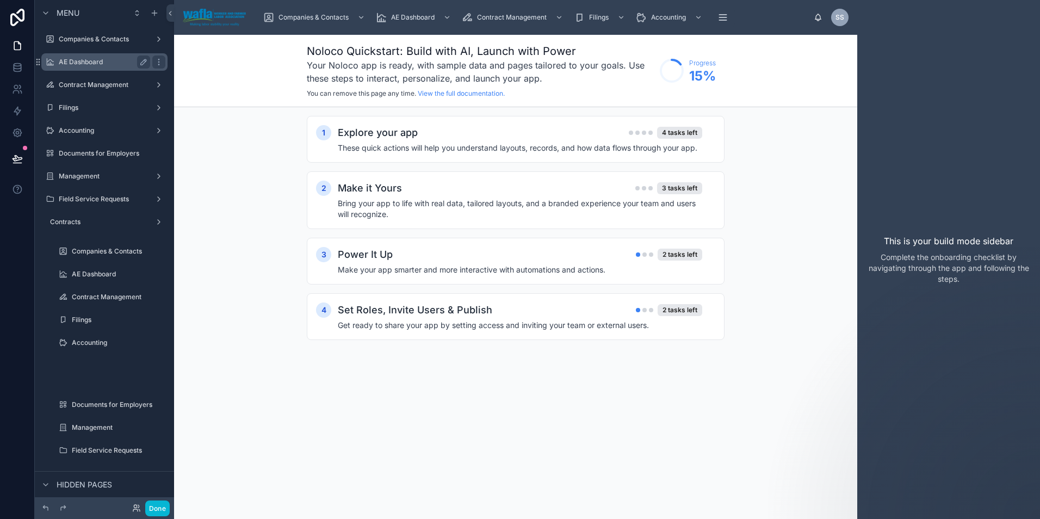
click at [87, 66] on label "AE Dashboard" at bounding box center [102, 62] width 87 height 9
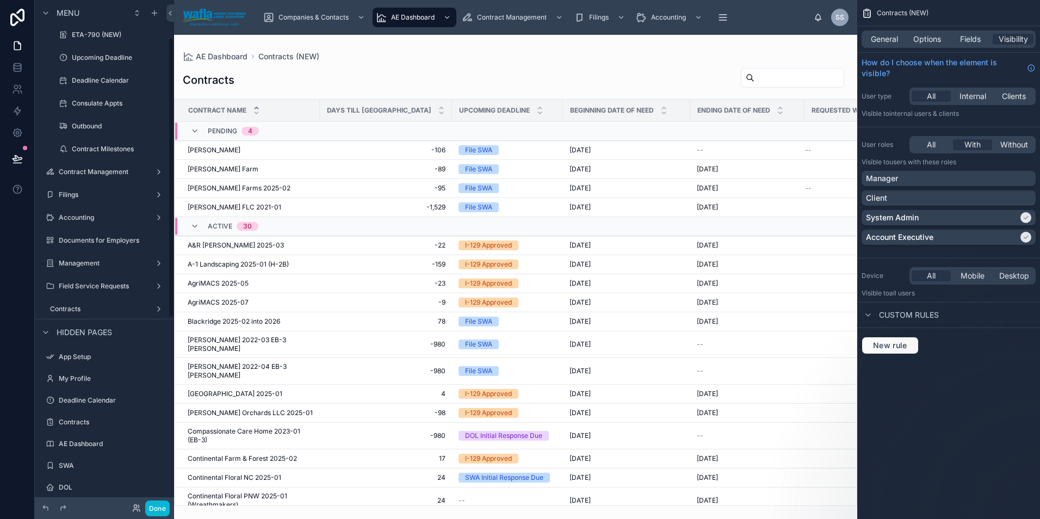
scroll to position [91, 0]
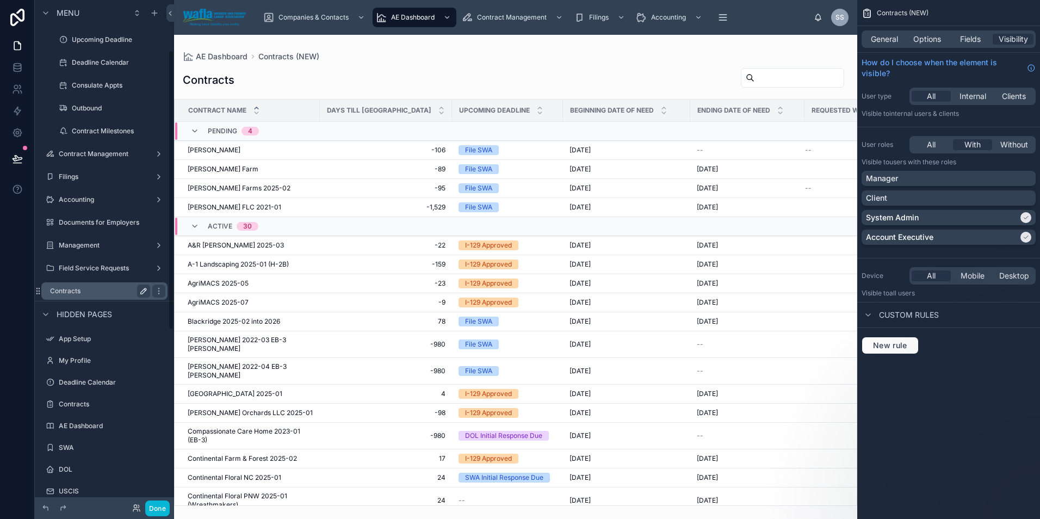
click at [87, 291] on label "Contracts" at bounding box center [98, 291] width 96 height 9
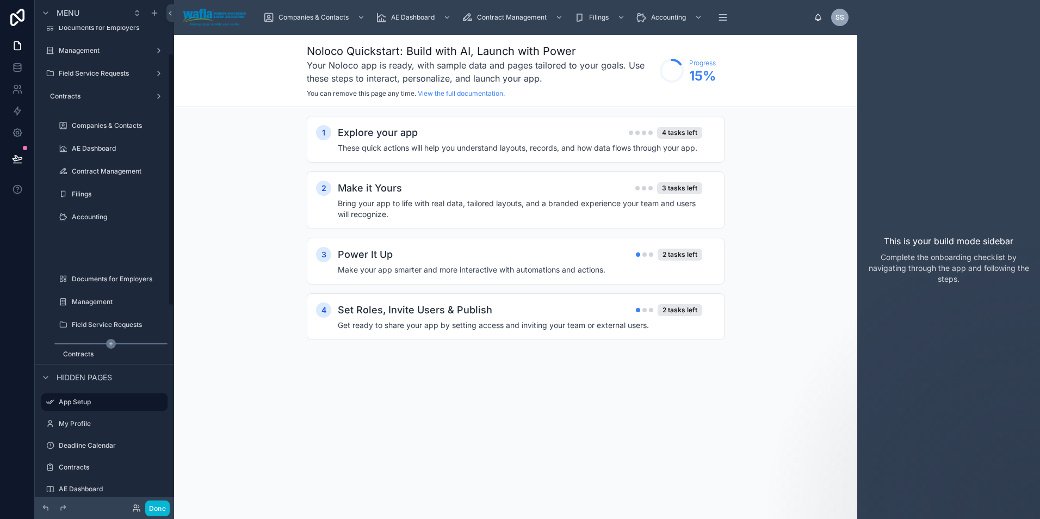
scroll to position [145, 0]
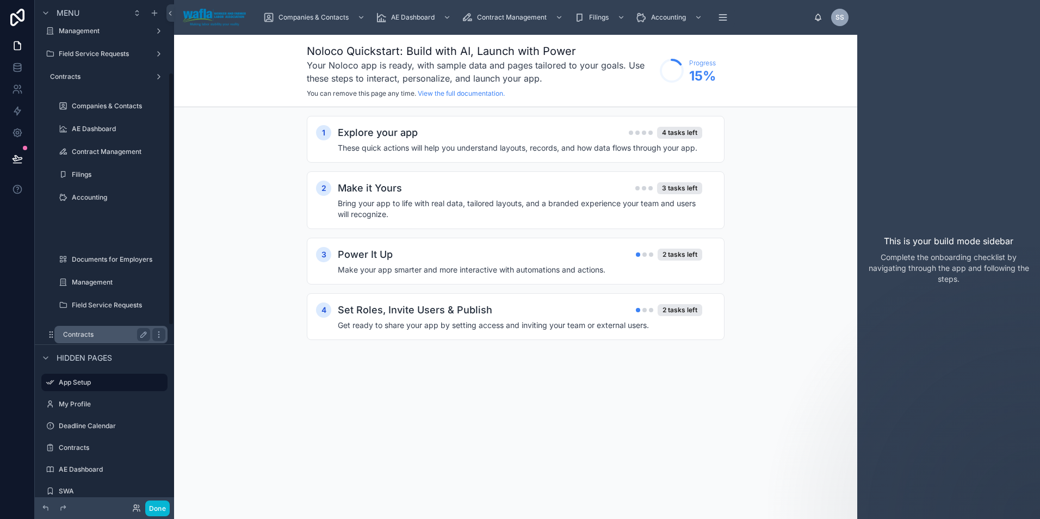
click at [100, 335] on label "Contracts" at bounding box center [104, 334] width 83 height 9
click at [67, 334] on label "Contracts" at bounding box center [104, 334] width 83 height 9
click at [16, 113] on icon at bounding box center [17, 111] width 7 height 8
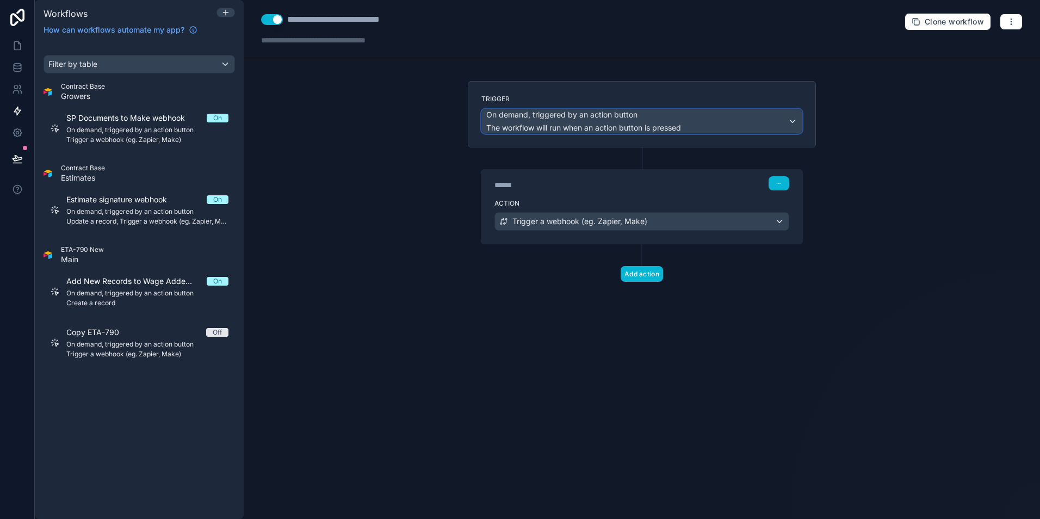
click at [610, 116] on span "On demand, triggered by an action button" at bounding box center [561, 114] width 151 height 11
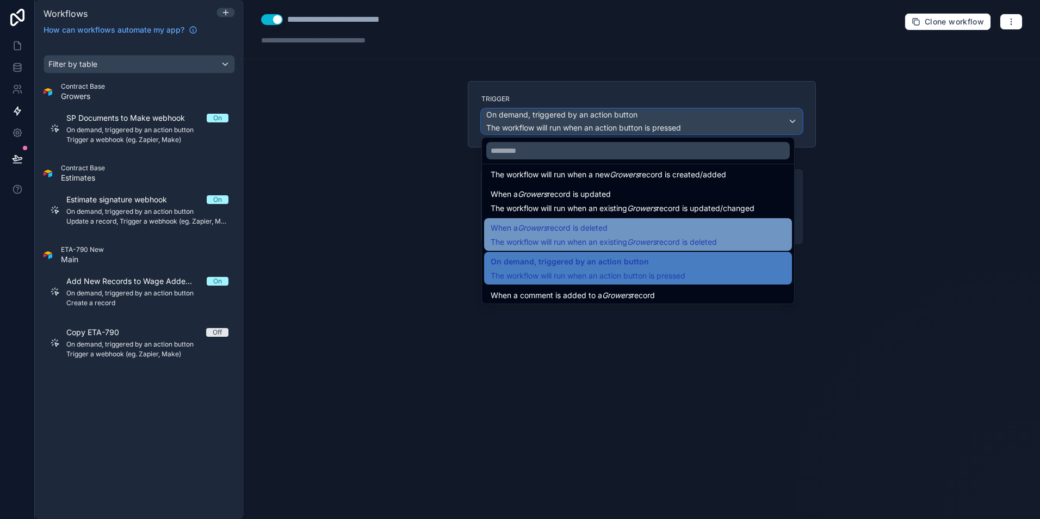
scroll to position [39, 0]
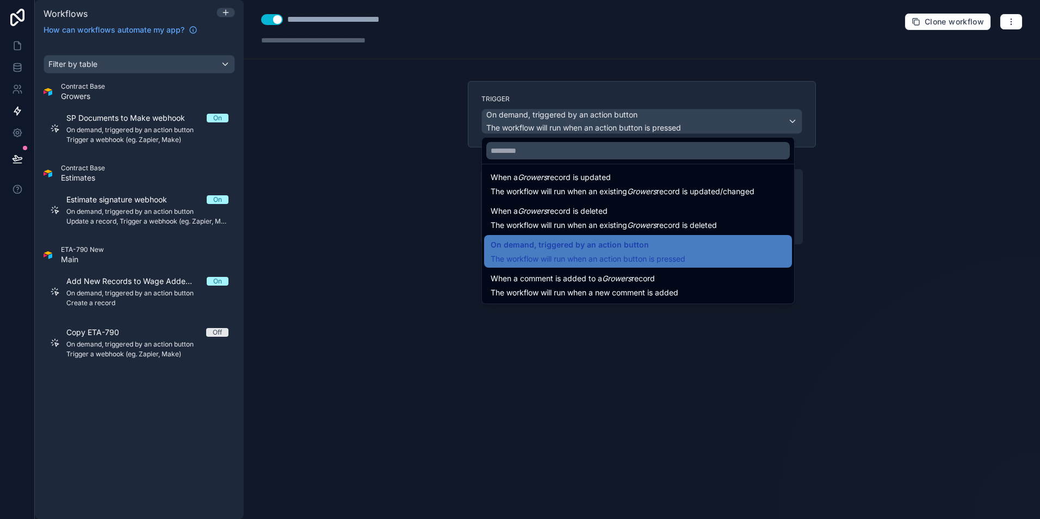
click at [360, 258] on div at bounding box center [520, 259] width 1040 height 519
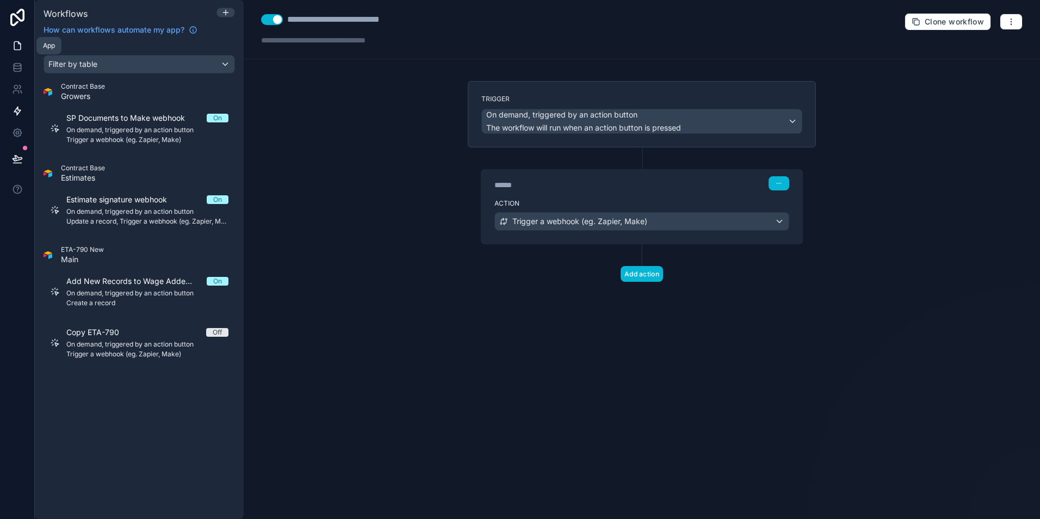
click at [15, 52] on link at bounding box center [17, 46] width 34 height 22
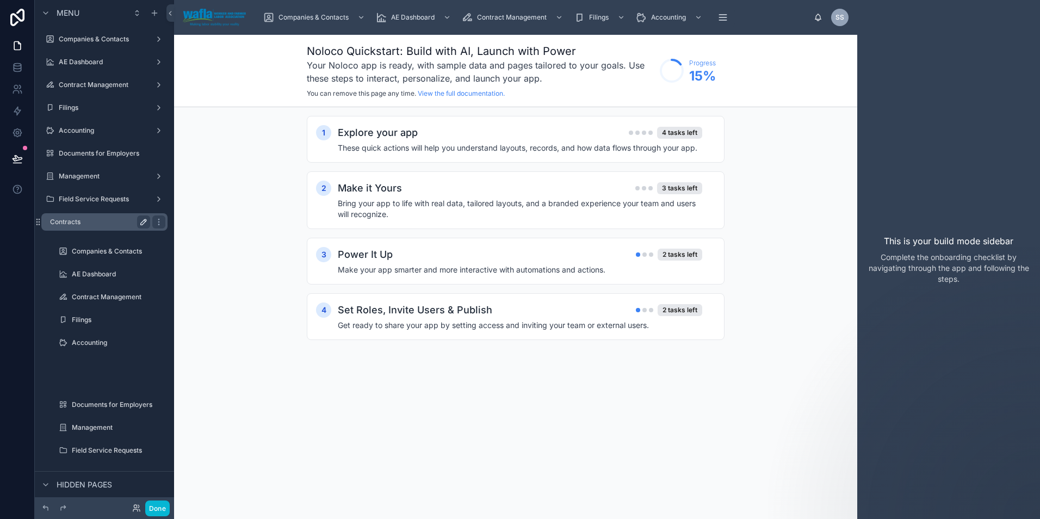
click at [139, 220] on icon "scrollable content" at bounding box center [143, 222] width 9 height 9
click at [112, 220] on input "*********" at bounding box center [91, 221] width 83 height 13
type input "*"
type input "**********"
click at [145, 222] on icon "scrollable content" at bounding box center [143, 222] width 9 height 9
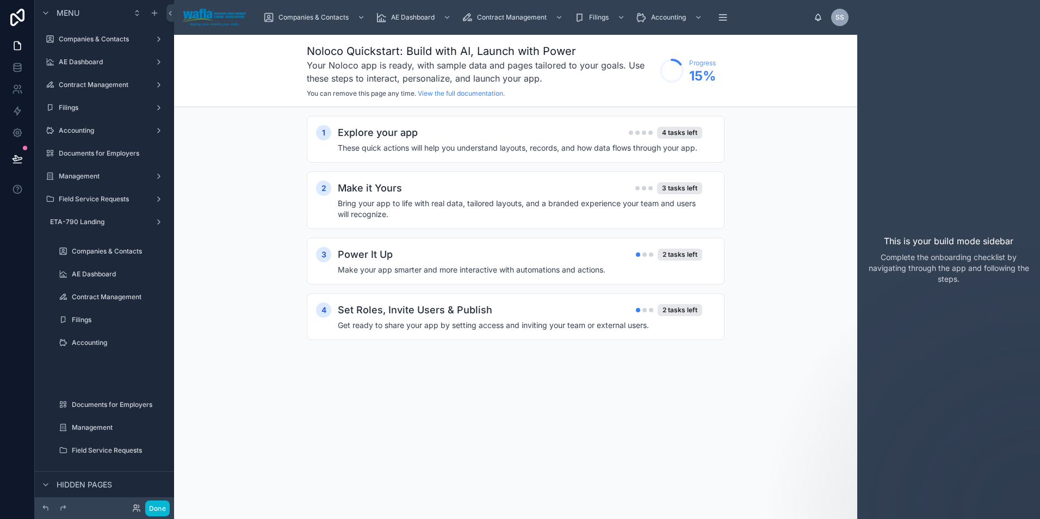
click at [329, 397] on div "Noloco Quickstart: Build with AI, Launch with Power Your Noloco app is ready, w…" at bounding box center [515, 277] width 683 height 484
click at [157, 220] on icon "scrollable content" at bounding box center [159, 222] width 9 height 9
click at [206, 372] on div "Noloco Quickstart: Build with AI, Launch with Power Your Noloco app is ready, w…" at bounding box center [515, 277] width 683 height 484
click at [239, 198] on div "1 Explore your app 4 tasks left These quick actions will help you understand la…" at bounding box center [515, 238] width 683 height 263
click at [45, 11] on icon "scrollable content" at bounding box center [45, 13] width 9 height 9
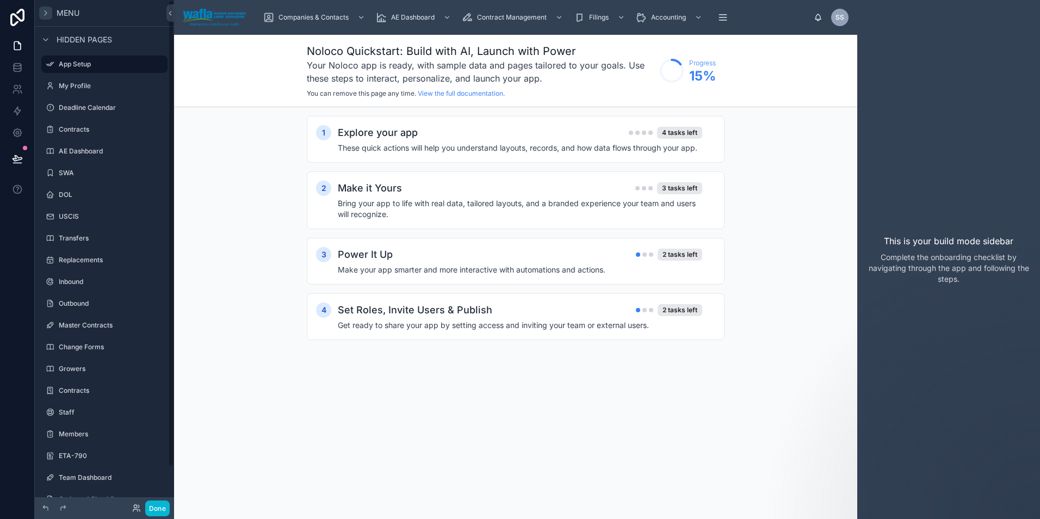
click at [45, 11] on icon "scrollable content" at bounding box center [45, 13] width 9 height 9
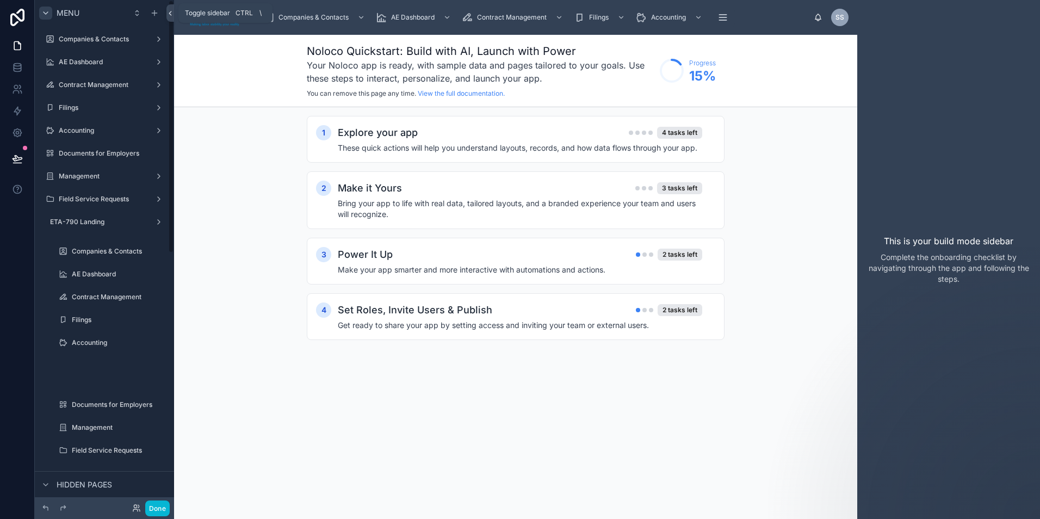
click at [170, 10] on icon at bounding box center [171, 13] width 8 height 8
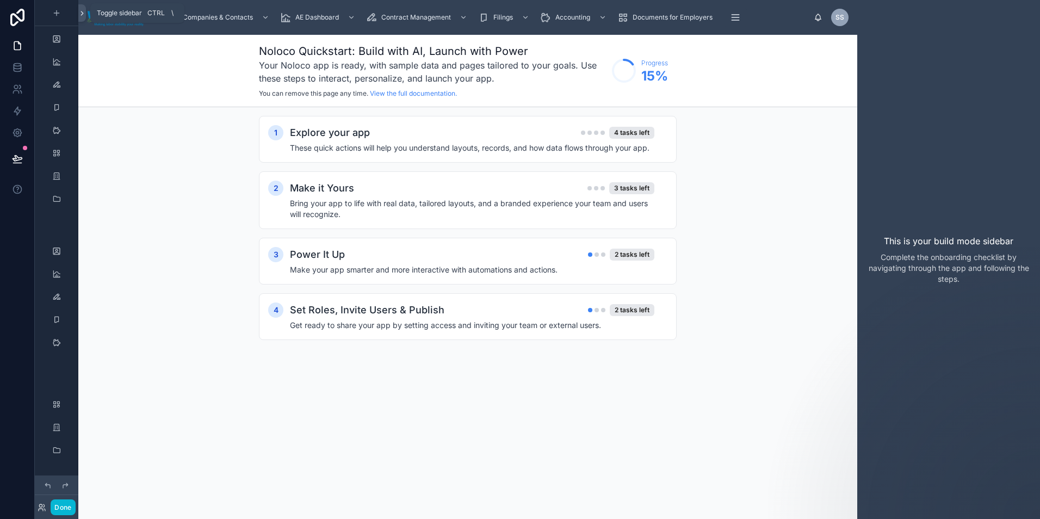
click at [84, 15] on icon at bounding box center [82, 13] width 8 height 8
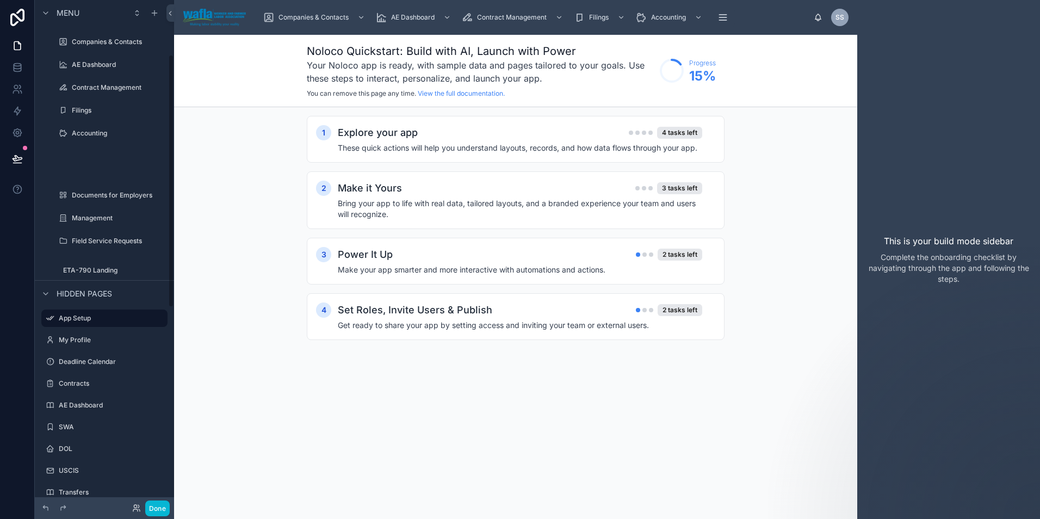
scroll to position [109, 0]
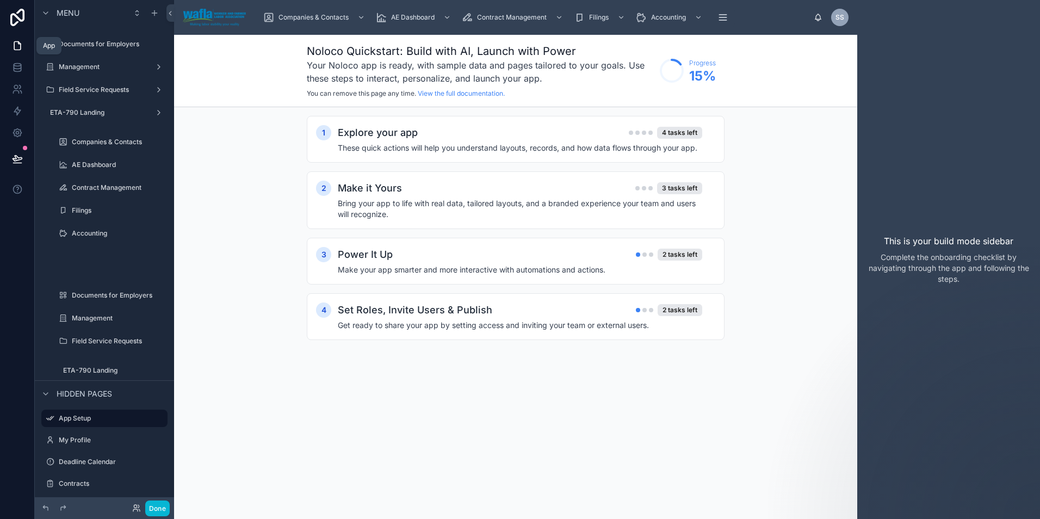
click at [16, 42] on icon at bounding box center [17, 45] width 11 height 11
click at [46, 11] on icon "scrollable content" at bounding box center [45, 13] width 9 height 9
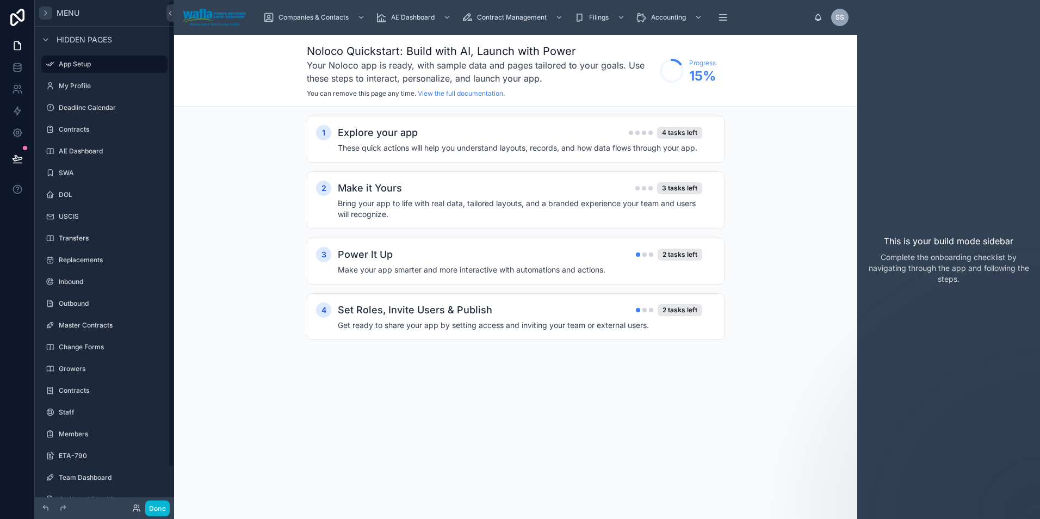
click at [44, 11] on icon "scrollable content" at bounding box center [45, 13] width 9 height 9
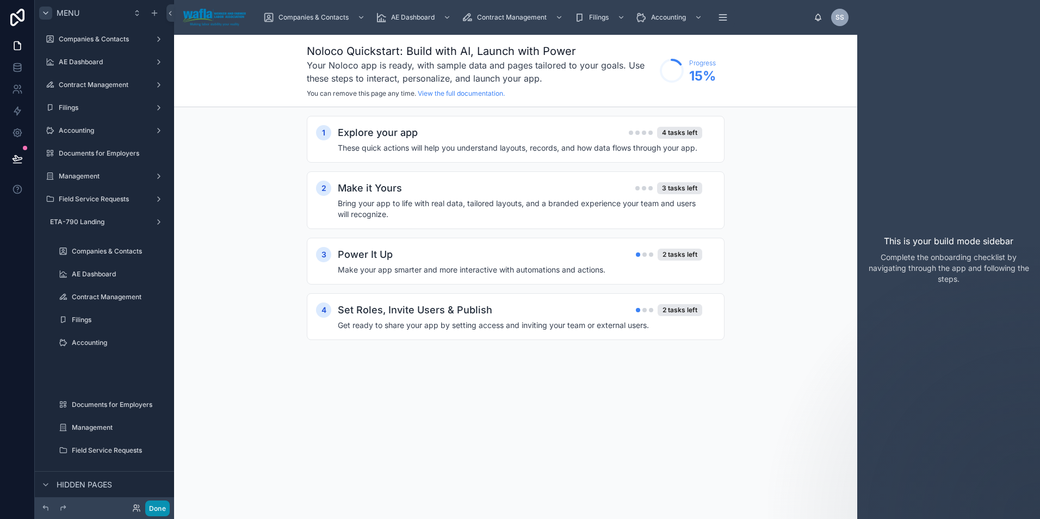
click at [162, 510] on button "Done" at bounding box center [157, 509] width 24 height 16
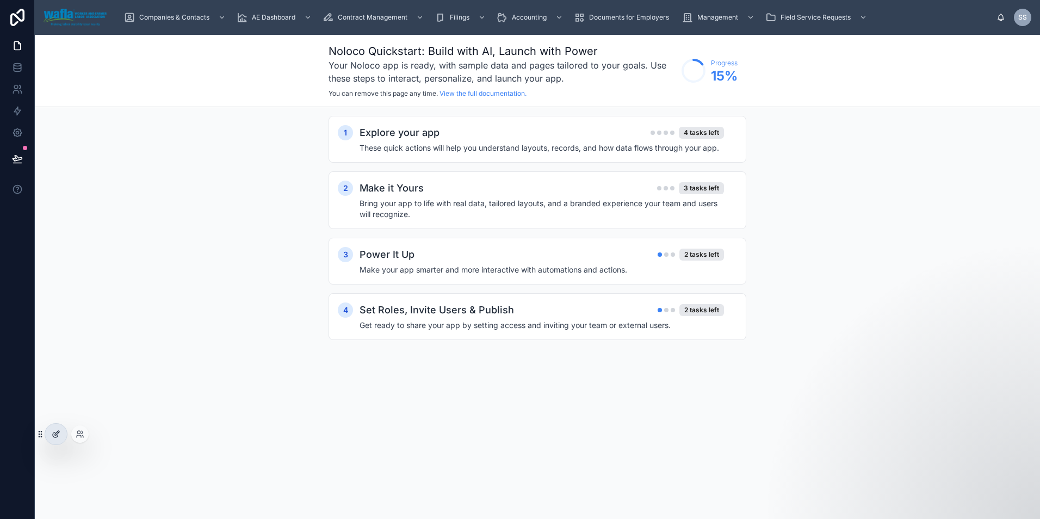
click at [51, 434] on div at bounding box center [56, 434] width 22 height 21
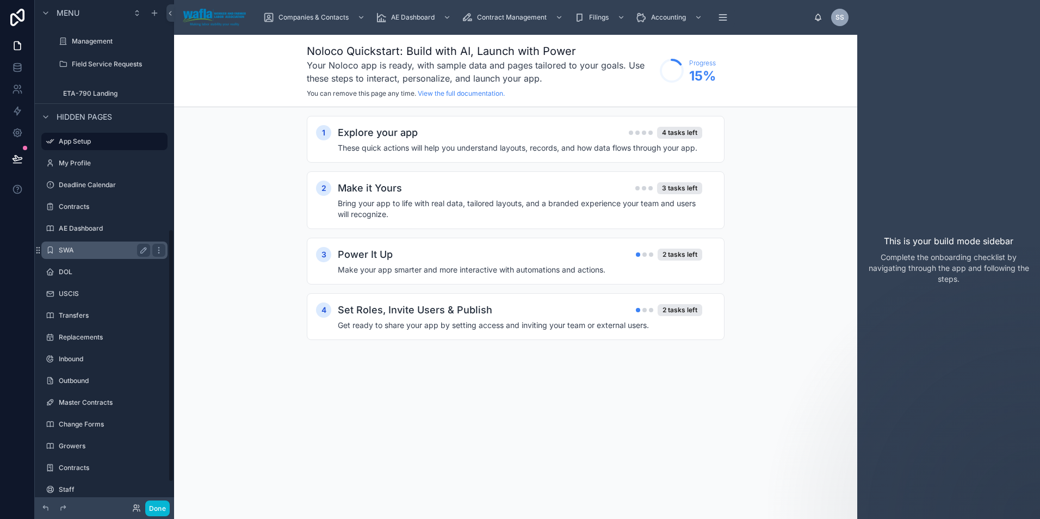
scroll to position [461, 0]
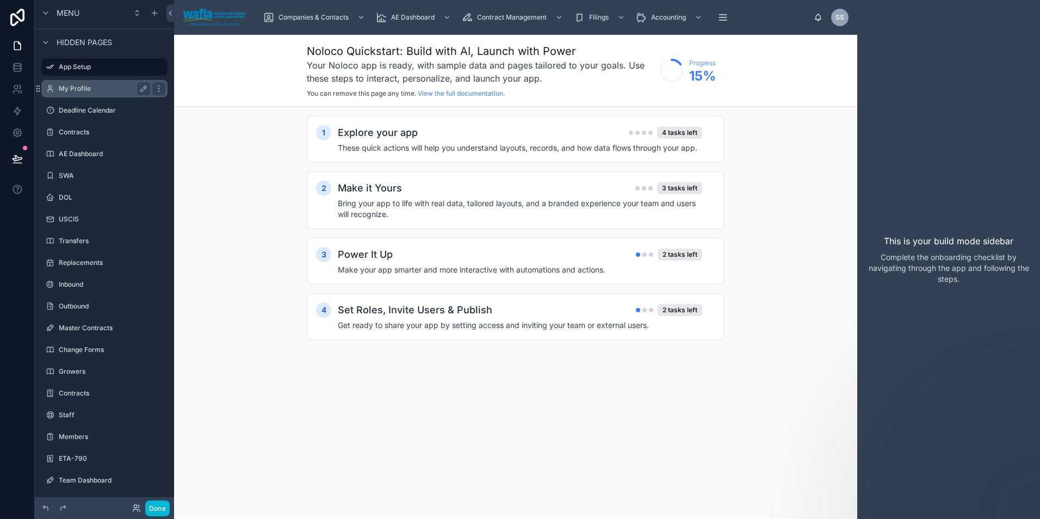
click at [78, 88] on label "My Profile" at bounding box center [102, 88] width 87 height 9
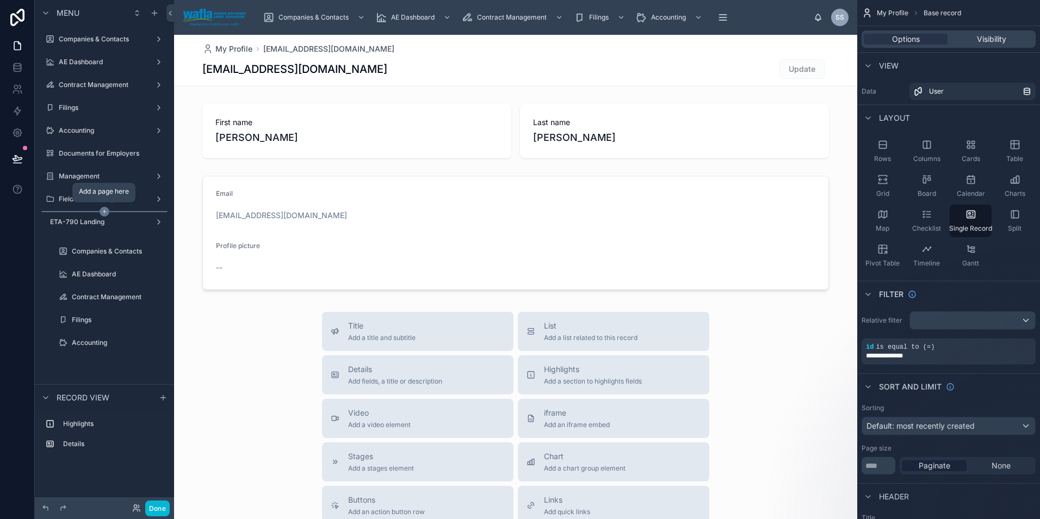
click at [101, 211] on icon "scrollable content" at bounding box center [105, 212] width 10 height 10
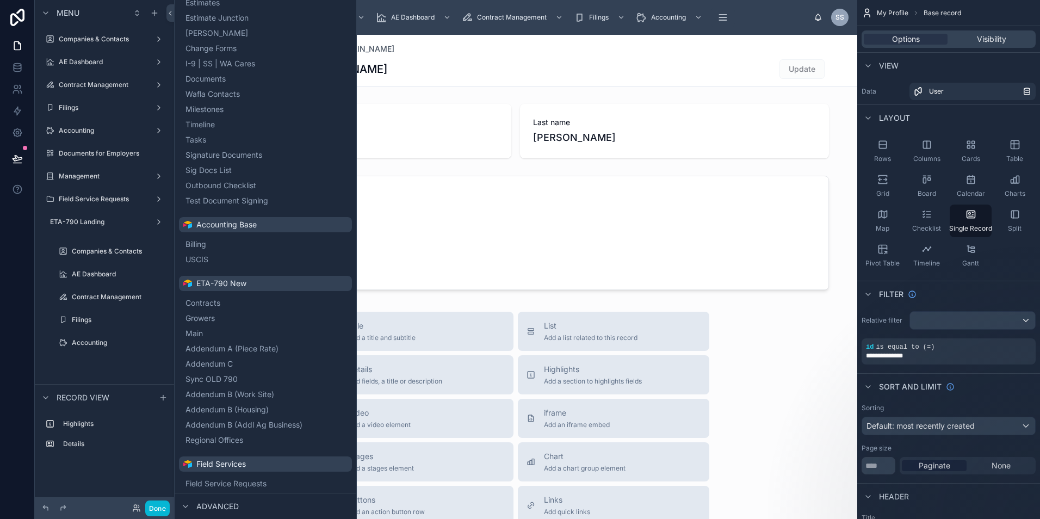
scroll to position [492, 0]
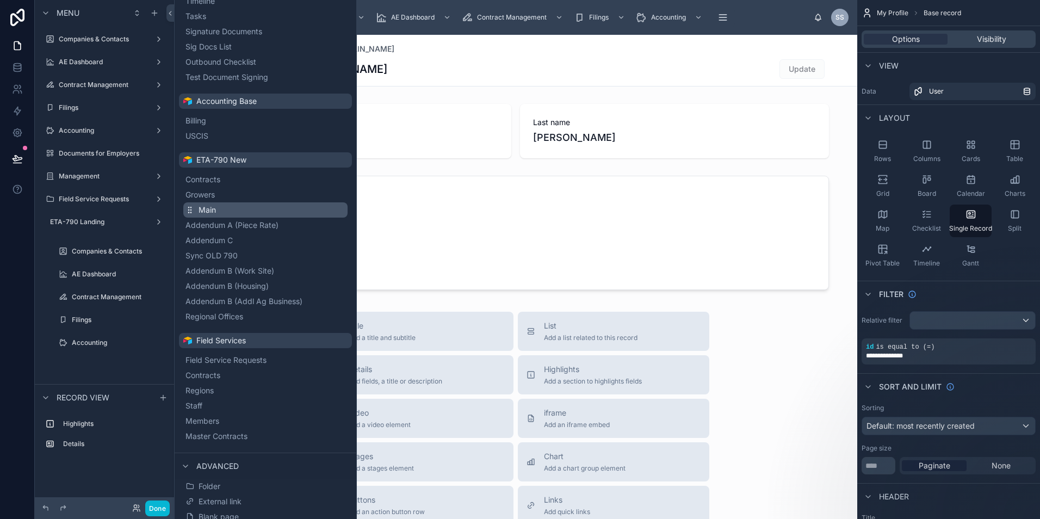
click at [190, 217] on button "Main" at bounding box center [265, 209] width 164 height 15
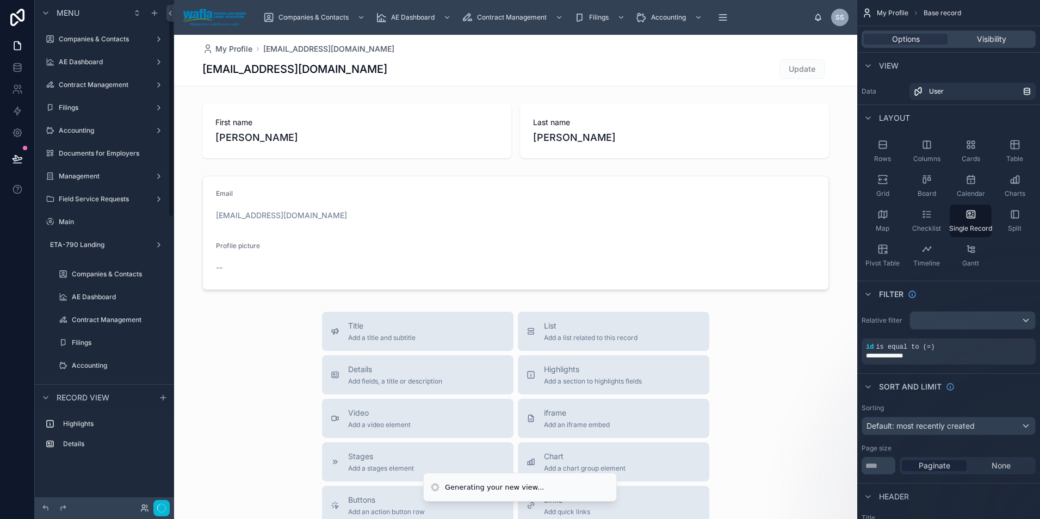
scroll to position [6, 0]
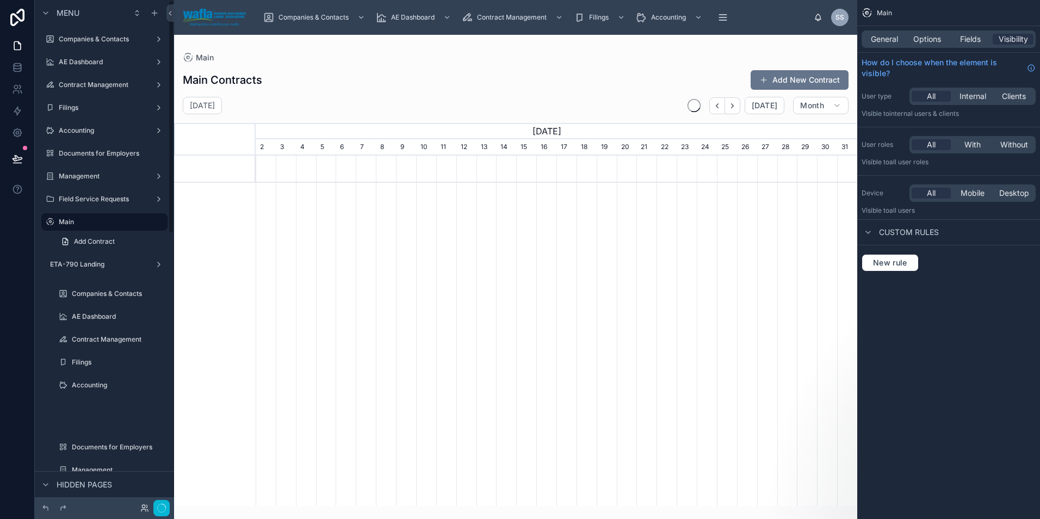
scroll to position [0, 602]
click at [931, 43] on span "Options" at bounding box center [928, 39] width 28 height 11
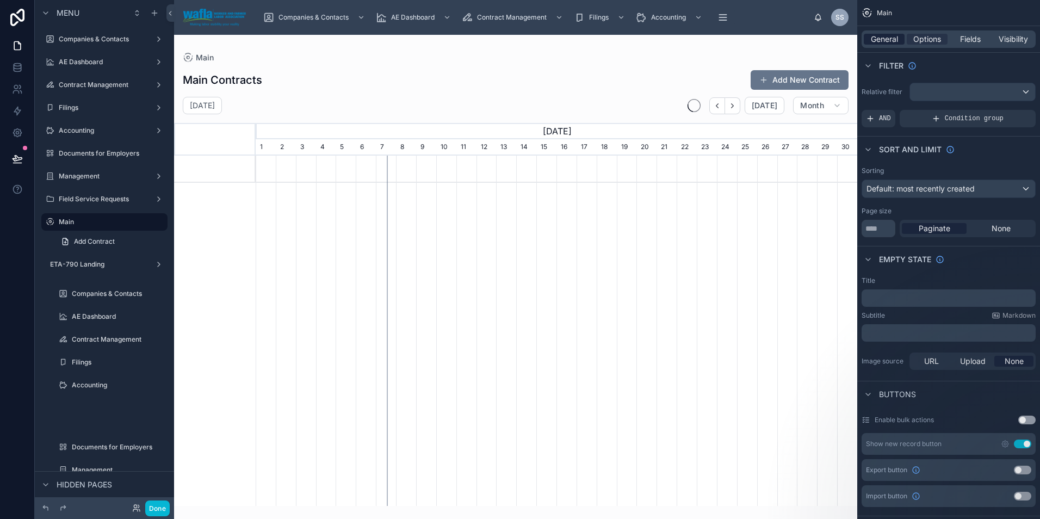
click at [882, 36] on span "General" at bounding box center [884, 39] width 27 height 11
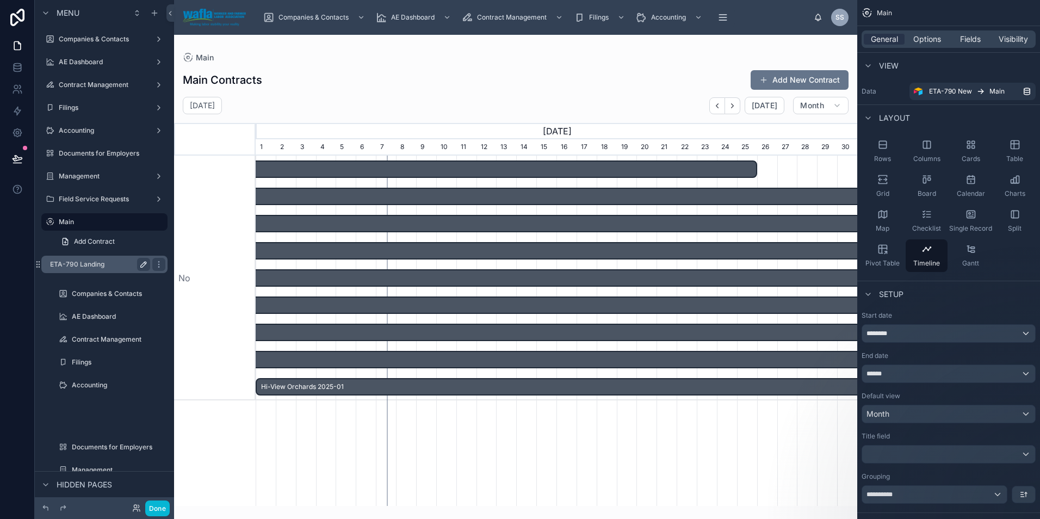
click at [141, 264] on icon "scrollable content" at bounding box center [143, 264] width 9 height 9
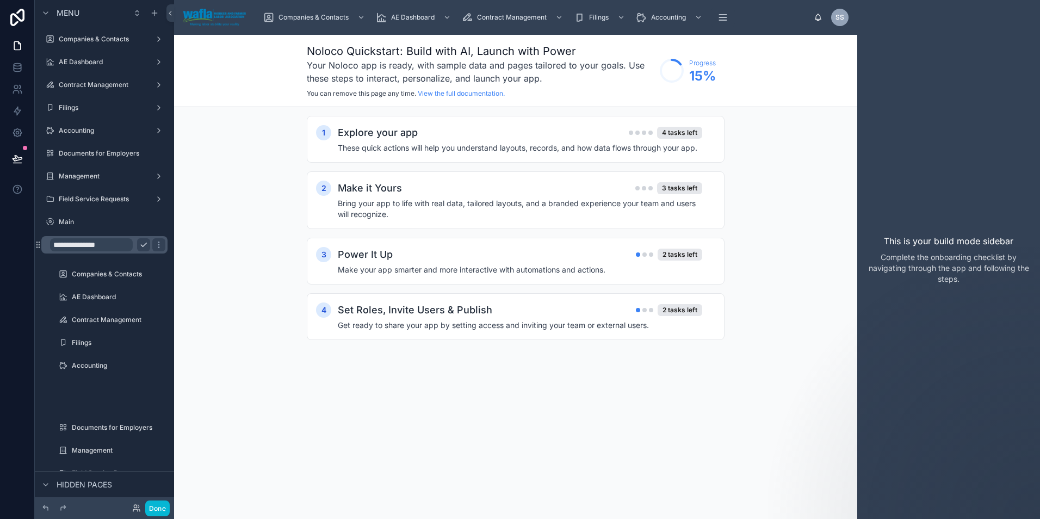
click at [119, 246] on input "**********" at bounding box center [91, 244] width 83 height 13
type input "**********"
click at [143, 245] on icon "scrollable content" at bounding box center [143, 245] width 9 height 9
click at [145, 223] on icon "scrollable content" at bounding box center [143, 222] width 9 height 9
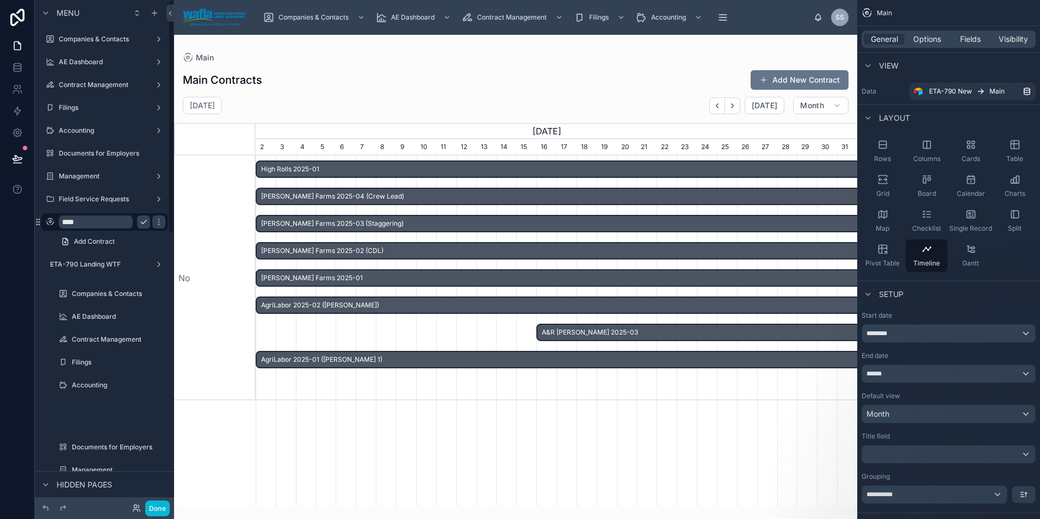
scroll to position [0, 602]
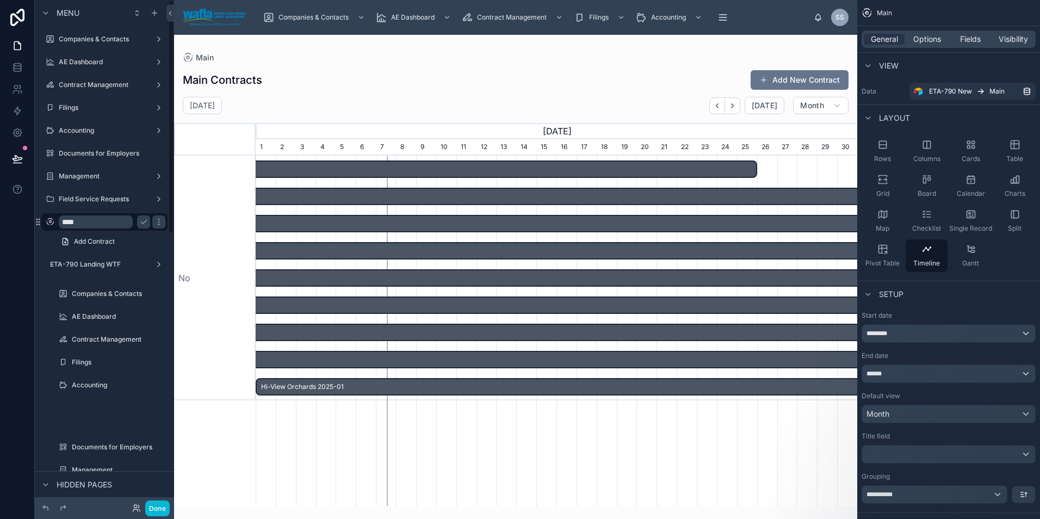
click at [112, 223] on input "****" at bounding box center [96, 221] width 74 height 13
type input "*"
type input "**********"
click at [142, 223] on icon "scrollable content" at bounding box center [143, 222] width 5 height 4
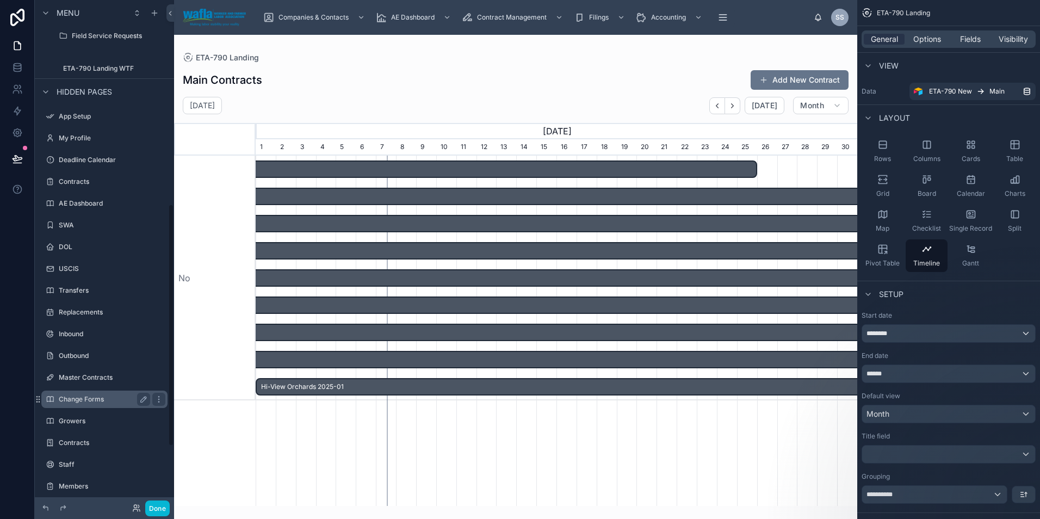
scroll to position [551, 0]
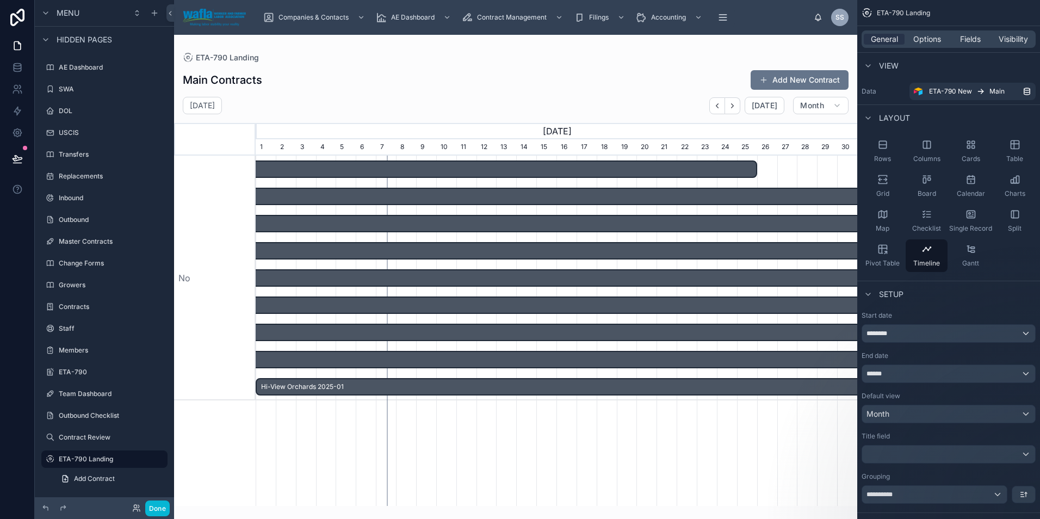
click at [484, 102] on div at bounding box center [515, 270] width 683 height 471
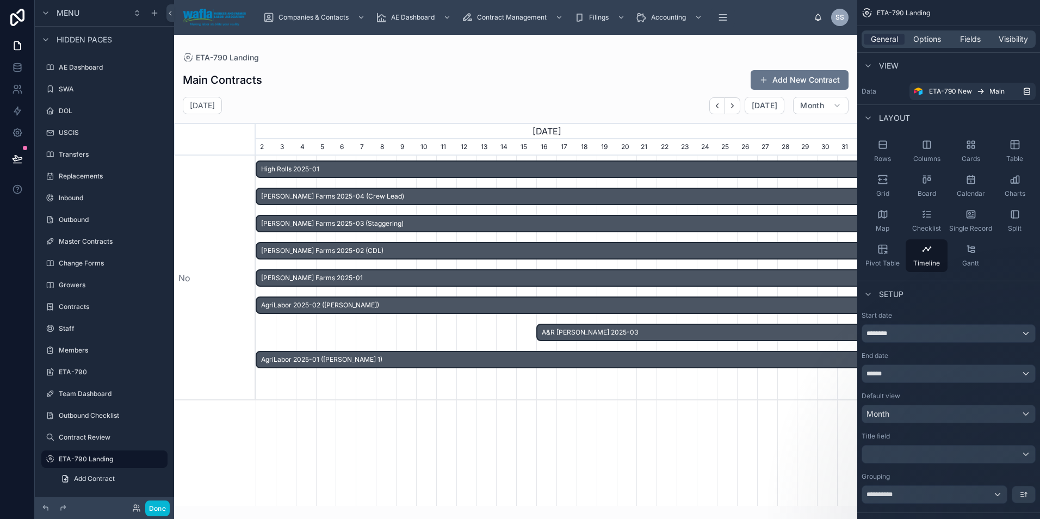
scroll to position [0, 602]
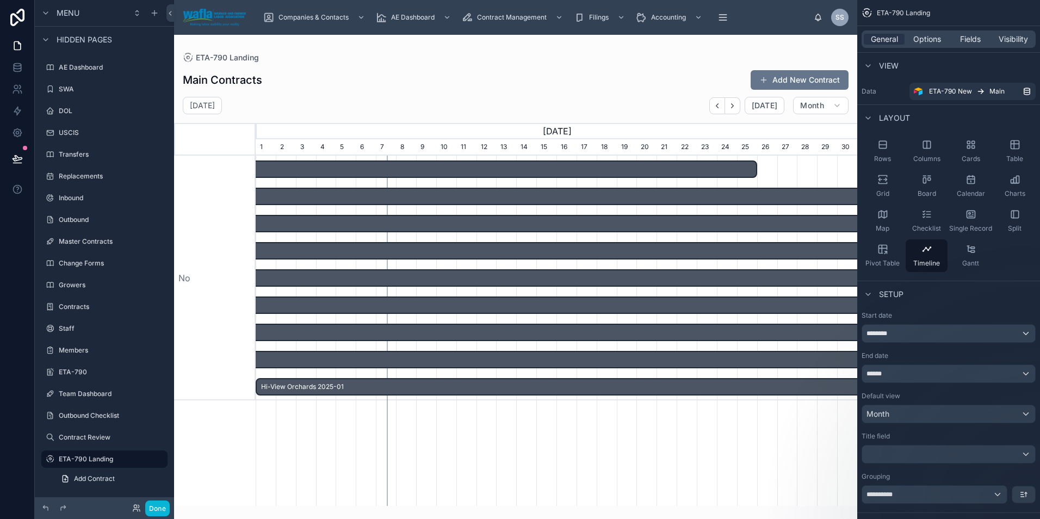
click at [416, 115] on div "[DATE] [DATE] Month [DATE] [DATE] [DATE] 2 3 4 5 6 7 8 9 10 11 12 13 14 15 16 1…" at bounding box center [515, 301] width 683 height 409
click at [503, 433] on div "High Rolls 2025-01 [PERSON_NAME] Farms 2025-04 (Crew Lead) [PERSON_NAME] Farms …" at bounding box center [557, 331] width 602 height 350
drag, startPoint x: 338, startPoint y: 449, endPoint x: 342, endPoint y: 443, distance: 7.3
click at [342, 443] on div "High Rolls 2025-01 [PERSON_NAME] Farms 2025-04 (Crew Lead) [PERSON_NAME] Farms …" at bounding box center [557, 331] width 602 height 350
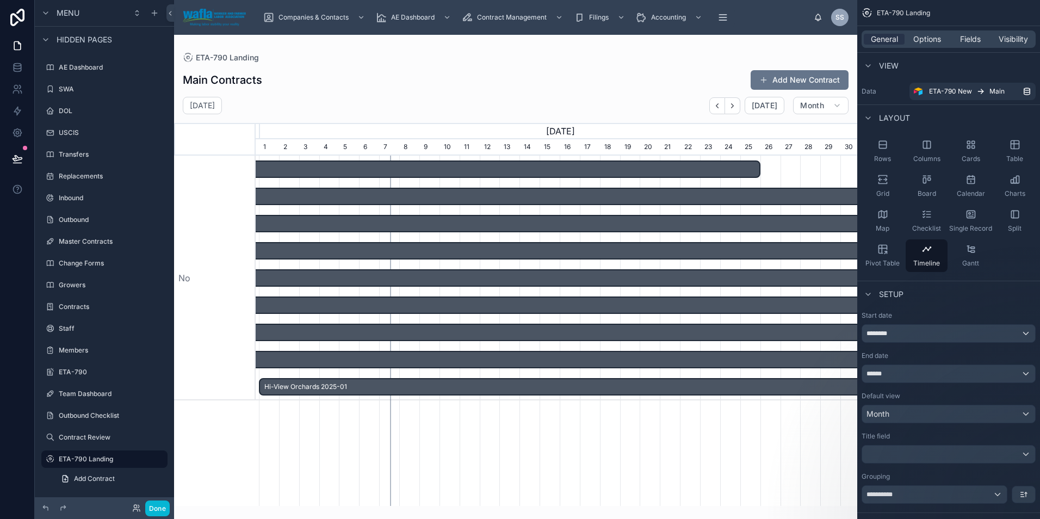
click at [461, 66] on div "Main Contracts Add New Contract [DATE] [DATE] Month [DATE] [DATE] [DATE] 2 3 4 …" at bounding box center [515, 284] width 683 height 443
click at [94, 475] on span "Add Contract" at bounding box center [94, 479] width 41 height 9
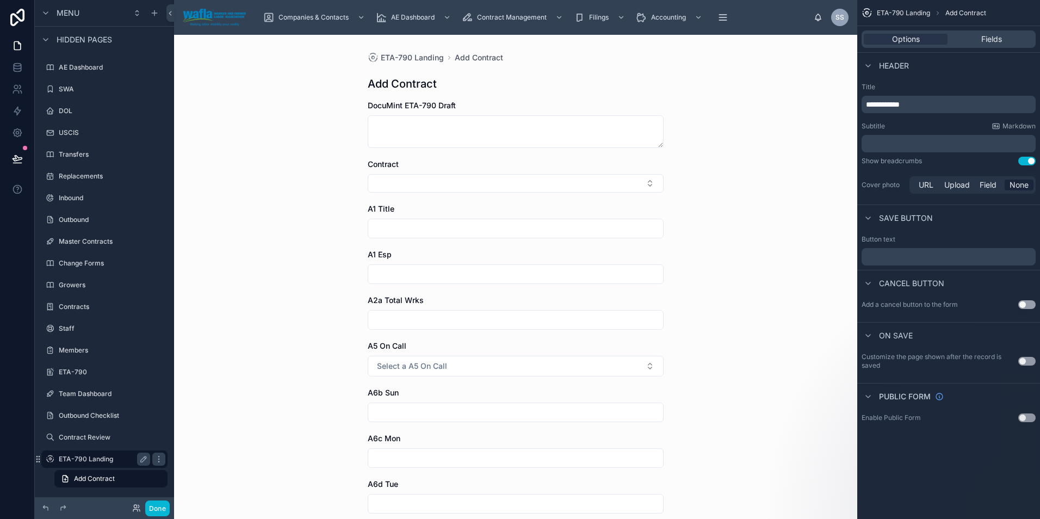
click at [94, 459] on label "ETA-790 Landing" at bounding box center [102, 459] width 87 height 9
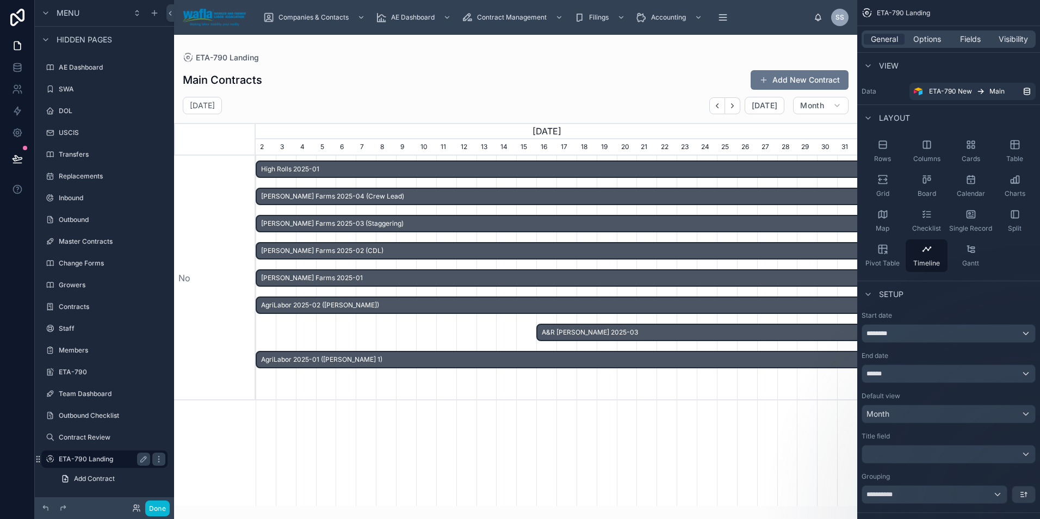
scroll to position [0, 602]
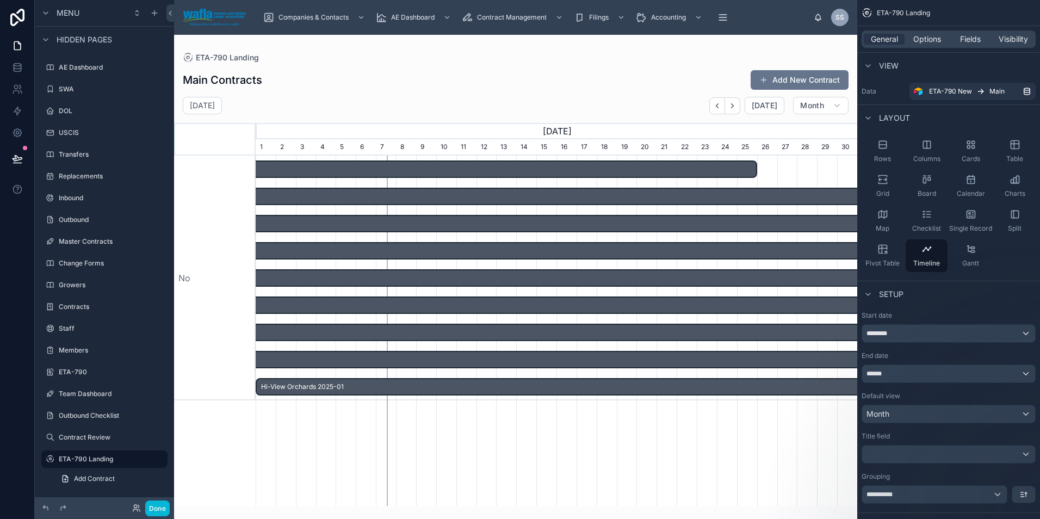
click at [334, 100] on div "[DATE] [DATE] Month" at bounding box center [515, 105] width 683 height 17
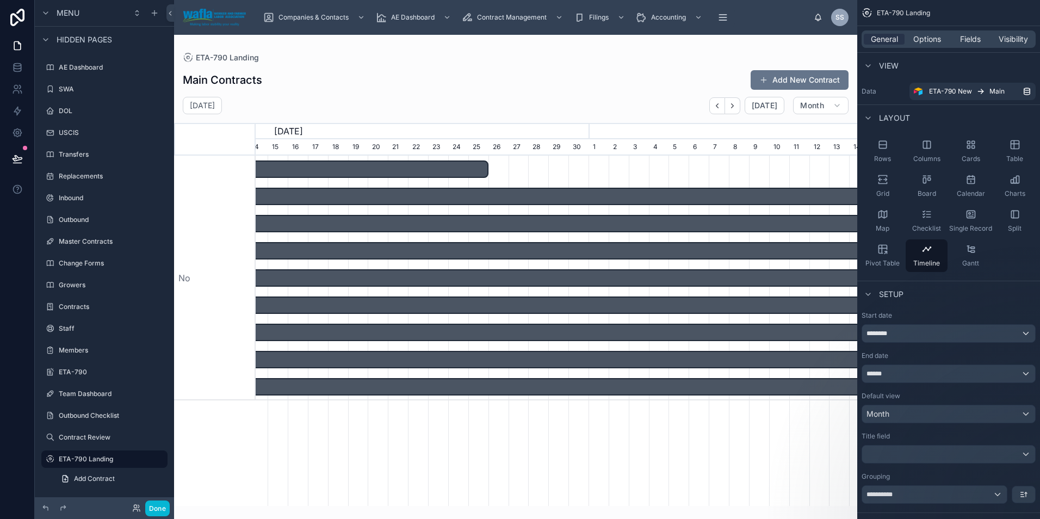
scroll to position [0, 871]
click at [931, 40] on span "Options" at bounding box center [928, 39] width 28 height 11
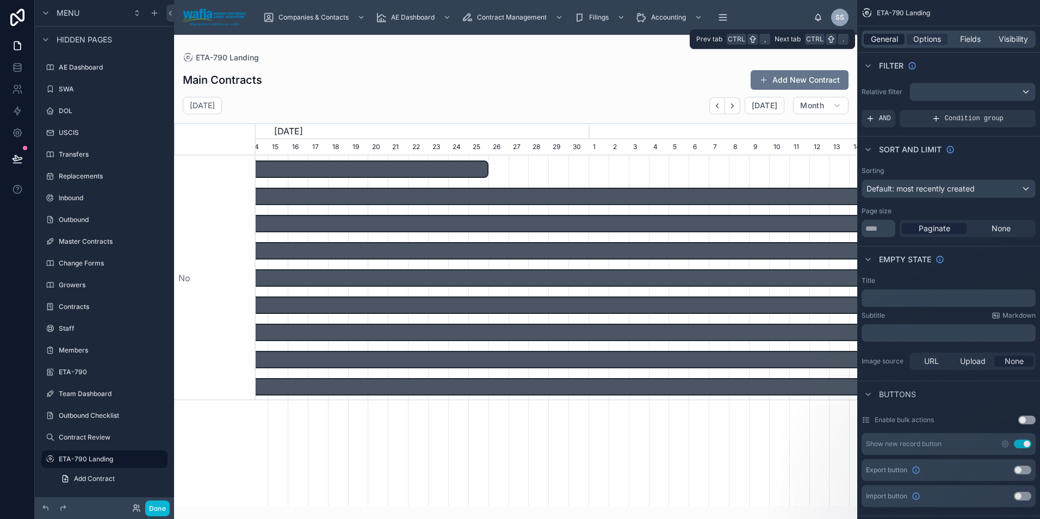
click at [890, 39] on span "General" at bounding box center [884, 39] width 27 height 11
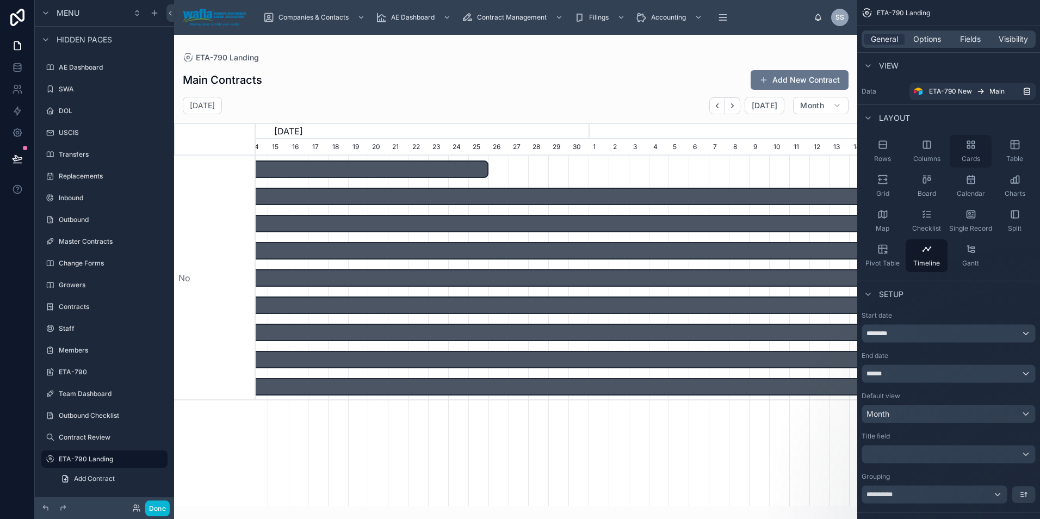
click at [975, 147] on icon "scrollable content" at bounding box center [973, 147] width 3 height 3
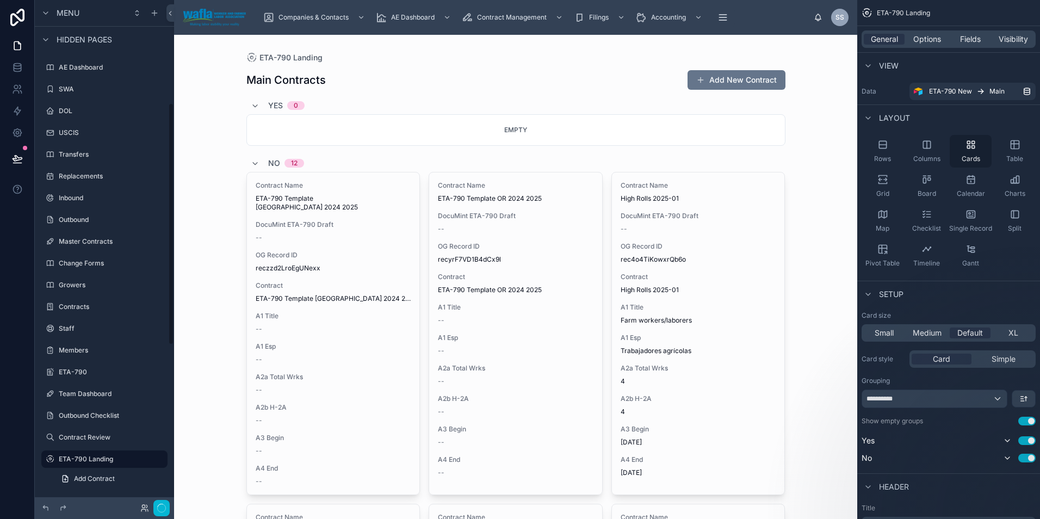
scroll to position [215, 0]
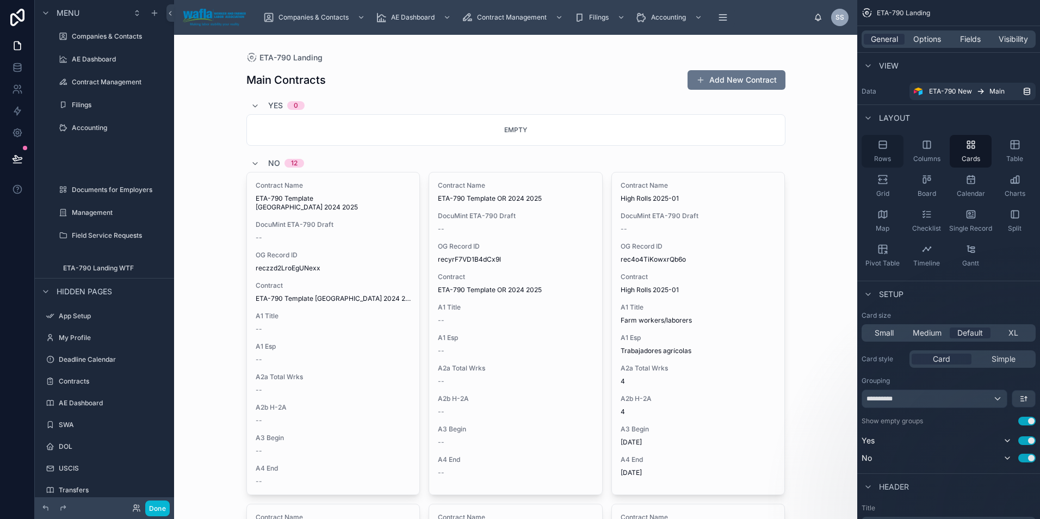
click at [882, 147] on icon "scrollable content" at bounding box center [883, 144] width 11 height 11
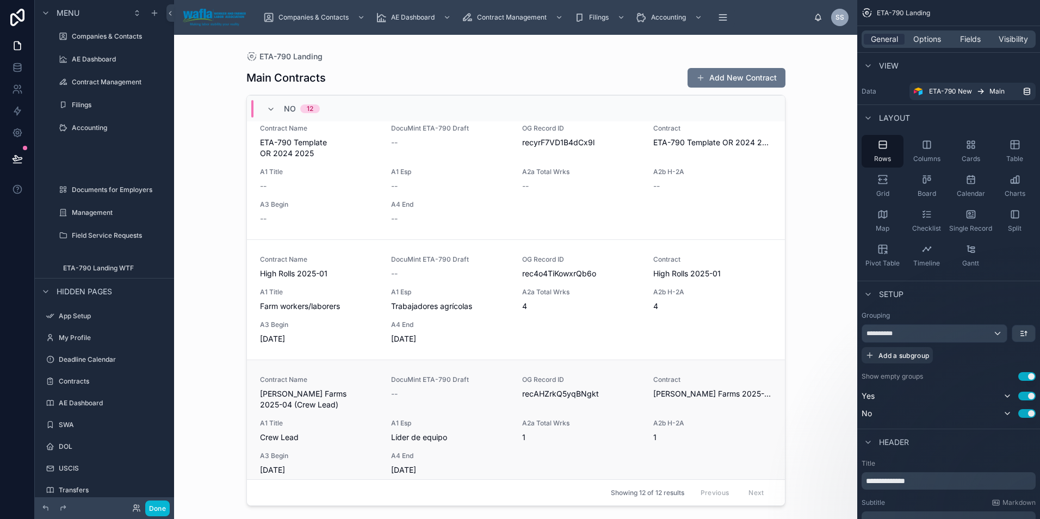
scroll to position [360, 0]
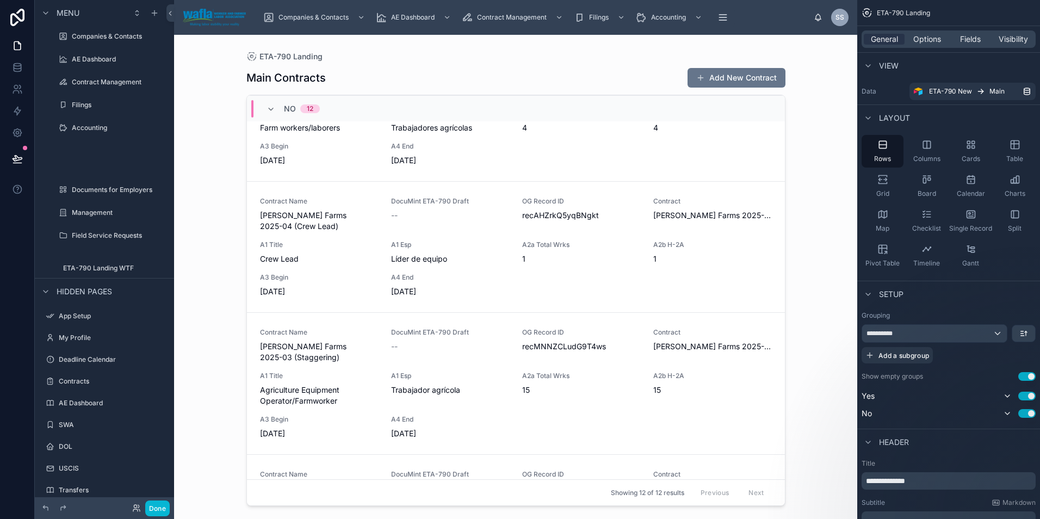
drag, startPoint x: 807, startPoint y: 338, endPoint x: 798, endPoint y: 339, distance: 9.3
click at [806, 338] on div "ETA-790 Landing Main Contracts Add New Contract Yes 0 No 12 Contract Name ETA-7…" at bounding box center [515, 277] width 683 height 484
click at [609, 110] on div "No 12" at bounding box center [516, 108] width 538 height 26
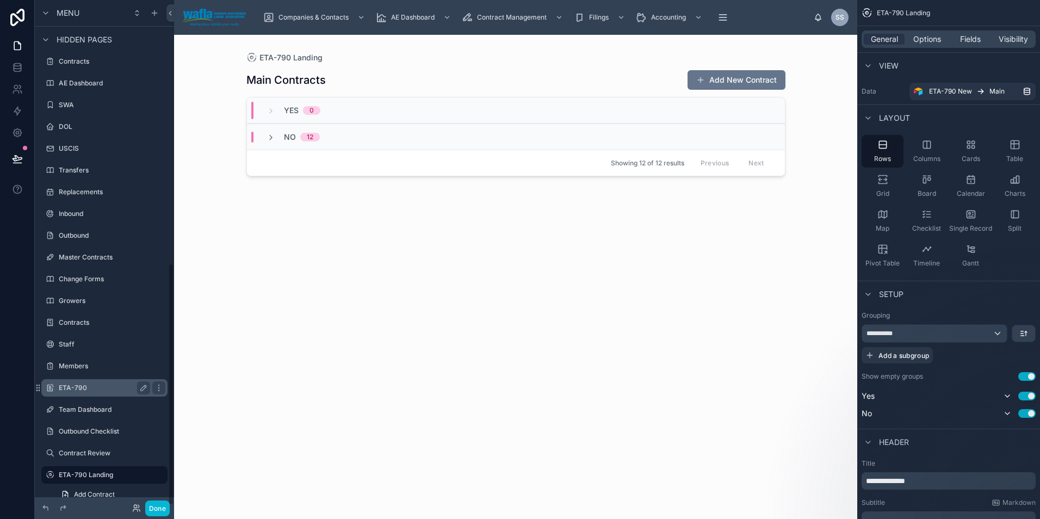
scroll to position [551, 0]
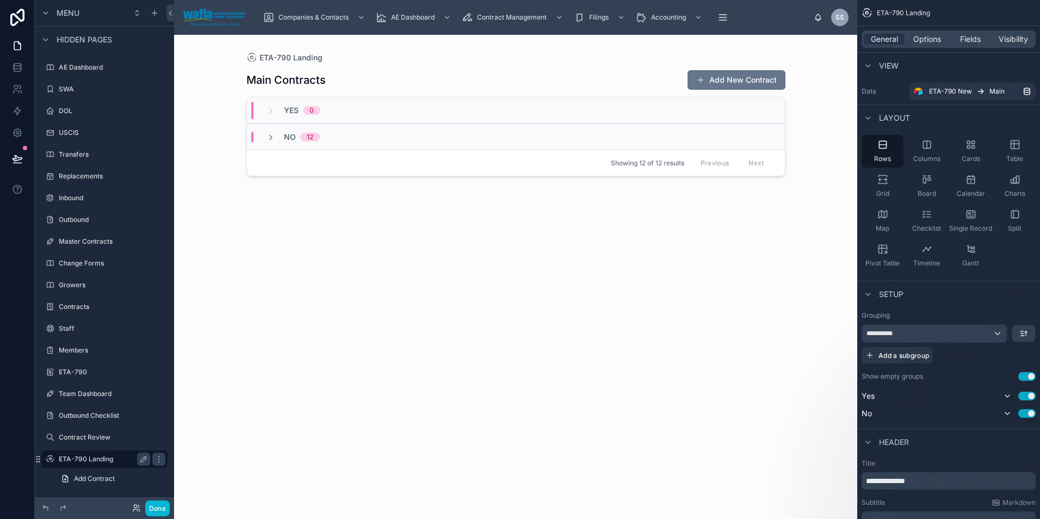
click at [103, 463] on label "ETA-790 Landing" at bounding box center [102, 459] width 87 height 9
click at [103, 484] on link "Add Contract" at bounding box center [110, 478] width 113 height 17
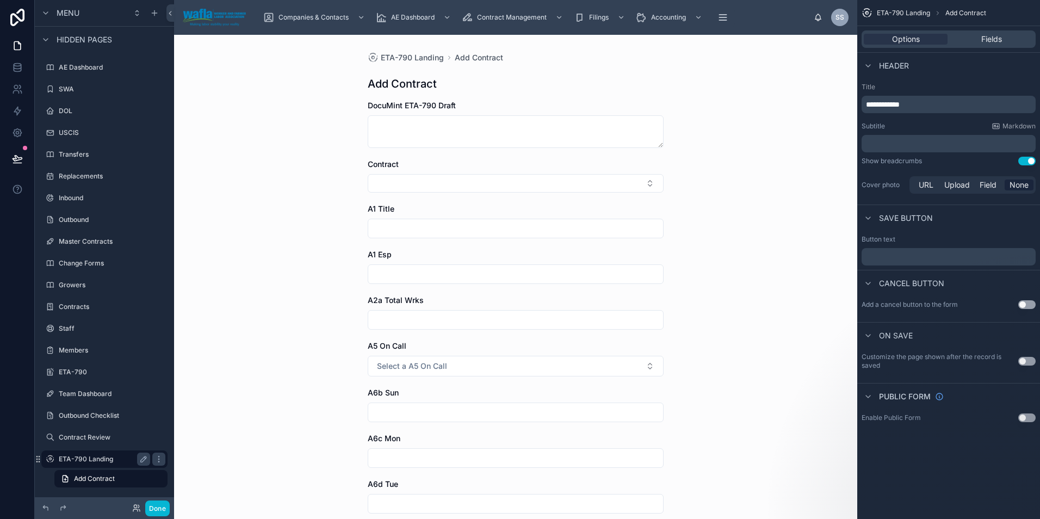
click at [119, 459] on label "ETA-790 Landing" at bounding box center [102, 459] width 87 height 9
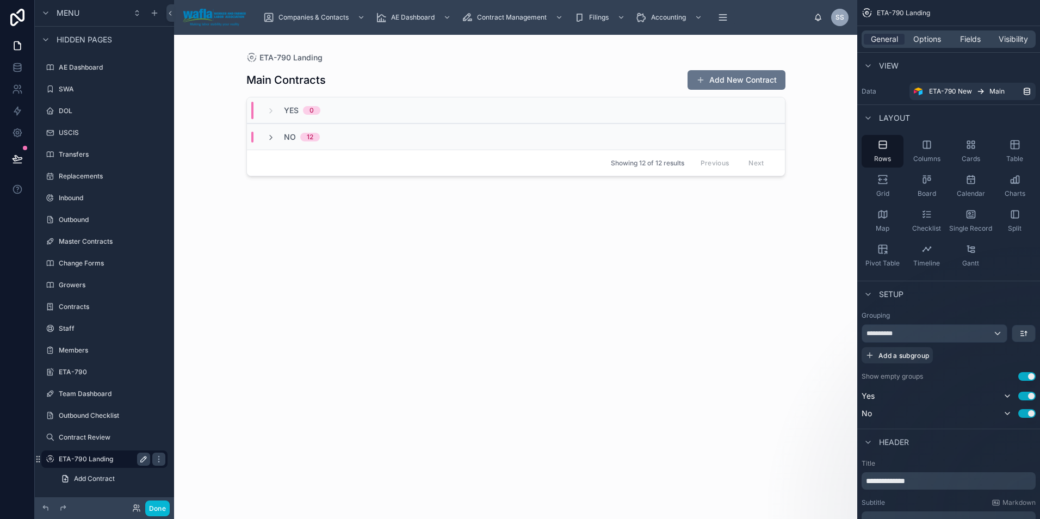
click at [145, 459] on icon "scrollable content" at bounding box center [143, 459] width 9 height 9
click at [140, 459] on icon "scrollable content" at bounding box center [143, 459] width 9 height 9
click at [157, 460] on icon "scrollable content" at bounding box center [159, 459] width 9 height 9
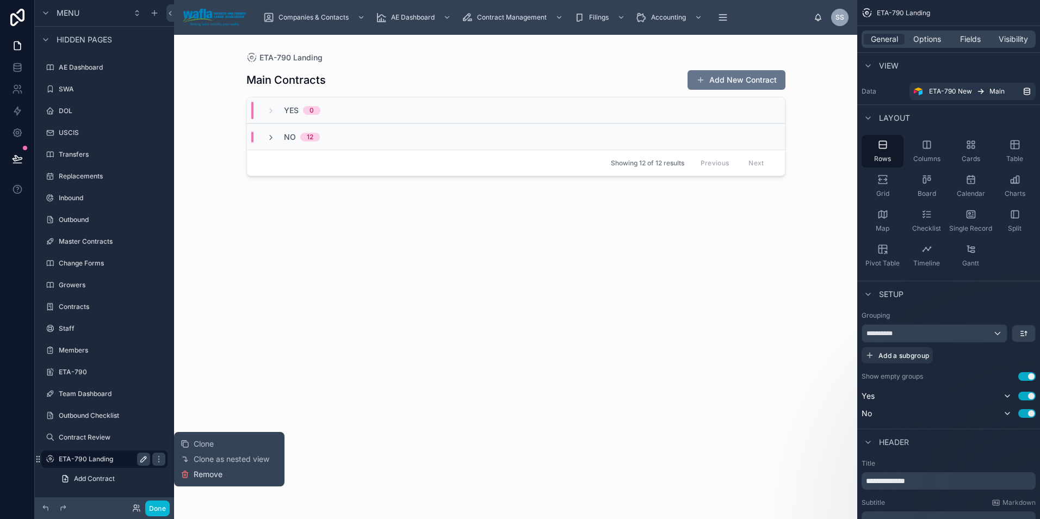
click at [200, 473] on span "Remove" at bounding box center [208, 474] width 29 height 11
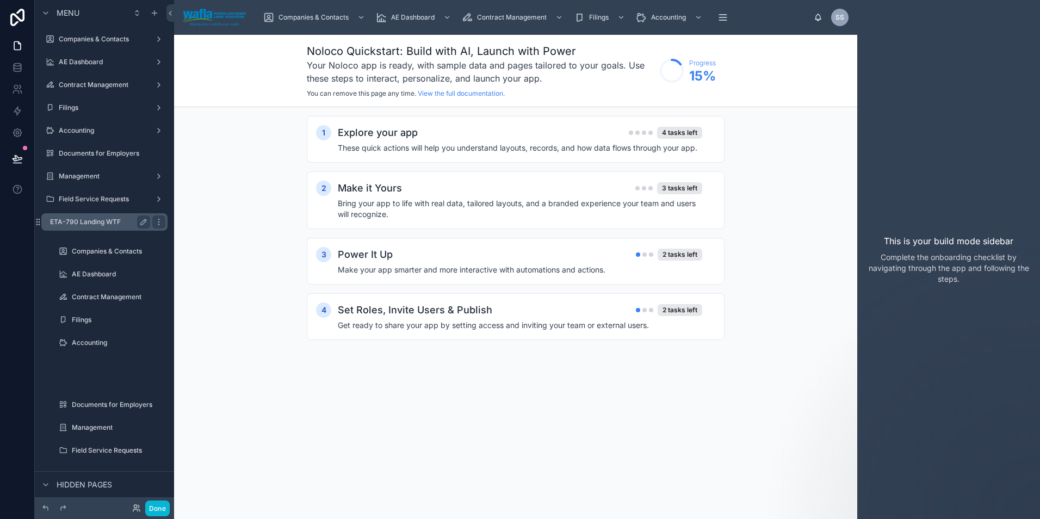
click at [101, 223] on label "ETA-790 Landing WTF" at bounding box center [98, 222] width 96 height 9
click at [105, 244] on div "Companies & Contacts" at bounding box center [111, 251] width 109 height 17
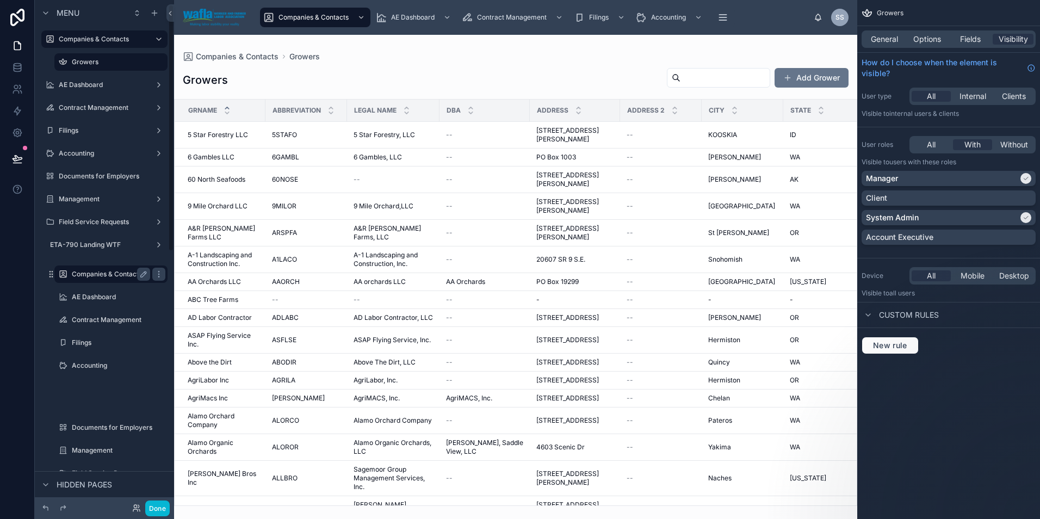
scroll to position [9, 0]
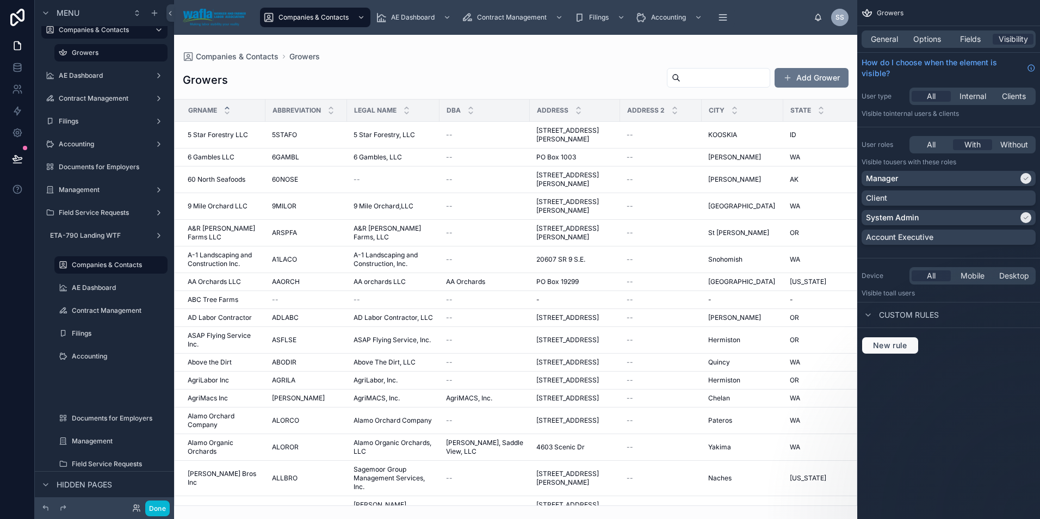
click at [101, 279] on div "AE Dashboard" at bounding box center [111, 288] width 126 height 20
click at [97, 285] on label "AE Dashboard" at bounding box center [109, 288] width 74 height 9
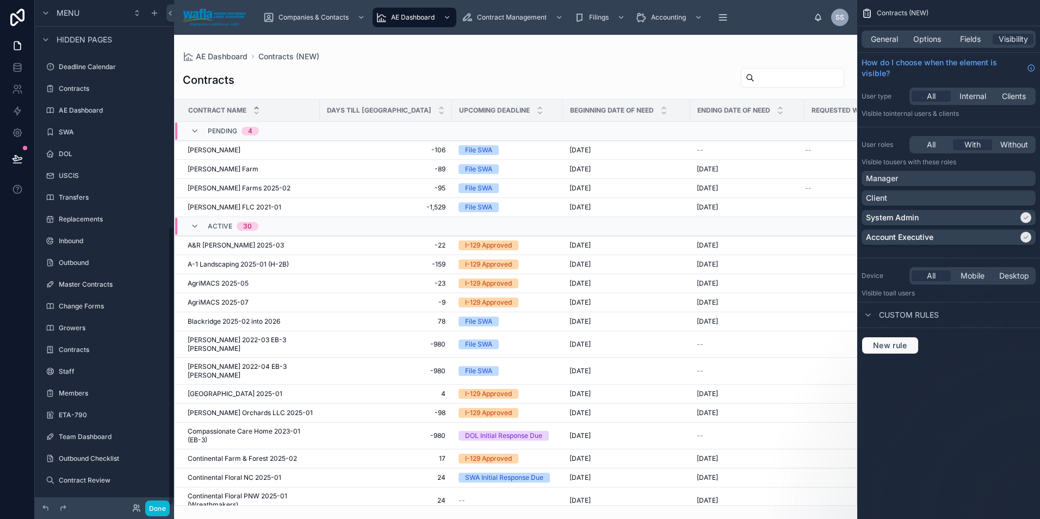
scroll to position [408, 0]
click at [102, 417] on label "ETA-790" at bounding box center [102, 413] width 87 height 9
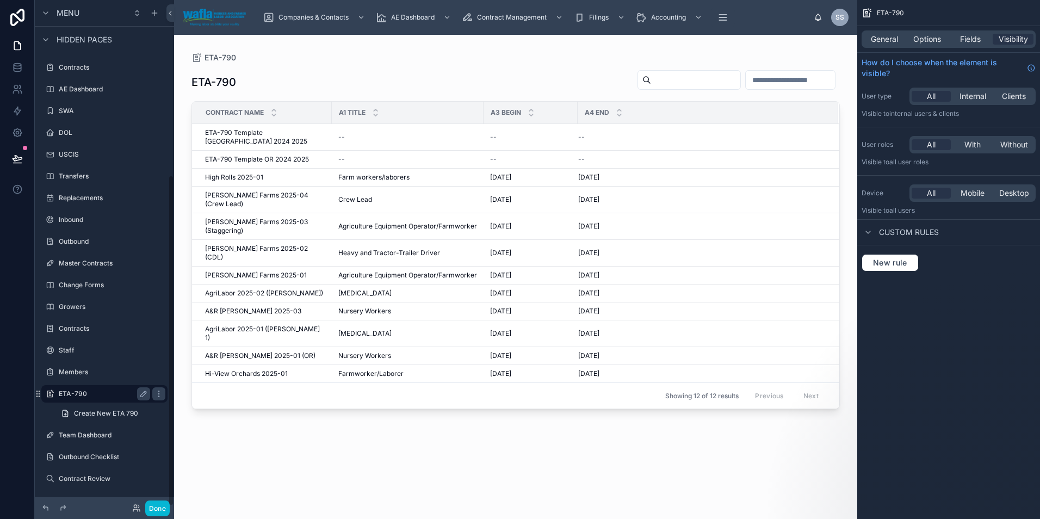
scroll to position [268, 0]
click at [106, 424] on div "scrollable content" at bounding box center [104, 424] width 139 height 2
click at [111, 395] on label "ETA-790" at bounding box center [102, 394] width 87 height 9
click at [341, 377] on div at bounding box center [515, 270] width 683 height 471
